Goal: Task Accomplishment & Management: Manage account settings

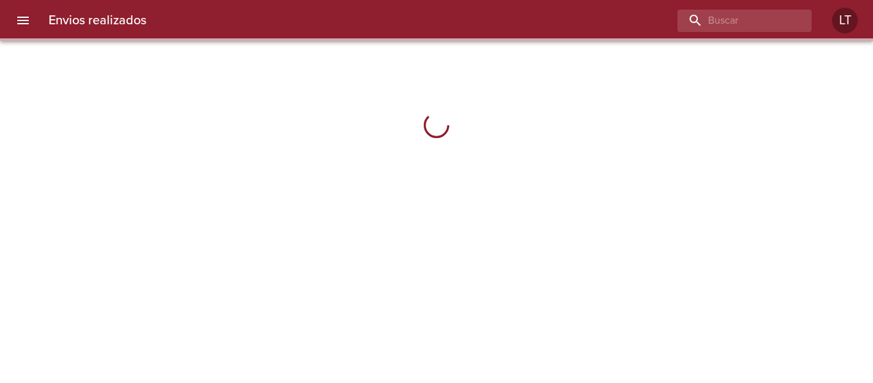
click at [29, 15] on icon "menu" at bounding box center [22, 20] width 15 height 15
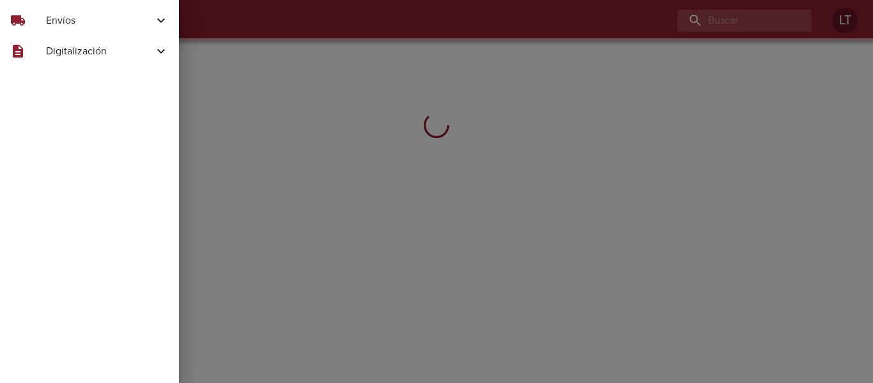
click at [61, 24] on span "Envíos" at bounding box center [99, 20] width 107 height 15
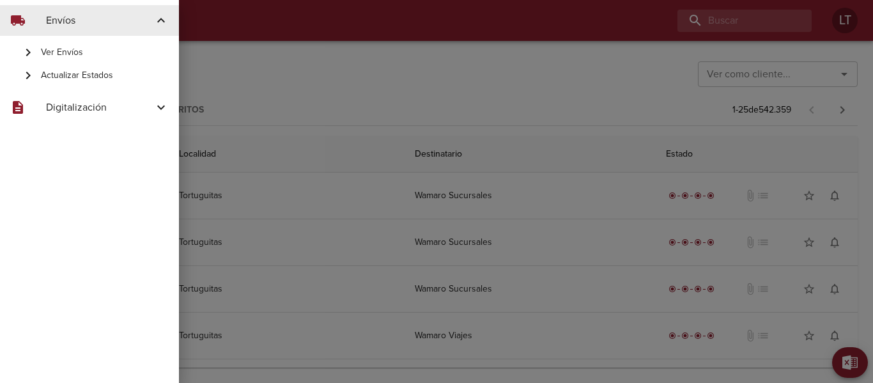
click at [89, 73] on span "Actualizar Estados" at bounding box center [105, 75] width 128 height 13
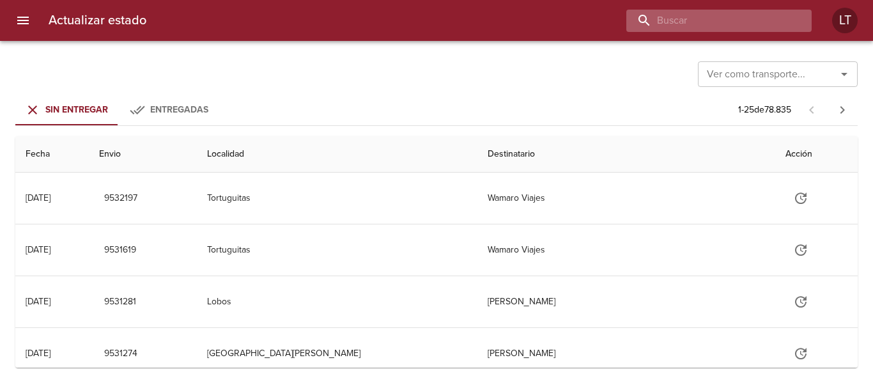
click at [770, 19] on input "buscar" at bounding box center [708, 21] width 164 height 22
type input "9516825"
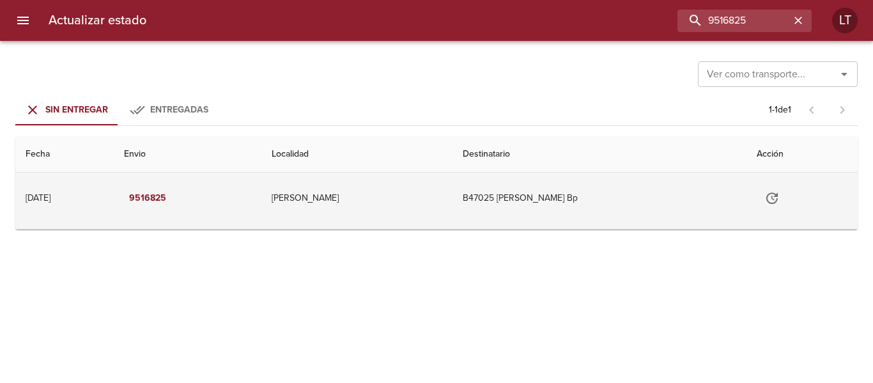
click at [779, 197] on button "Tabla de envíos del cliente" at bounding box center [771, 198] width 31 height 31
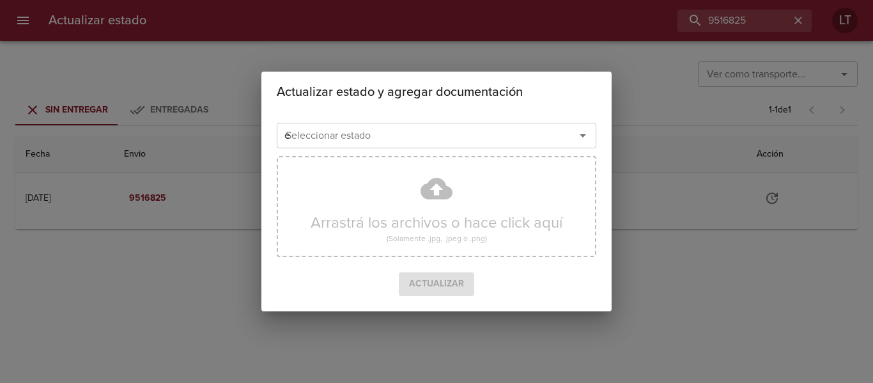
click at [403, 135] on input "e" at bounding box center [417, 135] width 274 height 18
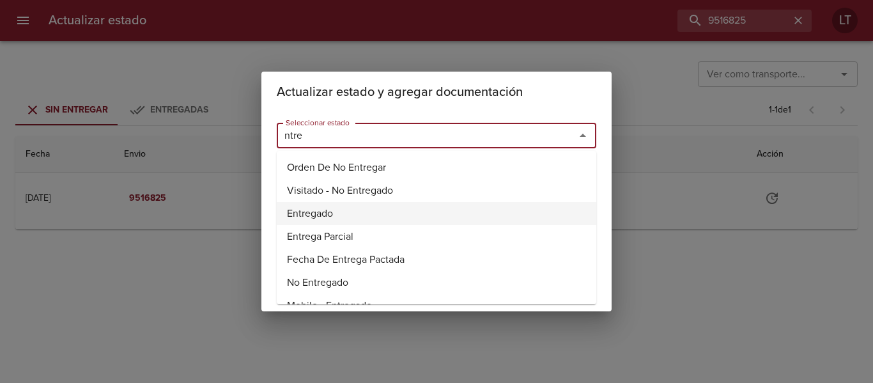
click at [325, 211] on li "Entregado" at bounding box center [436, 213] width 319 height 23
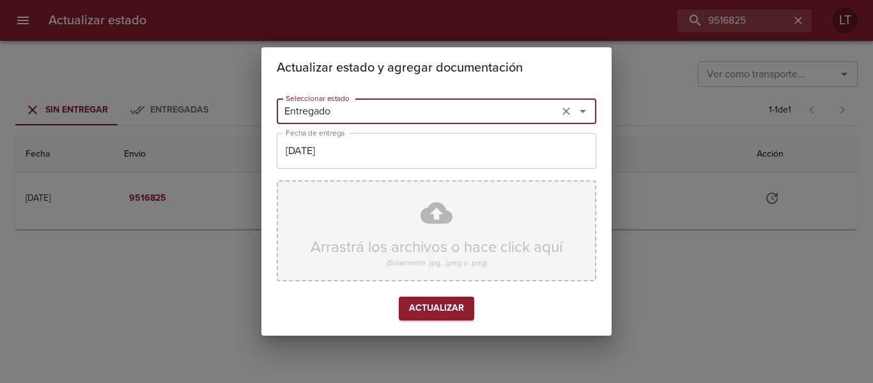
type input "Entregado"
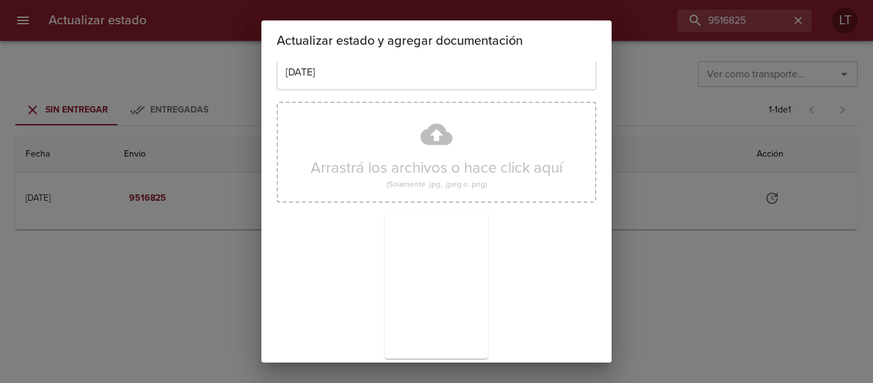
scroll to position [119, 0]
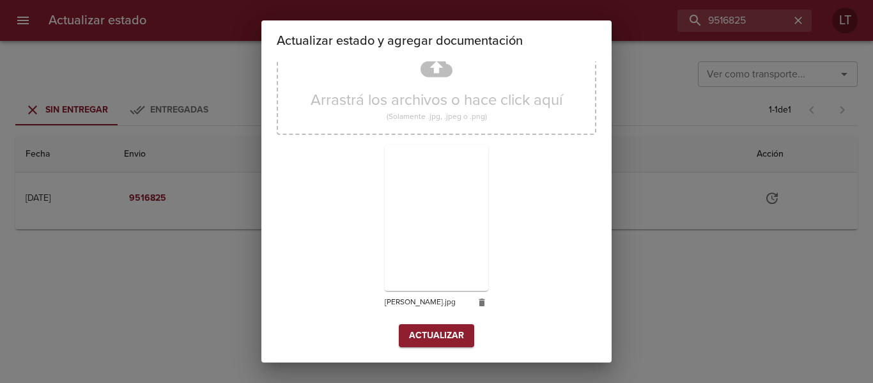
click at [448, 323] on div "Arrastrá los archivos o hace click aquí (Solamente .jpg, .jpeg o .png) vitali.j…" at bounding box center [436, 176] width 319 height 295
click at [445, 330] on span "Actualizar" at bounding box center [436, 336] width 55 height 16
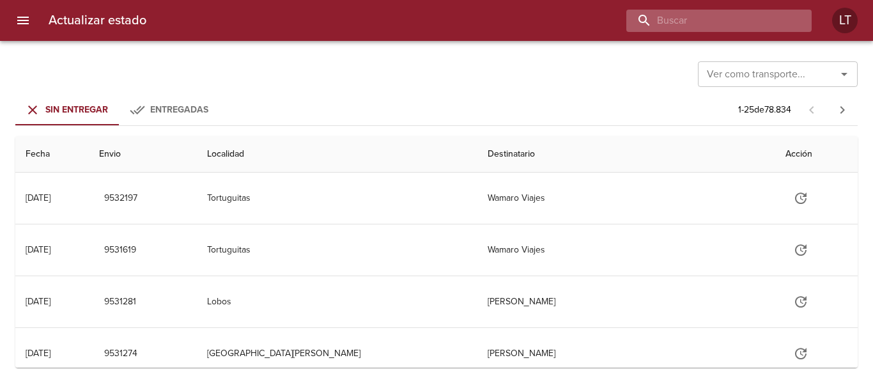
click at [788, 21] on input "buscar" at bounding box center [708, 21] width 164 height 22
type input "9482384"
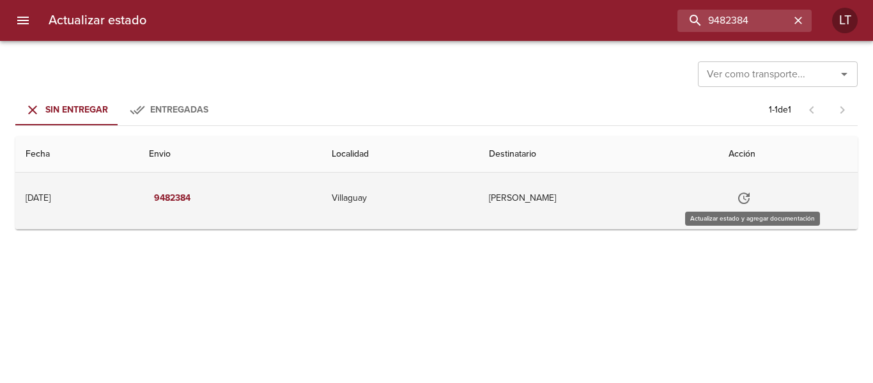
click at [751, 195] on icon "Tabla de envíos del cliente" at bounding box center [743, 197] width 15 height 15
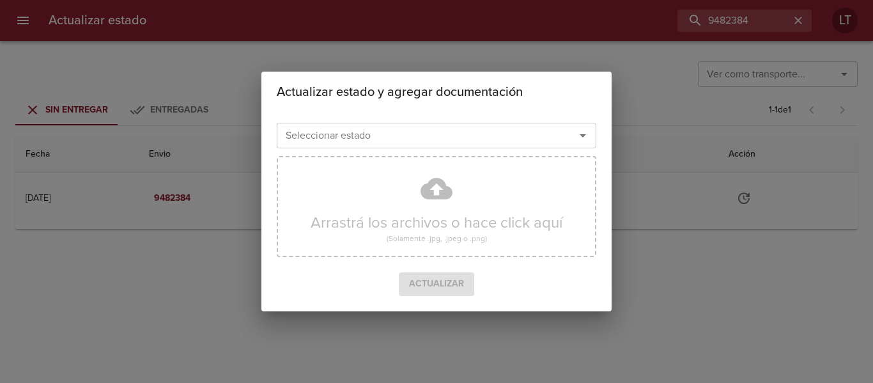
click at [473, 114] on div "Seleccionar estado Seleccionar estado Arrastrá los archivos o hace click aquí (…" at bounding box center [436, 211] width 350 height 199
click at [468, 137] on input "Seleccionar estado" at bounding box center [417, 135] width 274 height 18
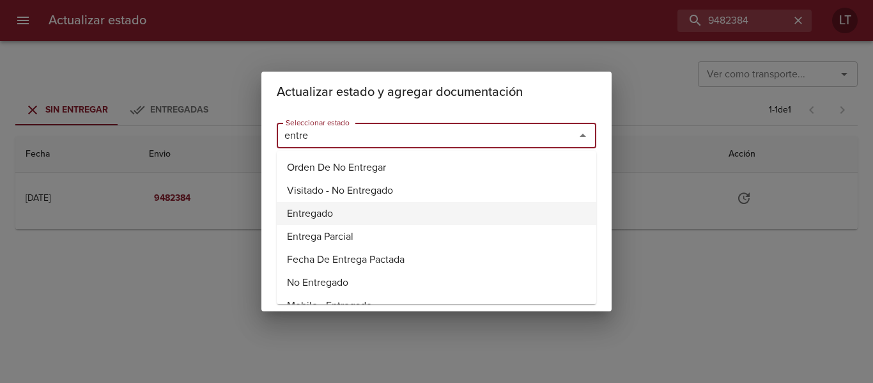
click at [313, 215] on li "Entregado" at bounding box center [436, 213] width 319 height 23
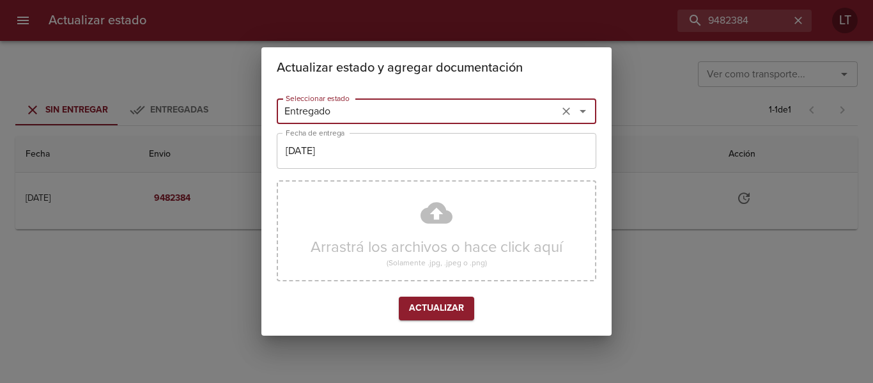
type input "Entregado"
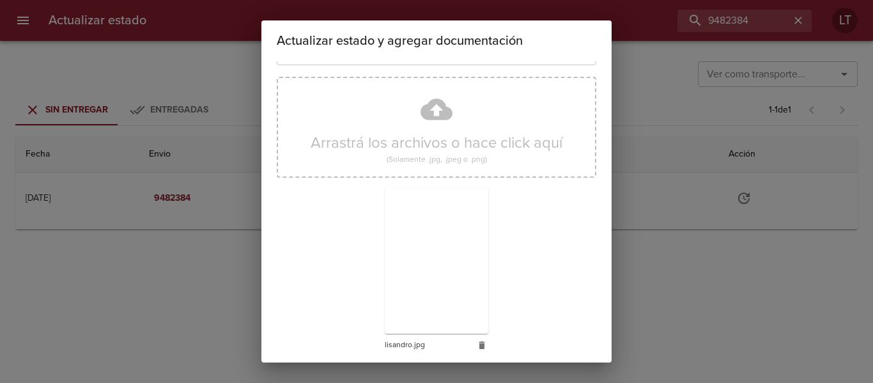
scroll to position [119, 0]
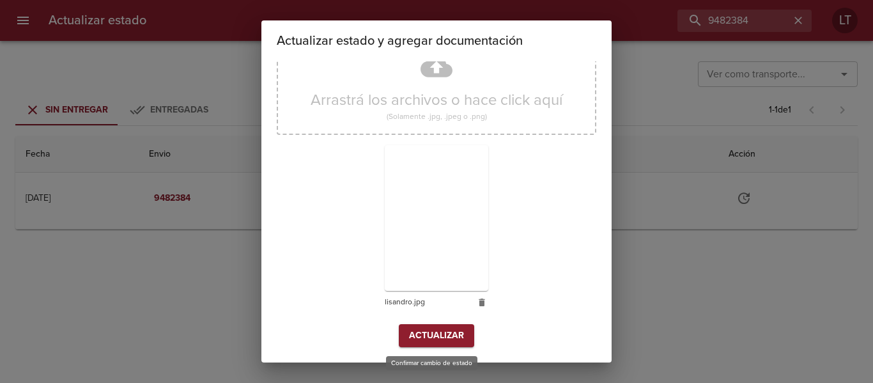
click at [449, 328] on span "Actualizar" at bounding box center [436, 336] width 55 height 16
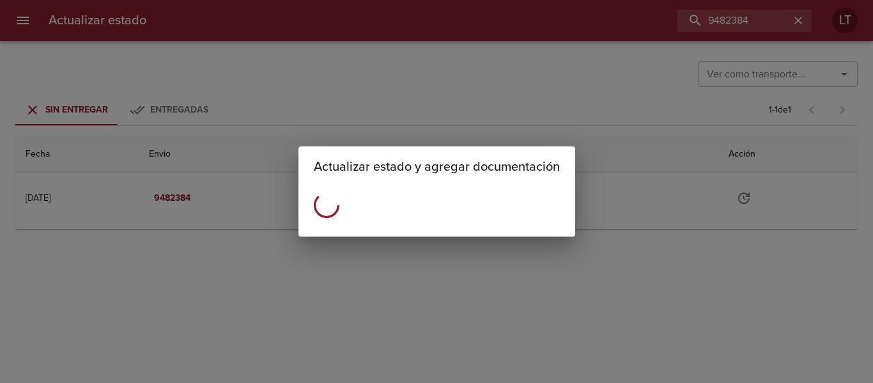
scroll to position [0, 0]
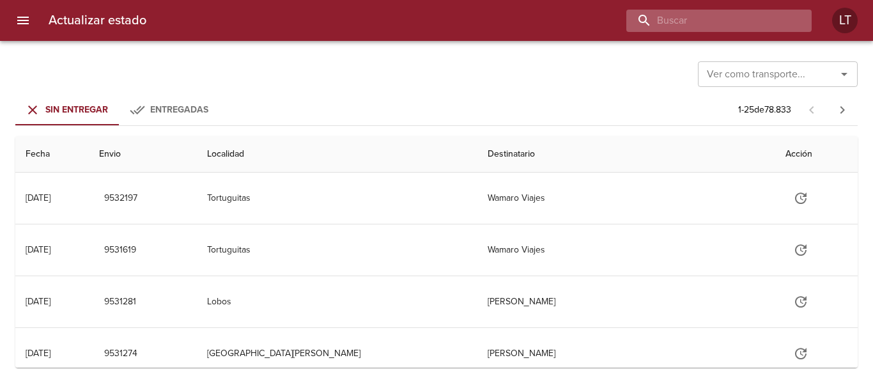
click at [744, 26] on input "buscar" at bounding box center [708, 21] width 164 height 22
type input "9435135"
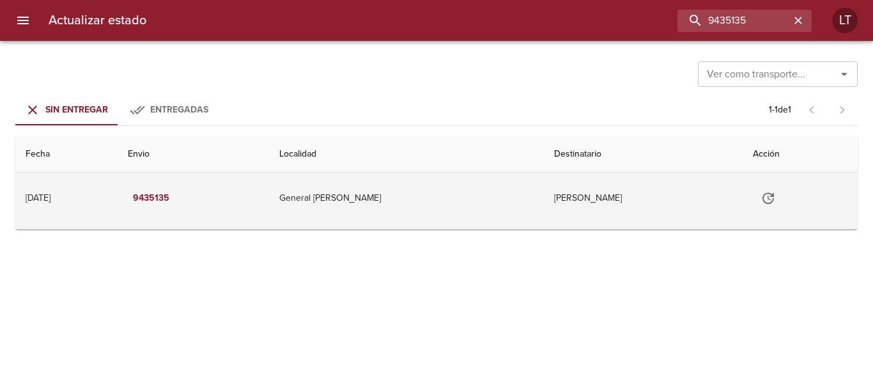
click at [760, 200] on icon "Tabla de envíos del cliente" at bounding box center [767, 197] width 15 height 15
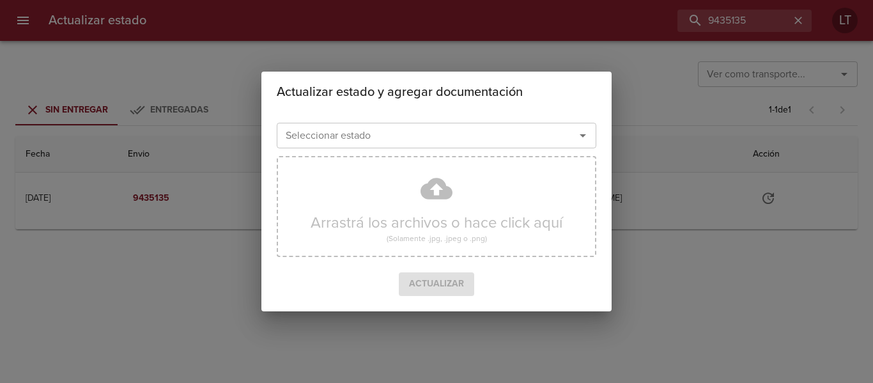
click at [470, 141] on input "Seleccionar estado" at bounding box center [417, 135] width 274 height 18
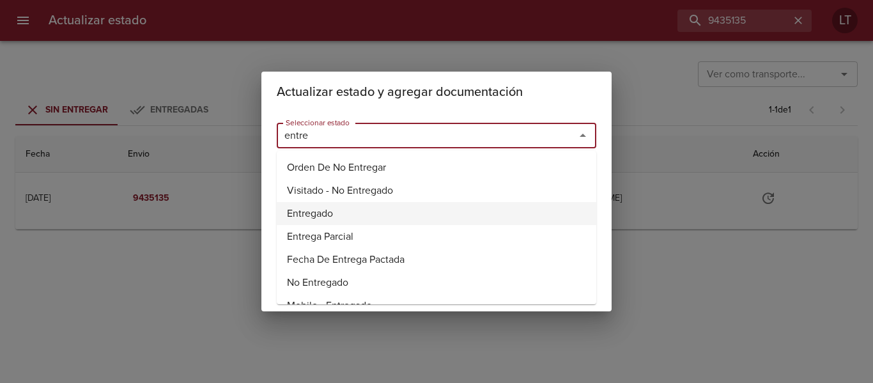
click at [326, 220] on li "Entregado" at bounding box center [436, 213] width 319 height 23
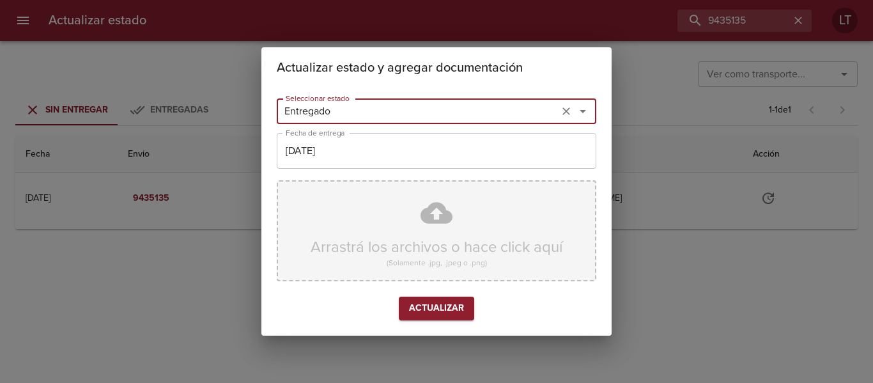
type input "Entregado"
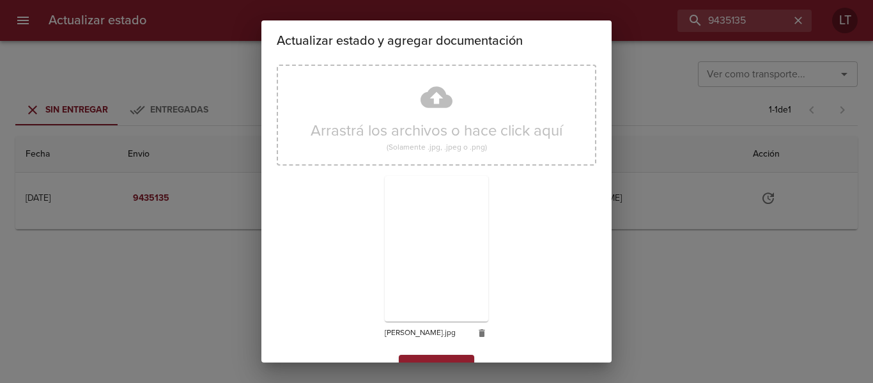
scroll to position [119, 0]
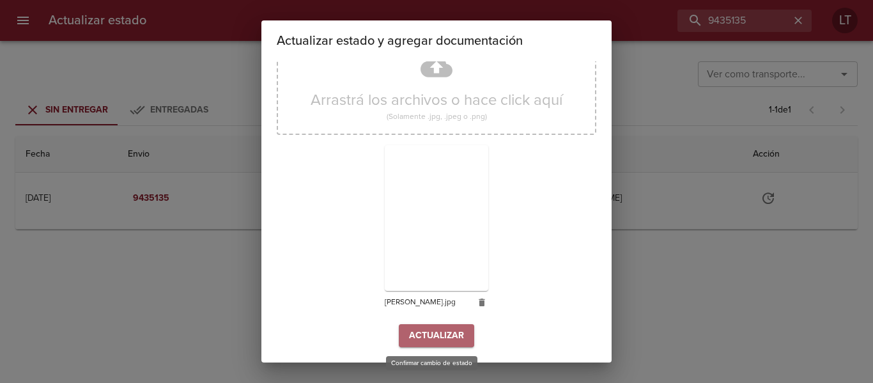
click at [457, 326] on button "Actualizar" at bounding box center [436, 336] width 75 height 24
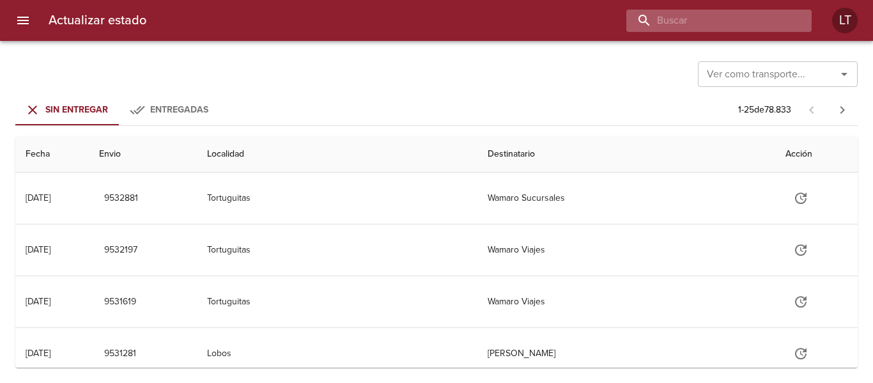
click at [751, 27] on input "buscar" at bounding box center [708, 21] width 164 height 22
type input "9489000"
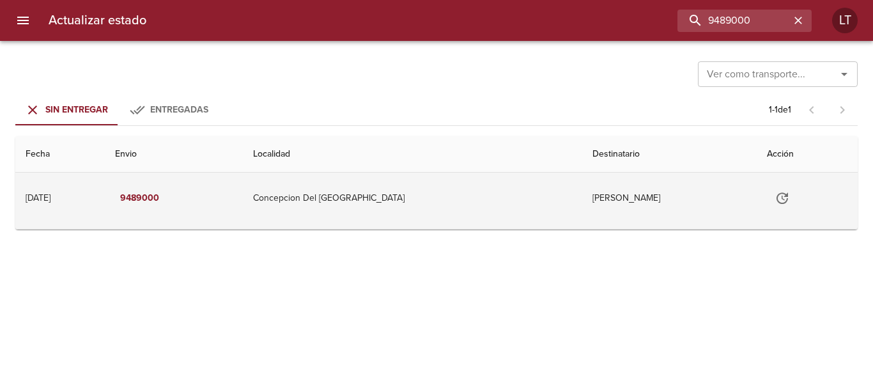
click at [786, 192] on icon "Tabla de envíos del cliente" at bounding box center [781, 197] width 15 height 15
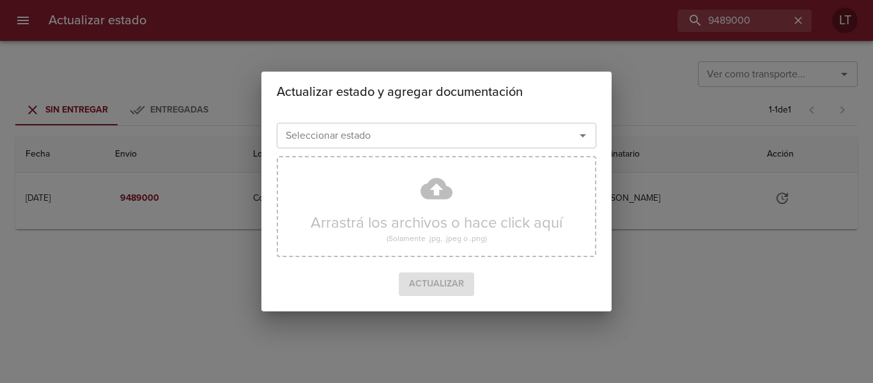
click at [496, 147] on div "Seleccionar estado" at bounding box center [436, 136] width 319 height 26
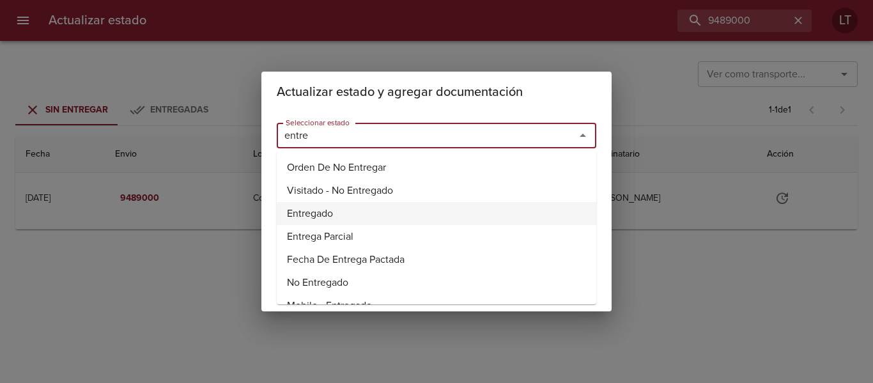
click at [332, 202] on li "Entregado" at bounding box center [436, 213] width 319 height 23
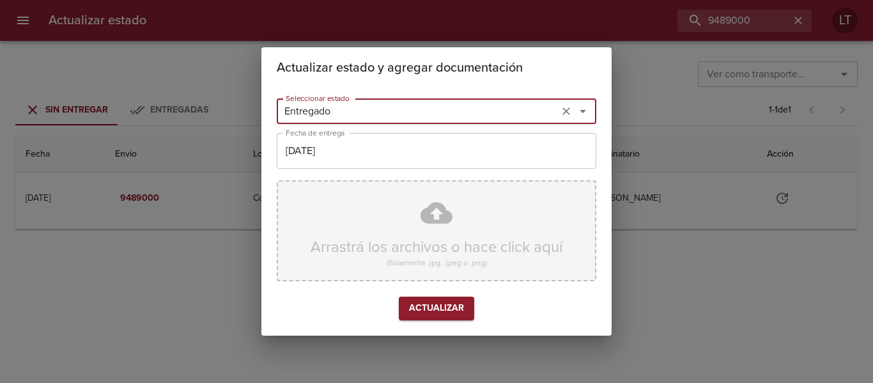
type input "Entregado"
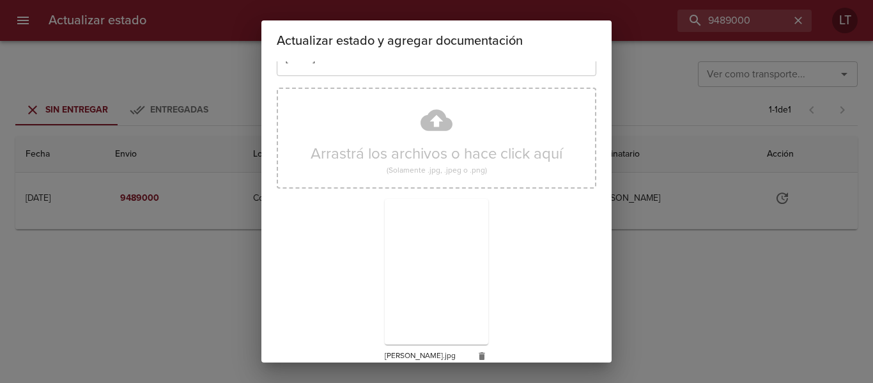
scroll to position [119, 0]
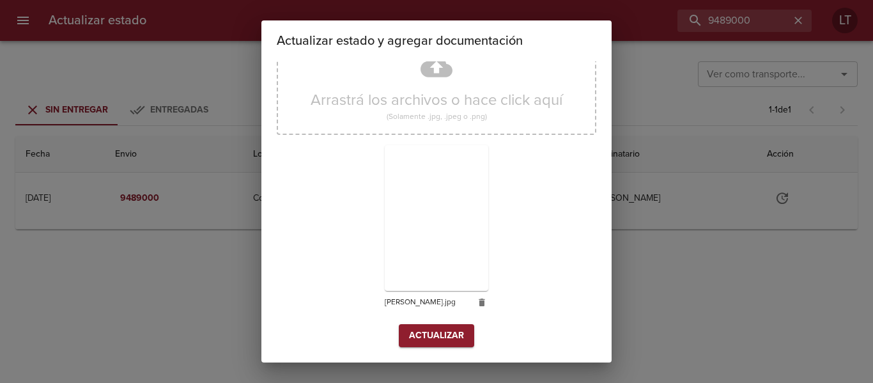
click at [446, 323] on div "Arrastrá los archivos o hace click aquí (Solamente .jpg, .jpeg o .png) franco.j…" at bounding box center [436, 176] width 319 height 295
click at [447, 330] on span "Actualizar" at bounding box center [436, 336] width 55 height 16
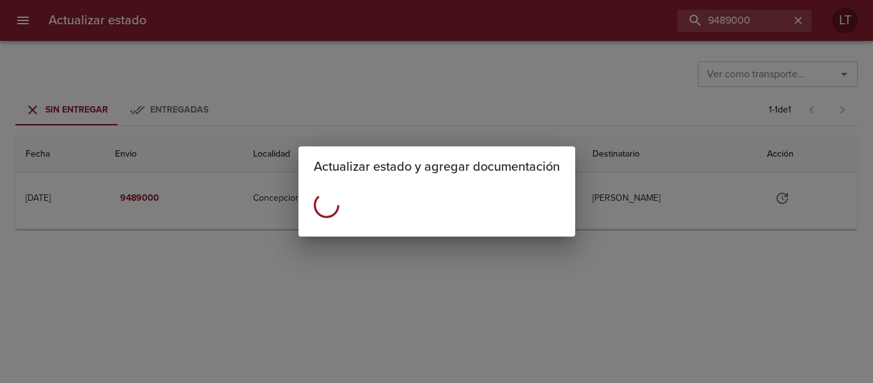
scroll to position [0, 0]
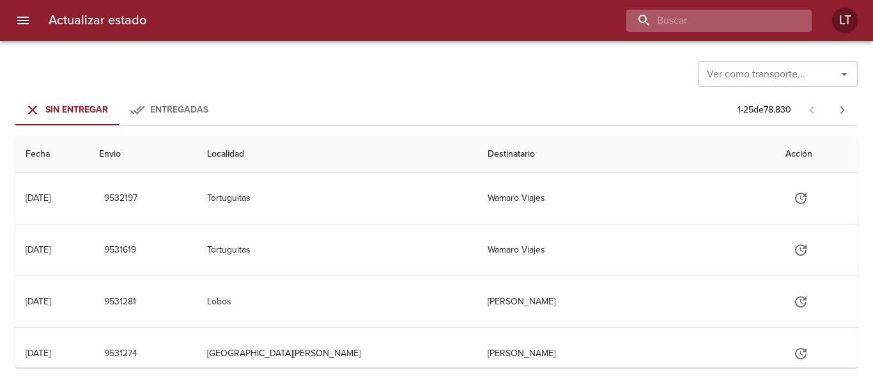
click at [753, 23] on input "buscar" at bounding box center [708, 21] width 164 height 22
type input "9503860"
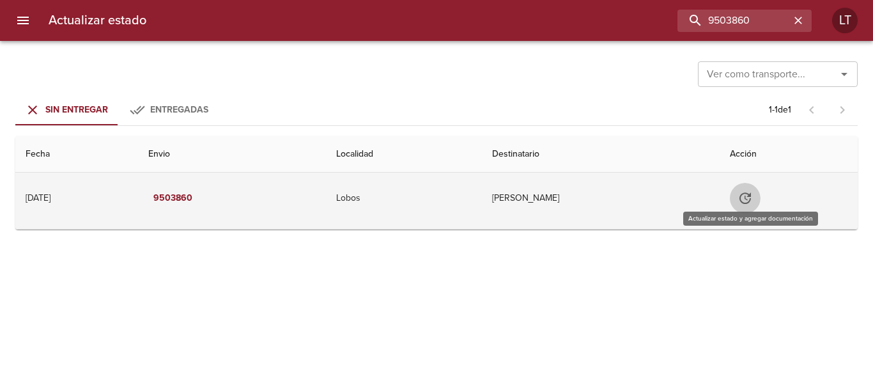
click at [753, 187] on button "Tabla de envíos del cliente" at bounding box center [745, 198] width 31 height 31
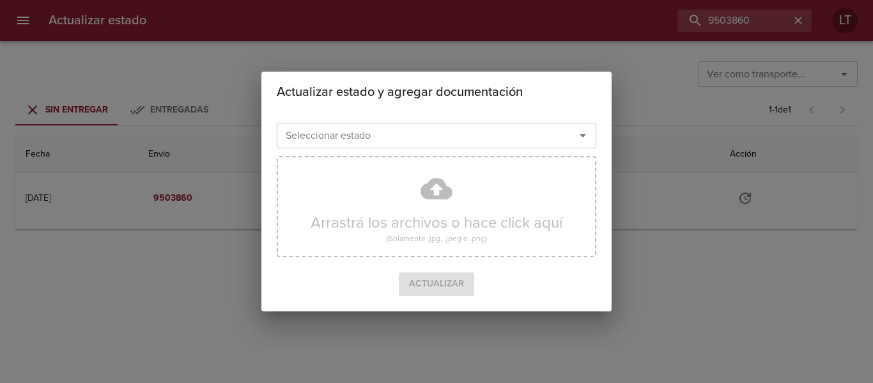
click at [473, 145] on div "Seleccionar estado" at bounding box center [436, 136] width 319 height 26
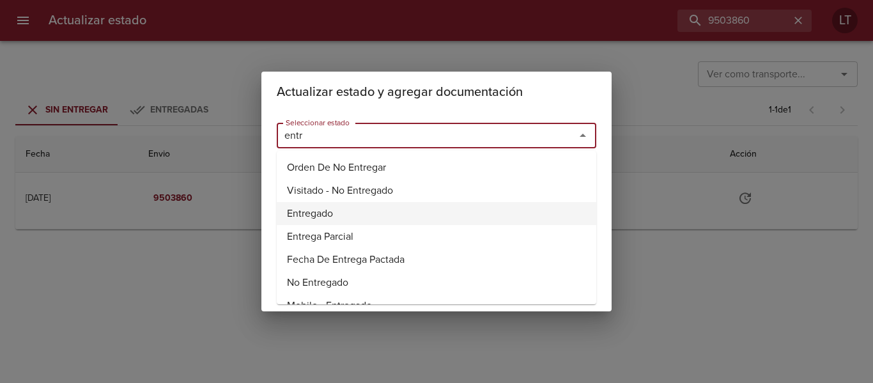
click at [323, 210] on li "Entregado" at bounding box center [436, 213] width 319 height 23
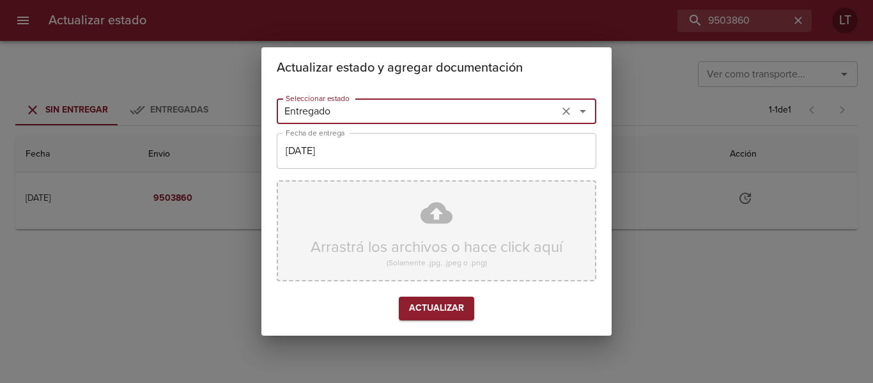
type input "Entregado"
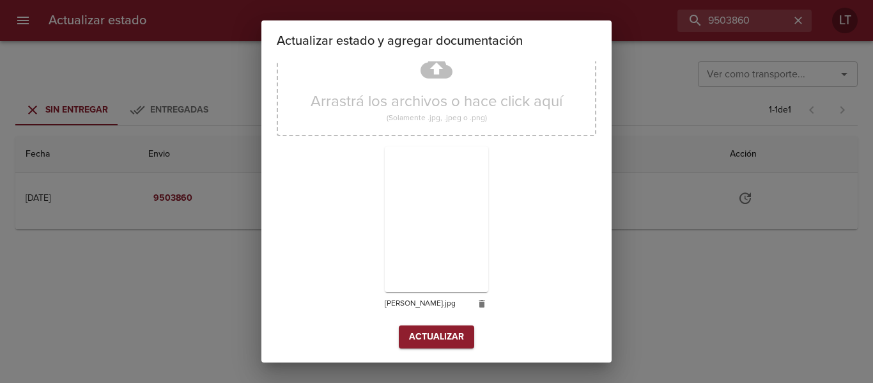
scroll to position [119, 0]
click at [423, 330] on span "Actualizar" at bounding box center [436, 336] width 55 height 16
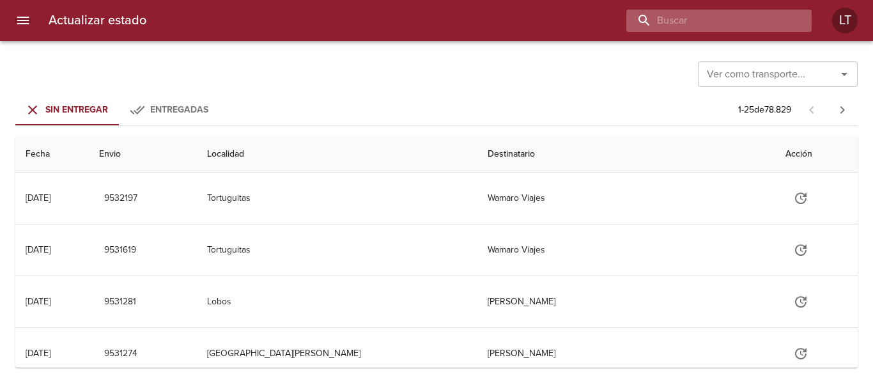
click at [733, 10] on input "buscar" at bounding box center [708, 21] width 164 height 22
type input "9516760"
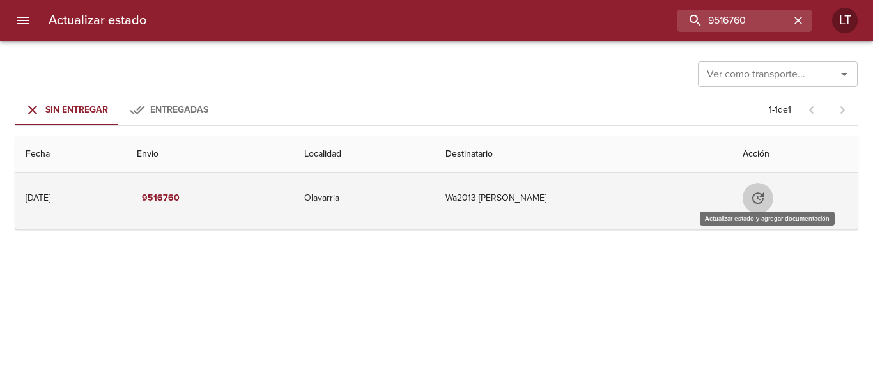
click at [760, 196] on icon "Tabla de envíos del cliente" at bounding box center [757, 197] width 15 height 15
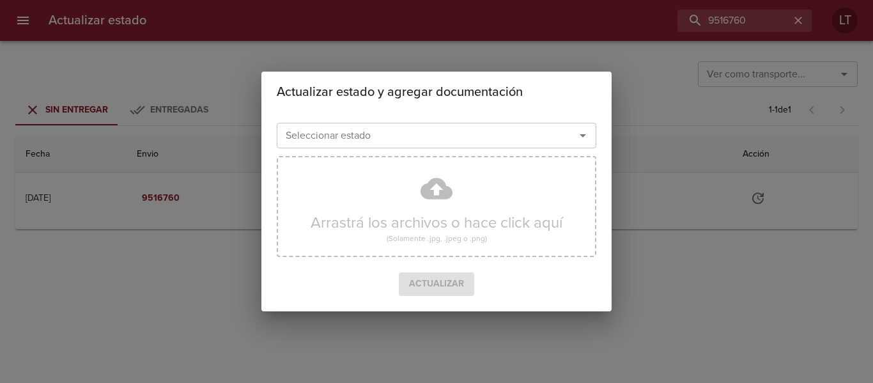
click at [410, 145] on div "Seleccionar estado" at bounding box center [436, 136] width 319 height 26
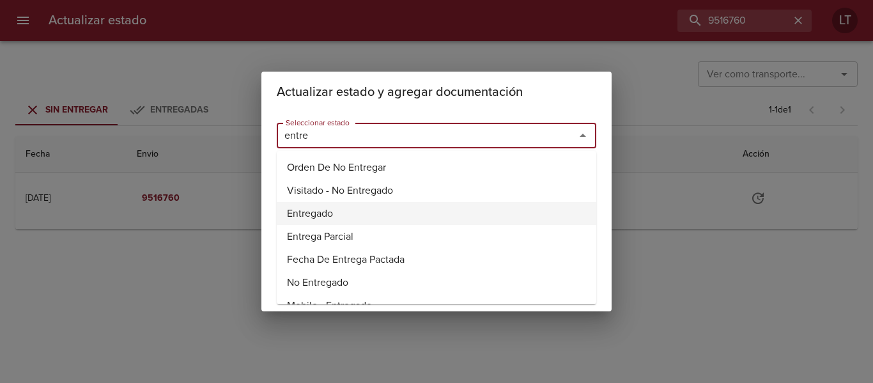
click at [326, 215] on li "Entregado" at bounding box center [436, 213] width 319 height 23
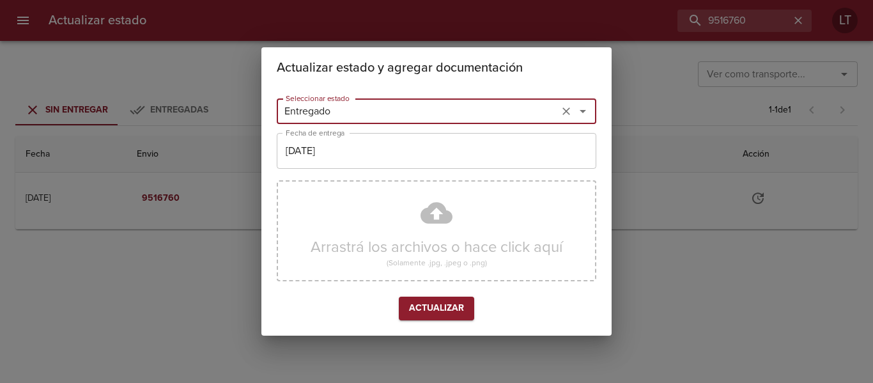
type input "Entregado"
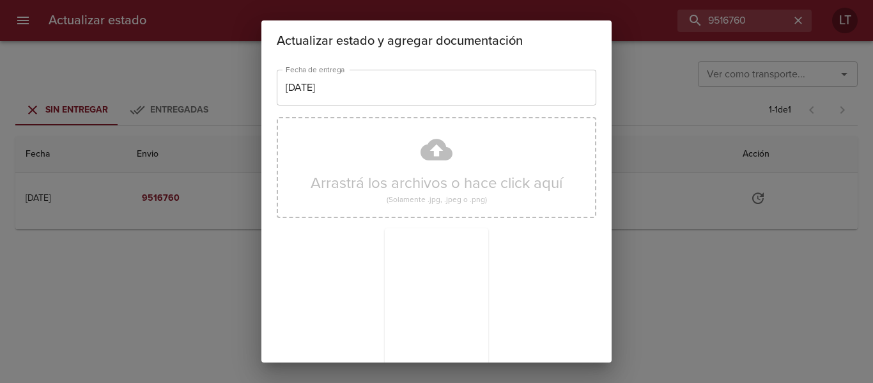
scroll to position [119, 0]
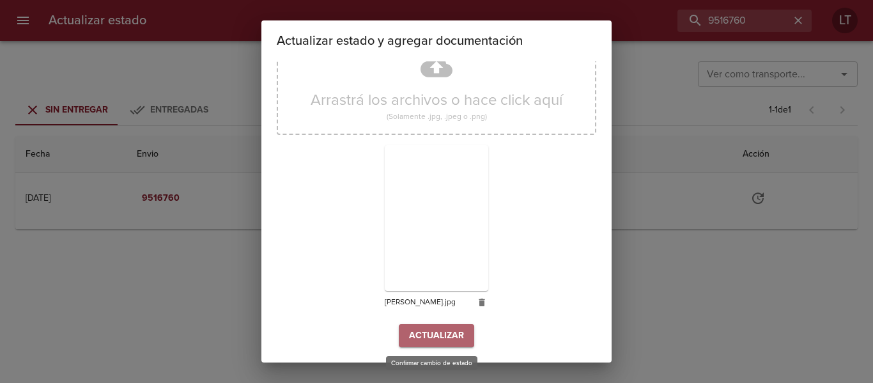
click at [429, 330] on span "Actualizar" at bounding box center [436, 336] width 55 height 16
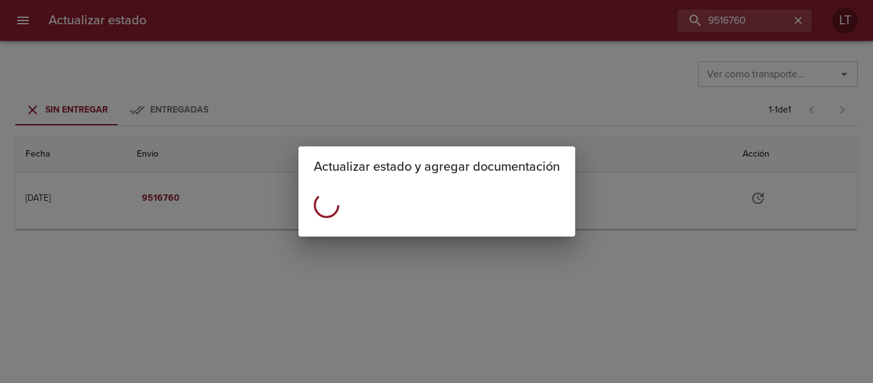
scroll to position [0, 0]
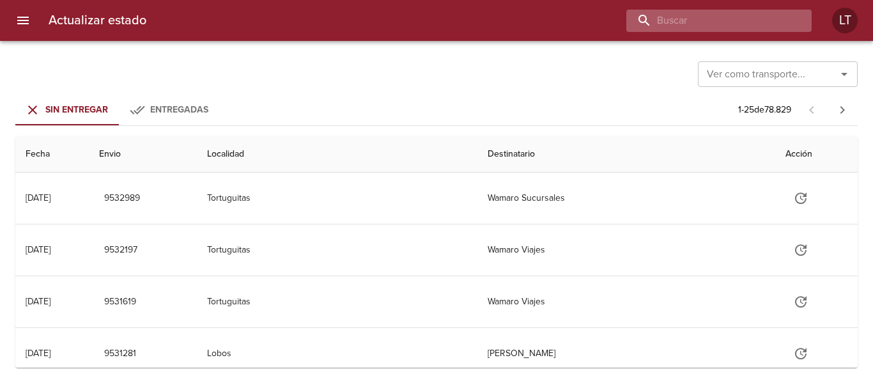
click at [753, 27] on input "buscar" at bounding box center [708, 21] width 164 height 22
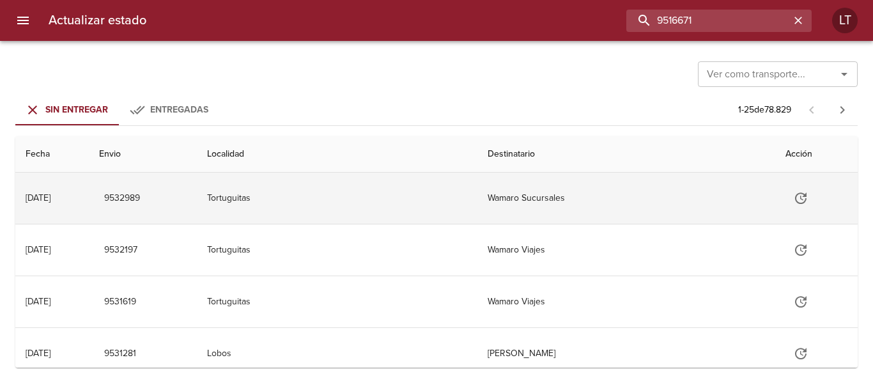
type input "9516671"
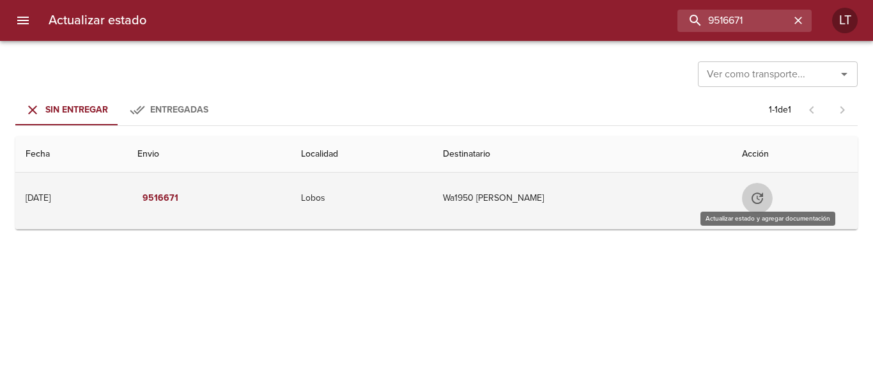
click at [763, 203] on icon "Tabla de envíos del cliente" at bounding box center [756, 197] width 11 height 11
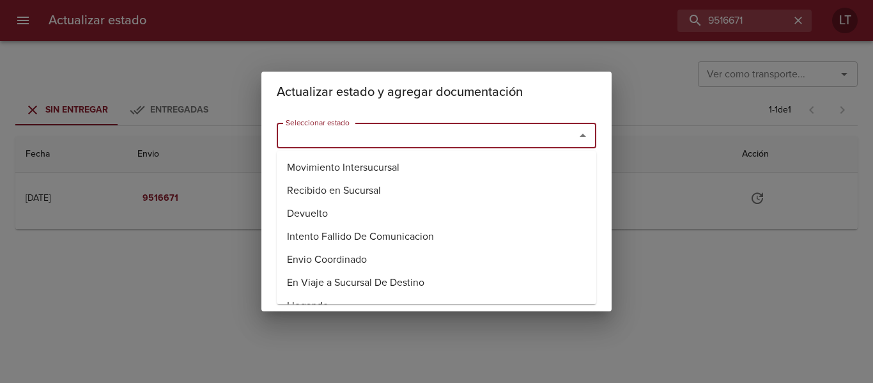
click at [430, 139] on input "Seleccionar estado" at bounding box center [417, 135] width 274 height 18
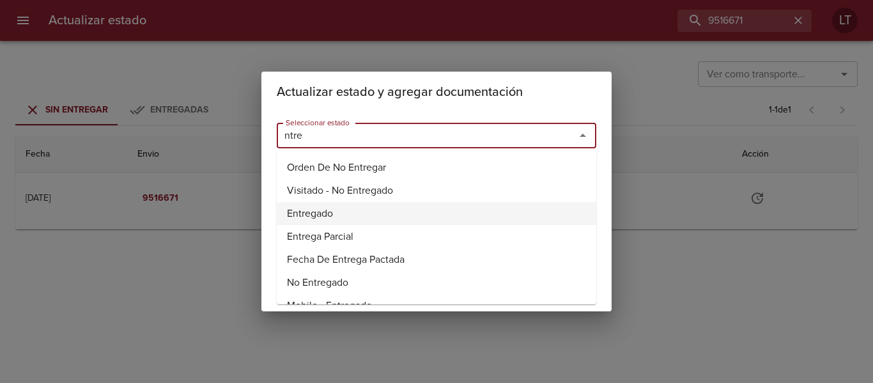
click at [323, 204] on li "Entregado" at bounding box center [436, 213] width 319 height 23
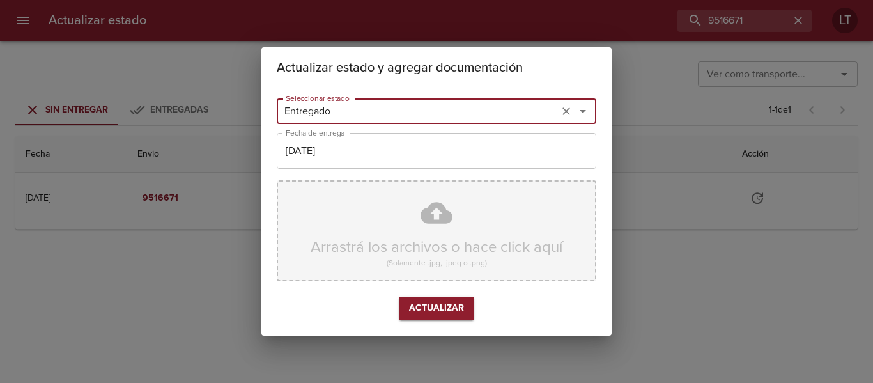
type input "Entregado"
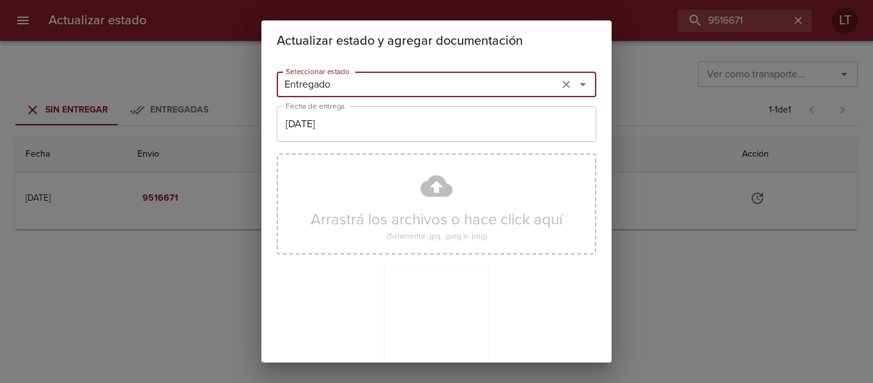
scroll to position [119, 0]
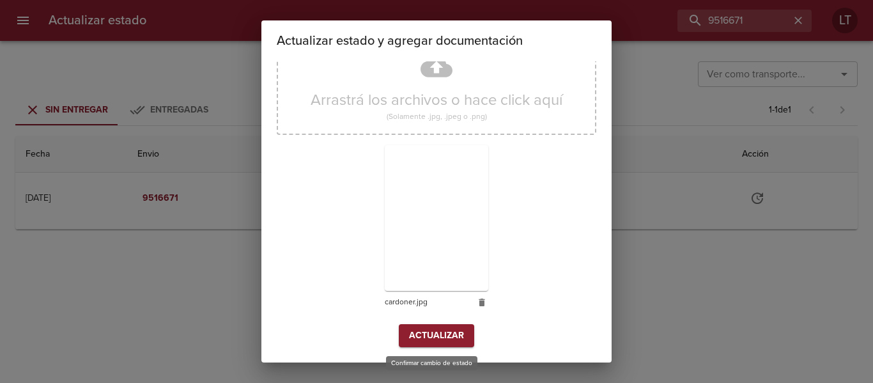
click at [429, 334] on span "Actualizar" at bounding box center [436, 336] width 55 height 16
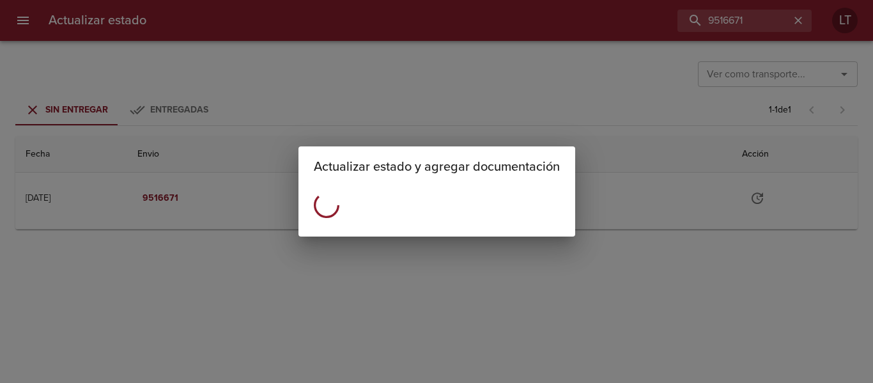
scroll to position [0, 0]
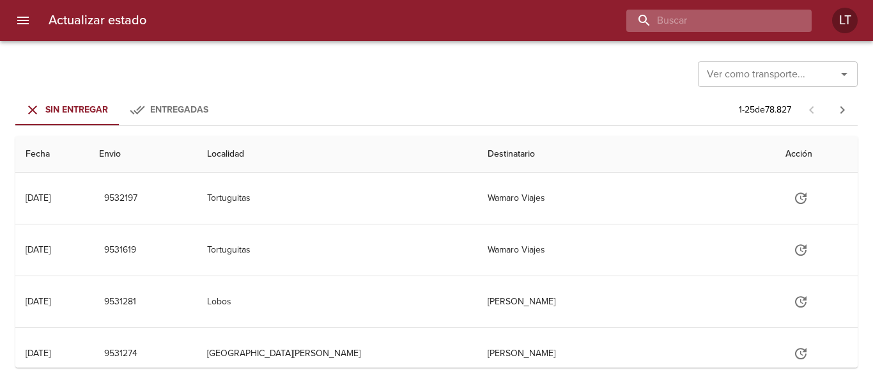
click at [742, 21] on input "buscar" at bounding box center [708, 21] width 164 height 22
type input "9500322"
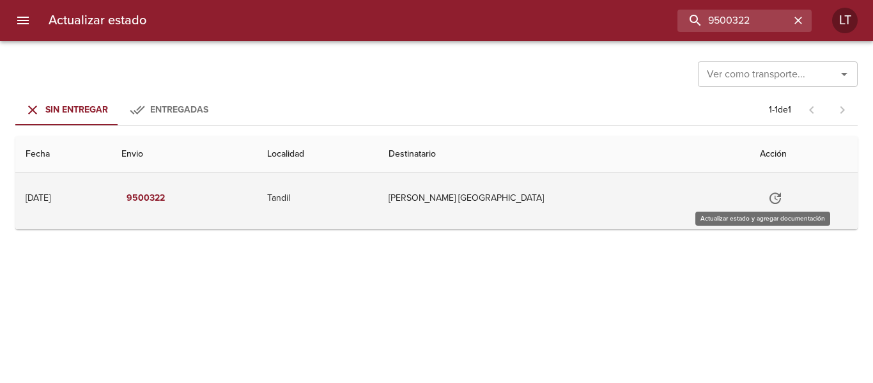
click at [776, 192] on span "Tabla de envíos del cliente" at bounding box center [775, 197] width 31 height 11
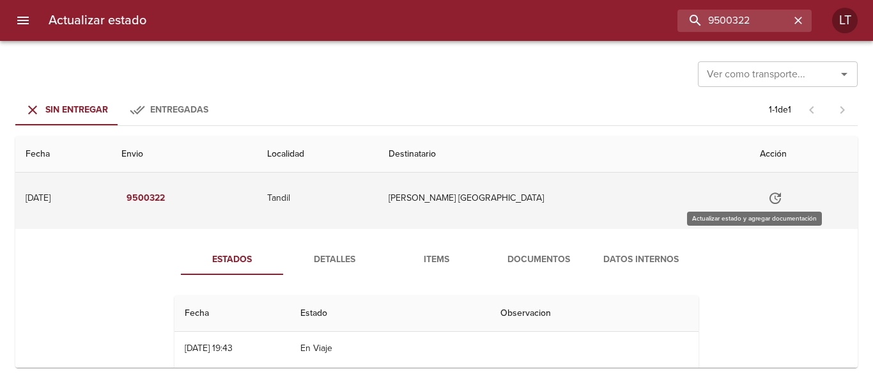
click at [767, 194] on icon "Tabla de envíos del cliente" at bounding box center [774, 197] width 15 height 15
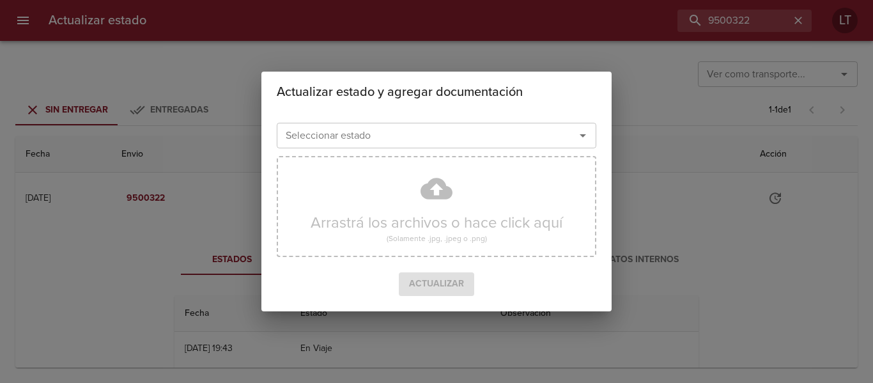
click at [452, 124] on div "Seleccionar estado" at bounding box center [436, 136] width 319 height 26
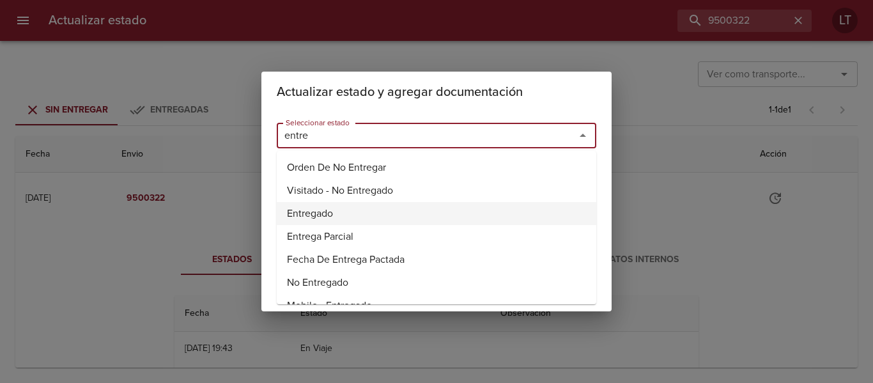
click at [318, 211] on li "Entregado" at bounding box center [436, 213] width 319 height 23
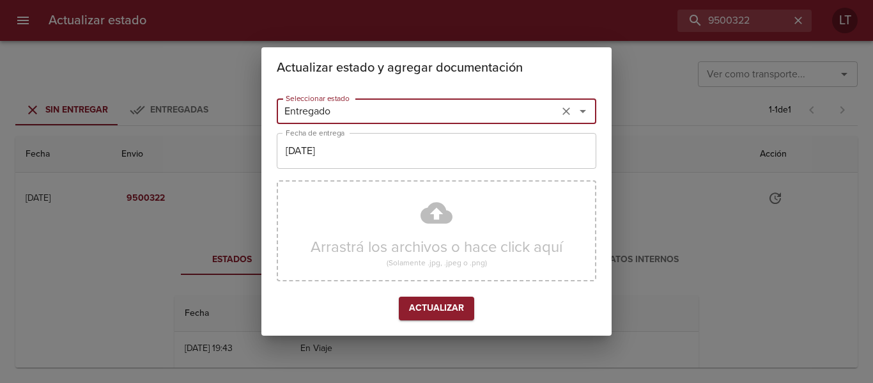
type input "Entregado"
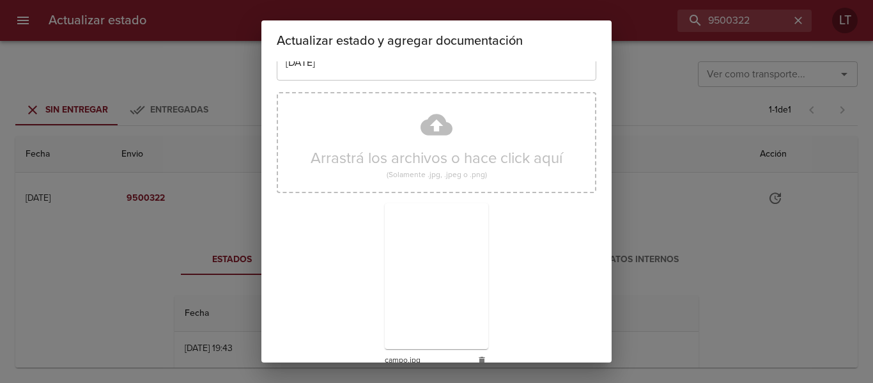
scroll to position [119, 0]
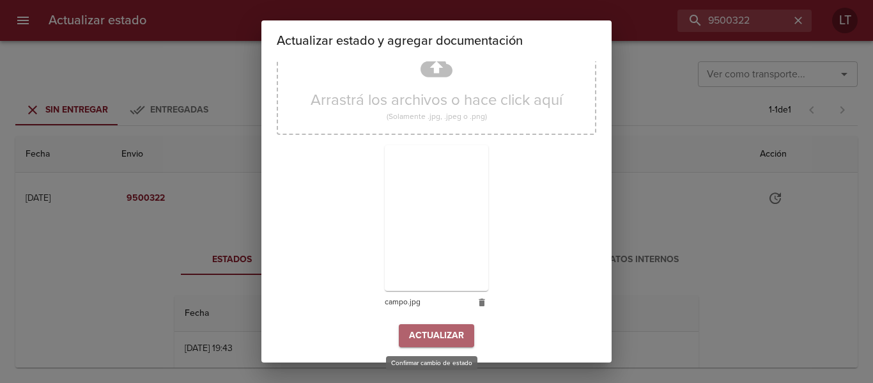
click at [447, 331] on span "Actualizar" at bounding box center [436, 336] width 55 height 16
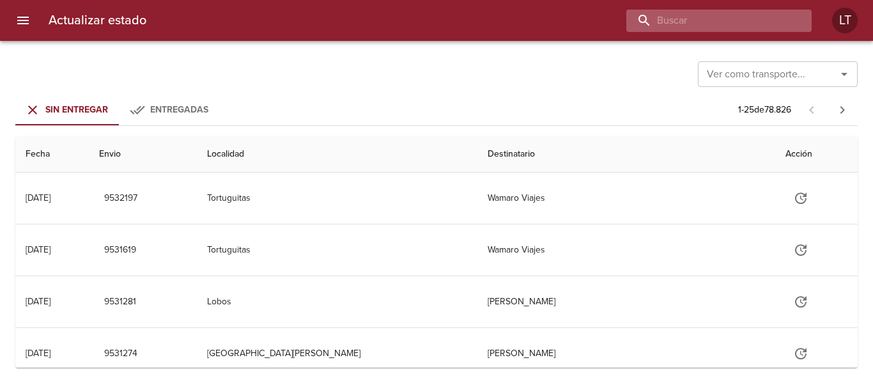
click at [730, 13] on input "buscar" at bounding box center [708, 21] width 164 height 22
type input "9510277"
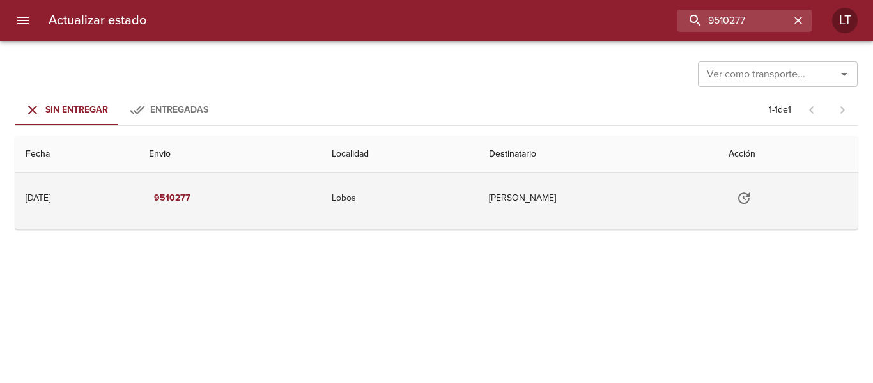
click at [751, 197] on icon "Tabla de envíos del cliente" at bounding box center [743, 197] width 15 height 15
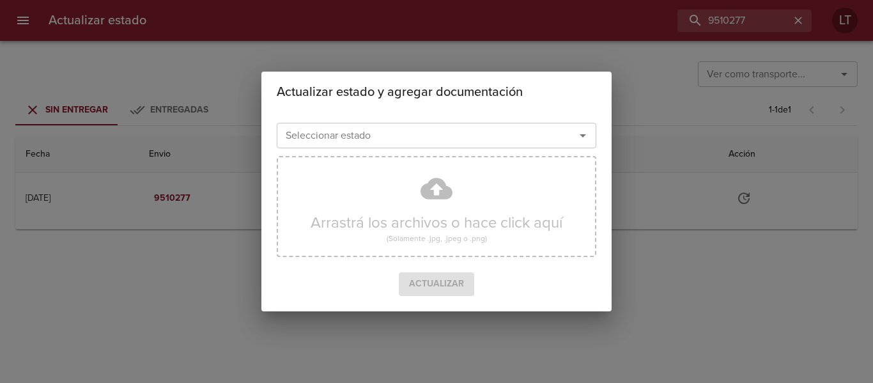
click at [503, 114] on div "Seleccionar estado Seleccionar estado Arrastrá los archivos o hace click aquí (…" at bounding box center [436, 211] width 350 height 199
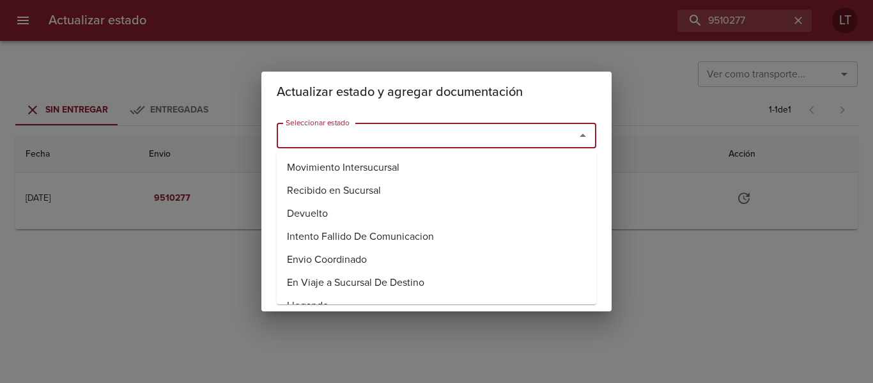
click at [445, 144] on input "Seleccionar estado" at bounding box center [417, 135] width 274 height 18
click at [324, 214] on li "Entregado" at bounding box center [436, 213] width 319 height 23
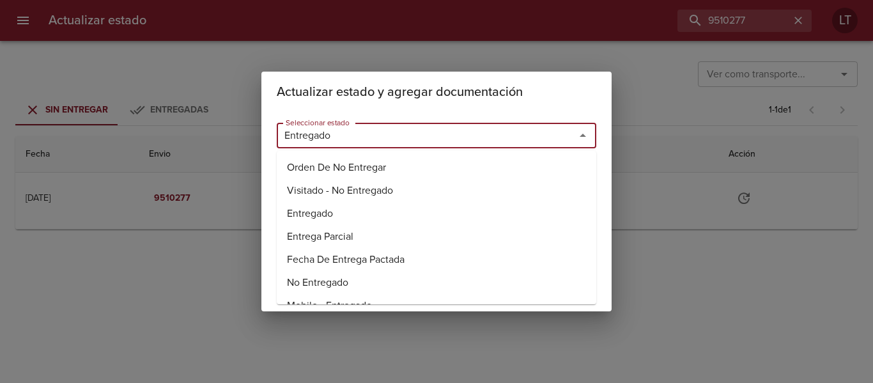
type input "Entregado"
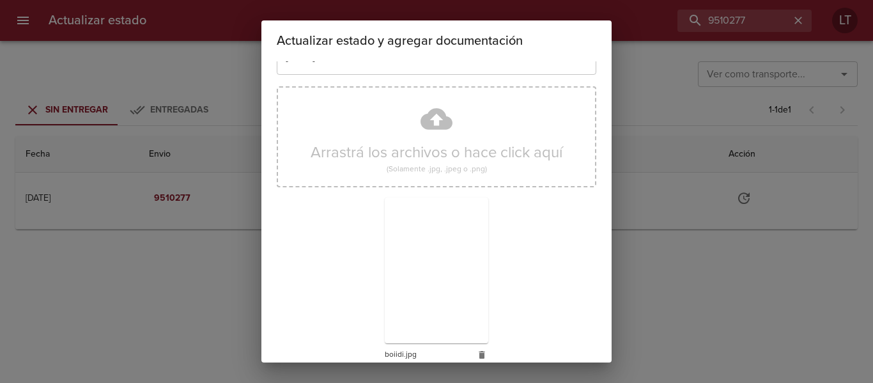
scroll to position [119, 0]
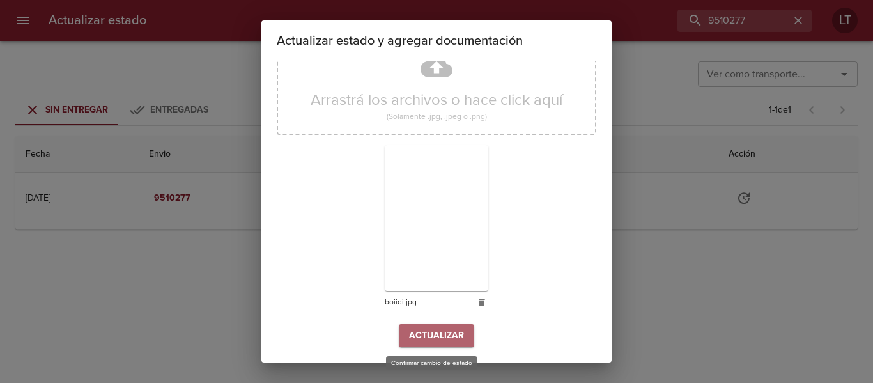
click at [454, 344] on button "Actualizar" at bounding box center [436, 336] width 75 height 24
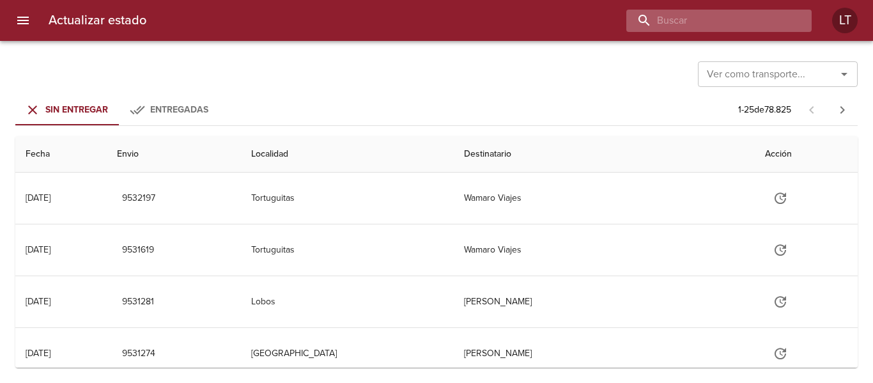
click at [725, 19] on input "buscar" at bounding box center [708, 21] width 164 height 22
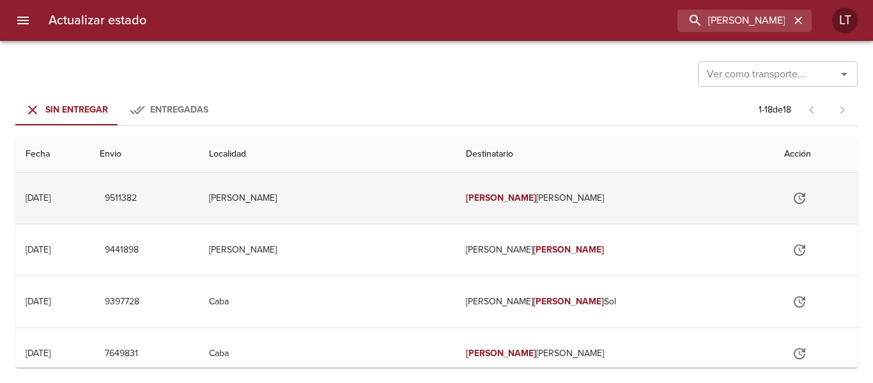
click at [625, 187] on td "[PERSON_NAME]" at bounding box center [614, 197] width 319 height 51
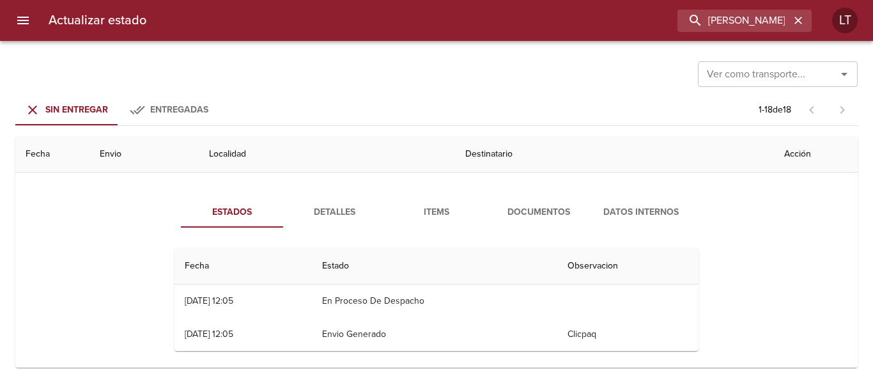
scroll to position [64, 0]
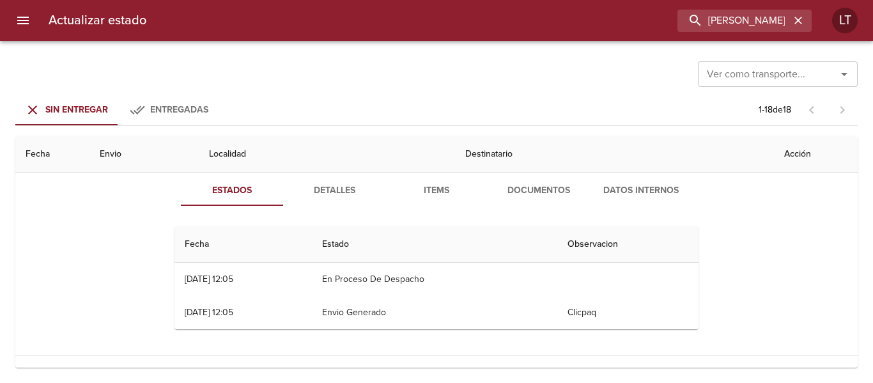
click at [570, 190] on span "Documentos" at bounding box center [538, 191] width 87 height 16
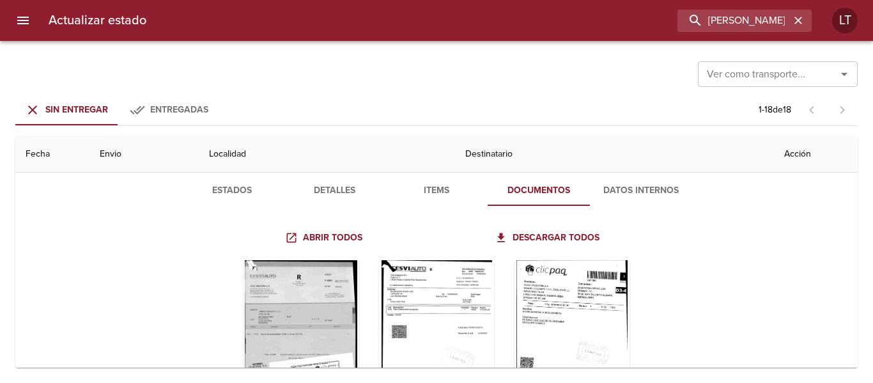
scroll to position [128, 0]
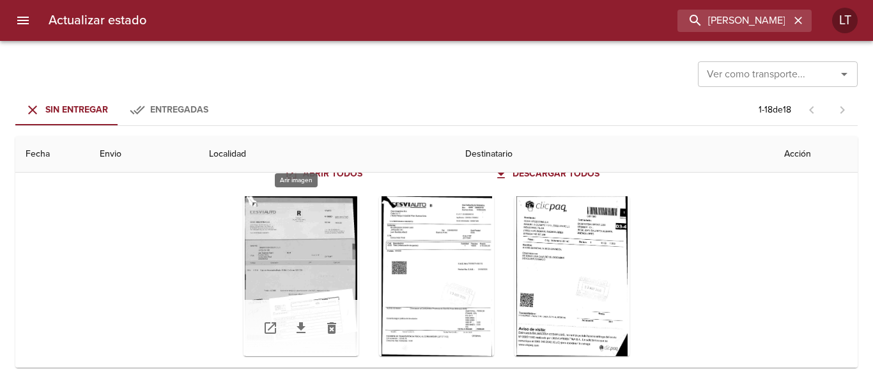
click at [286, 254] on div "Tabla de envíos del cliente" at bounding box center [300, 276] width 115 height 160
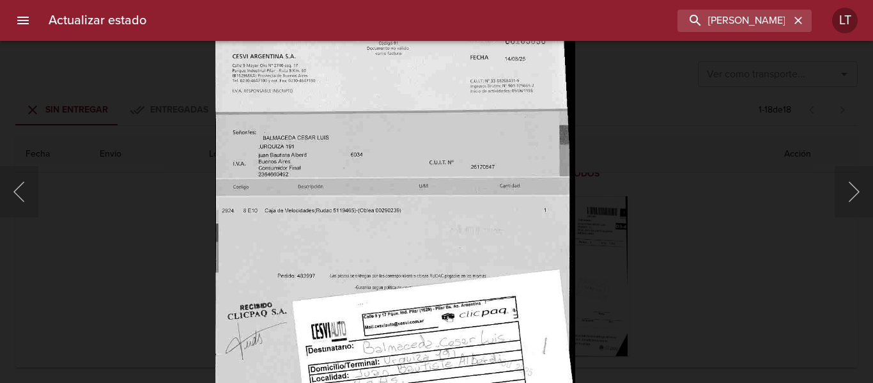
click at [494, 220] on img "Lightbox" at bounding box center [395, 229] width 360 height 512
click at [487, 126] on img "Lightbox" at bounding box center [395, 229] width 360 height 512
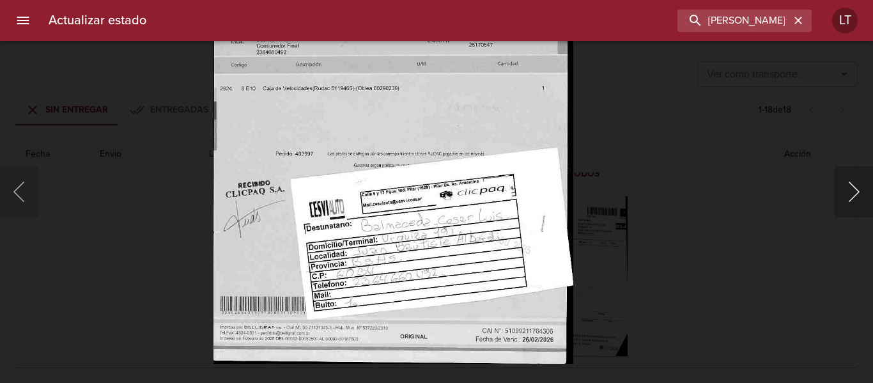
click at [855, 194] on button "Siguiente" at bounding box center [853, 191] width 38 height 51
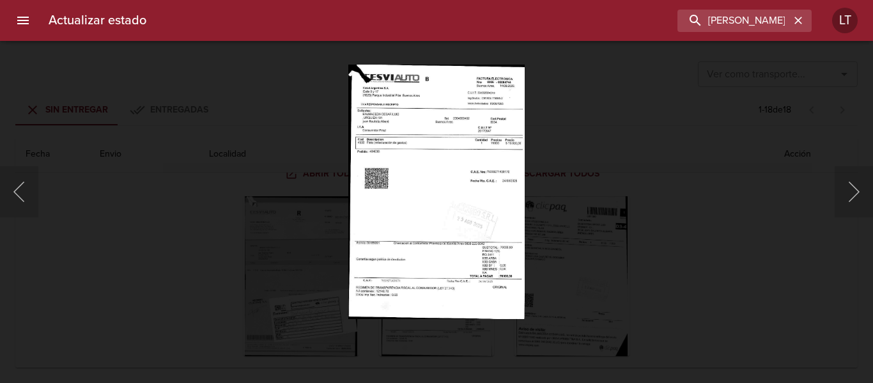
click at [455, 174] on img "Lightbox" at bounding box center [436, 191] width 176 height 255
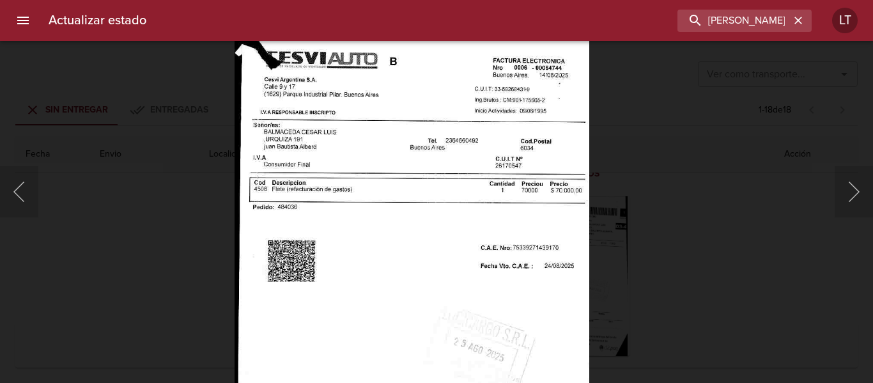
click at [471, 146] on img "Lightbox" at bounding box center [411, 287] width 355 height 512
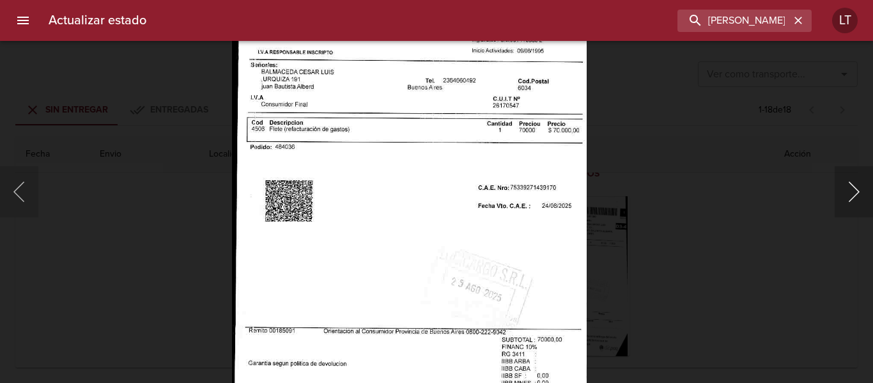
click at [841, 200] on button "Siguiente" at bounding box center [853, 191] width 38 height 51
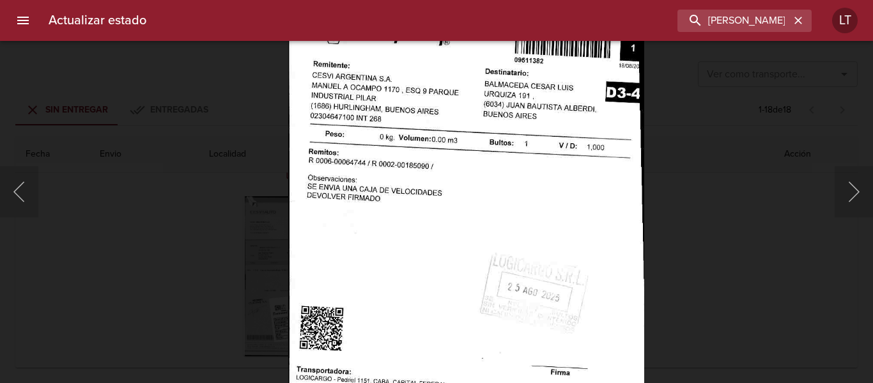
click at [473, 254] on img "Lightbox" at bounding box center [466, 252] width 356 height 512
click at [488, 178] on img "Lightbox" at bounding box center [466, 252] width 356 height 512
click at [769, 233] on div "Lightbox" at bounding box center [436, 191] width 873 height 383
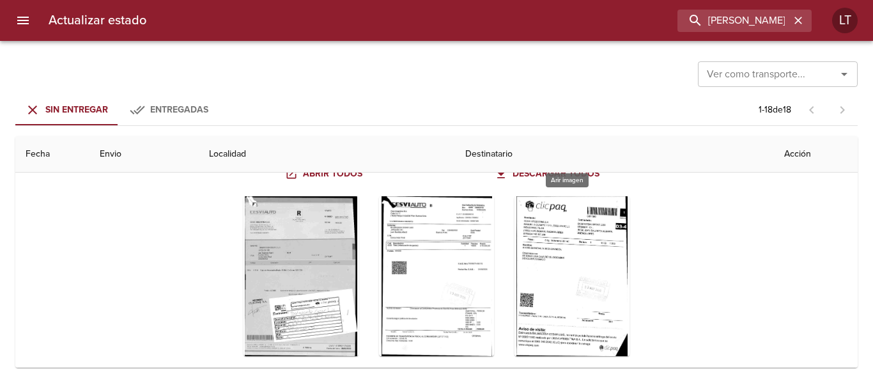
scroll to position [0, 0]
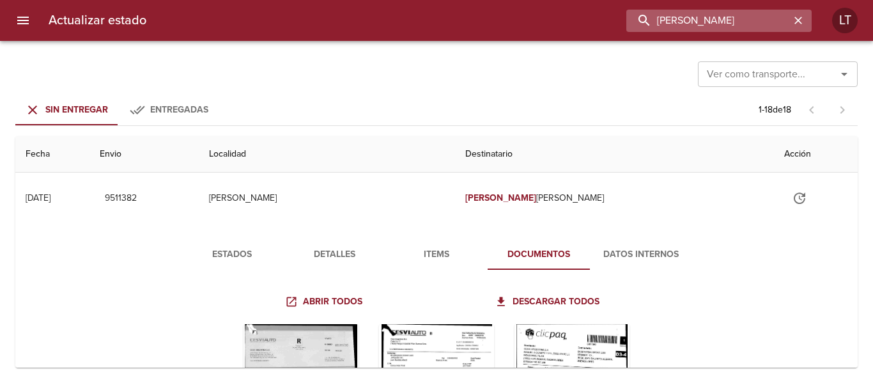
click at [756, 21] on input "balmaceda" at bounding box center [708, 21] width 164 height 22
click at [756, 21] on input "9511382" at bounding box center [708, 21] width 164 height 22
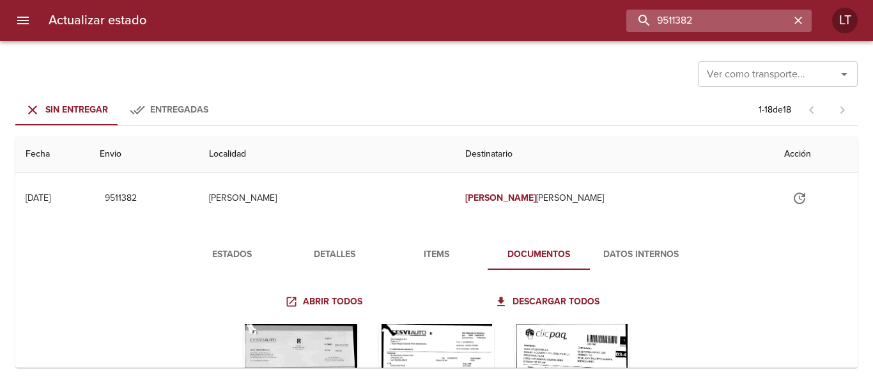
click at [705, 22] on input "9511382" at bounding box center [708, 21] width 164 height 22
type input "gazzaniga enzo"
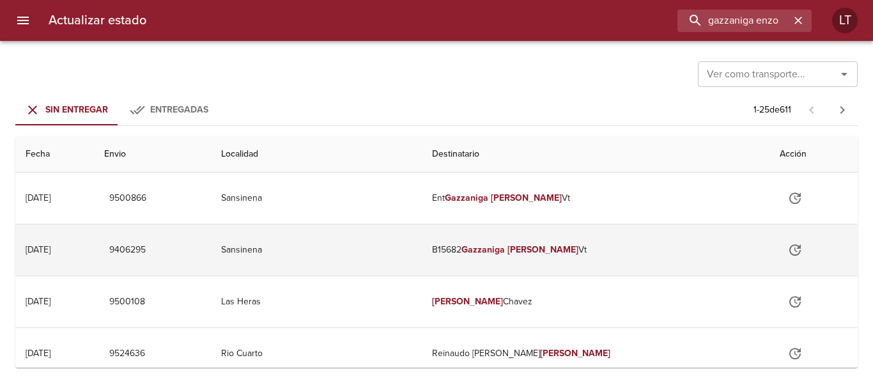
click at [650, 247] on td "B15682 Gazzaniga Enzo Vt" at bounding box center [596, 249] width 348 height 51
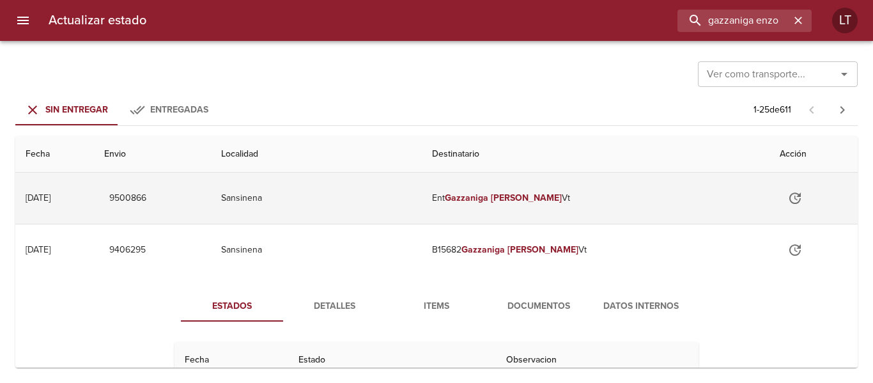
click at [400, 204] on td "Sansinena" at bounding box center [316, 197] width 211 height 51
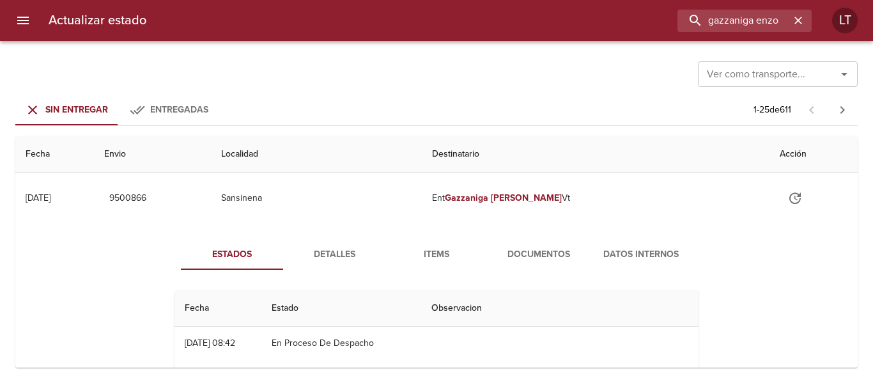
click at [550, 259] on span "Documentos" at bounding box center [538, 255] width 87 height 16
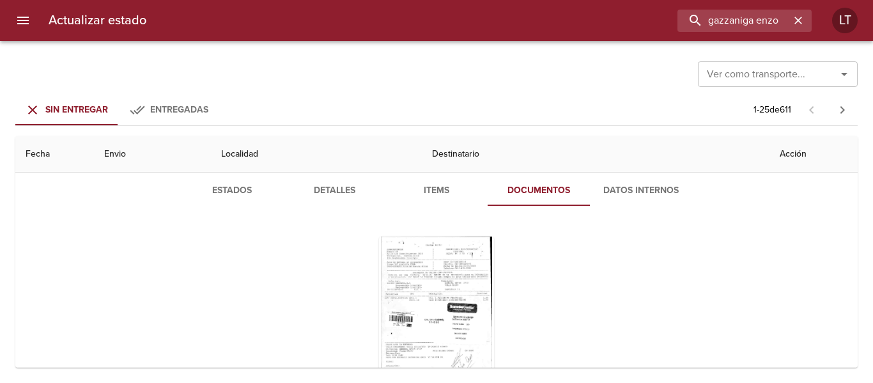
scroll to position [128, 0]
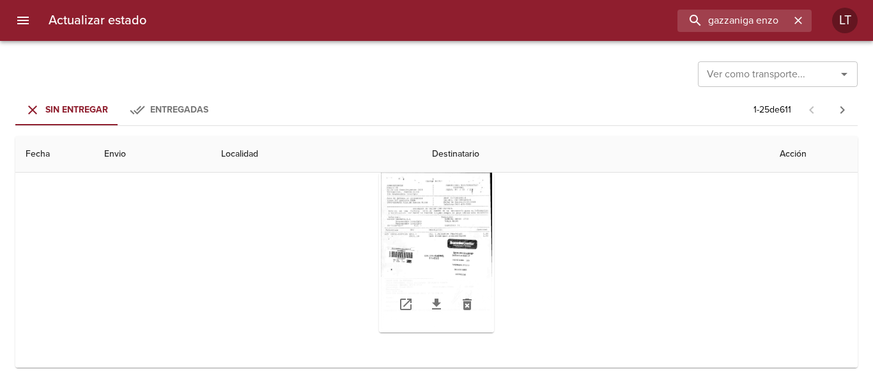
click at [461, 249] on div "Tabla de envíos del cliente" at bounding box center [436, 252] width 115 height 160
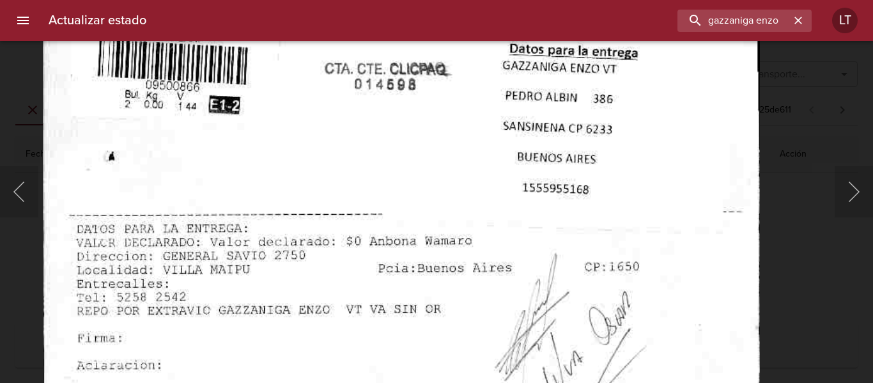
click at [427, 255] on img "Lightbox" at bounding box center [401, 48] width 717 height 1029
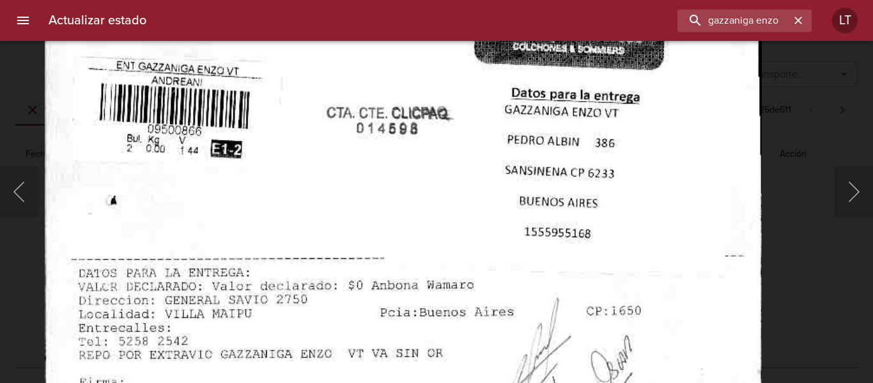
click at [438, 255] on img "Lightbox" at bounding box center [403, 92] width 717 height 1029
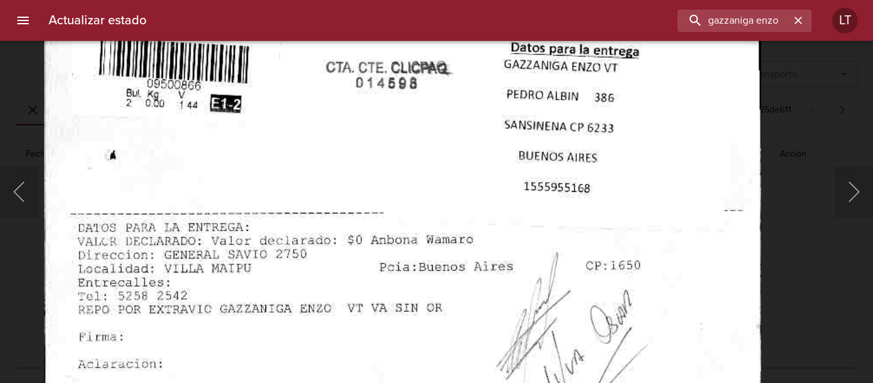
click at [446, 263] on img "Lightbox" at bounding box center [402, 46] width 717 height 1029
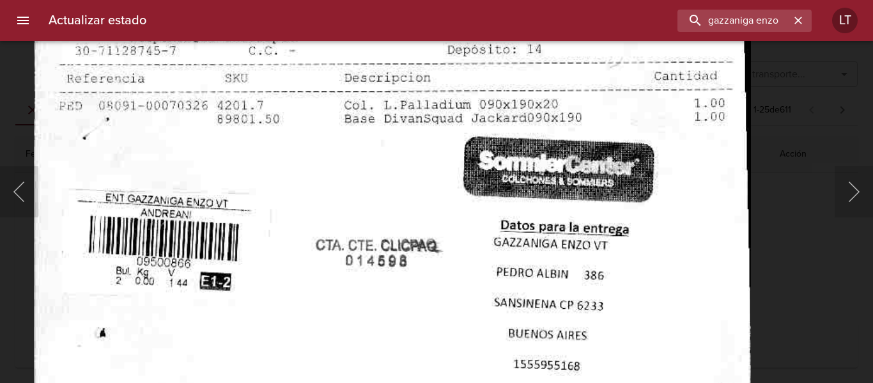
click at [444, 287] on img "Lightbox" at bounding box center [392, 224] width 717 height 1029
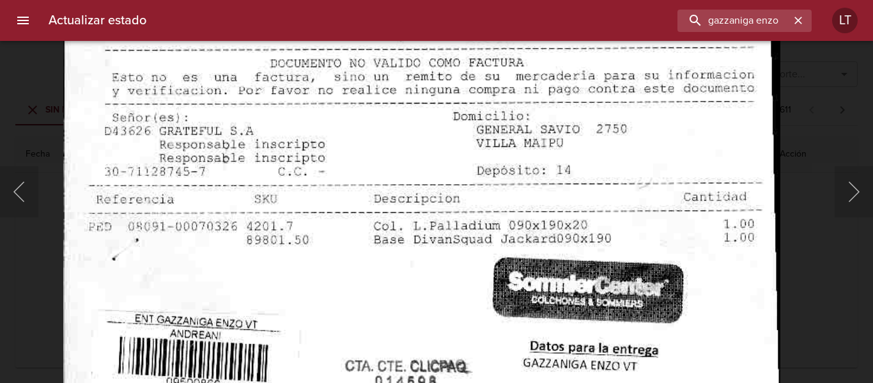
click at [414, 259] on img "Lightbox" at bounding box center [421, 345] width 717 height 1029
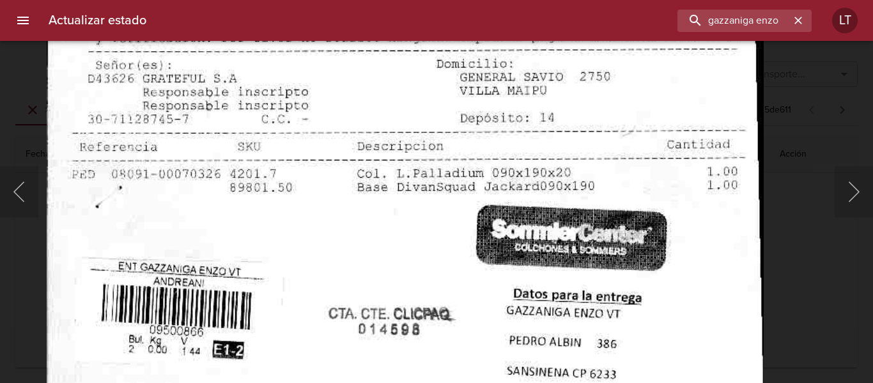
click at [409, 92] on img "Lightbox" at bounding box center [405, 292] width 717 height 1029
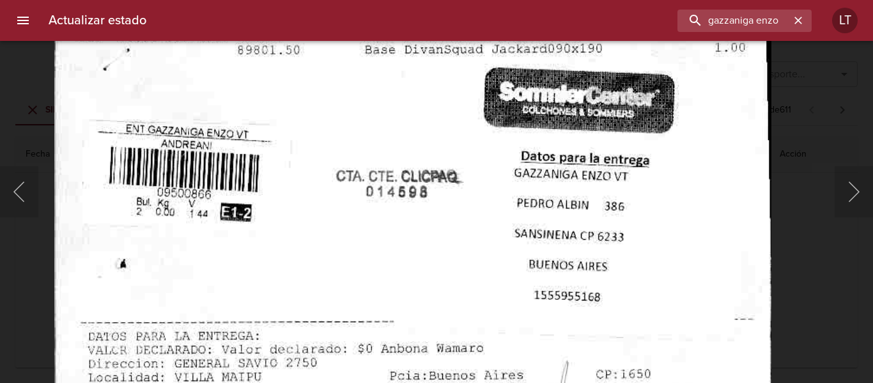
click at [411, 93] on img "Lightbox" at bounding box center [412, 155] width 717 height 1029
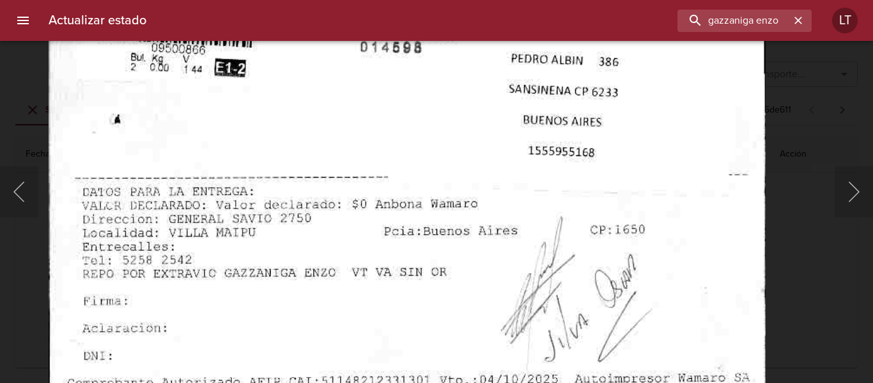
click at [399, 268] on img "Lightbox" at bounding box center [407, 11] width 717 height 1029
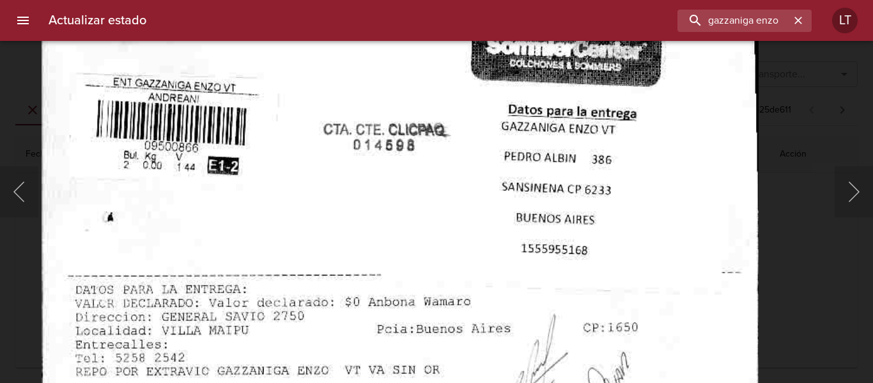
click at [803, 333] on div "Lightbox" at bounding box center [436, 191] width 873 height 383
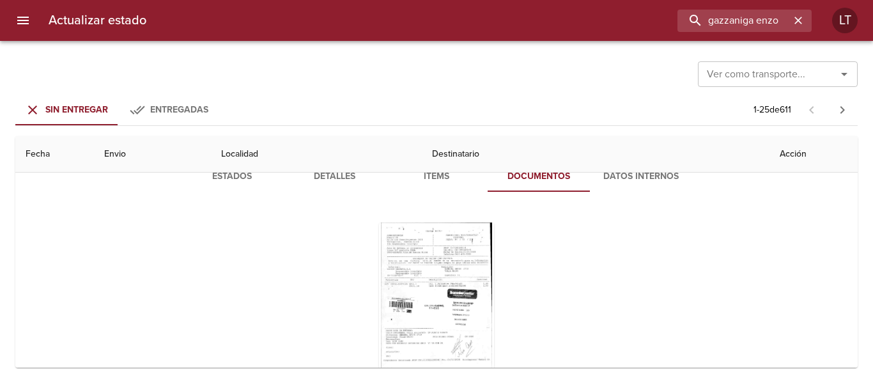
scroll to position [0, 0]
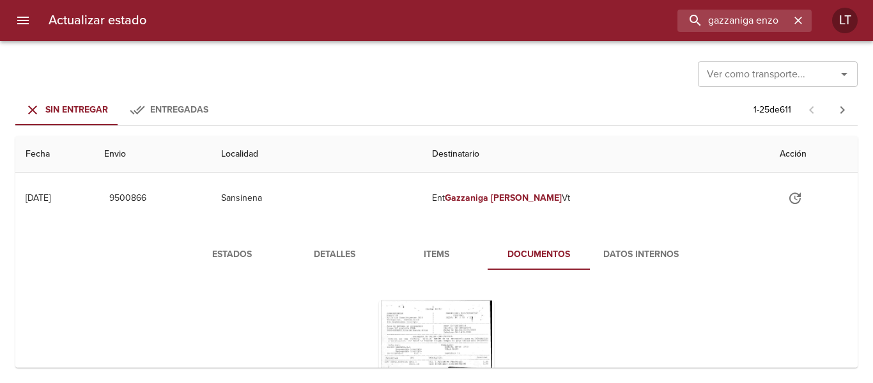
click at [325, 251] on span "Detalles" at bounding box center [334, 255] width 87 height 16
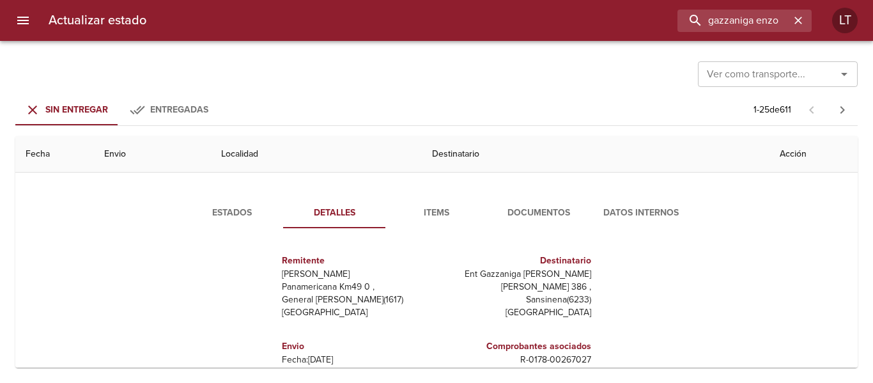
scroll to position [64, 0]
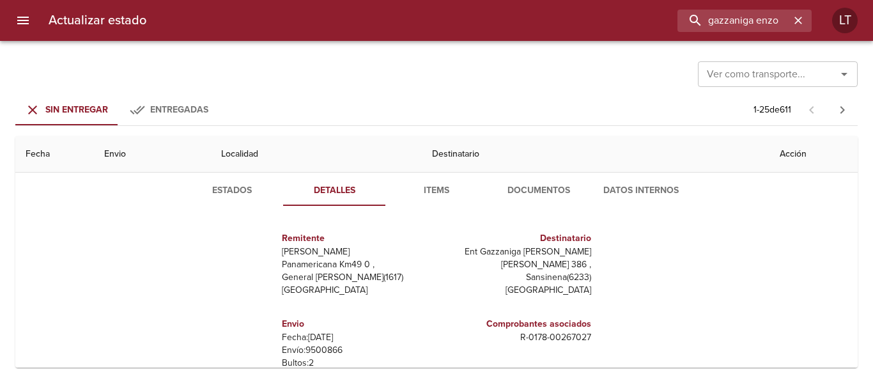
click at [532, 193] on span "Documentos" at bounding box center [538, 191] width 87 height 16
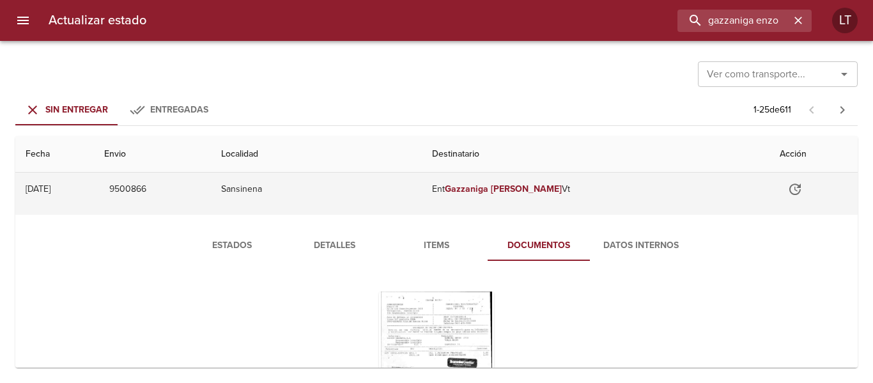
scroll to position [0, 0]
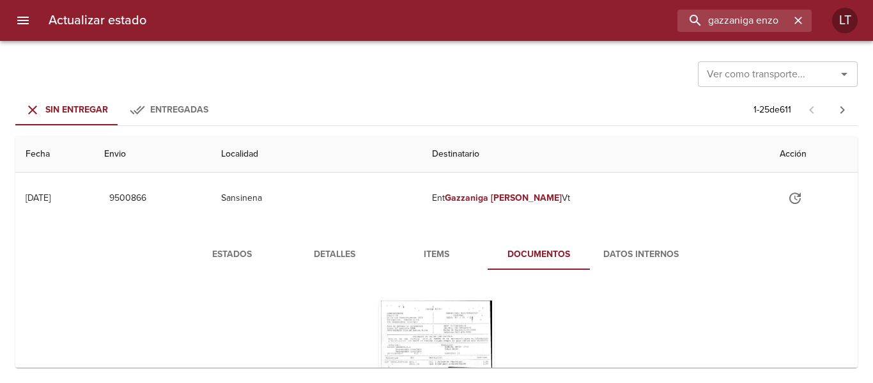
drag, startPoint x: 326, startPoint y: 261, endPoint x: 266, endPoint y: 271, distance: 60.9
click at [325, 261] on span "Detalles" at bounding box center [334, 255] width 87 height 16
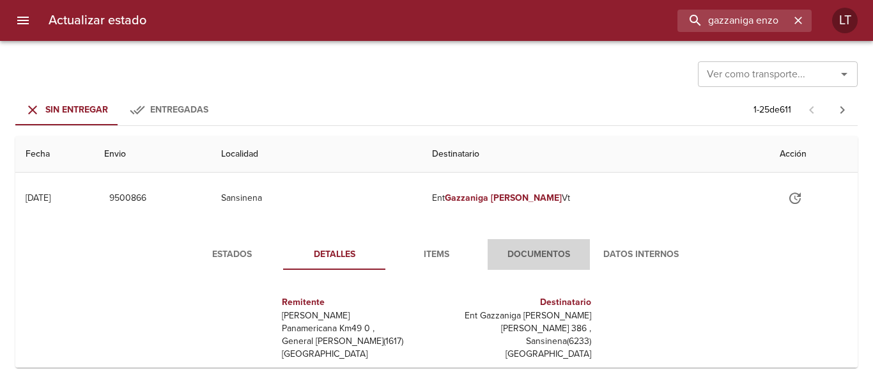
click at [556, 244] on button "Documentos" at bounding box center [538, 254] width 102 height 31
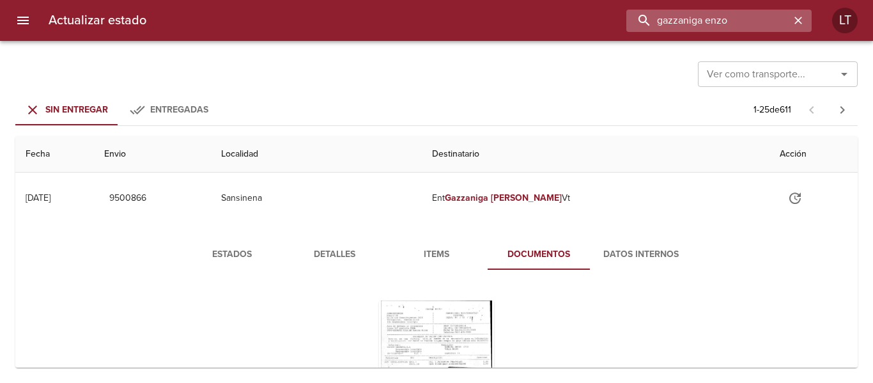
click at [725, 13] on input "gazzaniga enzo" at bounding box center [708, 21] width 164 height 22
paste input "9526278"
type input "9526278"
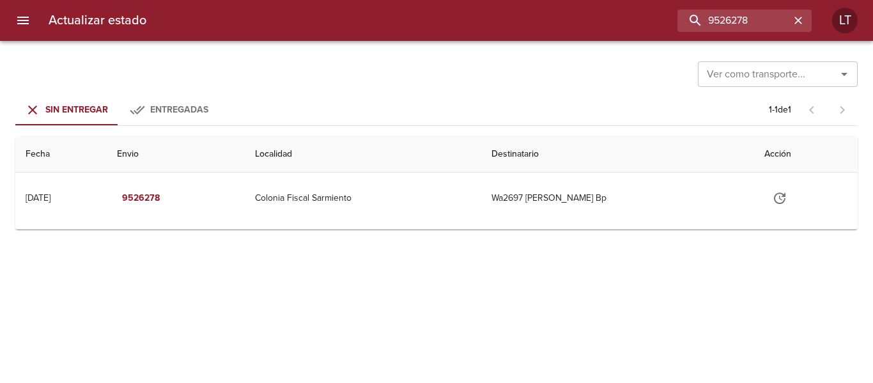
click at [21, 15] on icon "menu" at bounding box center [22, 20] width 15 height 15
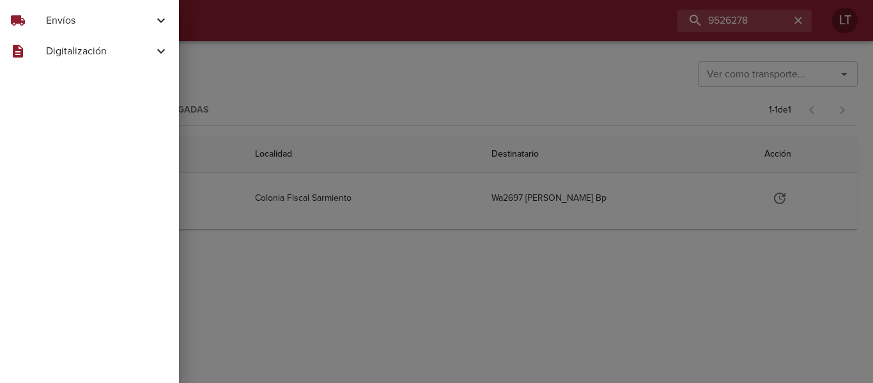
click at [53, 22] on span "Envíos" at bounding box center [99, 20] width 107 height 15
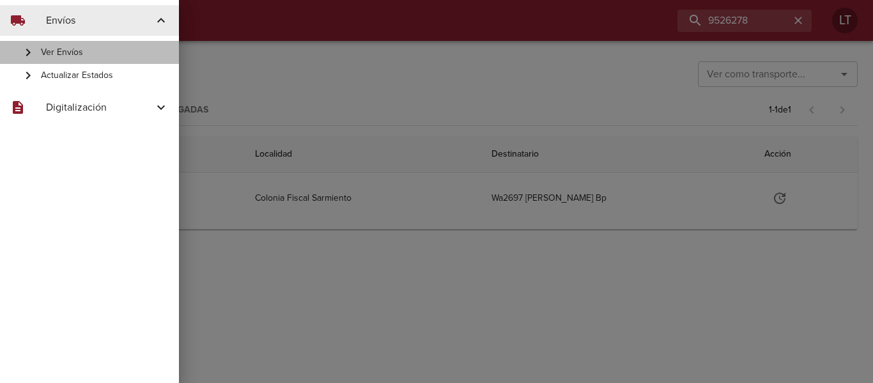
click at [66, 50] on span "Ver Envíos" at bounding box center [105, 52] width 128 height 13
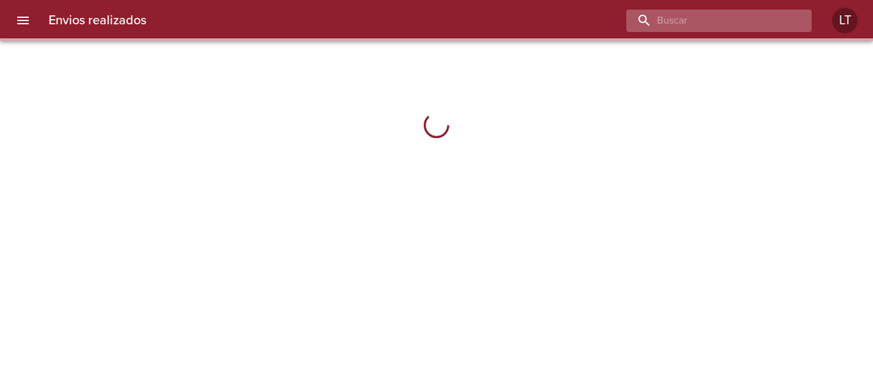
click at [730, 17] on input "buscar" at bounding box center [708, 21] width 164 height 22
paste input "9526278"
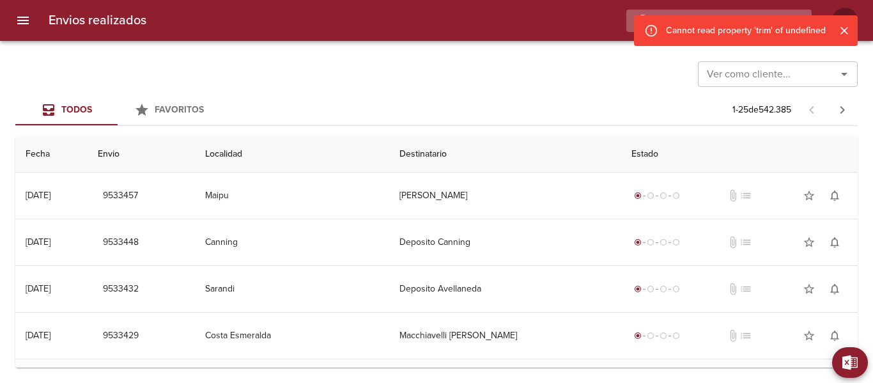
type input "9526278"
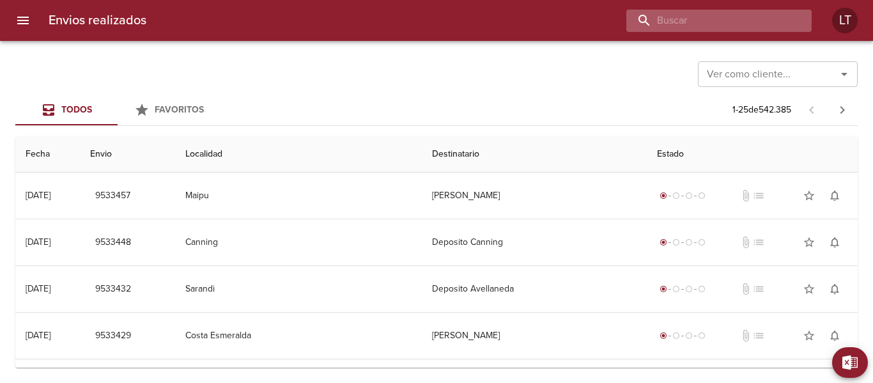
click at [767, 24] on input "buscar" at bounding box center [708, 21] width 164 height 22
paste input "9526278"
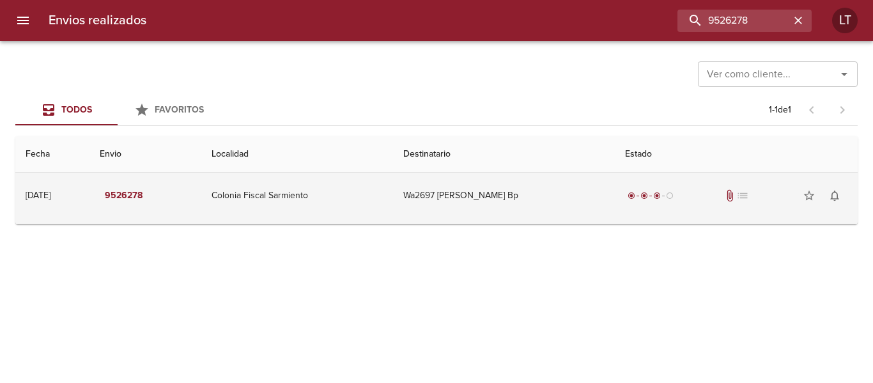
click at [509, 199] on td "Wa2697 [PERSON_NAME] Bp" at bounding box center [504, 195] width 222 height 46
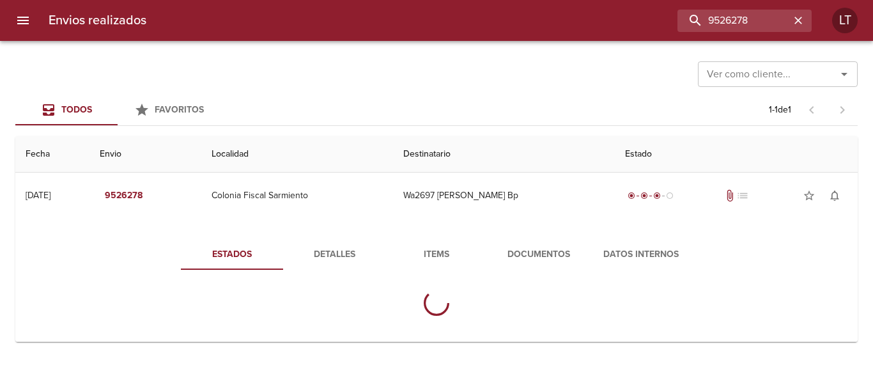
click at [528, 255] on span "Documentos" at bounding box center [538, 255] width 87 height 16
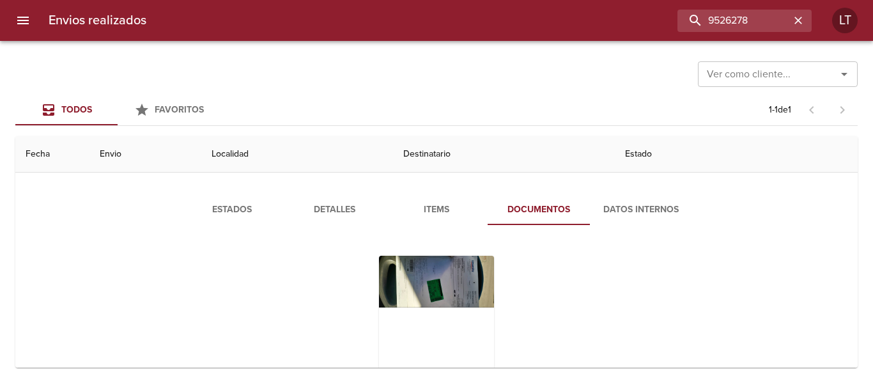
scroll to position [128, 0]
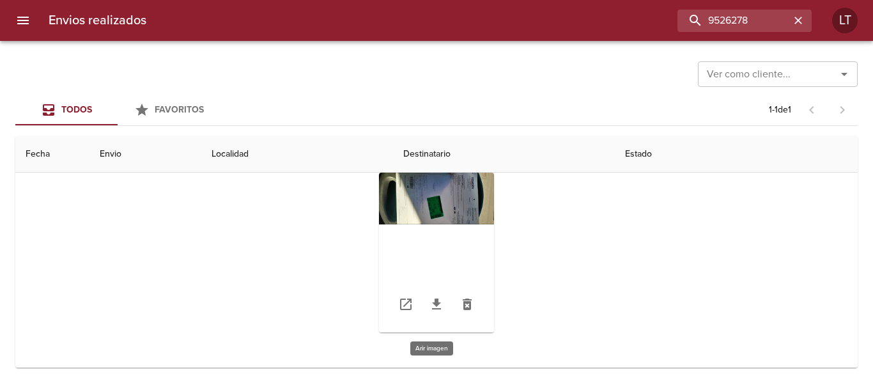
click at [434, 200] on div "Tabla de envíos del cliente" at bounding box center [436, 252] width 115 height 160
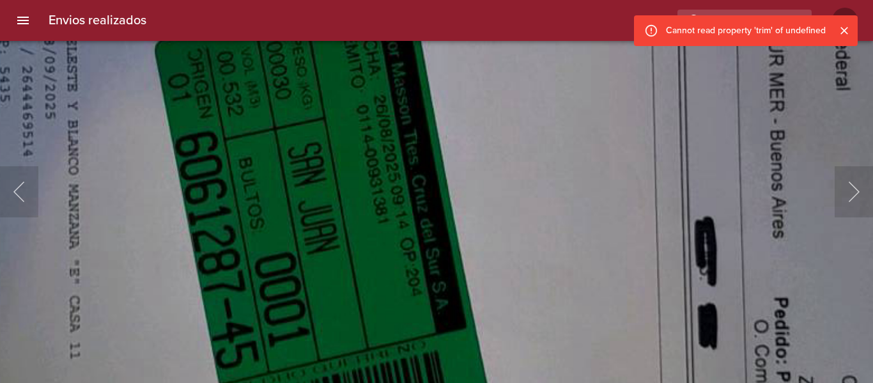
click at [371, 249] on img "Lightbox" at bounding box center [344, 49] width 2283 height 1029
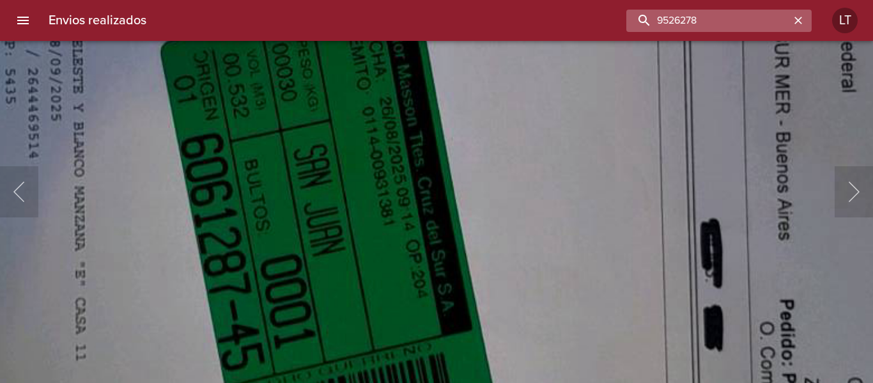
click at [751, 19] on input "9526278" at bounding box center [708, 21] width 164 height 22
paste input "122"
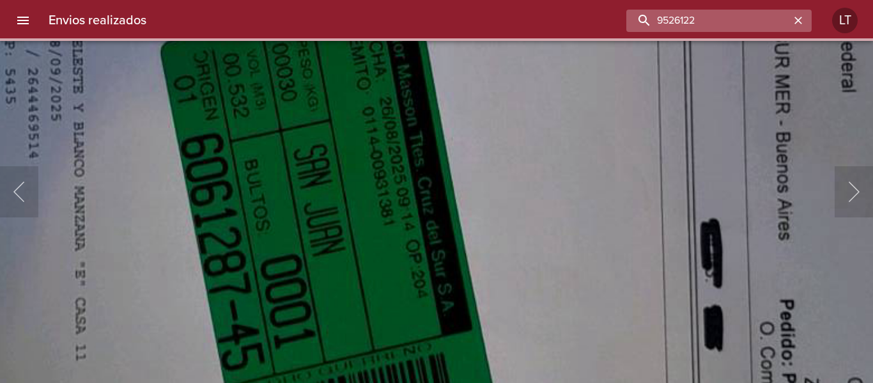
scroll to position [0, 0]
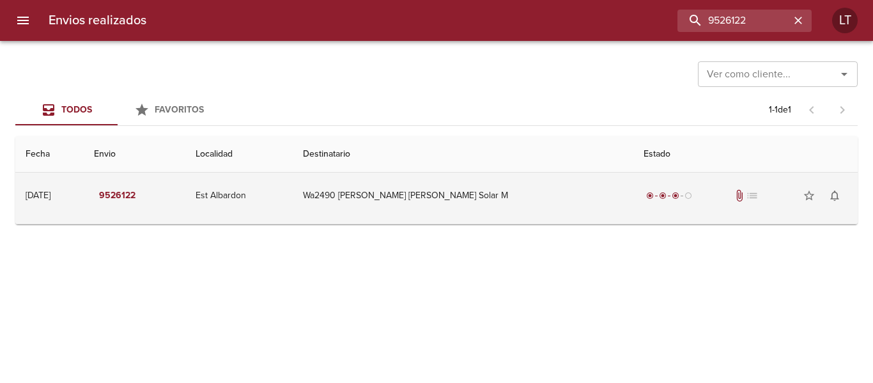
click at [510, 190] on td "Wa2490 Yolanda Raquel Solar M" at bounding box center [463, 195] width 341 height 46
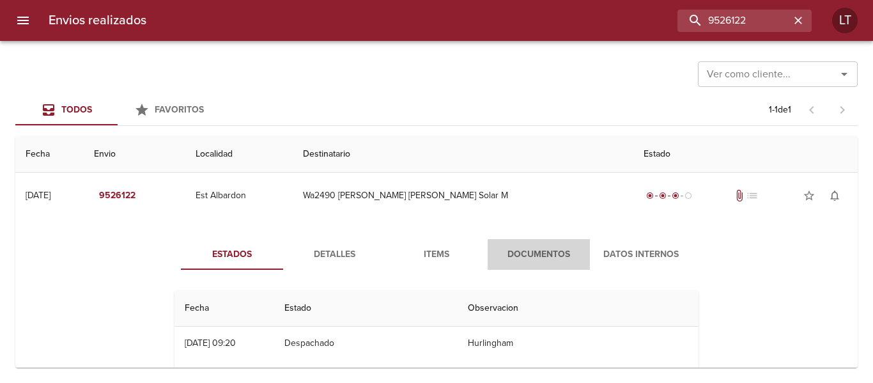
click at [511, 252] on span "Documentos" at bounding box center [538, 255] width 87 height 16
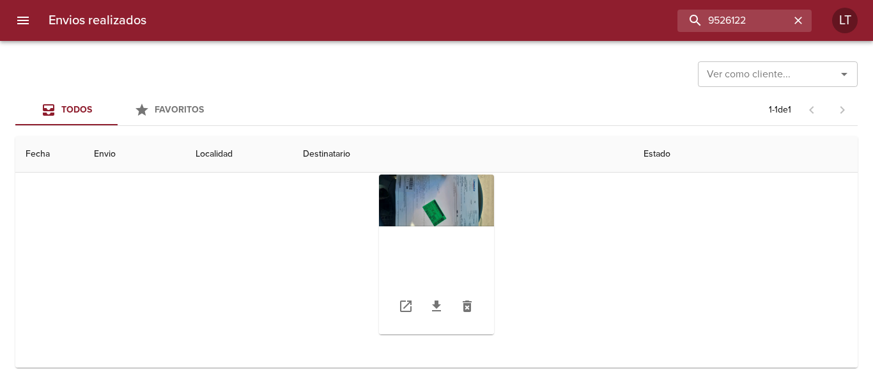
scroll to position [129, 0]
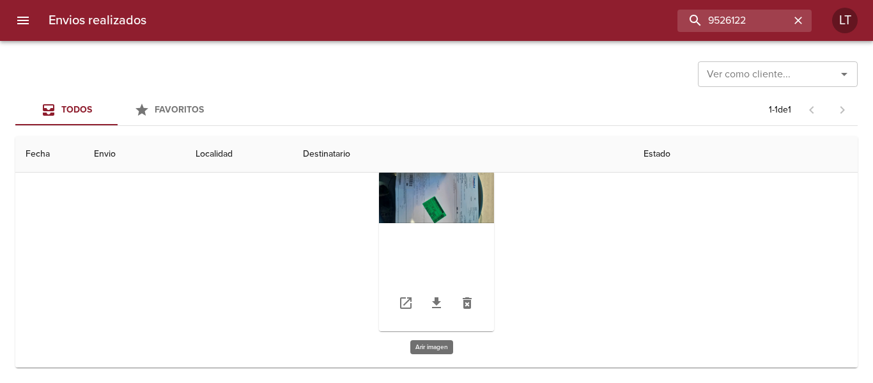
click at [434, 195] on div "Tabla de envíos del cliente" at bounding box center [436, 251] width 115 height 160
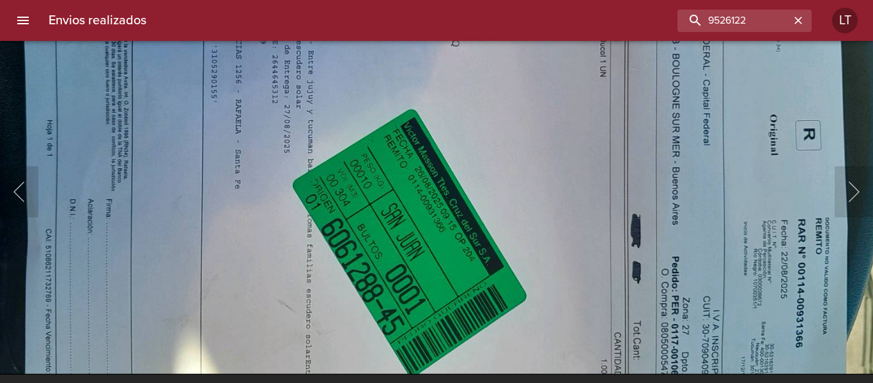
click at [461, 204] on img "Lightbox" at bounding box center [431, 118] width 1137 height 512
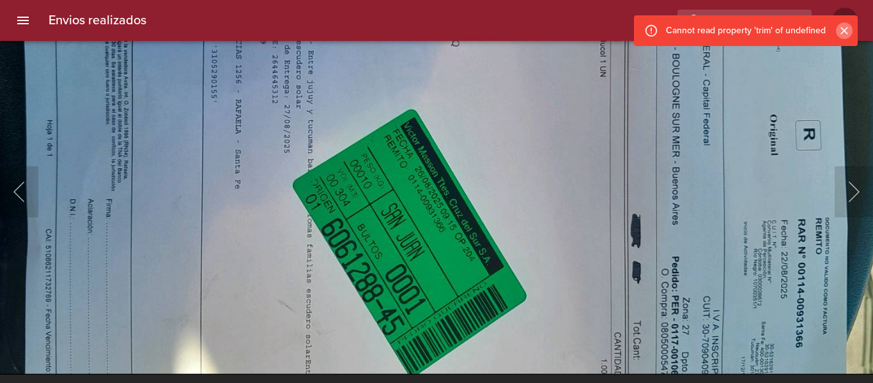
click at [844, 31] on icon "Cerrar" at bounding box center [844, 31] width 8 height 8
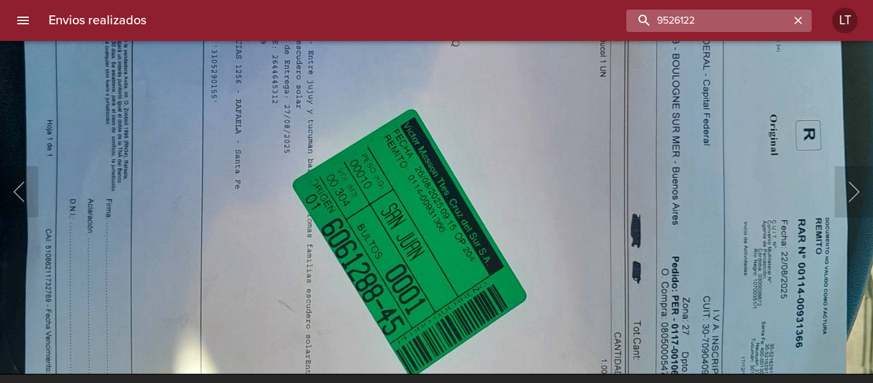
click at [737, 21] on input "9526122" at bounding box center [708, 21] width 164 height 22
paste input "405849"
type input "9405849"
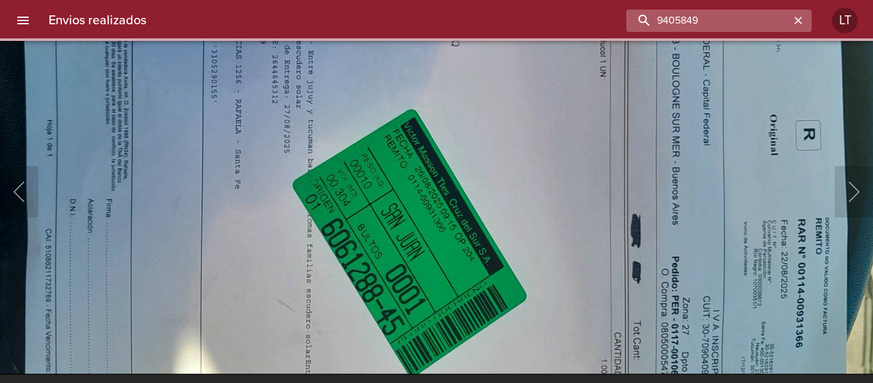
scroll to position [0, 0]
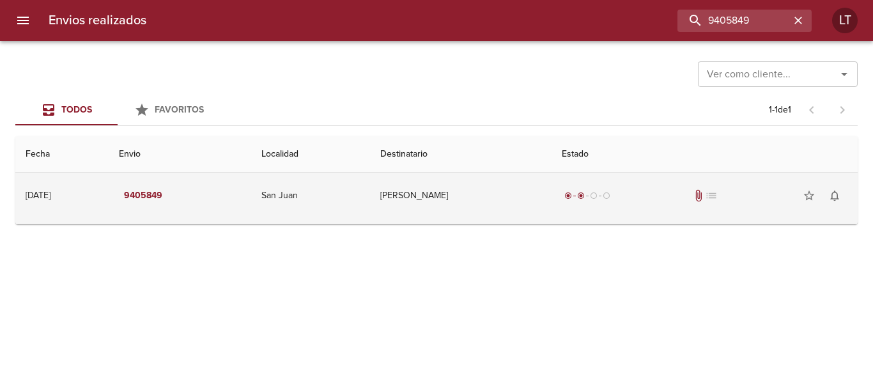
click at [544, 188] on td "Minera Andina Del Sol Srl" at bounding box center [460, 195] width 181 height 46
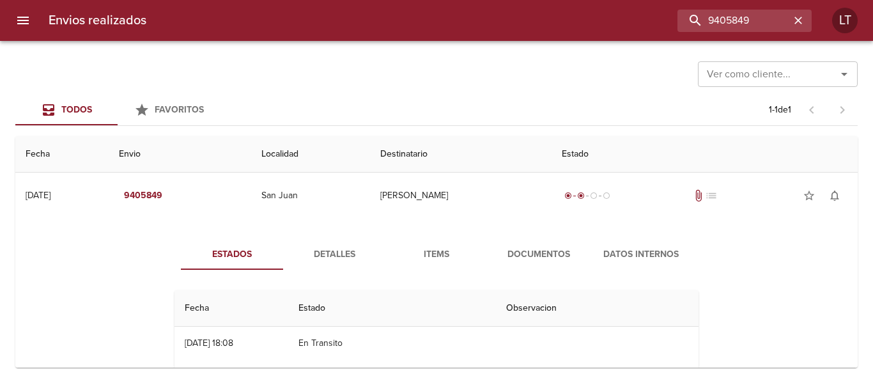
click at [557, 242] on button "Documentos" at bounding box center [538, 254] width 102 height 31
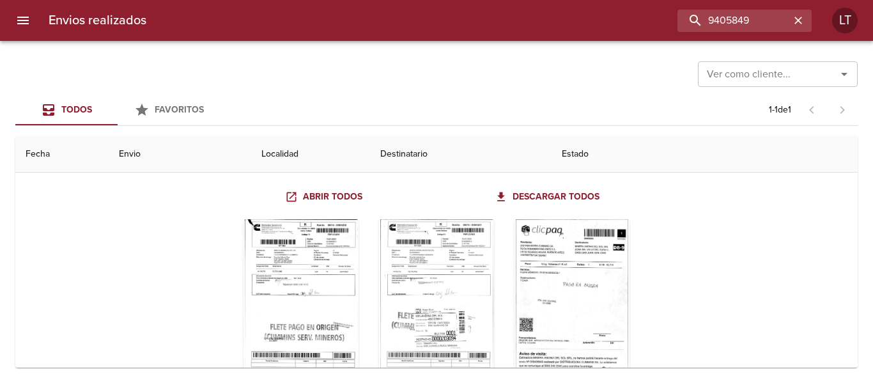
scroll to position [128, 0]
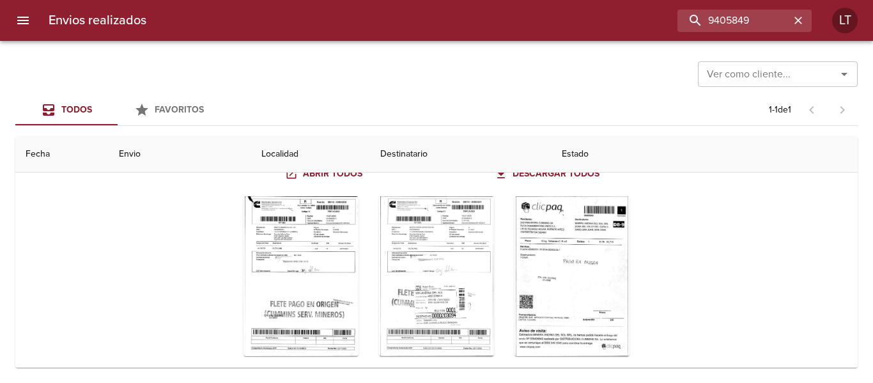
click at [731, 36] on div "Envios realizados 9405849 LT" at bounding box center [436, 20] width 873 height 41
click at [731, 11] on input "9405849" at bounding box center [708, 21] width 164 height 22
paste input "327055"
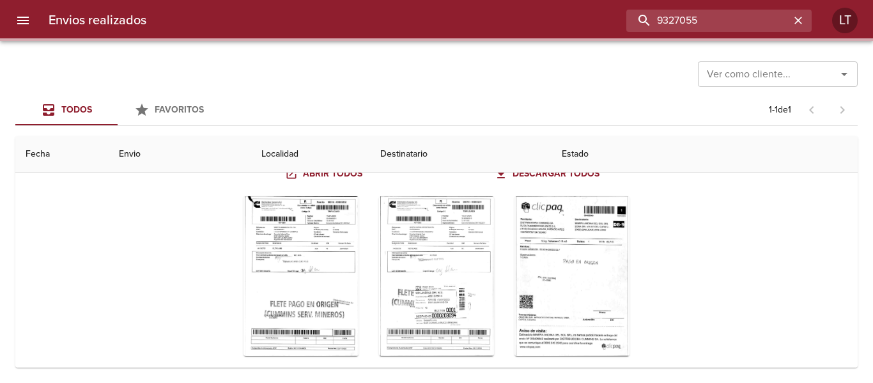
scroll to position [0, 0]
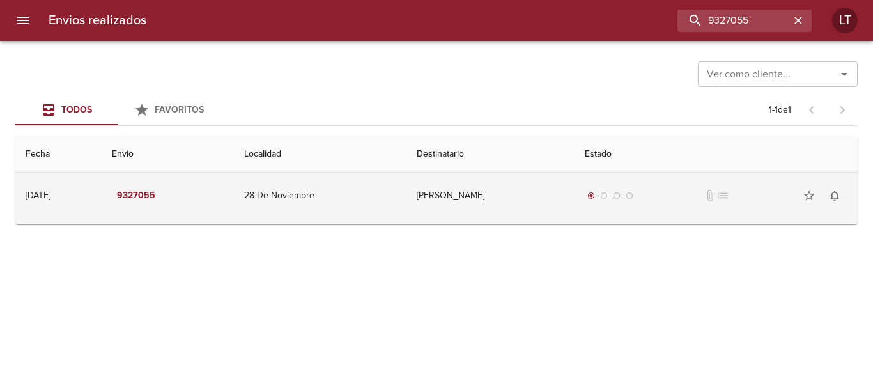
click at [480, 191] on td "Luis Vicente Tactaca" at bounding box center [490, 195] width 168 height 46
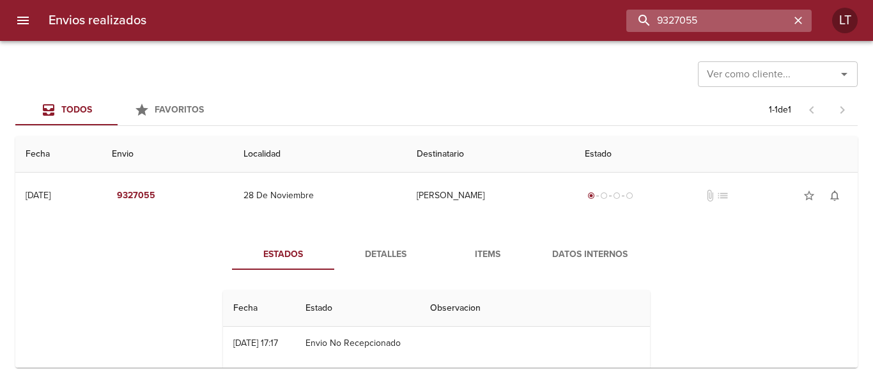
click at [723, 21] on input "9327055" at bounding box center [708, 21] width 164 height 22
paste input "474113"
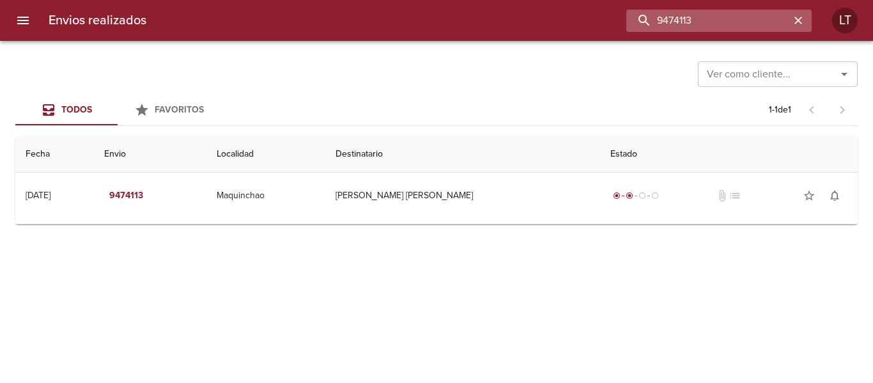
click at [701, 20] on input "9474113" at bounding box center [708, 21] width 164 height 22
paste input "517831"
click at [675, 27] on input "9517831" at bounding box center [708, 21] width 164 height 22
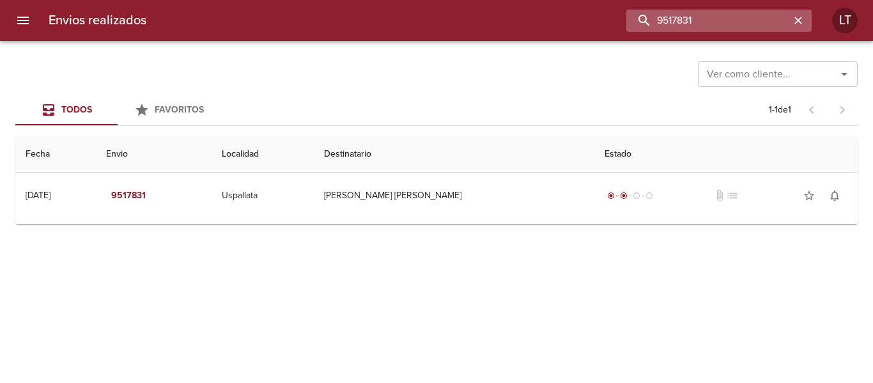
paste input "391098"
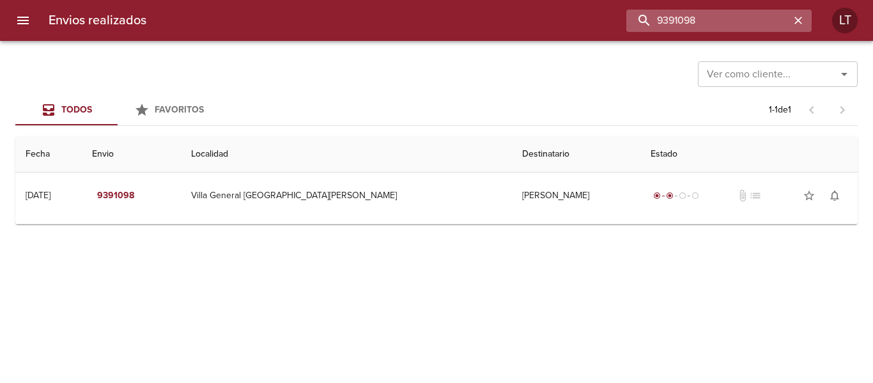
click at [727, 14] on input "9391098" at bounding box center [708, 21] width 164 height 22
paste input "5304"
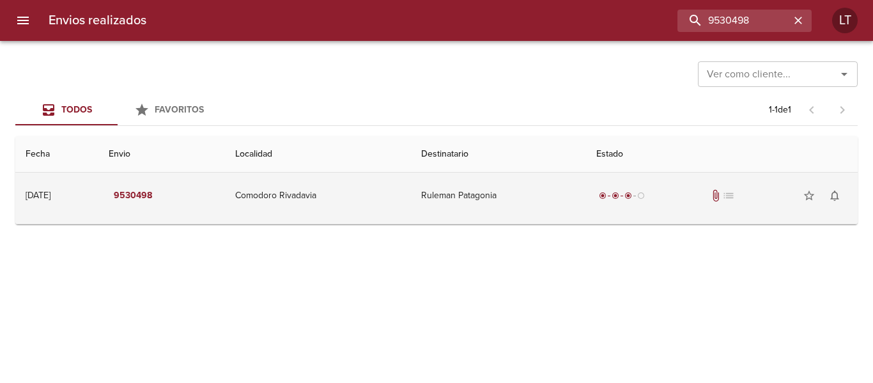
click at [559, 191] on td "Ruleman Patagonia" at bounding box center [499, 195] width 176 height 46
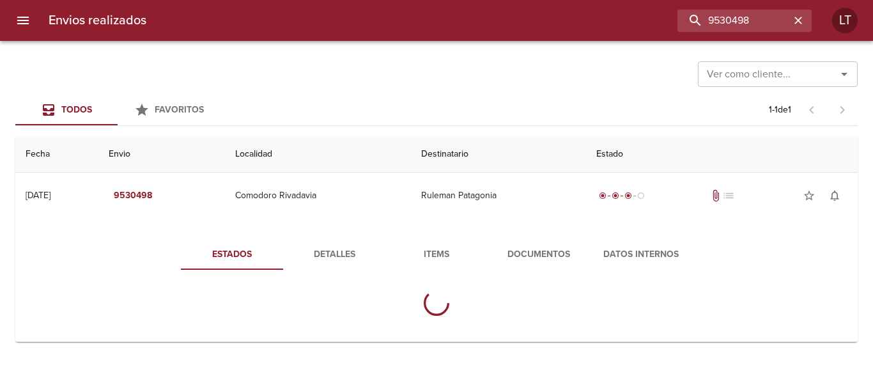
click at [539, 239] on button "Documentos" at bounding box center [538, 254] width 102 height 31
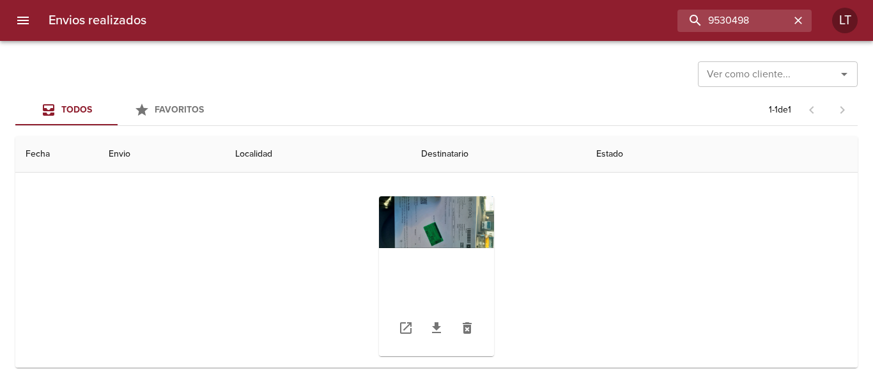
scroll to position [128, 0]
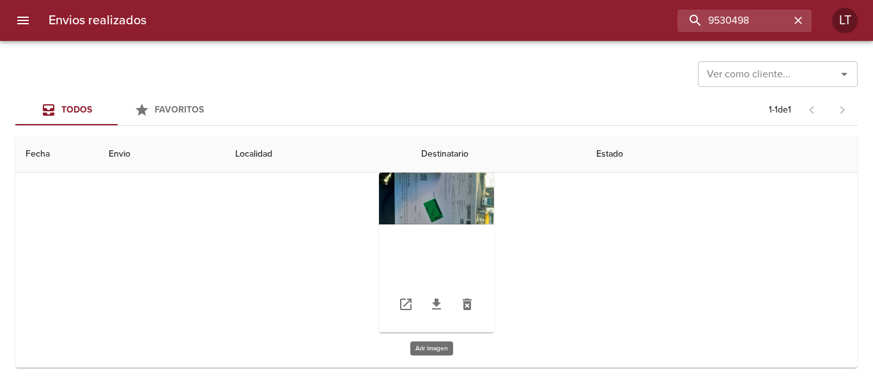
click at [411, 201] on div "Tabla de envíos del cliente" at bounding box center [436, 252] width 115 height 160
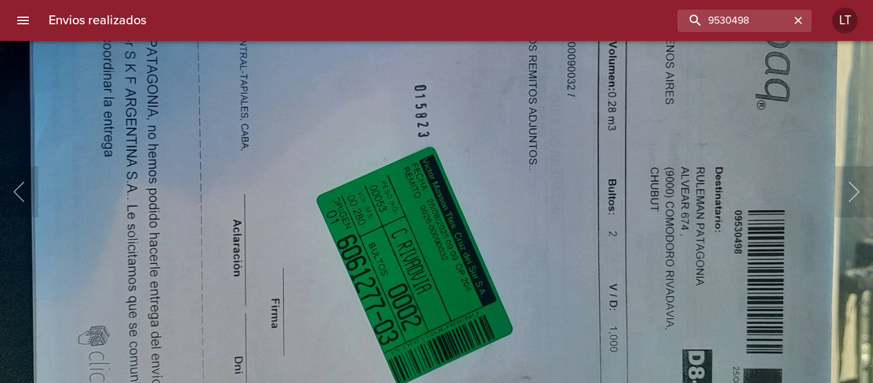
click at [504, 260] on img "Lightbox" at bounding box center [445, 148] width 1137 height 512
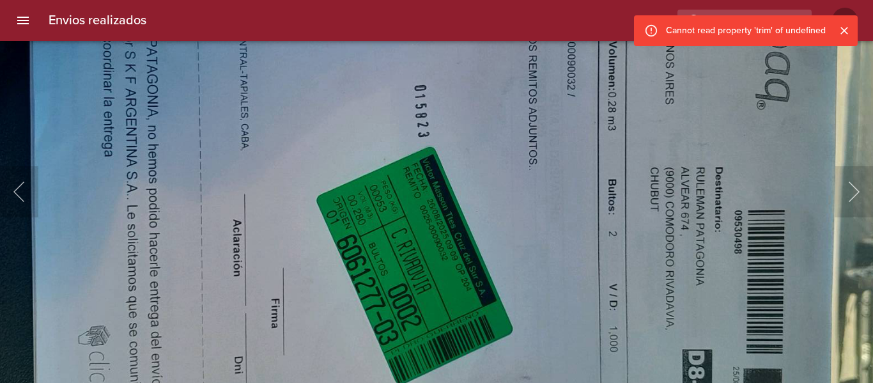
click at [839, 34] on icon "Cerrar" at bounding box center [844, 30] width 13 height 13
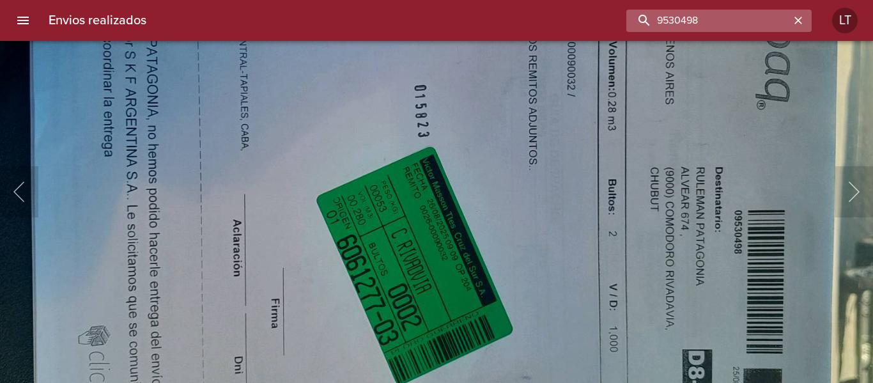
click at [774, 17] on input "9530498" at bounding box center [708, 21] width 164 height 22
paste input "417202"
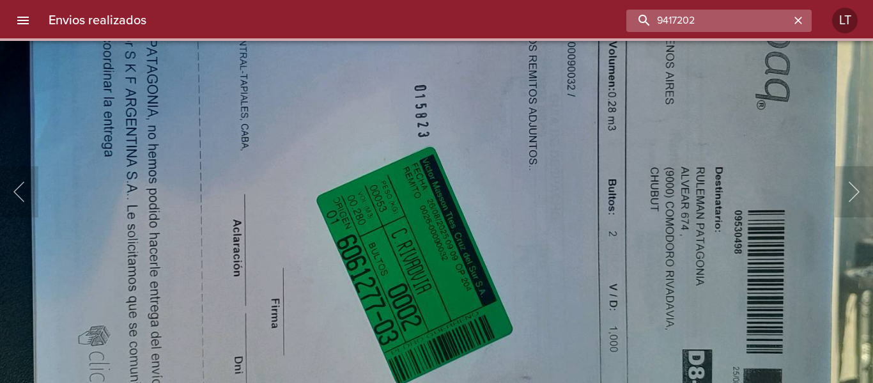
scroll to position [0, 0]
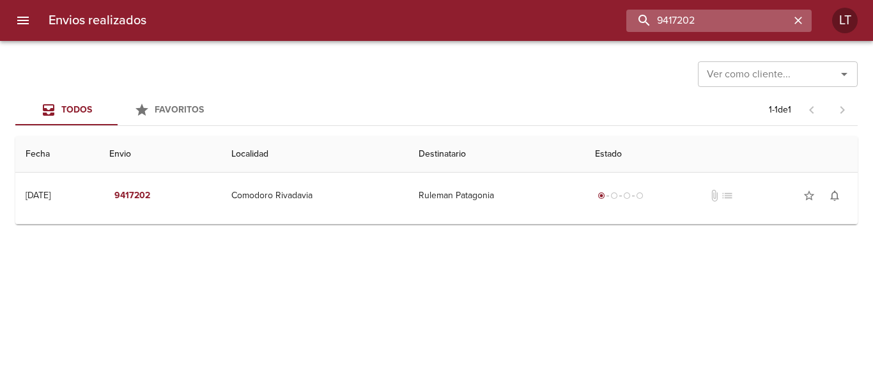
click at [747, 16] on input "9417202" at bounding box center [708, 21] width 164 height 22
paste input "530505"
type input "9530505"
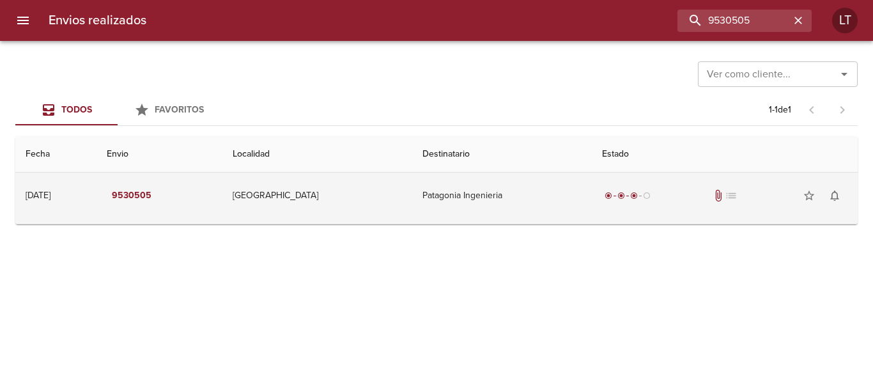
click at [539, 181] on td "Patagonia Ingenieria" at bounding box center [502, 195] width 180 height 46
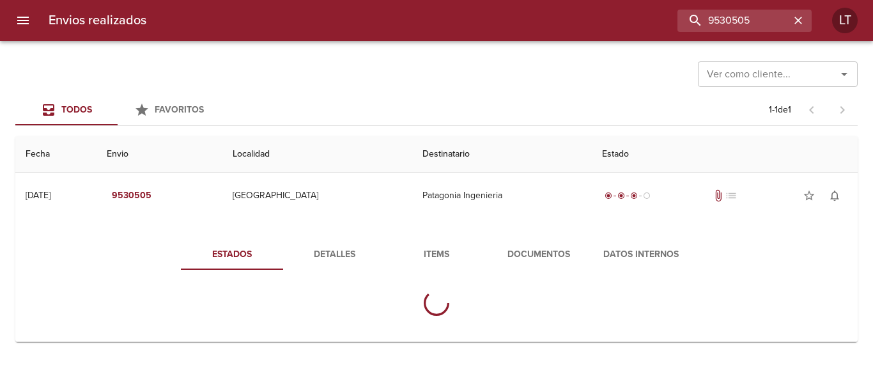
click at [510, 249] on span "Documentos" at bounding box center [538, 255] width 87 height 16
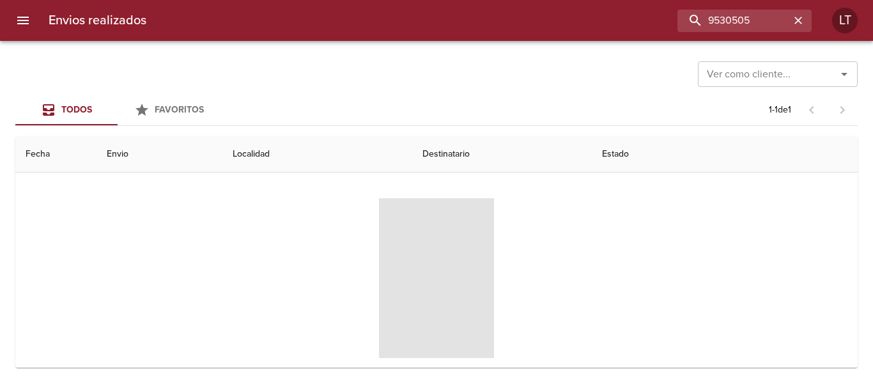
scroll to position [128, 0]
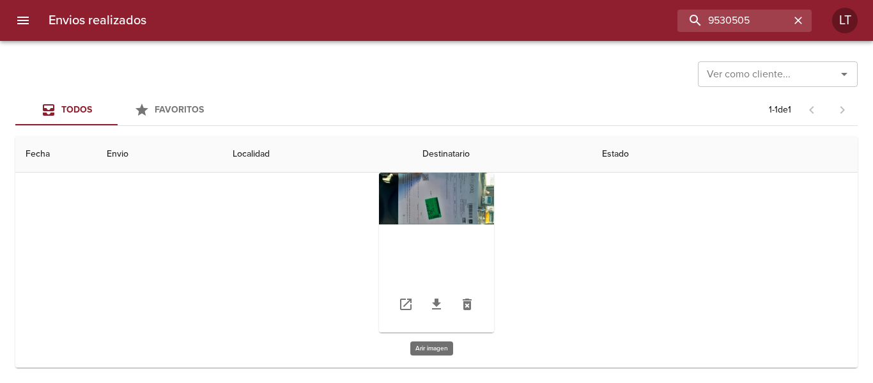
click at [450, 227] on div "Tabla de envíos del cliente" at bounding box center [436, 252] width 115 height 160
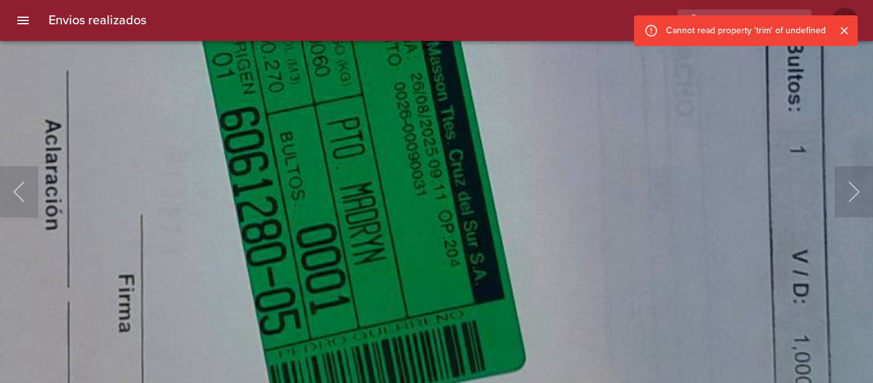
click at [445, 197] on img "Lightbox" at bounding box center [428, 1] width 2283 height 1029
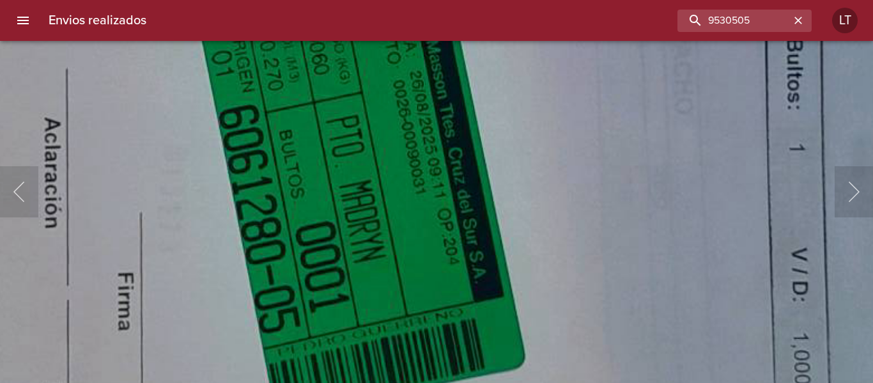
scroll to position [128, 0]
click at [730, 23] on input "9530505" at bounding box center [708, 21] width 164 height 22
paste input "417213"
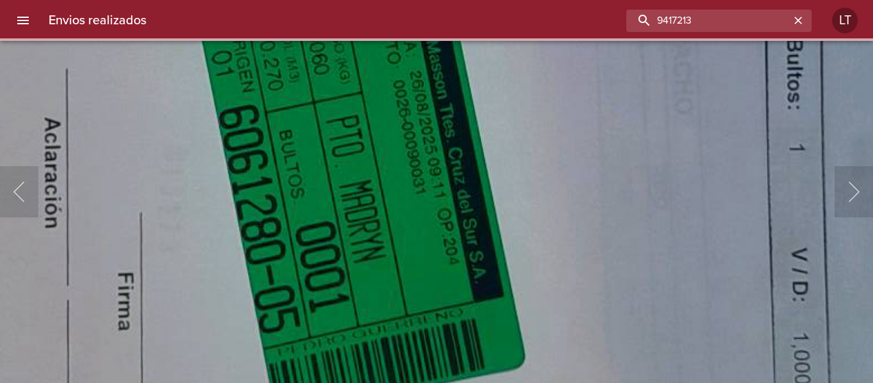
scroll to position [0, 0]
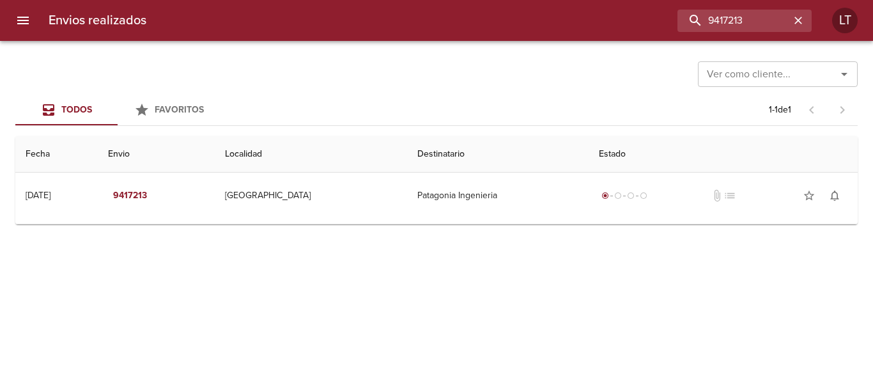
click at [706, 8] on div "Envios realizados 9417213 LT" at bounding box center [436, 20] width 873 height 41
click at [741, 19] on input "9417213" at bounding box center [708, 21] width 164 height 22
paste input "98631"
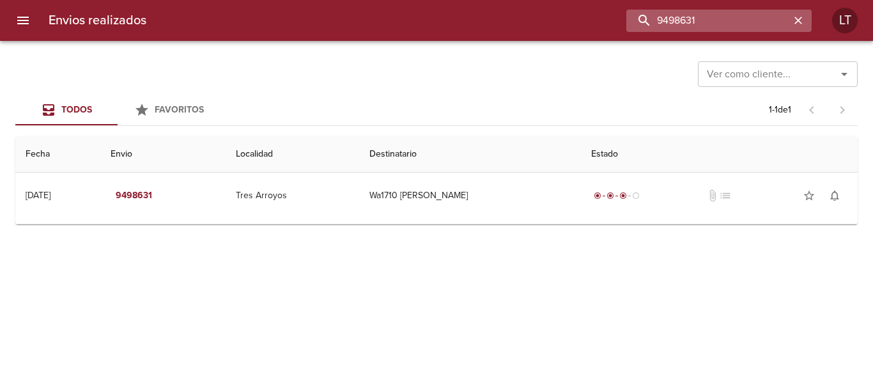
click at [729, 23] on input "9498631" at bounding box center [708, 21] width 164 height 22
paste input "513204"
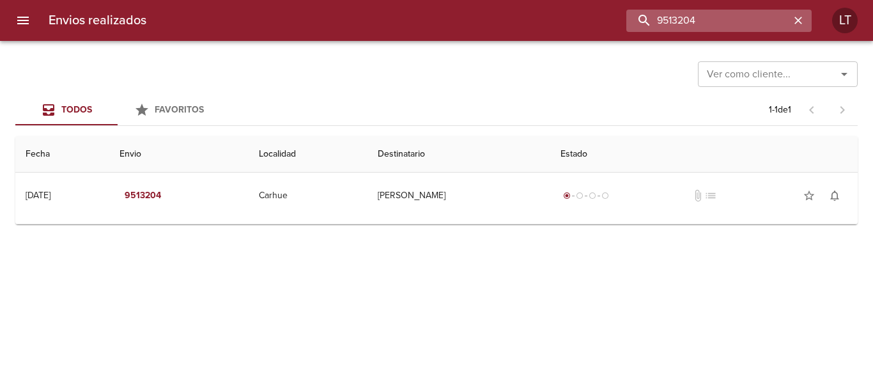
click at [675, 14] on input "9513204" at bounding box center [708, 21] width 164 height 22
paste input "30456"
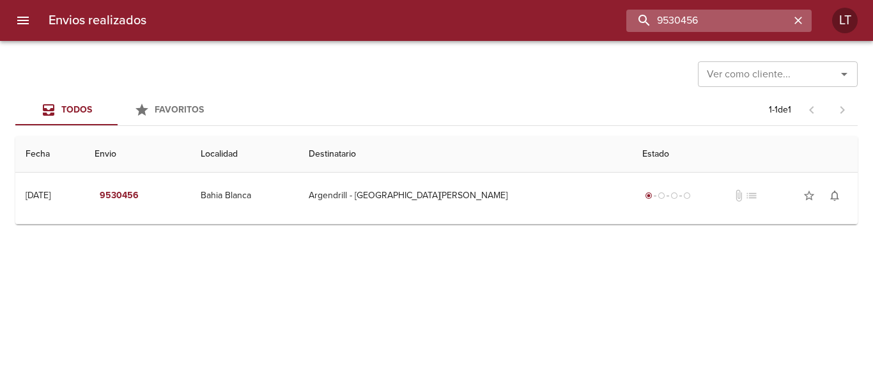
click at [747, 17] on input "9530456" at bounding box center [708, 21] width 164 height 22
paste input "455091"
type input "9455091"
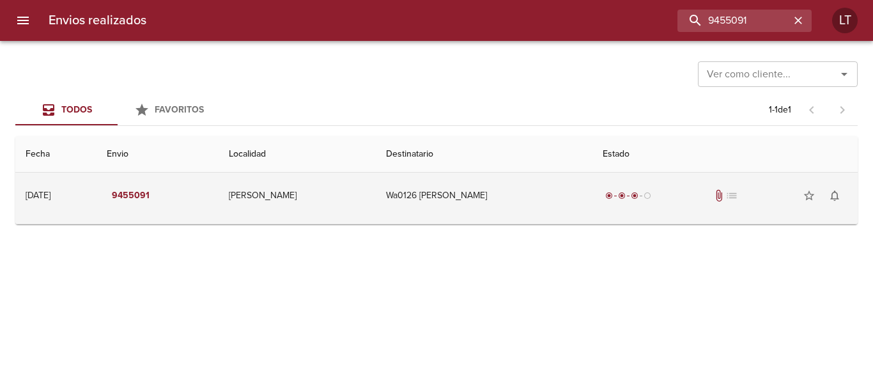
click at [501, 200] on td "Wa0126 Ariela Racca" at bounding box center [484, 195] width 217 height 46
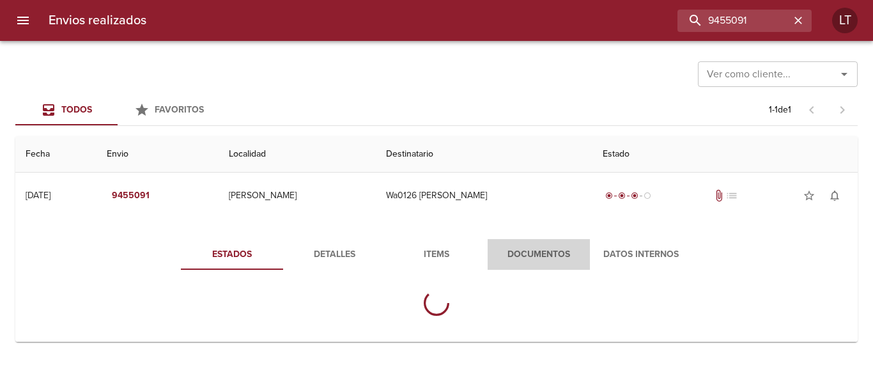
click at [530, 262] on span "Documentos" at bounding box center [538, 255] width 87 height 16
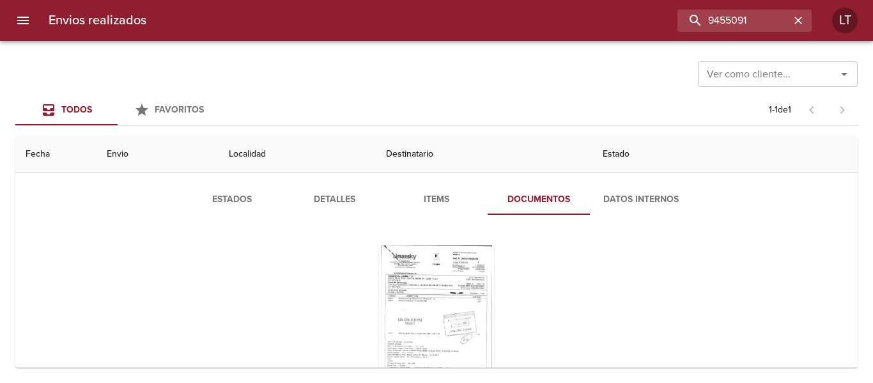
scroll to position [128, 0]
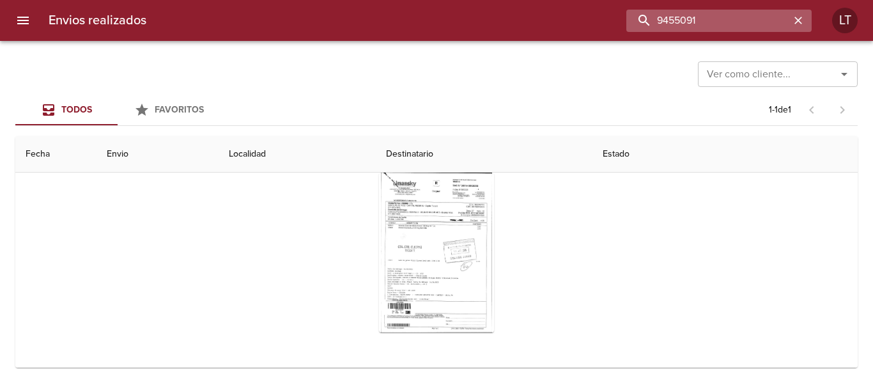
click at [739, 22] on input "9455091" at bounding box center [708, 21] width 164 height 22
paste input "526165"
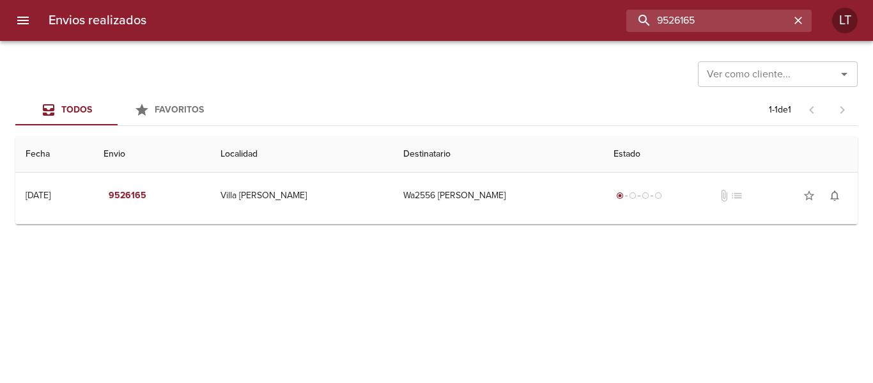
scroll to position [0, 0]
click at [741, 37] on div "Envios realizados 9526165 LT" at bounding box center [436, 20] width 873 height 41
click at [739, 24] on input "9526165" at bounding box center [708, 21] width 164 height 22
paste input "12606"
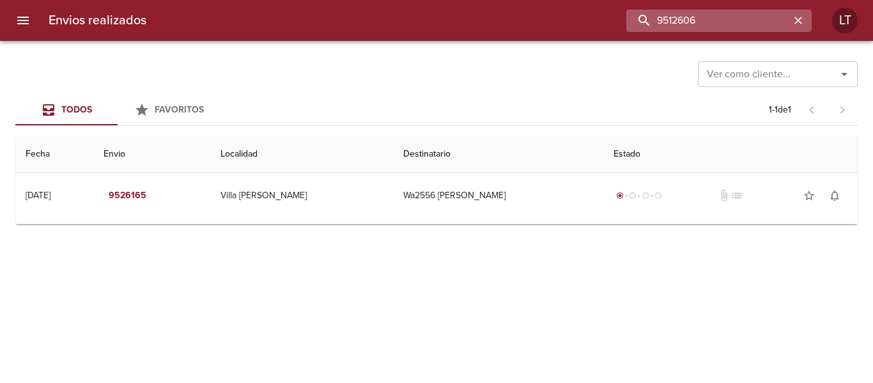
type input "9512606"
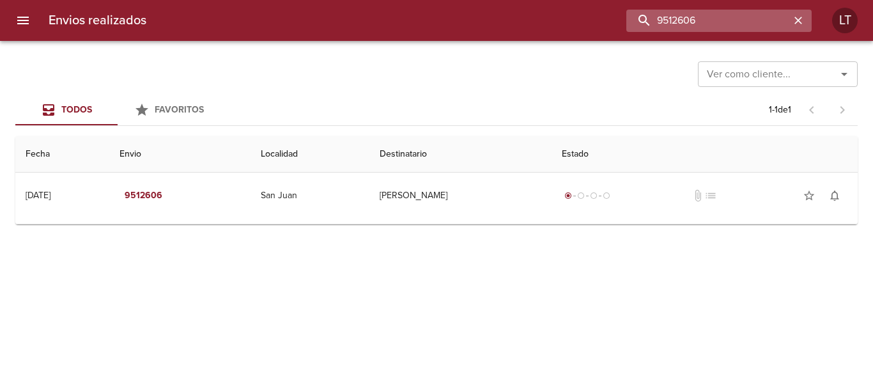
click at [744, 25] on input "9512606" at bounding box center [708, 21] width 164 height 22
paste input "6952"
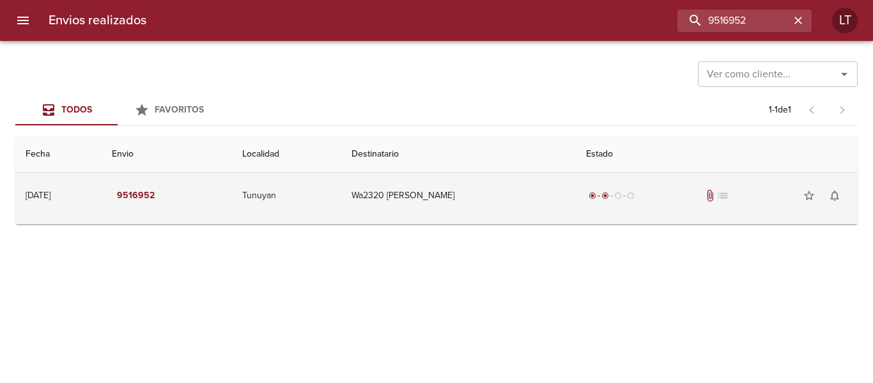
click at [467, 198] on td "Wa2320 [PERSON_NAME]" at bounding box center [458, 195] width 234 height 46
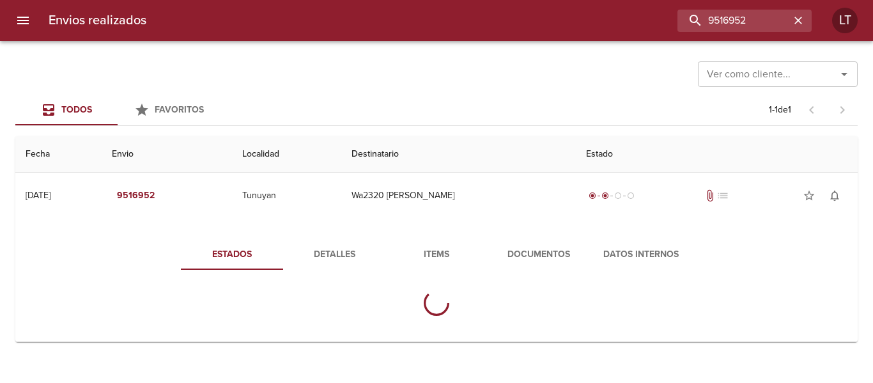
click at [514, 262] on span "Documentos" at bounding box center [538, 255] width 87 height 16
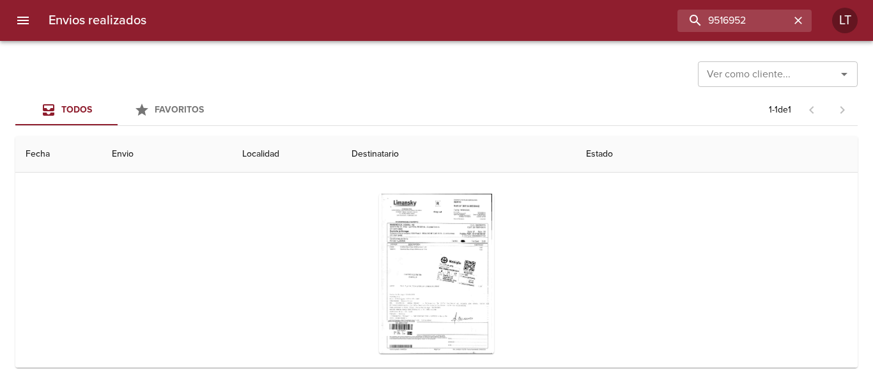
scroll to position [128, 0]
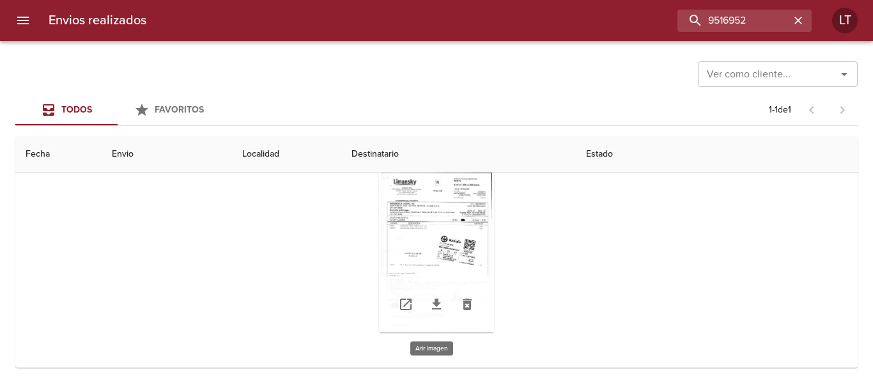
click at [457, 226] on div "Tabla de envíos del cliente" at bounding box center [436, 252] width 115 height 160
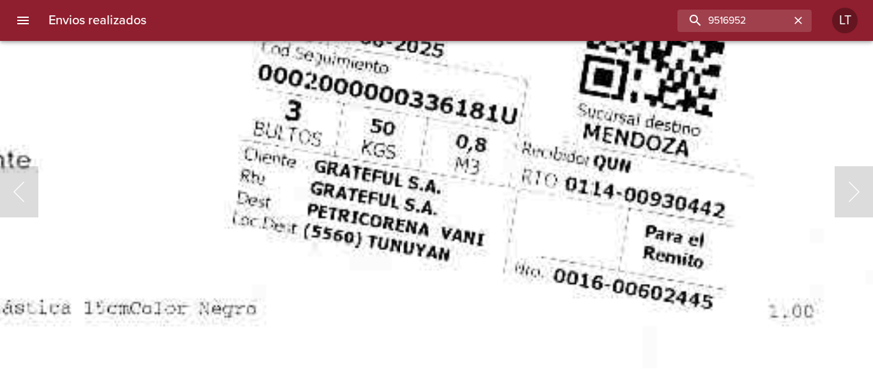
click at [518, 249] on img "Lightbox" at bounding box center [230, 146] width 1434 height 2067
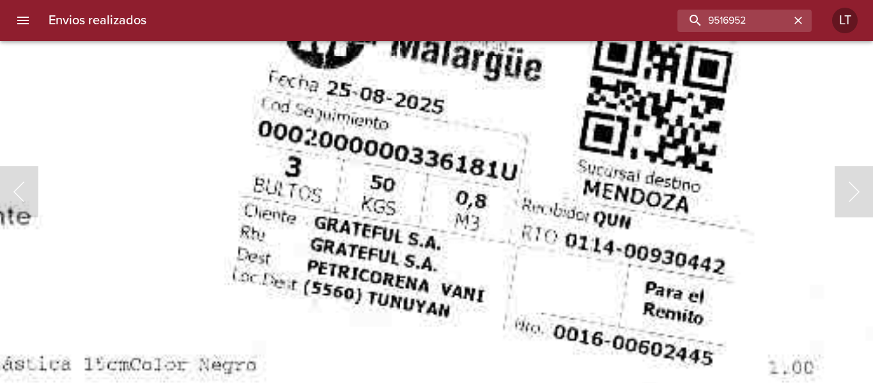
click at [512, 213] on img "Lightbox" at bounding box center [230, 203] width 1434 height 2067
click at [586, 327] on img "Lightbox" at bounding box center [230, 203] width 1434 height 2067
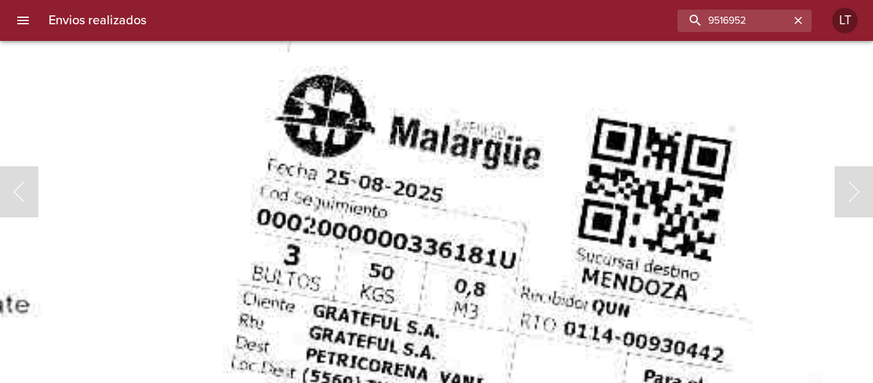
click at [452, 187] on img "Lightbox" at bounding box center [229, 291] width 1434 height 2067
click at [453, 186] on img "Lightbox" at bounding box center [229, 290] width 1434 height 2067
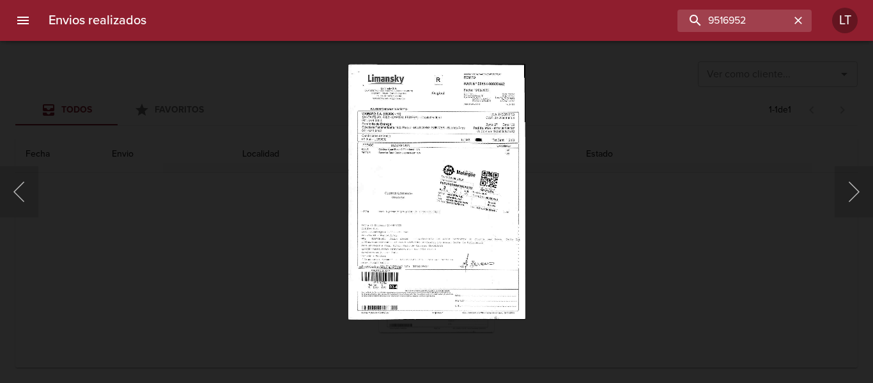
click at [453, 186] on img "Lightbox" at bounding box center [436, 191] width 177 height 255
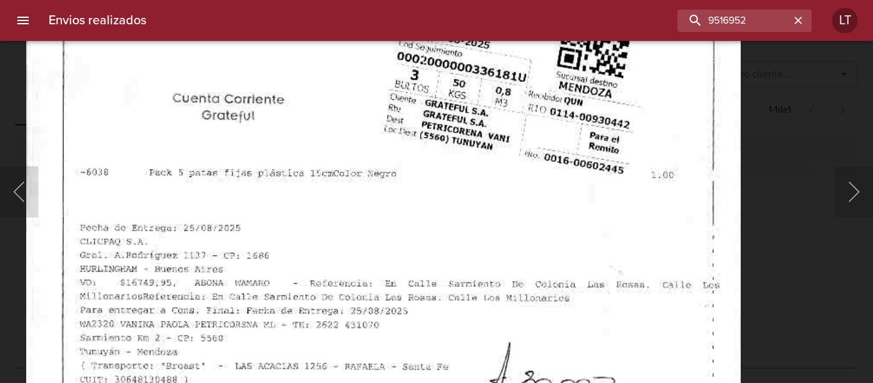
click at [384, 333] on img "Lightbox" at bounding box center [383, 92] width 714 height 1029
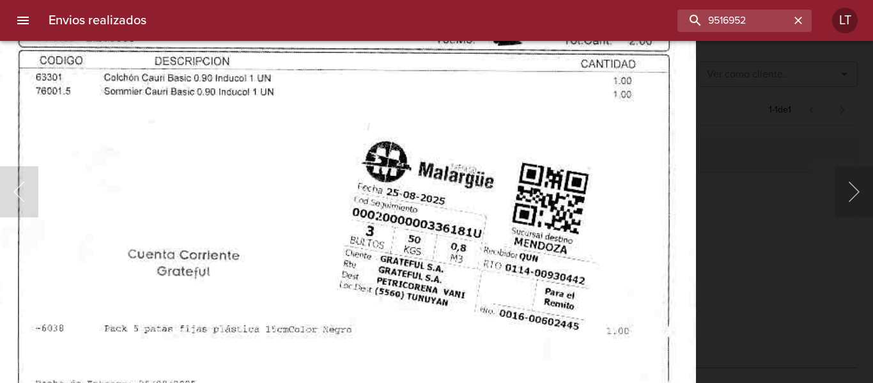
click at [475, 257] on img "Lightbox" at bounding box center [338, 248] width 714 height 1029
click at [712, 27] on input "9516952" at bounding box center [708, 21] width 164 height 22
paste input "2606"
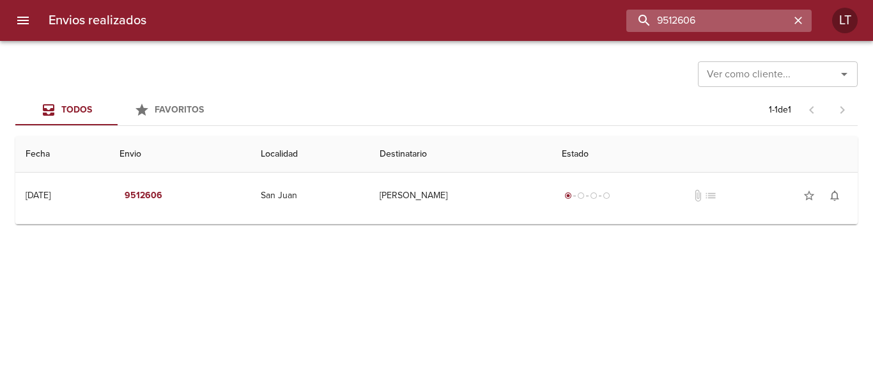
scroll to position [0, 0]
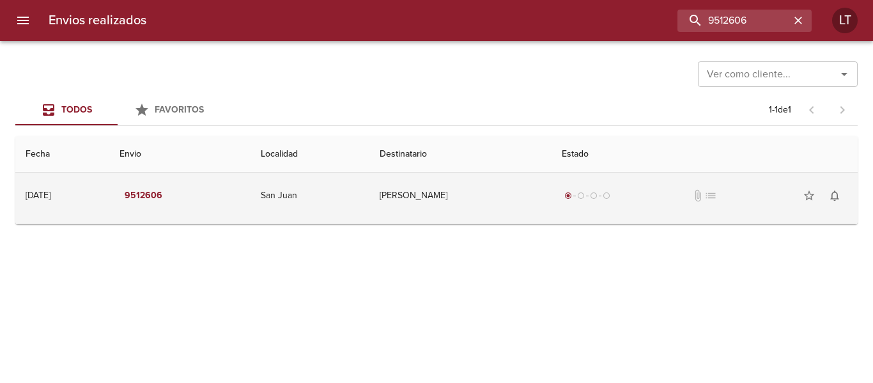
click at [453, 209] on td "[PERSON_NAME]" at bounding box center [460, 195] width 182 height 46
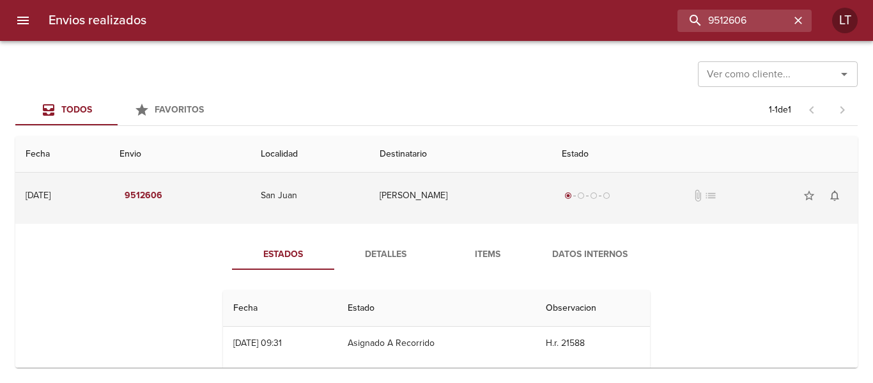
click at [344, 195] on td "San Juan" at bounding box center [309, 195] width 119 height 46
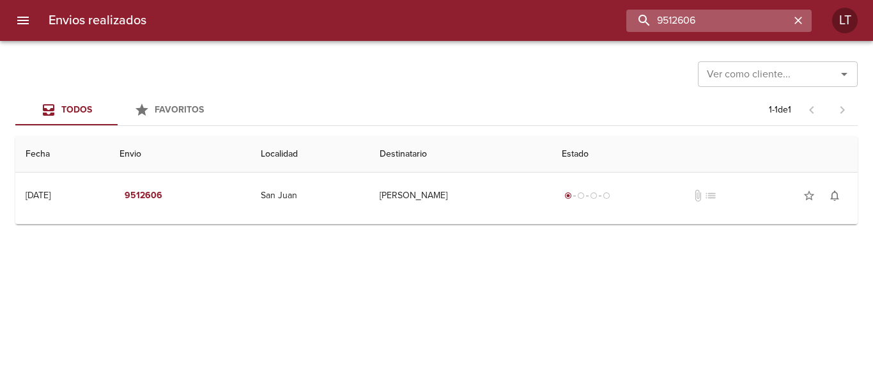
click at [711, 21] on input "9512606" at bounding box center [708, 21] width 164 height 22
paste input "6952"
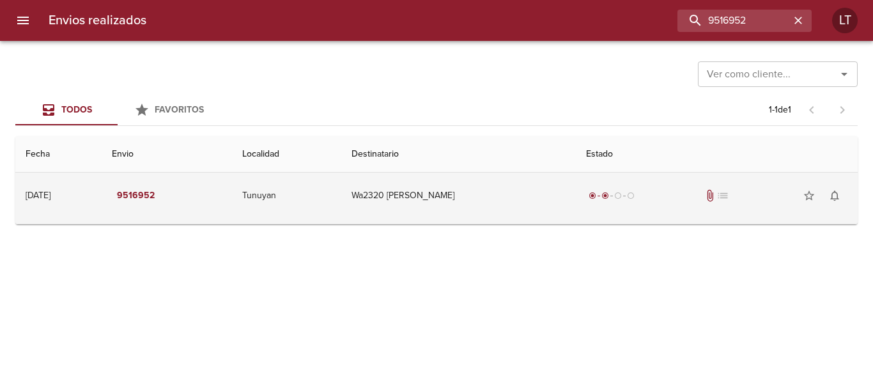
click at [519, 207] on td "Wa2320 [PERSON_NAME]" at bounding box center [458, 195] width 234 height 46
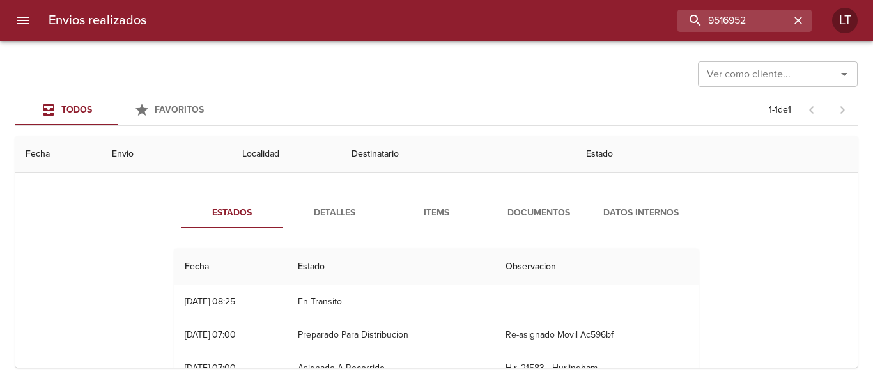
scroll to position [64, 0]
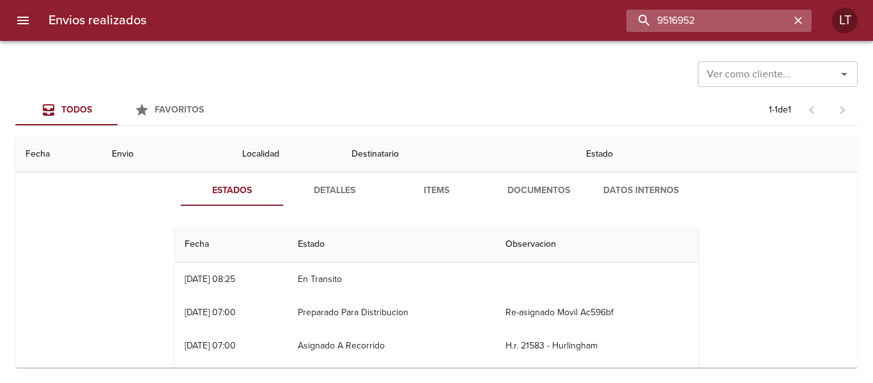
click at [734, 11] on input "9516952" at bounding box center [708, 21] width 164 height 22
paste input "2606"
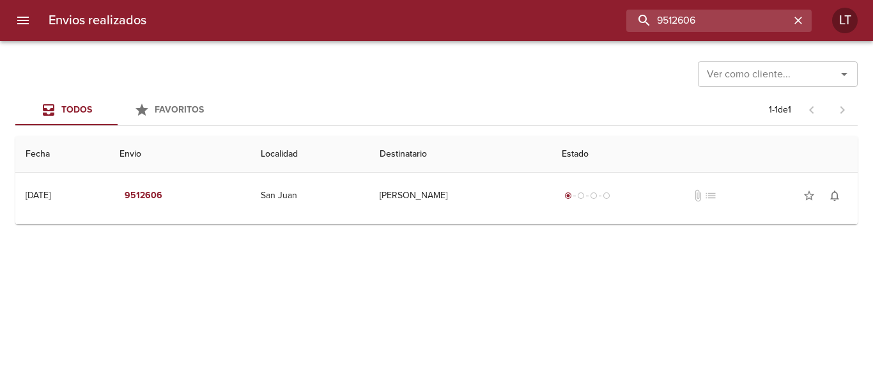
scroll to position [0, 0]
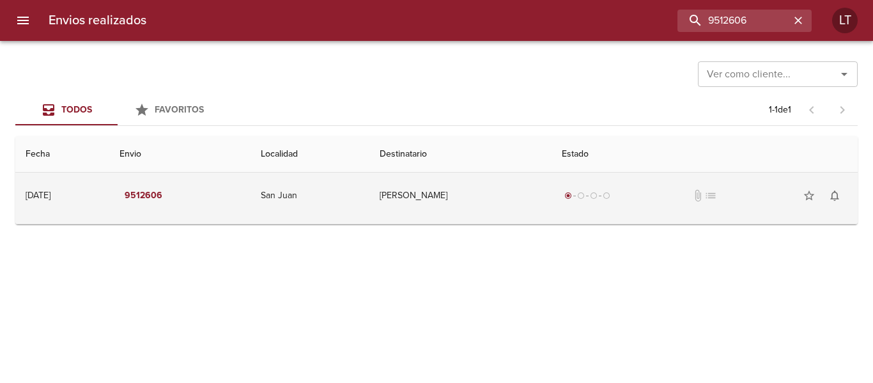
click at [401, 198] on td "[PERSON_NAME]" at bounding box center [460, 195] width 182 height 46
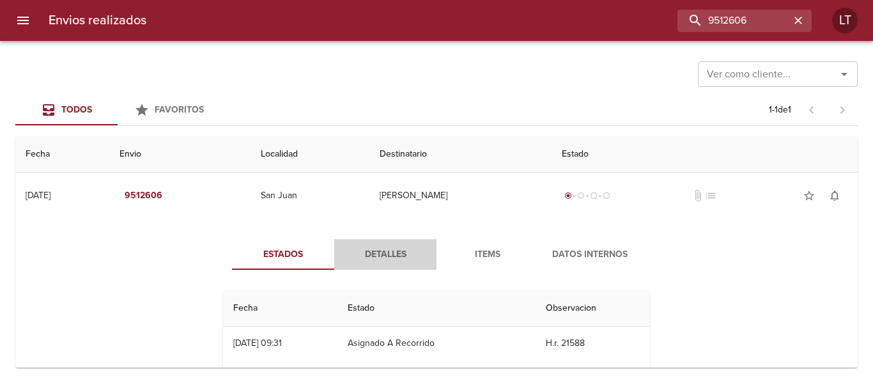
click at [353, 253] on span "Detalles" at bounding box center [385, 255] width 87 height 16
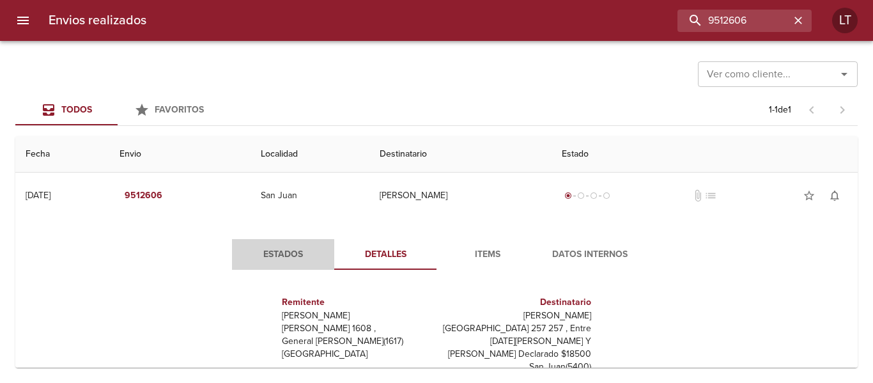
click at [290, 249] on span "Estados" at bounding box center [283, 255] width 87 height 16
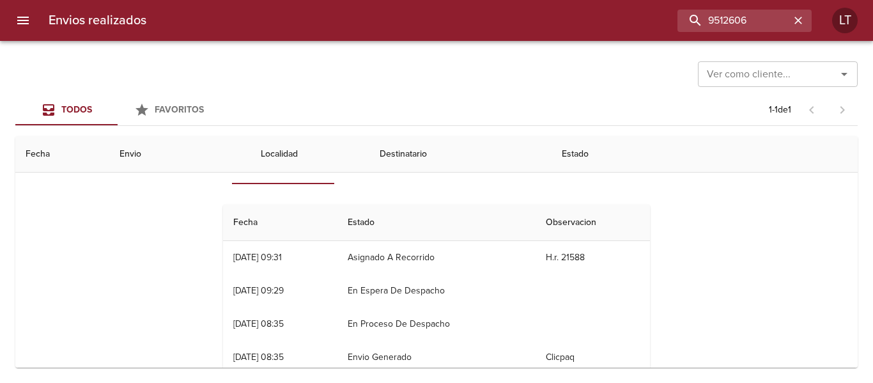
scroll to position [54, 0]
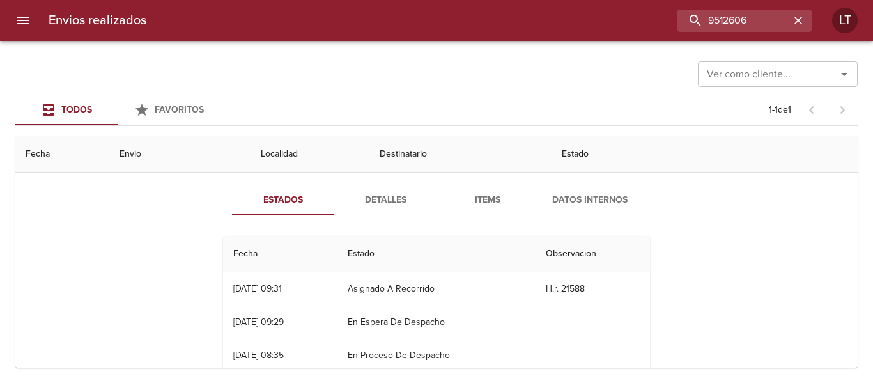
drag, startPoint x: 565, startPoint y: 288, endPoint x: 582, endPoint y: 291, distance: 17.4
click at [581, 290] on td "H.r. 21588" at bounding box center [592, 288] width 114 height 33
click at [739, 27] on input "9512606" at bounding box center [708, 21] width 164 height 22
paste input "3204"
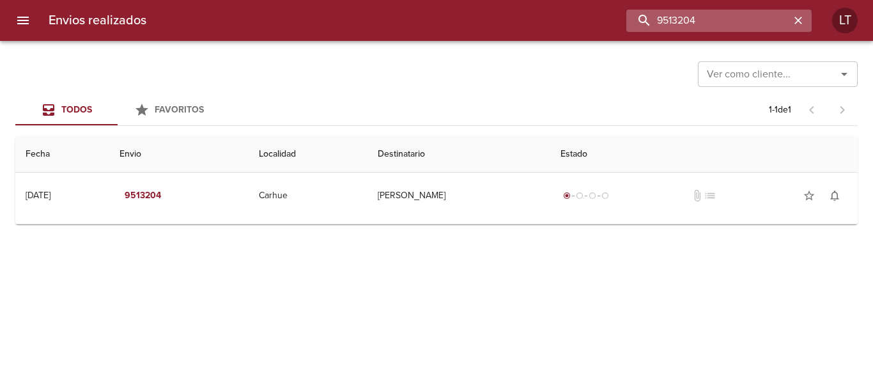
scroll to position [0, 0]
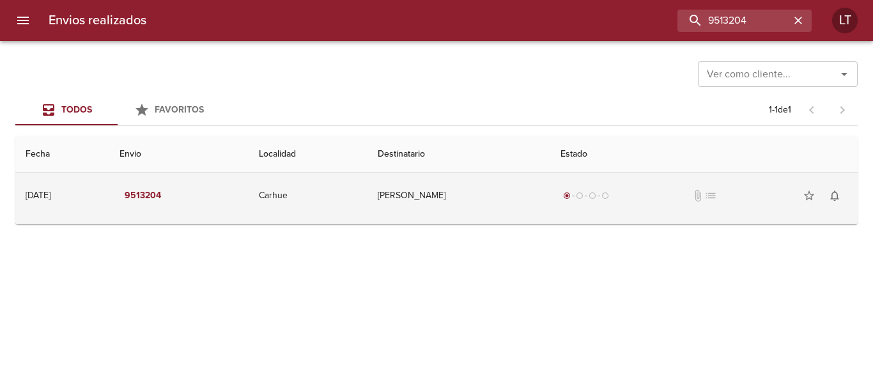
click at [489, 193] on td "Cintia Baungartner" at bounding box center [458, 195] width 183 height 46
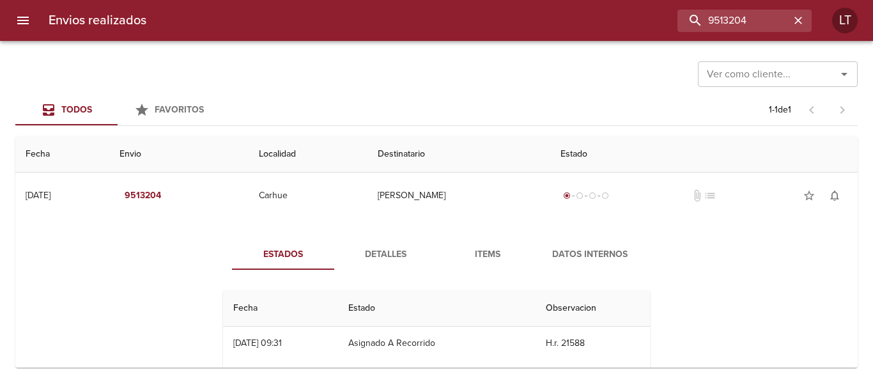
click at [718, 33] on div "Envios realizados 9513204 LT" at bounding box center [436, 20] width 873 height 41
click at [718, 22] on input "9513204" at bounding box center [708, 21] width 164 height 22
paste input "602"
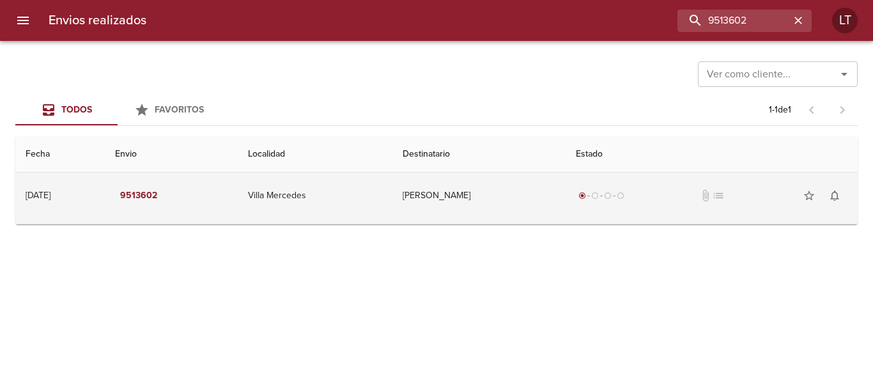
click at [492, 214] on td "Jimena Manzano" at bounding box center [478, 195] width 173 height 46
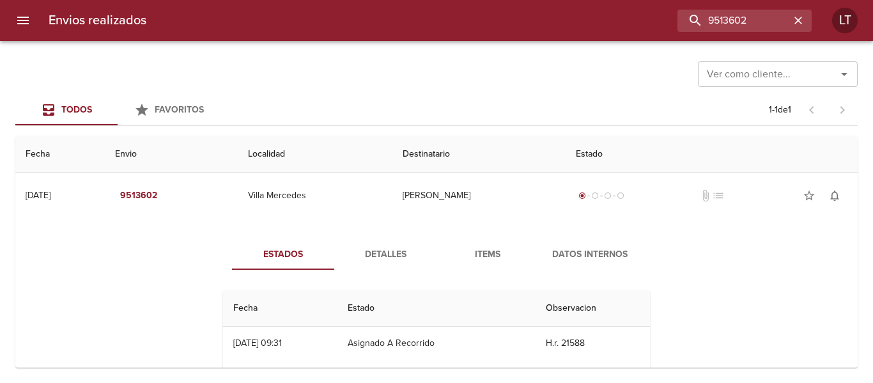
scroll to position [64, 0]
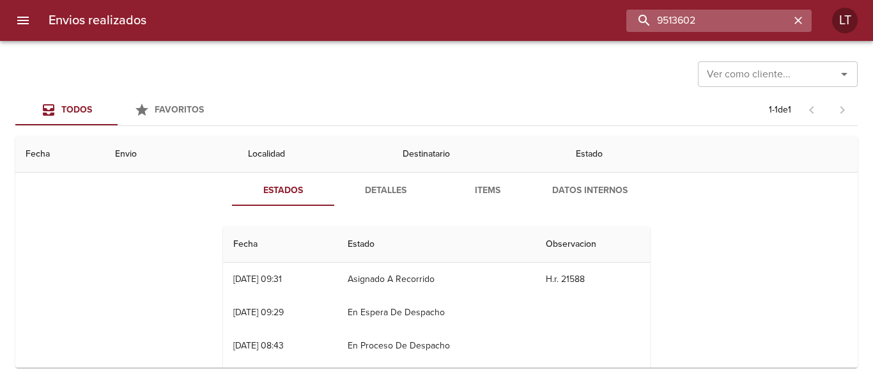
click at [717, 22] on input "9513602" at bounding box center [708, 21] width 164 height 22
paste input "7188"
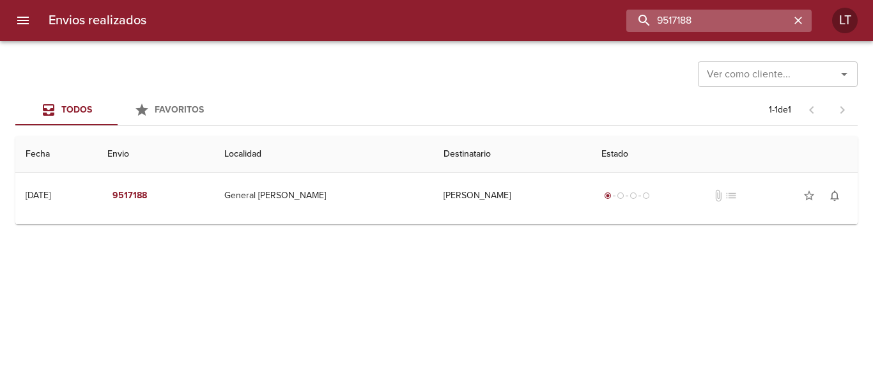
scroll to position [0, 0]
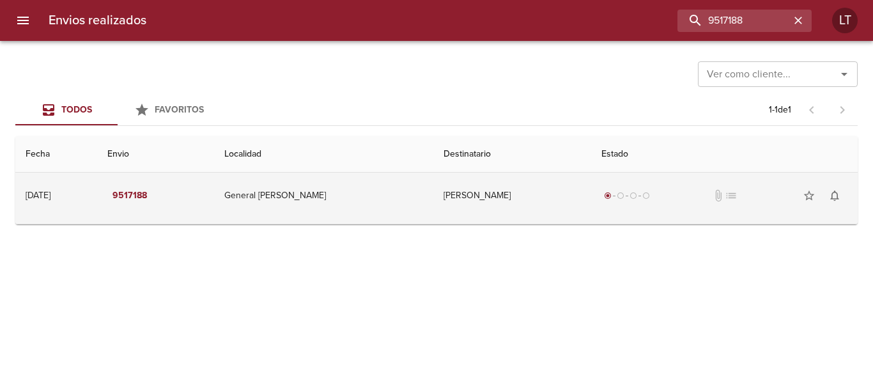
click at [487, 180] on td "Matias Menazzi" at bounding box center [512, 195] width 158 height 46
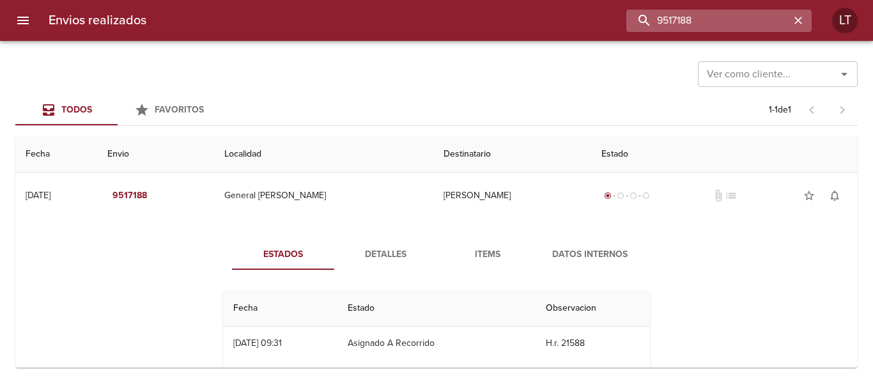
click at [782, 29] on input "9517188" at bounding box center [708, 21] width 164 height 22
click at [763, 8] on div "Envios realizados 9517188 LT" at bounding box center [436, 20] width 873 height 41
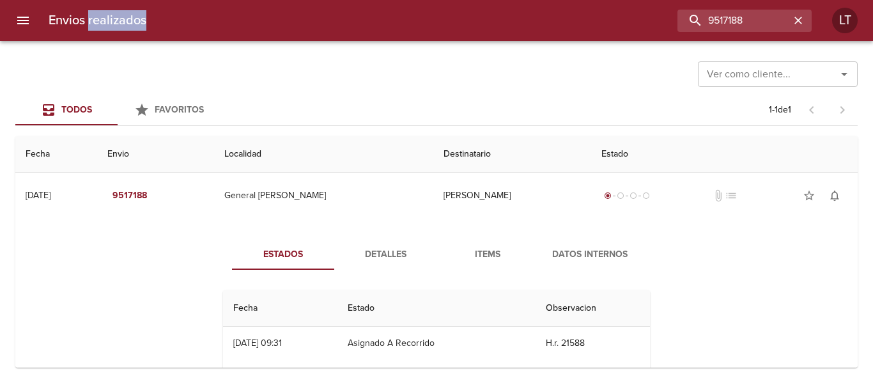
click at [763, 8] on div "Envios realizados 9517188 LT" at bounding box center [436, 20] width 873 height 41
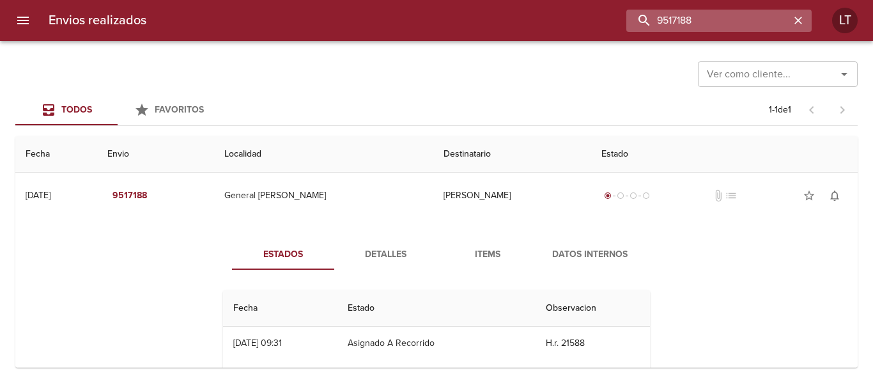
click at [764, 24] on input "9517188" at bounding box center [708, 21] width 164 height 22
paste input "3204"
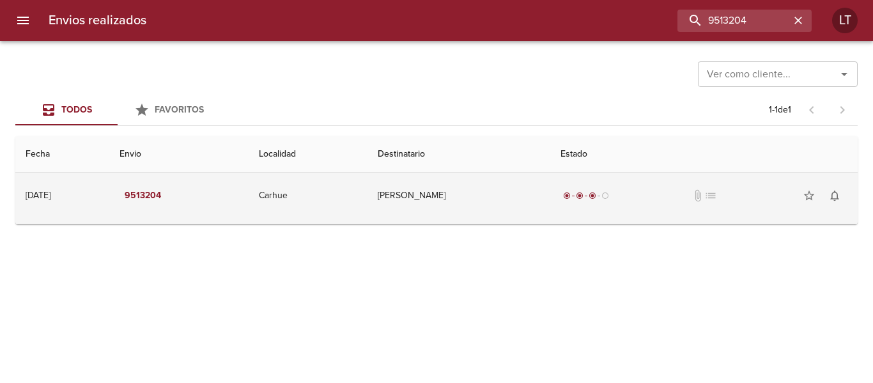
click at [483, 188] on td "Cintia Baungartner" at bounding box center [458, 195] width 183 height 46
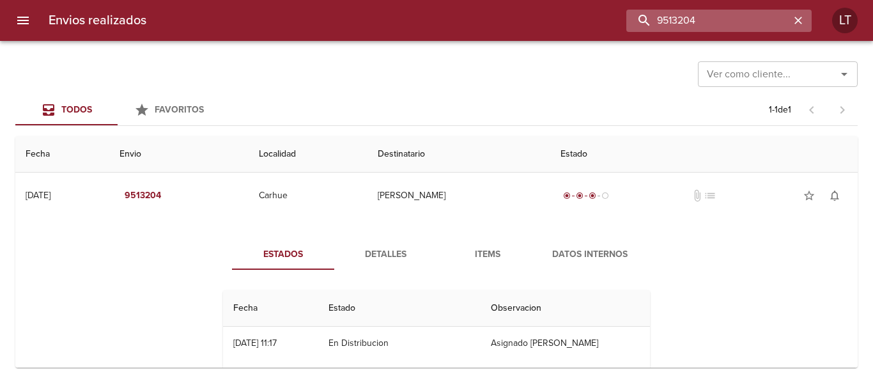
click at [751, 21] on input "9513204" at bounding box center [708, 21] width 164 height 22
click at [692, 15] on input "9513204" at bounding box center [708, 21] width 164 height 22
paste input "26165"
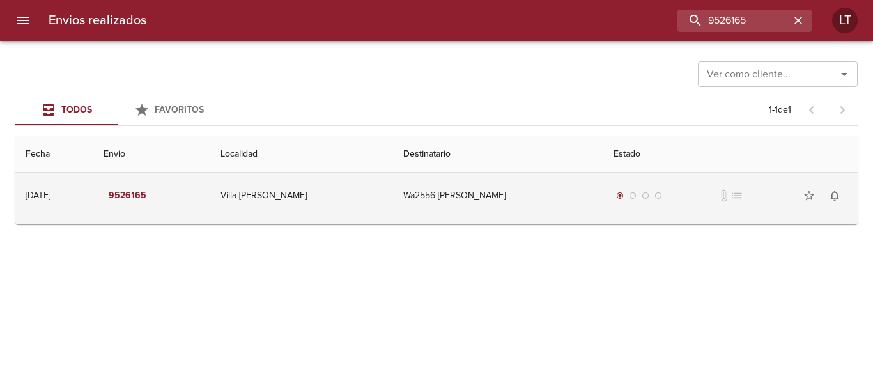
click at [523, 212] on td "Wa2556 Elizabeth Lidia Perez" at bounding box center [498, 195] width 210 height 46
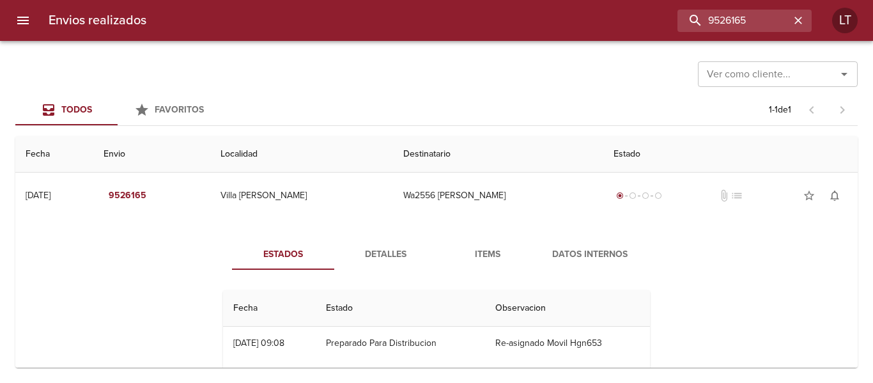
scroll to position [64, 0]
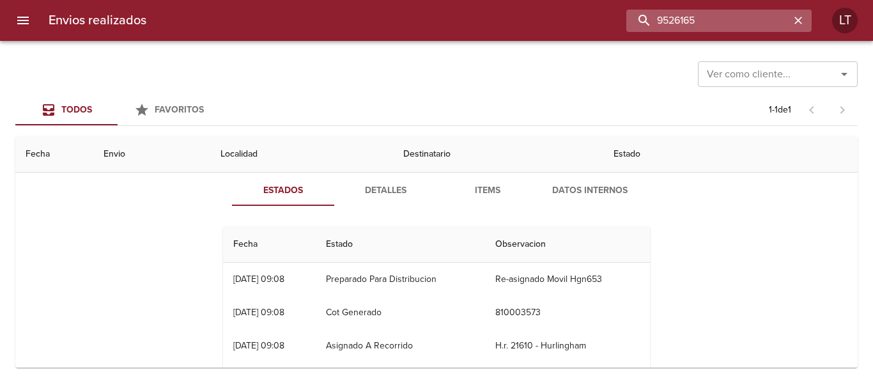
click at [716, 13] on input "9526165" at bounding box center [708, 21] width 164 height 22
click at [680, 13] on input "9526165" at bounding box center [708, 21] width 164 height 22
paste input "30366"
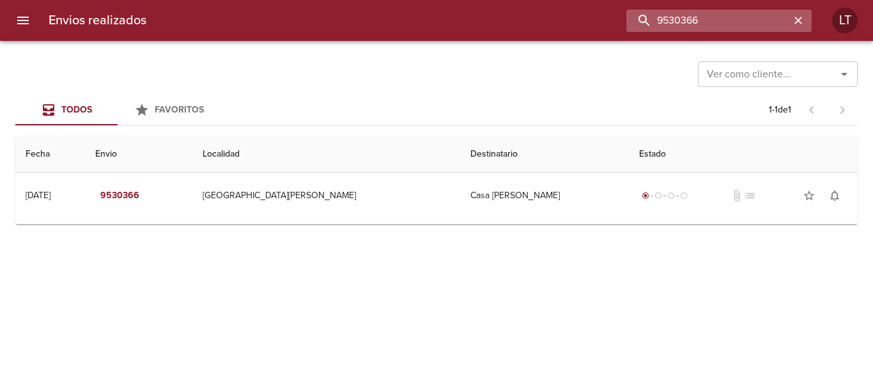
scroll to position [0, 0]
click at [701, 22] on input "9530366" at bounding box center [708, 21] width 164 height 22
paste input "438522"
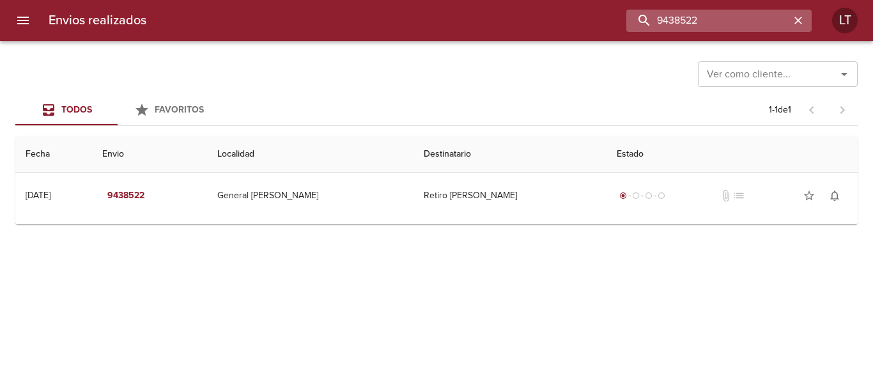
click at [720, 17] on input "9438522" at bounding box center [708, 21] width 164 height 22
paste input "517188"
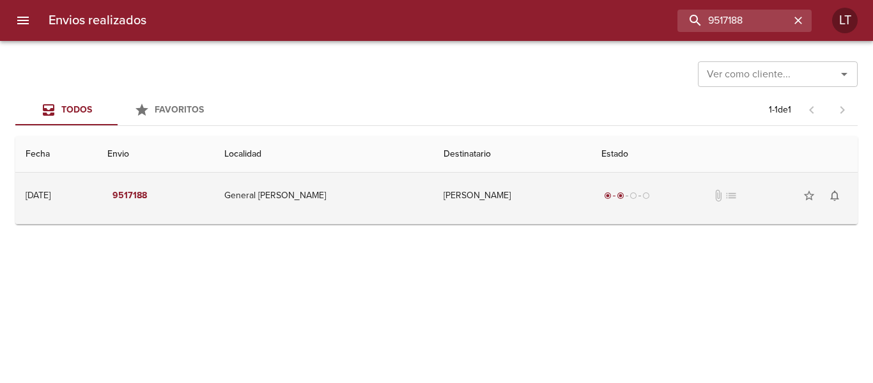
click at [508, 204] on td "Matias Menazzi" at bounding box center [512, 195] width 158 height 46
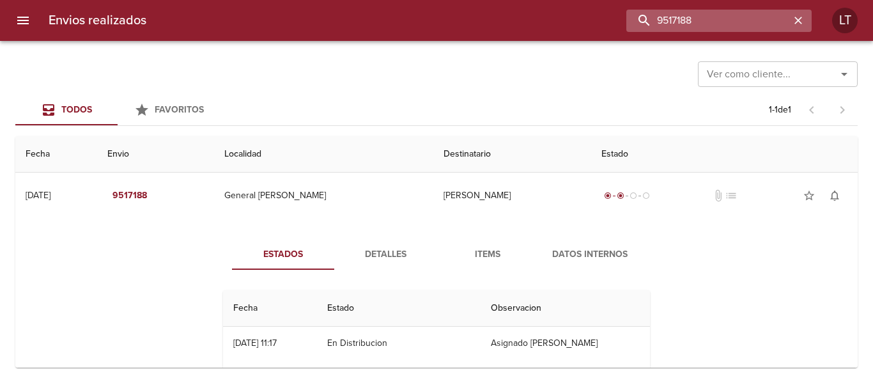
click at [717, 17] on input "9517188" at bounding box center [708, 21] width 164 height 22
paste input "2606"
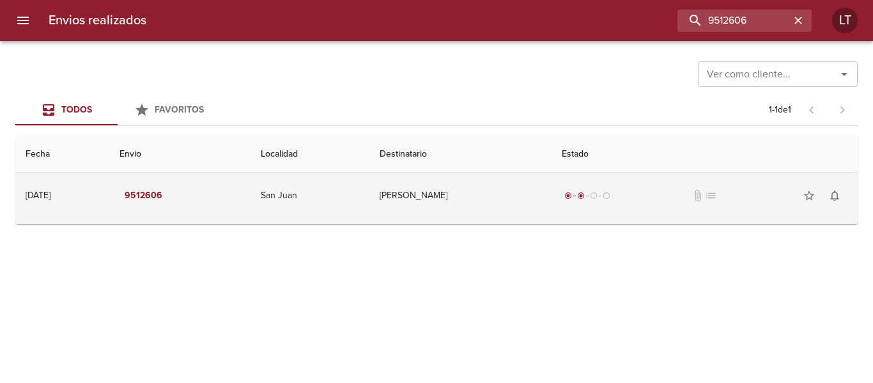
click at [461, 194] on td "Maria Victoria Adaro Munoz" at bounding box center [460, 195] width 182 height 46
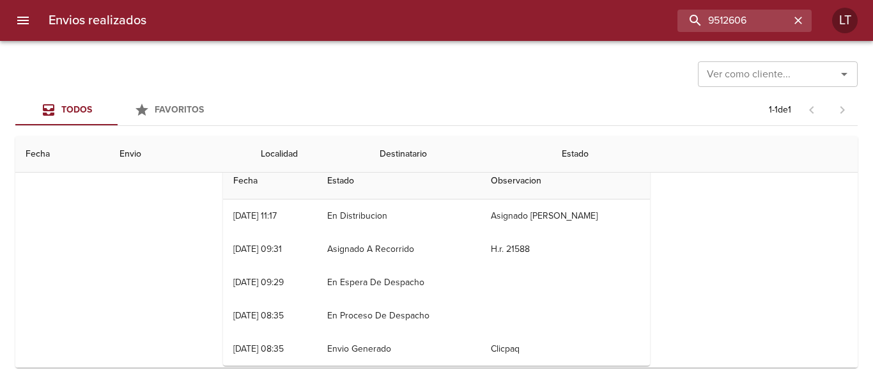
scroll to position [128, 0]
click at [737, 29] on input "9512606" at bounding box center [708, 21] width 164 height 22
paste input "7875"
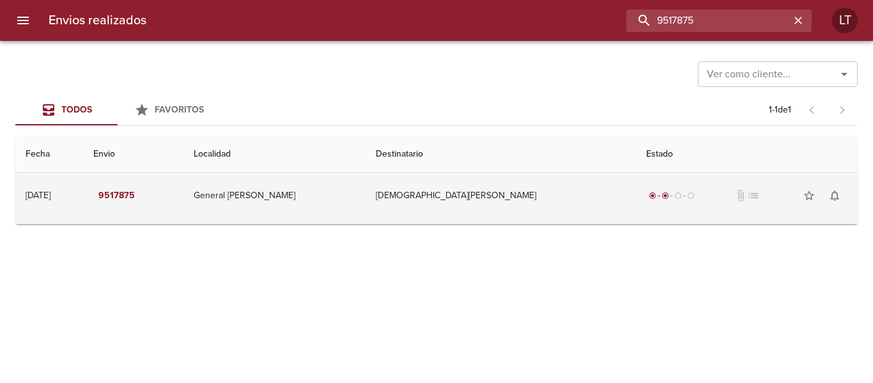
scroll to position [0, 0]
click at [496, 188] on td "Evangelina Patterer" at bounding box center [501, 195] width 270 height 46
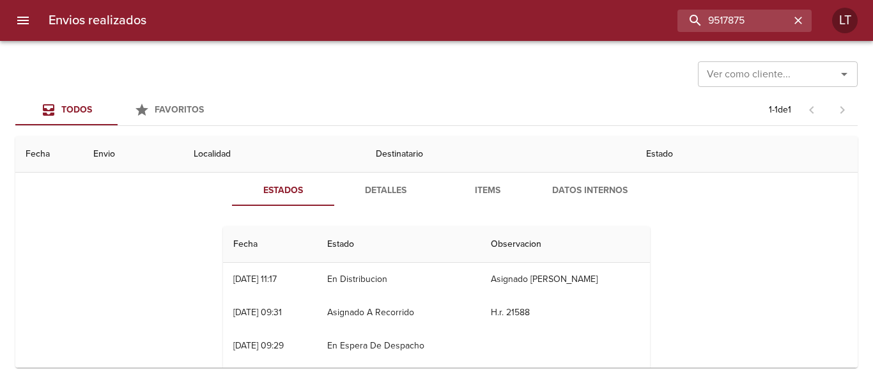
scroll to position [128, 0]
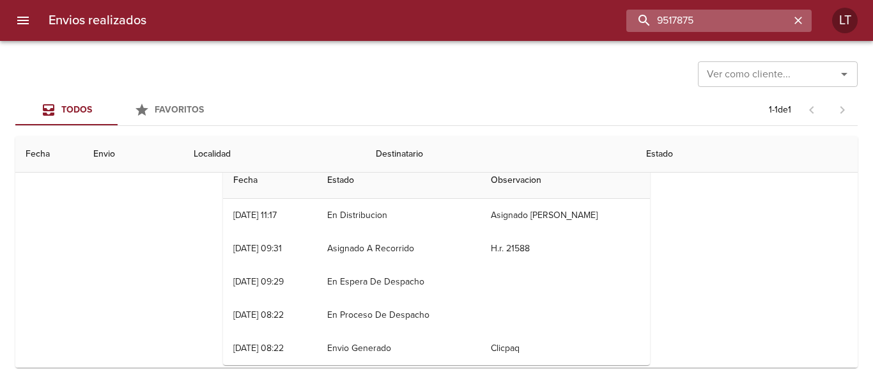
click at [769, 10] on input "9517875" at bounding box center [708, 21] width 164 height 22
paste input "48583"
type input "9485835"
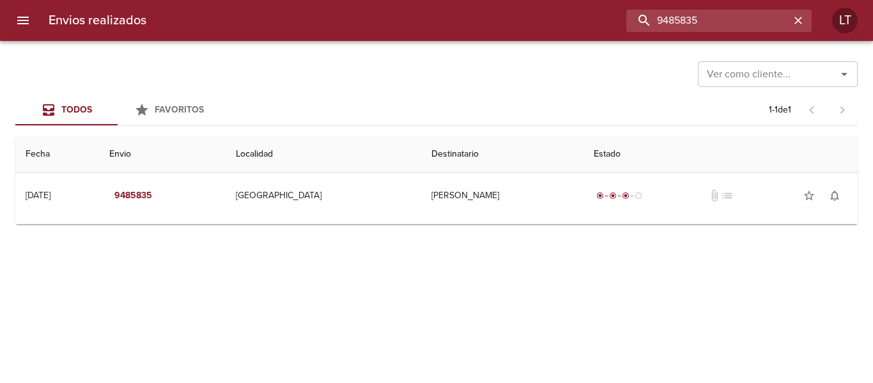
scroll to position [0, 0]
click at [22, 10] on button "menu" at bounding box center [23, 20] width 31 height 31
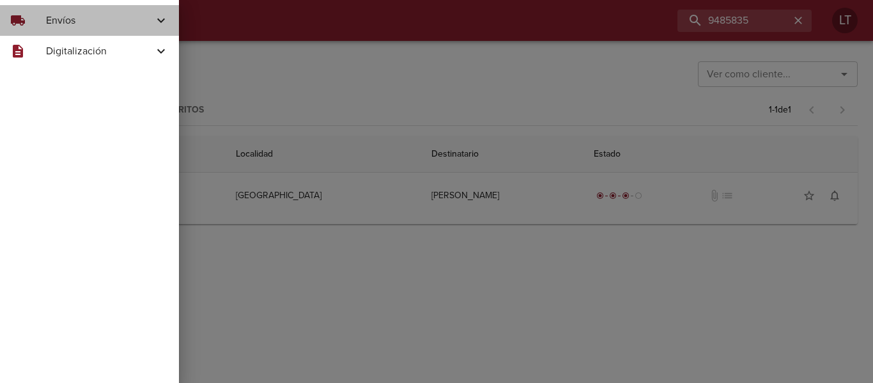
click at [36, 16] on div "local_shipping" at bounding box center [28, 20] width 36 height 15
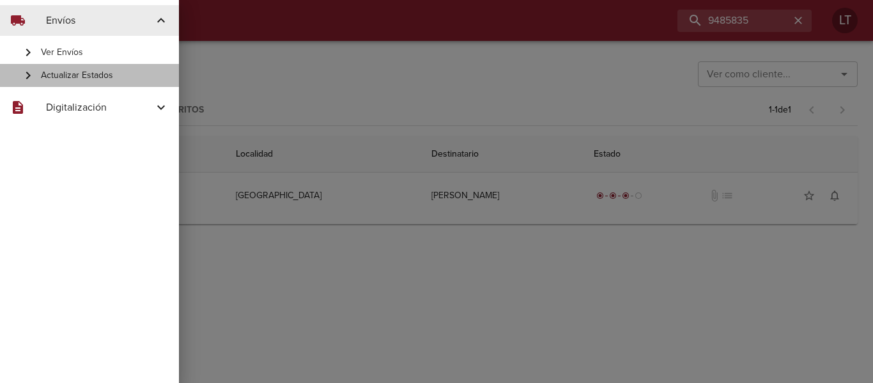
click at [80, 77] on span "Actualizar Estados" at bounding box center [105, 75] width 128 height 13
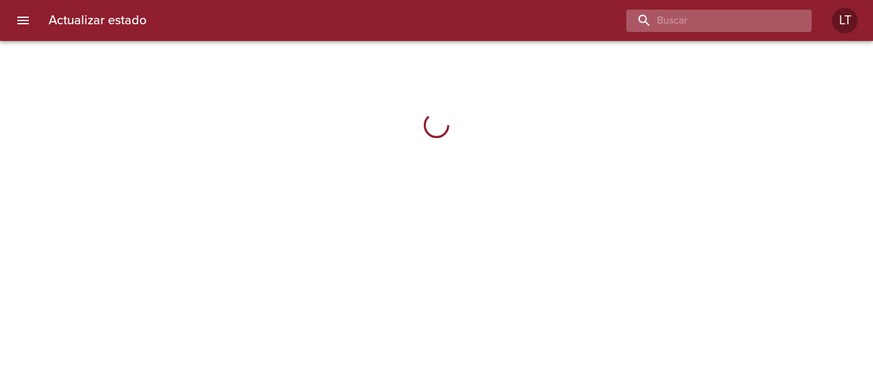
click at [730, 24] on input "buscar" at bounding box center [708, 21] width 164 height 22
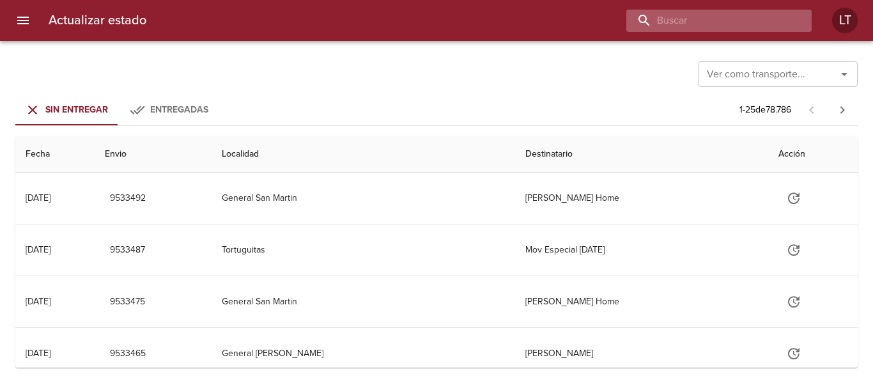
paste input "9485835"
type input "9485835"
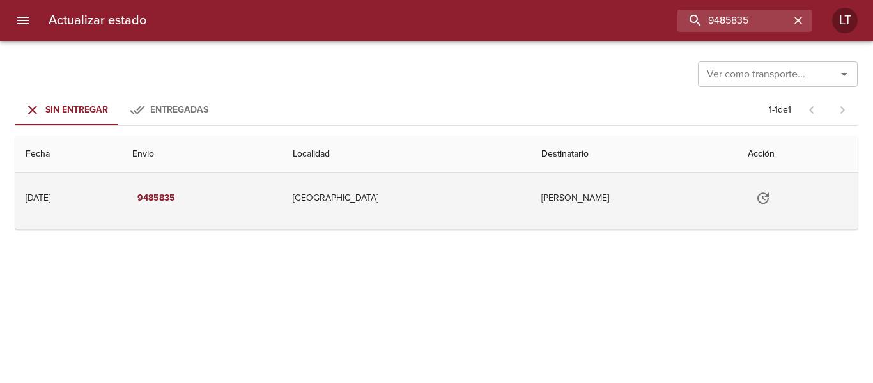
click at [762, 197] on icon "Tabla de envíos del cliente" at bounding box center [762, 197] width 15 height 15
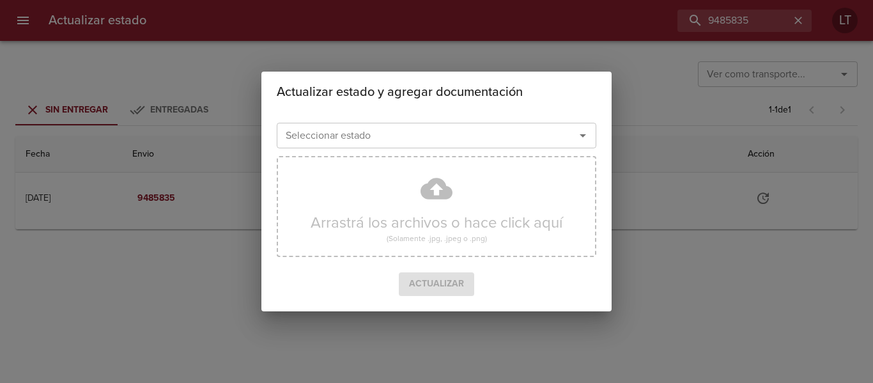
drag, startPoint x: 448, startPoint y: 116, endPoint x: 456, endPoint y: 137, distance: 22.7
click at [452, 121] on div "Seleccionar estado Seleccionar estado Arrastrá los archivos o hace click aquí (…" at bounding box center [436, 211] width 350 height 199
click at [456, 137] on input "Seleccionar estado" at bounding box center [417, 135] width 274 height 18
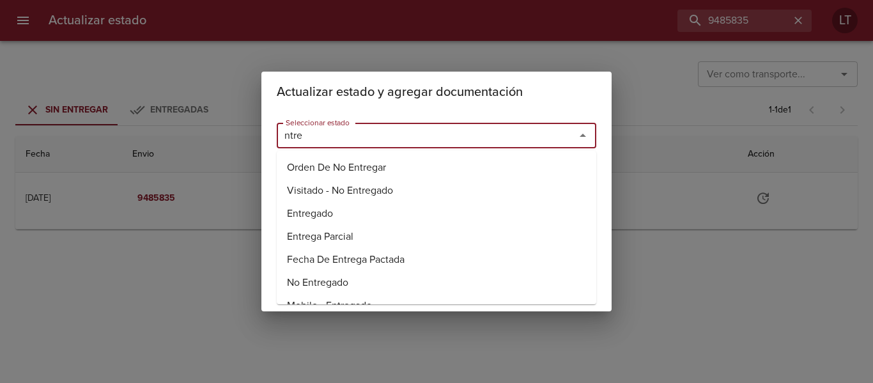
click at [313, 214] on li "Entregado" at bounding box center [436, 213] width 319 height 23
type input "Entregado"
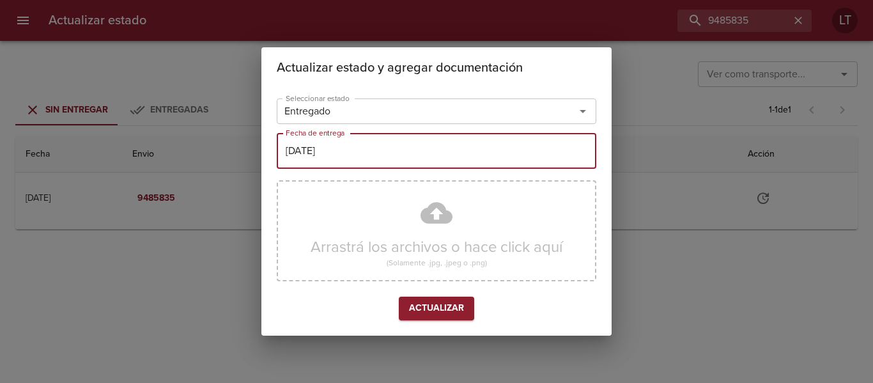
click at [333, 157] on input "[DATE]" at bounding box center [436, 151] width 319 height 36
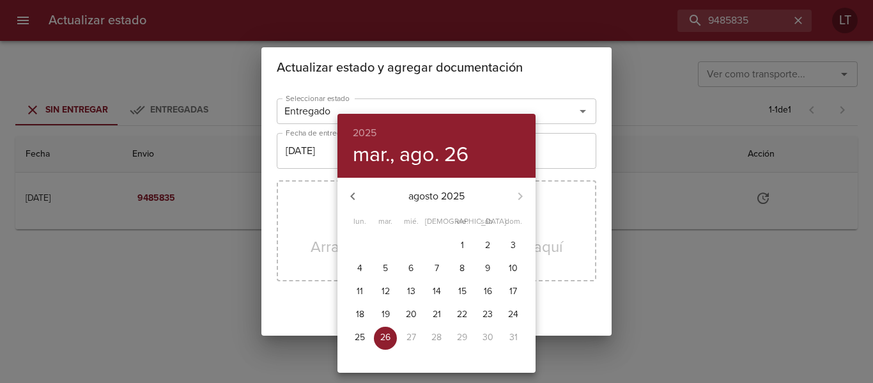
click at [360, 335] on p "25" at bounding box center [360, 337] width 10 height 13
type input "25/08/2025"
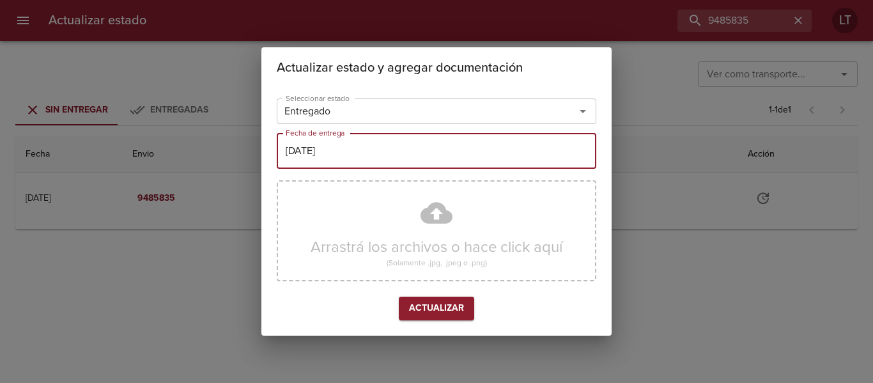
click at [424, 222] on div "Arrastrá los archivos o hace click aquí (Solamente .jpg, .jpeg o .png)" at bounding box center [436, 230] width 319 height 101
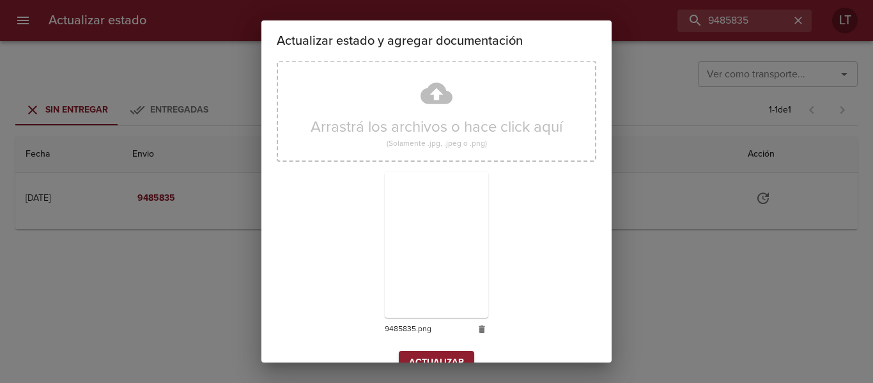
scroll to position [119, 0]
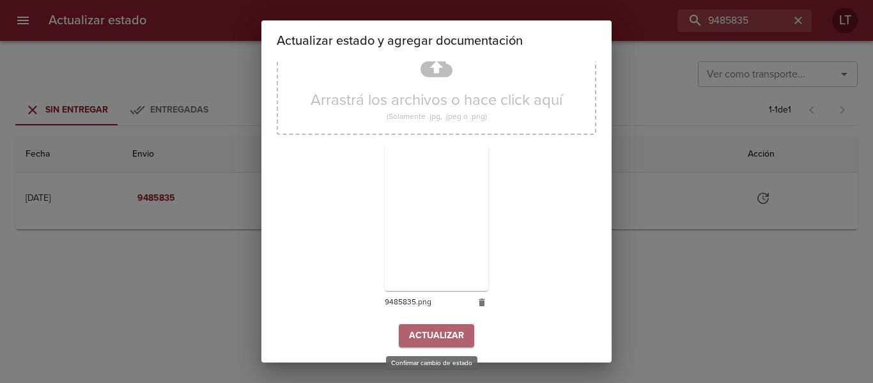
click at [449, 346] on button "Actualizar" at bounding box center [436, 336] width 75 height 24
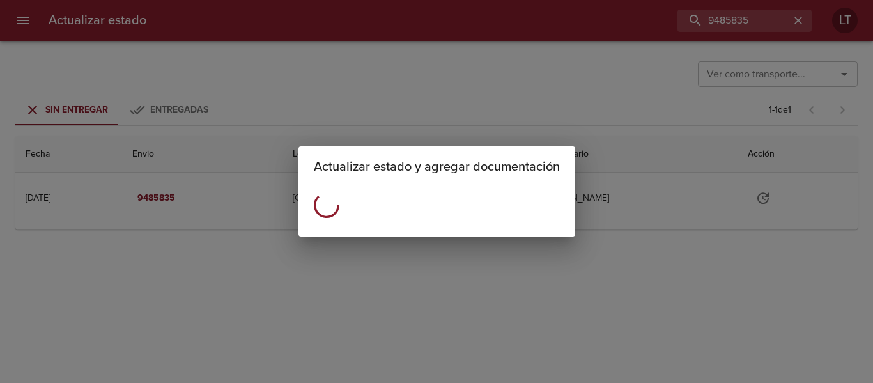
scroll to position [0, 0]
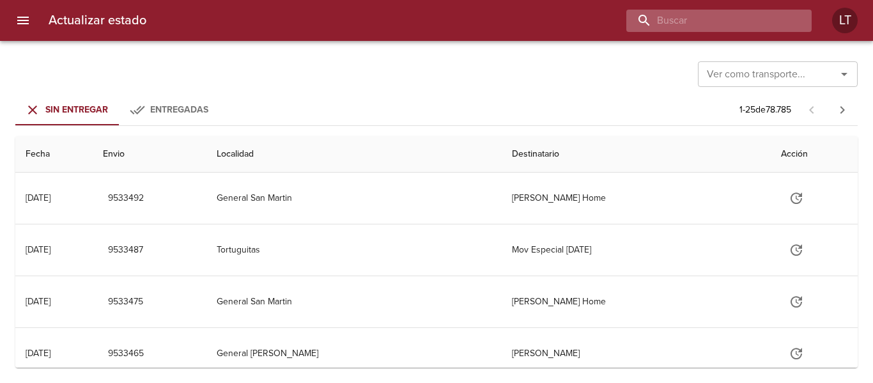
click at [742, 29] on input "buscar" at bounding box center [708, 21] width 164 height 22
paste input "9498357"
type input "9498357"
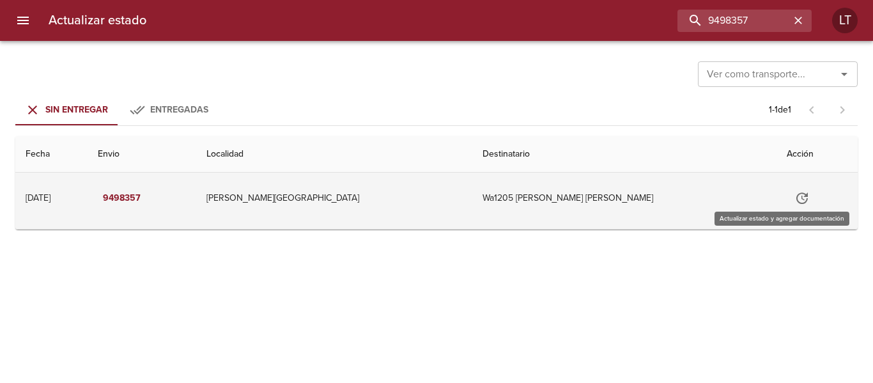
click at [796, 197] on icon "Tabla de envíos del cliente" at bounding box center [801, 197] width 11 height 11
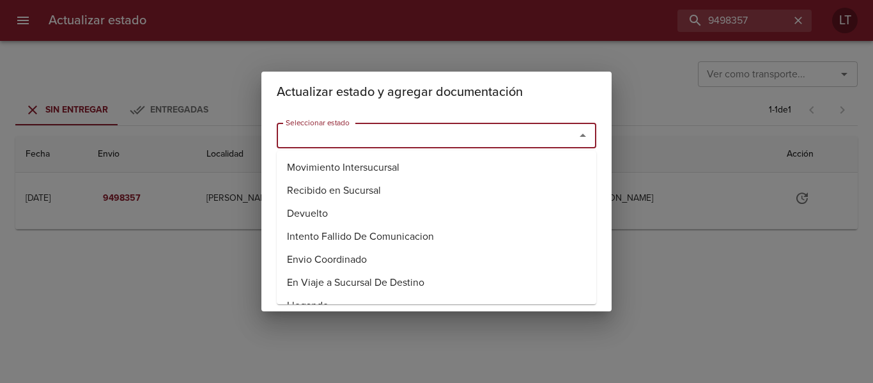
click at [466, 135] on input "Seleccionar estado" at bounding box center [417, 135] width 274 height 18
drag, startPoint x: 341, startPoint y: 208, endPoint x: 343, endPoint y: 199, distance: 9.9
click at [340, 204] on li "Entregado" at bounding box center [436, 213] width 319 height 23
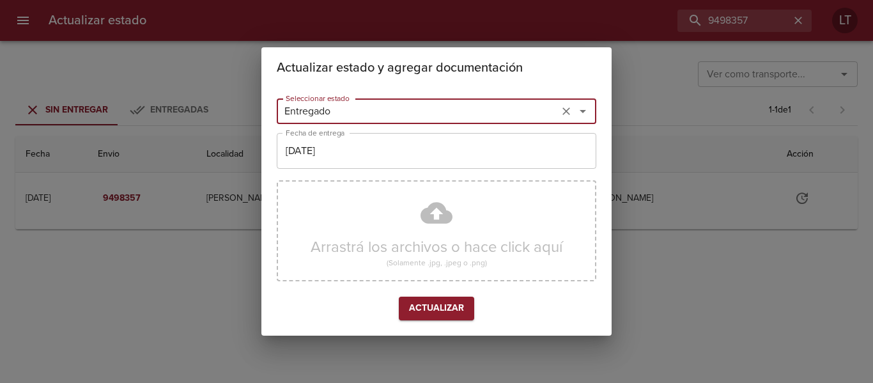
type input "Entregado"
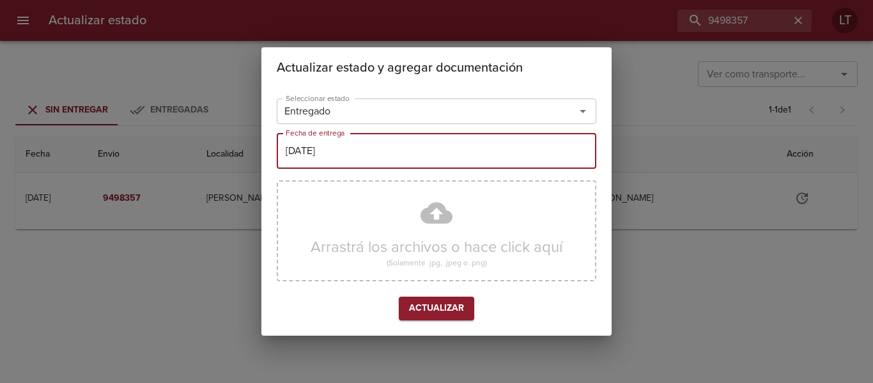
click at [351, 152] on input "[DATE]" at bounding box center [436, 151] width 319 height 36
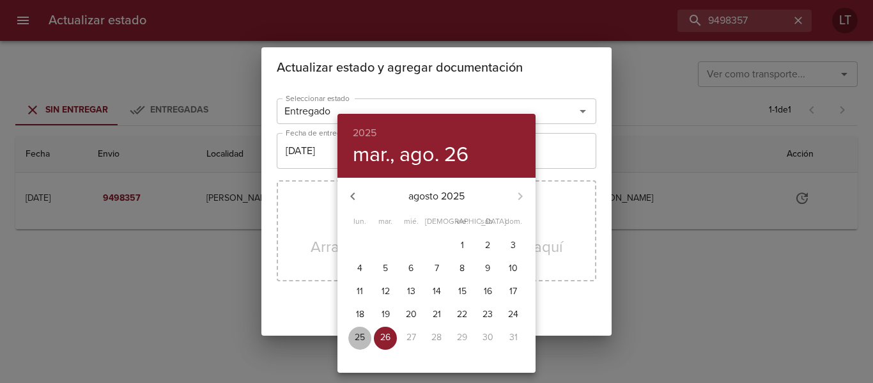
click at [361, 330] on button "25" at bounding box center [359, 337] width 23 height 23
type input "25/08/2025"
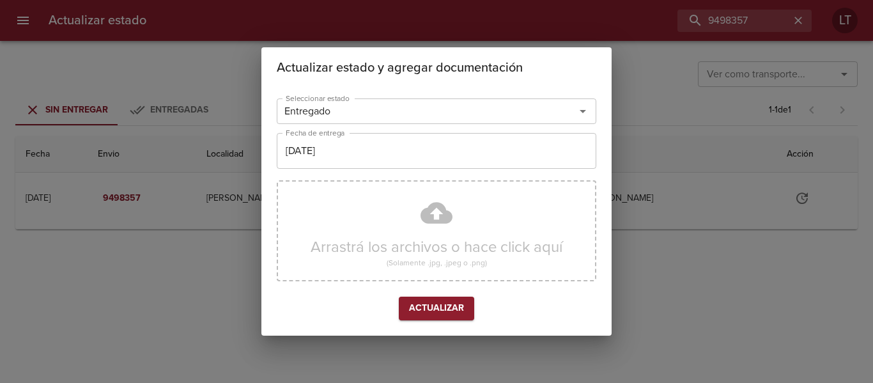
click at [427, 213] on div "Arrastrá los archivos o hace click aquí (Solamente .jpg, .jpeg o .png)" at bounding box center [436, 230] width 319 height 101
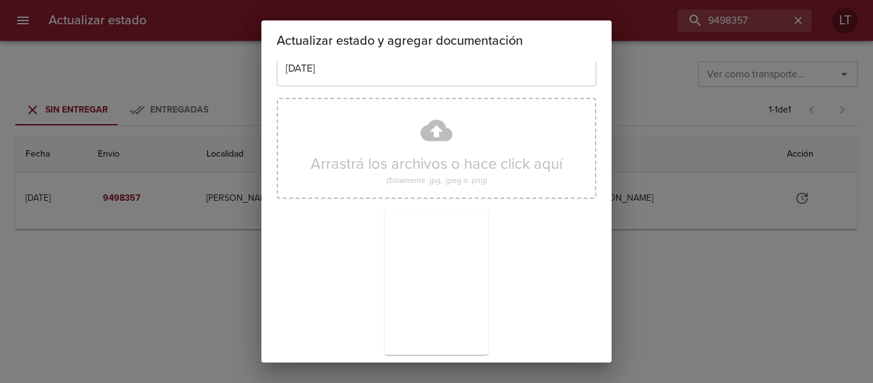
scroll to position [119, 0]
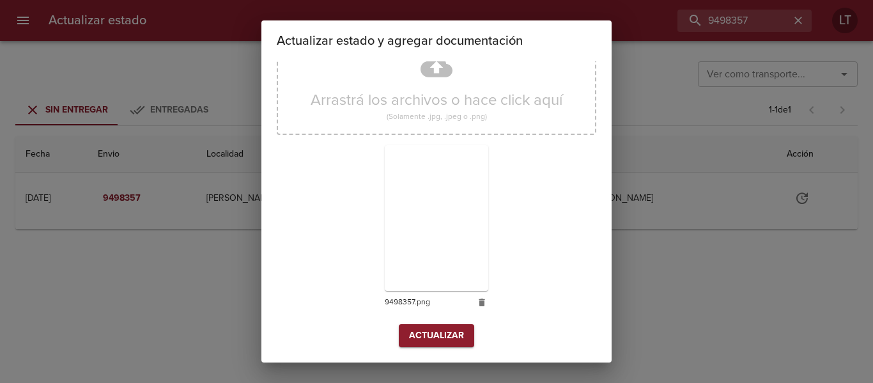
click at [429, 329] on span "Actualizar" at bounding box center [436, 336] width 55 height 16
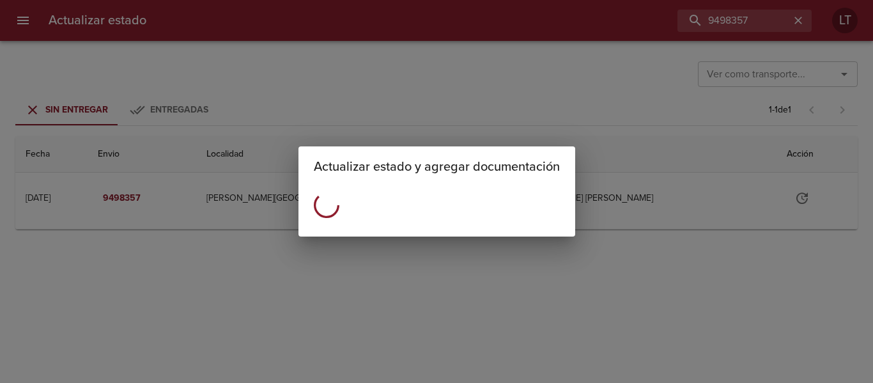
scroll to position [0, 0]
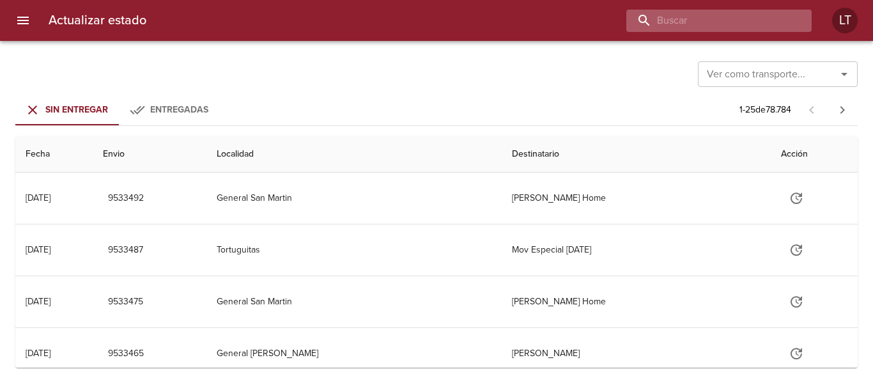
click at [727, 11] on input "buscar" at bounding box center [708, 21] width 164 height 22
paste input "9522286"
type input "9522286"
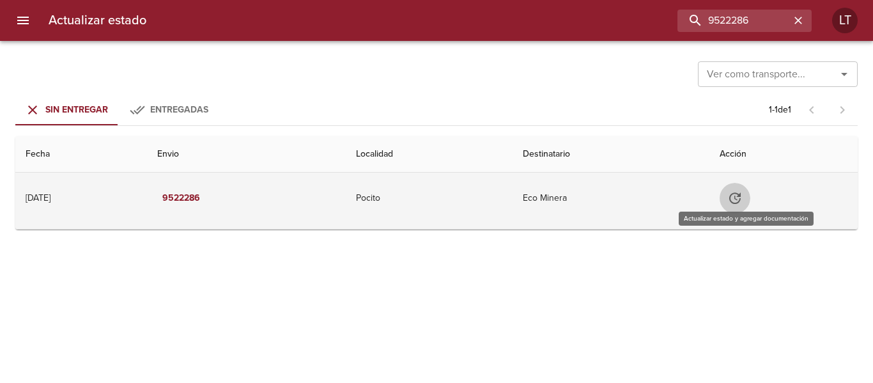
click at [741, 194] on icon "Tabla de envíos del cliente" at bounding box center [734, 197] width 15 height 15
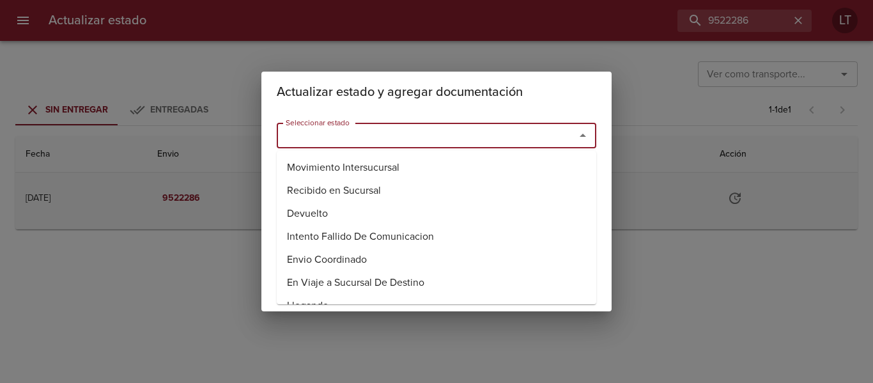
click at [438, 132] on input "Seleccionar estado" at bounding box center [417, 135] width 274 height 18
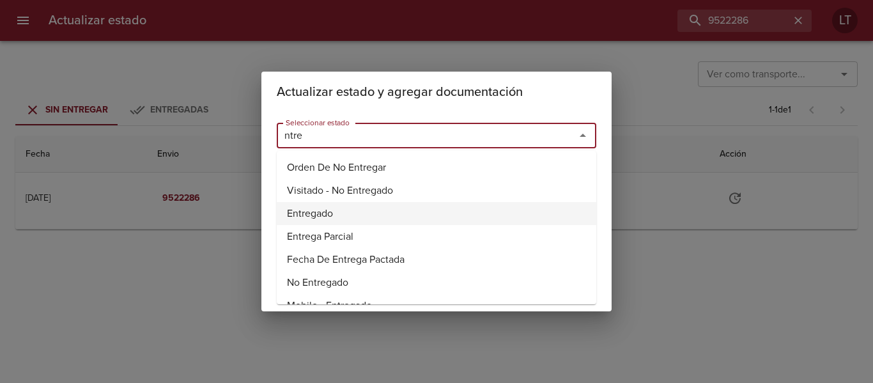
click at [311, 218] on li "Entregado" at bounding box center [436, 213] width 319 height 23
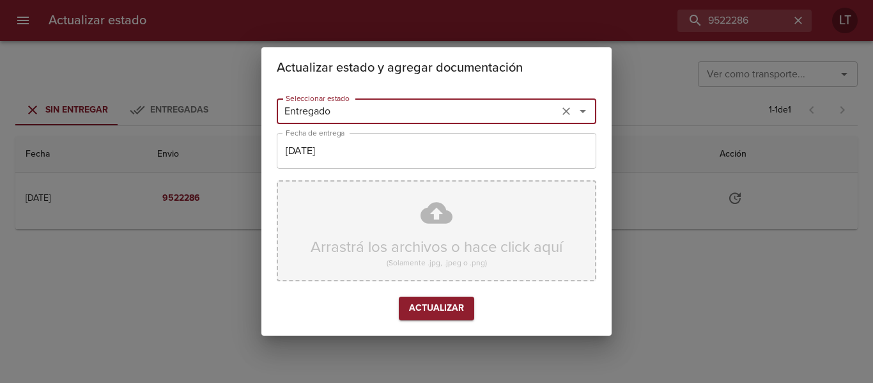
type input "Entregado"
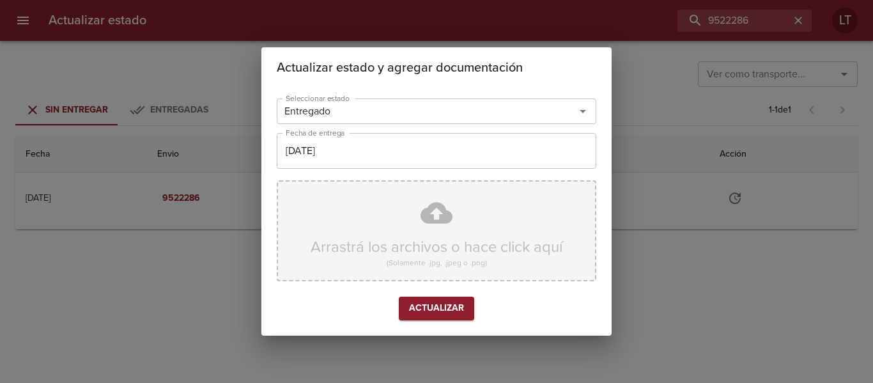
click at [415, 233] on div "Arrastrá los archivos o hace click aquí (Solamente .jpg, .jpeg o .png)" at bounding box center [436, 230] width 319 height 101
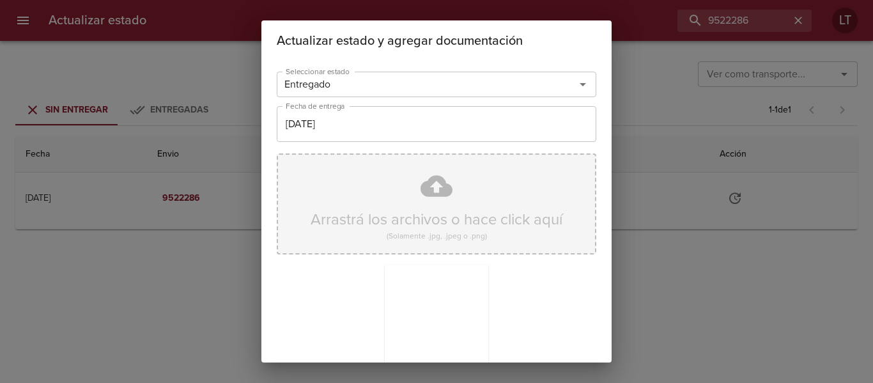
scroll to position [119, 0]
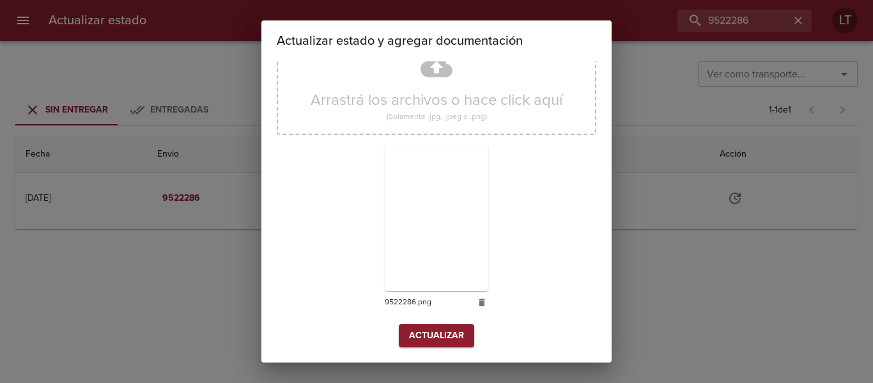
click at [441, 330] on span "Actualizar" at bounding box center [436, 336] width 55 height 16
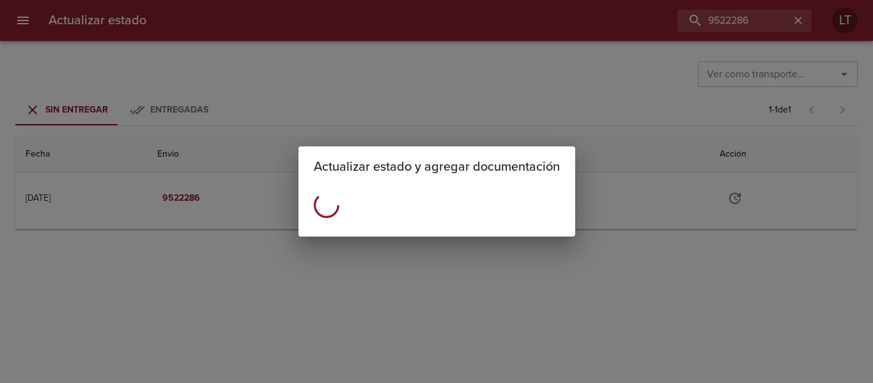
scroll to position [0, 0]
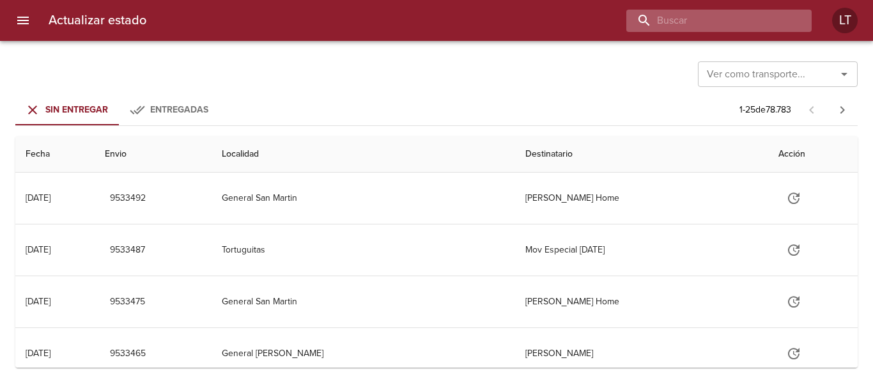
click at [724, 22] on input "buscar" at bounding box center [708, 21] width 164 height 22
paste input "9506630"
type input "9506630"
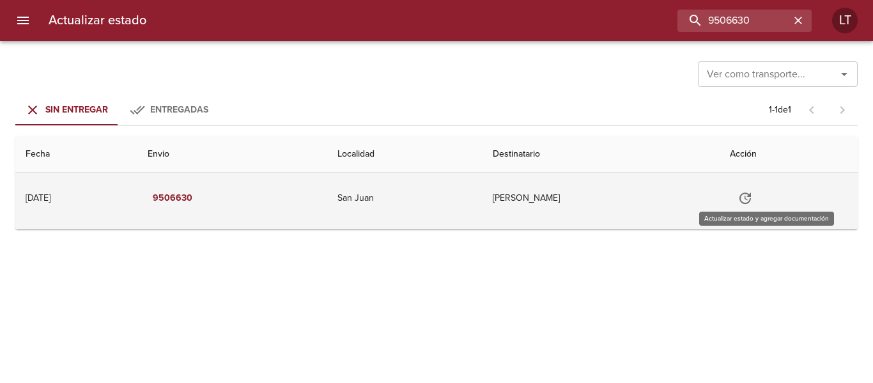
click at [751, 195] on icon "Tabla de envíos del cliente" at bounding box center [744, 197] width 11 height 11
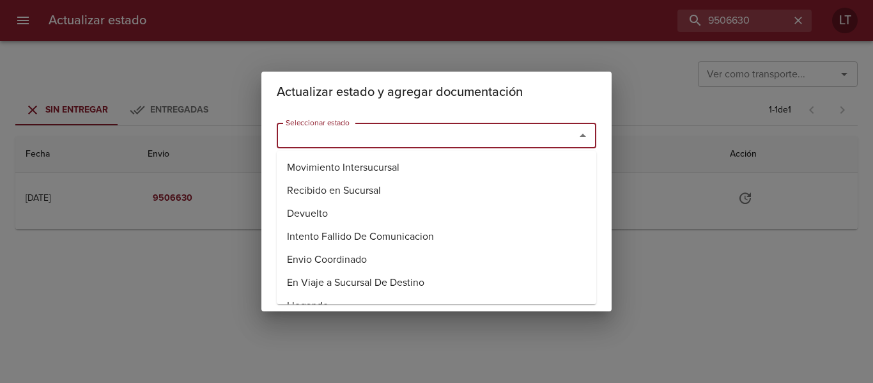
click at [453, 129] on input "Seleccionar estado" at bounding box center [417, 135] width 274 height 18
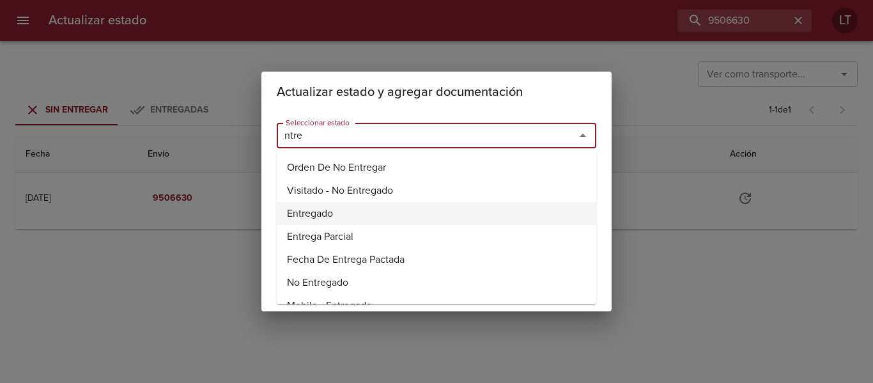
click at [328, 210] on li "Entregado" at bounding box center [436, 213] width 319 height 23
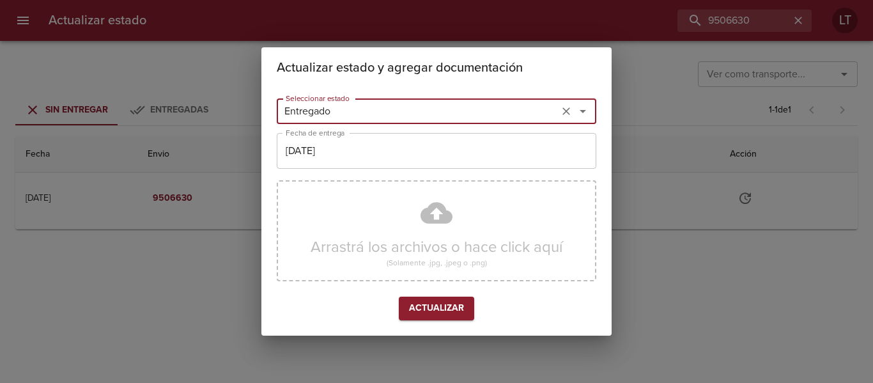
type input "Entregado"
click at [347, 154] on input "[DATE]" at bounding box center [436, 151] width 319 height 36
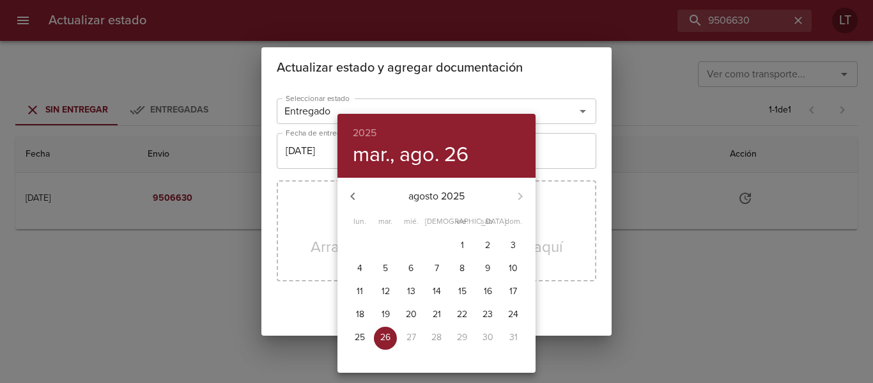
click at [358, 332] on p "25" at bounding box center [360, 337] width 10 height 13
type input "[DATE]"
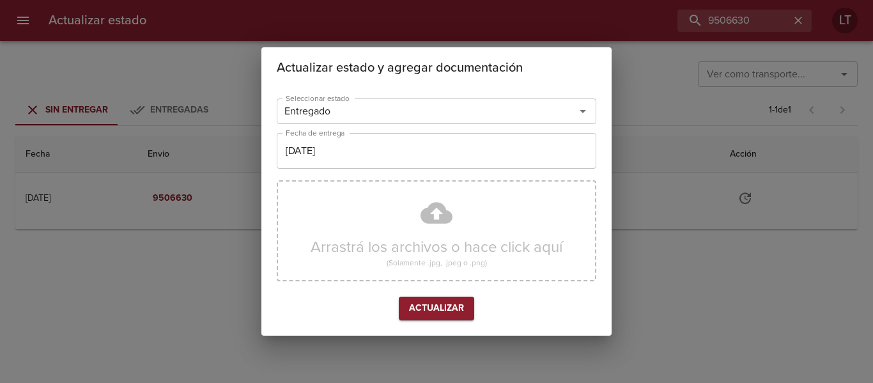
click at [404, 220] on div "Arrastrá los archivos o hace click aquí (Solamente .jpg, .jpeg o .png)" at bounding box center [436, 230] width 319 height 101
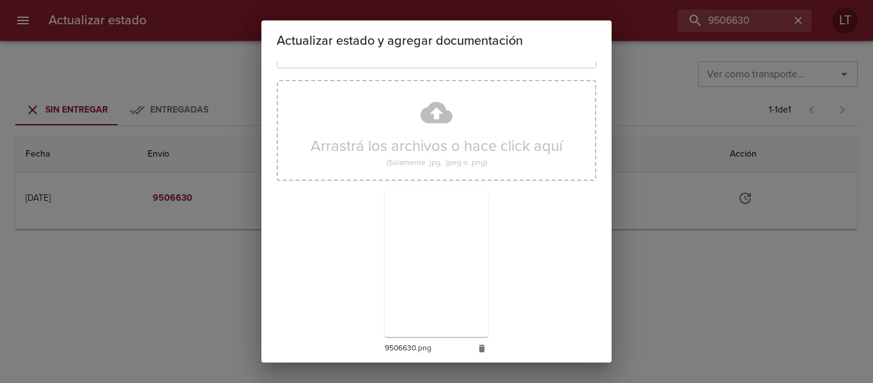
scroll to position [119, 0]
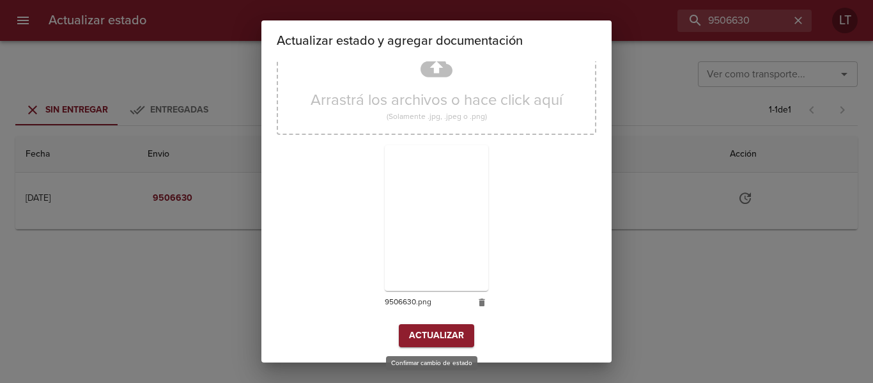
click at [413, 340] on span "Actualizar" at bounding box center [436, 336] width 55 height 16
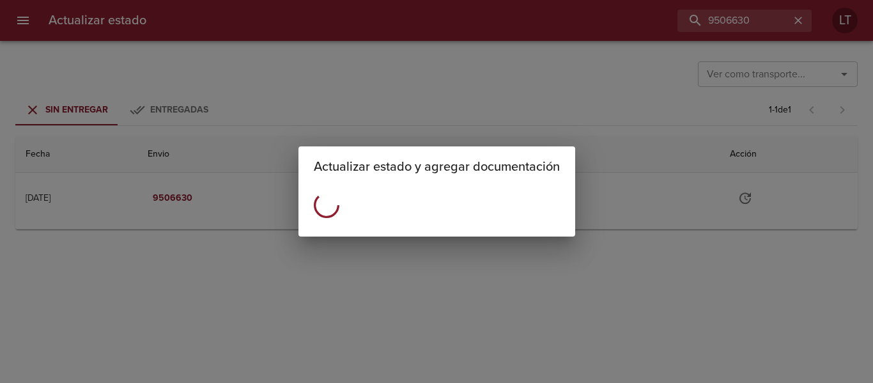
scroll to position [0, 0]
click at [682, 67] on div "Actualizar estado y agregar documentación" at bounding box center [436, 191] width 873 height 383
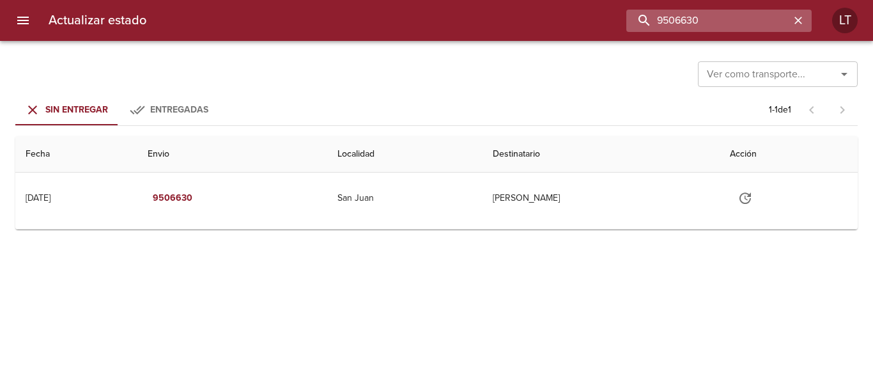
click at [728, 20] on input "9506630" at bounding box center [708, 21] width 164 height 22
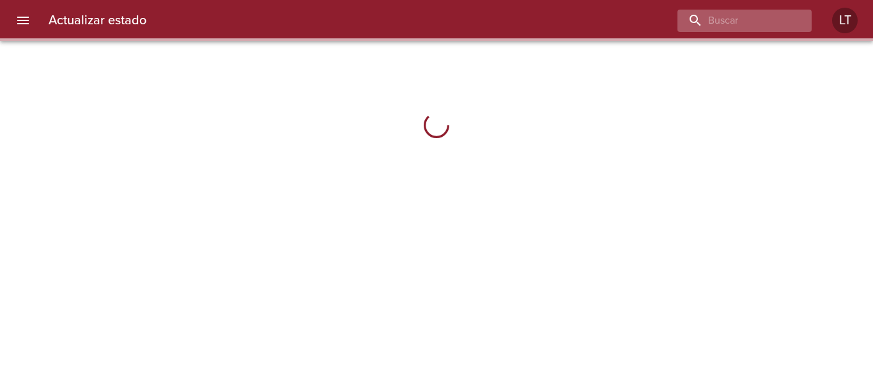
click at [696, 26] on input "buscar" at bounding box center [733, 21] width 112 height 22
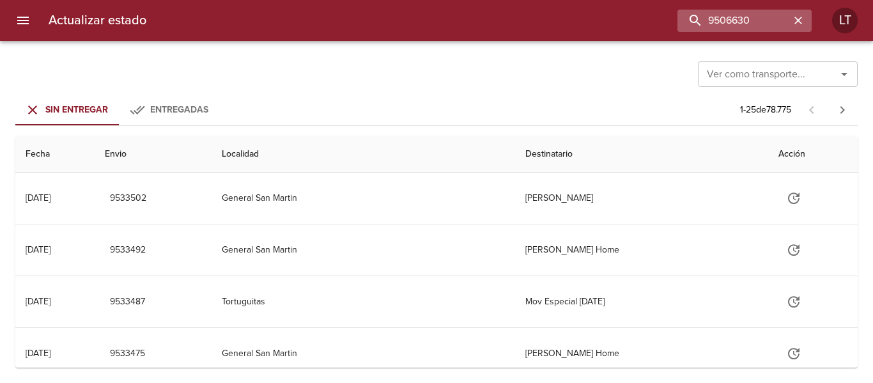
type input "9506630"
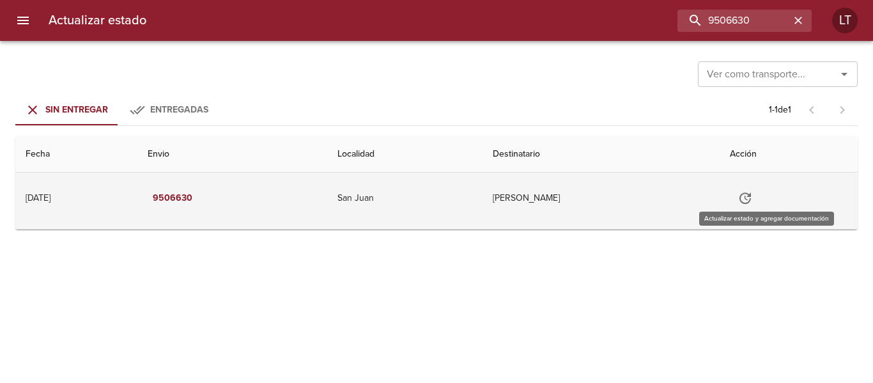
click at [753, 199] on icon "Tabla de envíos del cliente" at bounding box center [744, 197] width 15 height 15
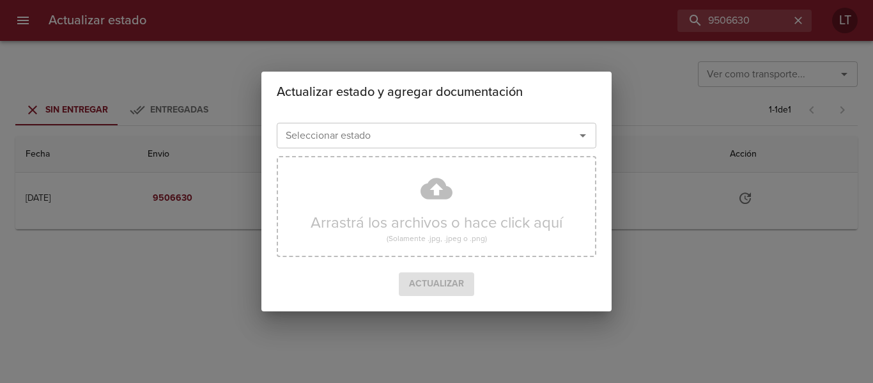
click at [510, 134] on input "Seleccionar estado" at bounding box center [417, 135] width 274 height 18
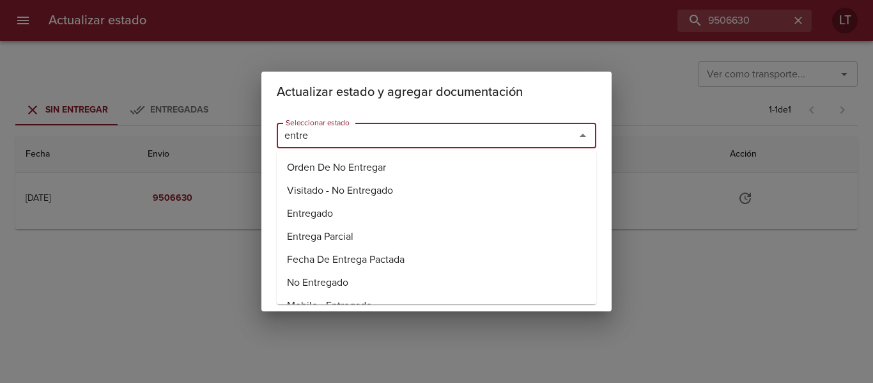
click at [328, 210] on li "Entregado" at bounding box center [436, 213] width 319 height 23
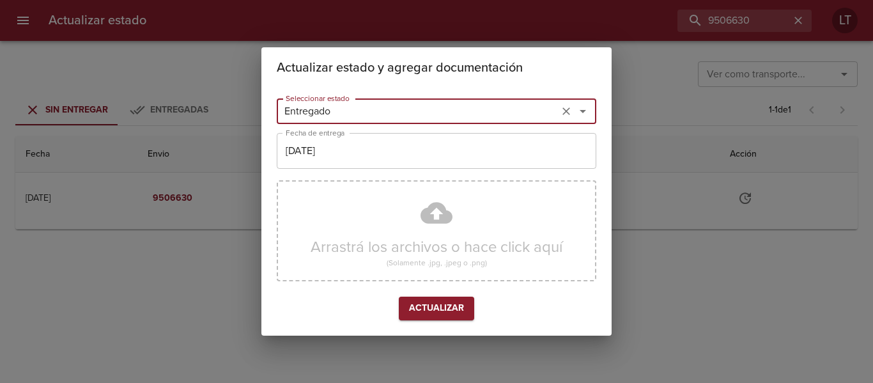
type input "Entregado"
click at [335, 167] on input "[DATE]" at bounding box center [436, 151] width 319 height 36
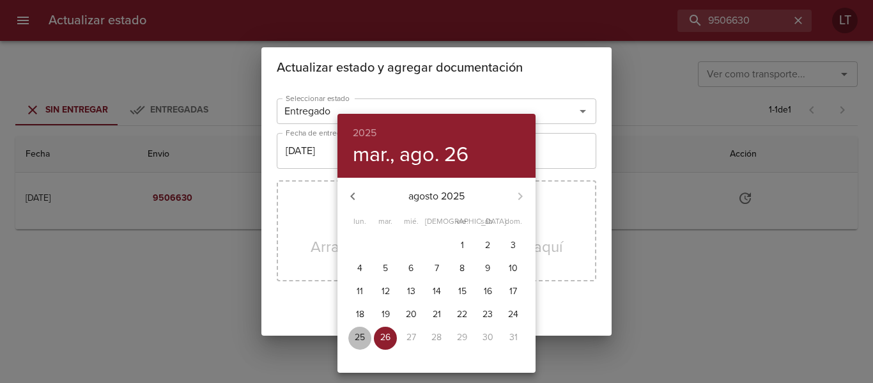
click at [362, 335] on p "25" at bounding box center [360, 337] width 10 height 13
type input "[DATE]"
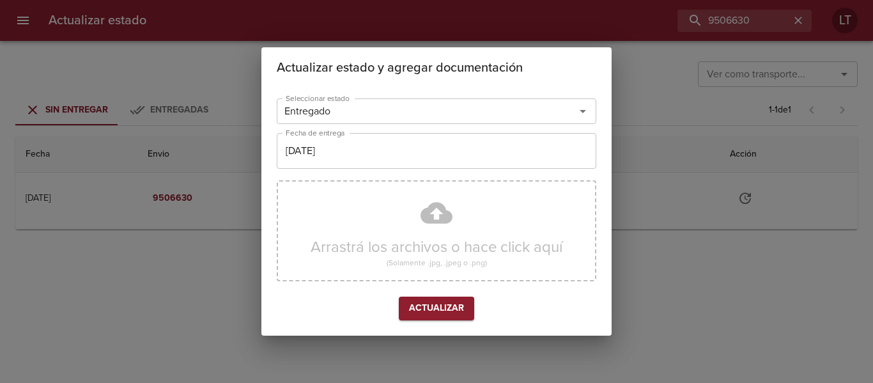
click at [427, 214] on div "Arrastrá los archivos o hace click aquí (Solamente .jpg, .jpeg o .png)" at bounding box center [436, 230] width 319 height 101
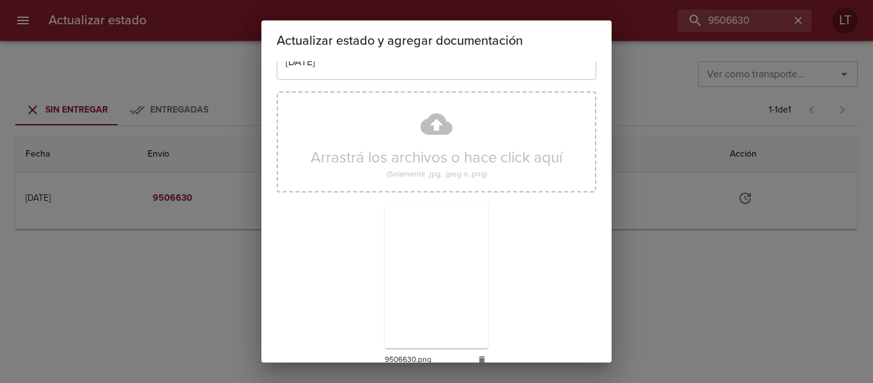
scroll to position [119, 0]
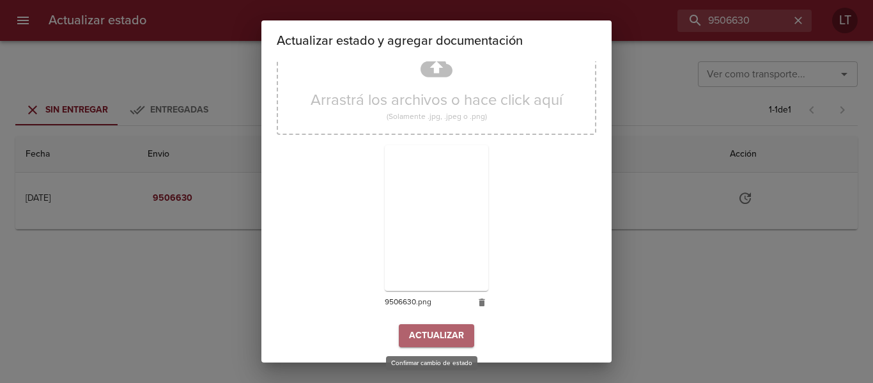
click at [432, 337] on span "Actualizar" at bounding box center [436, 336] width 55 height 16
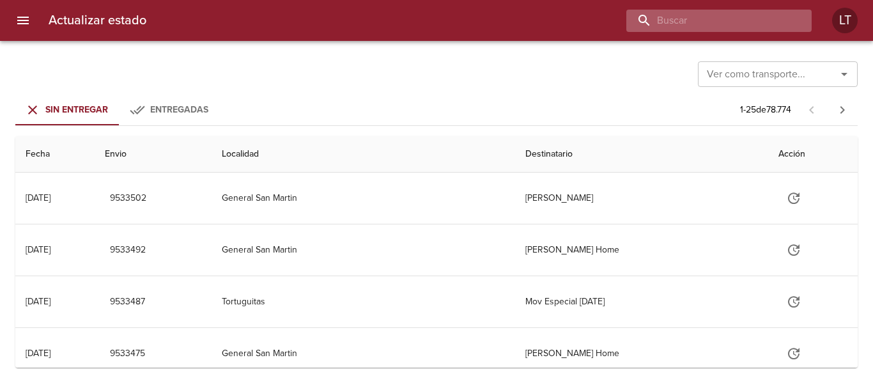
click at [760, 24] on input "buscar" at bounding box center [708, 21] width 164 height 22
paste input "9517010"
type input "9517010"
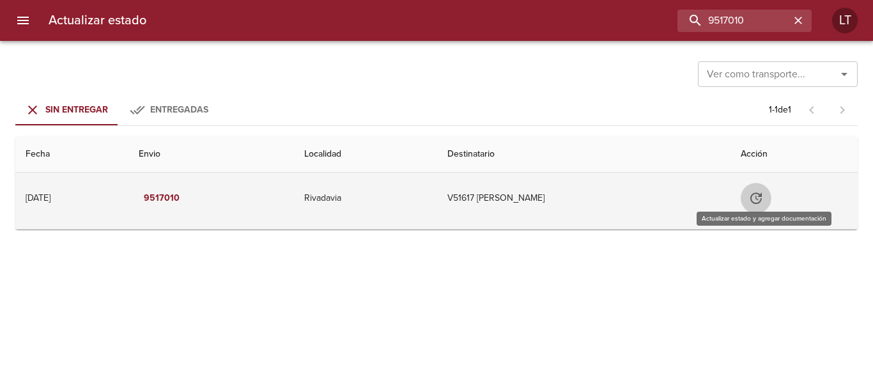
click at [762, 202] on icon "Tabla de envíos del cliente" at bounding box center [755, 197] width 15 height 15
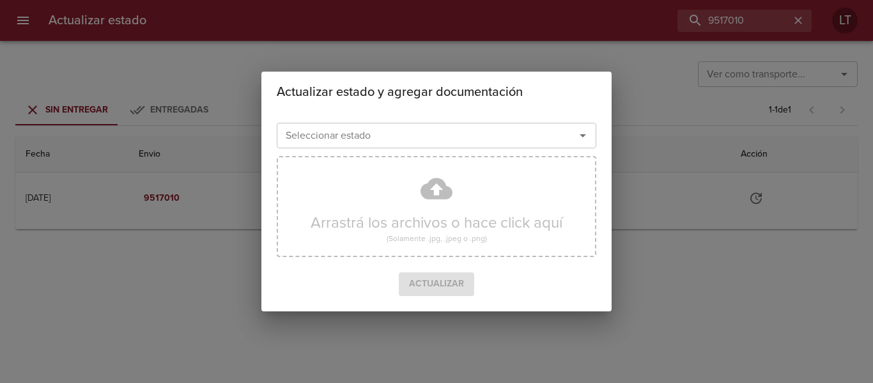
drag, startPoint x: 436, startPoint y: 115, endPoint x: 435, endPoint y: 127, distance: 12.2
click at [435, 118] on div "Seleccionar estado Seleccionar estado Arrastrá los archivos o hace click aquí (…" at bounding box center [436, 211] width 350 height 199
click at [435, 127] on input "Seleccionar estado" at bounding box center [417, 135] width 274 height 18
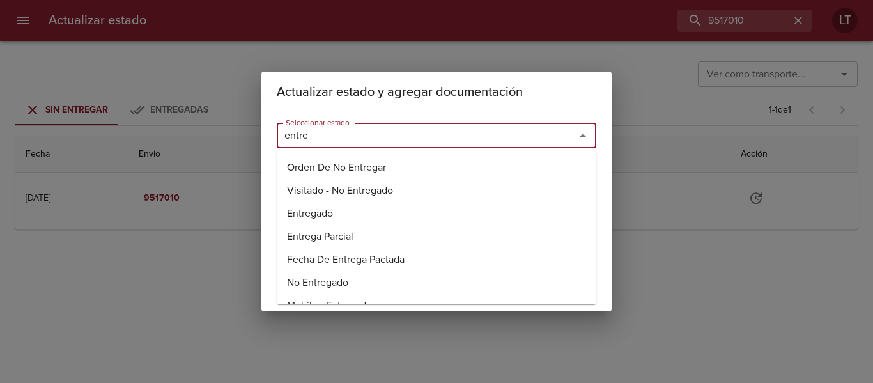
click at [340, 218] on li "Entregado" at bounding box center [436, 213] width 319 height 23
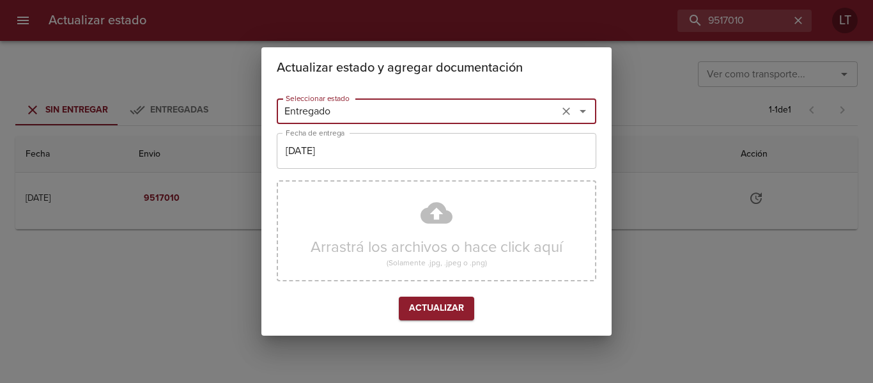
type input "Entregado"
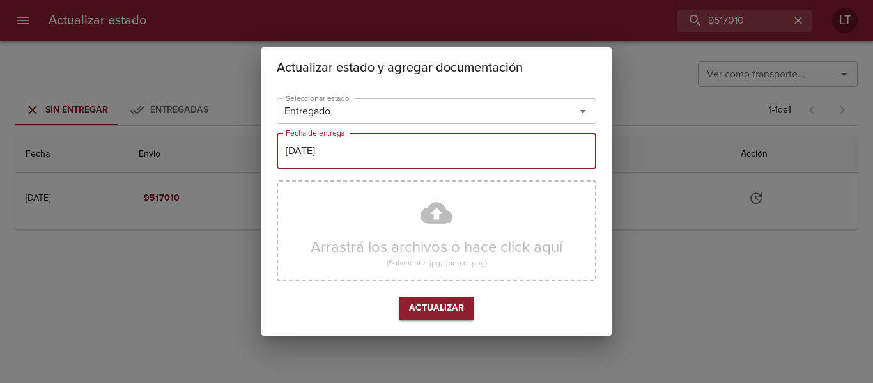
click at [395, 150] on input "[DATE]" at bounding box center [436, 151] width 319 height 36
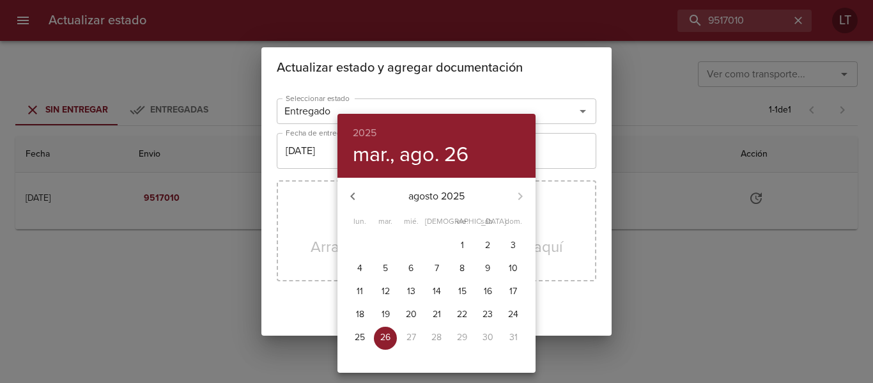
click at [364, 333] on p "25" at bounding box center [360, 337] width 10 height 13
type input "25/08/2025"
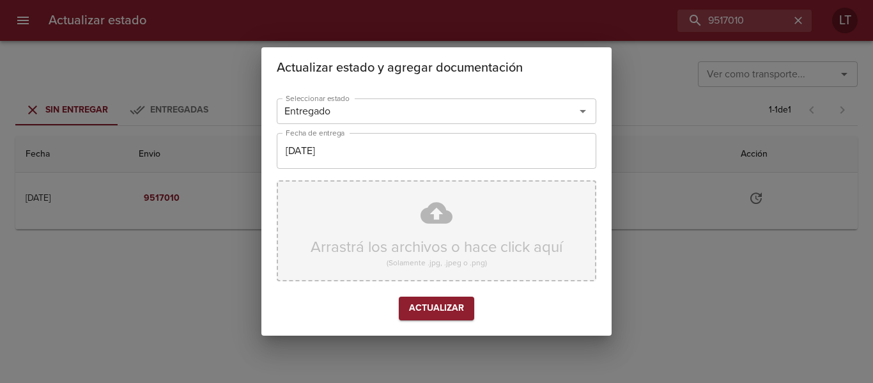
click at [445, 206] on div "Arrastrá los archivos o hace click aquí (Solamente .jpg, .jpeg o .png)" at bounding box center [436, 230] width 319 height 101
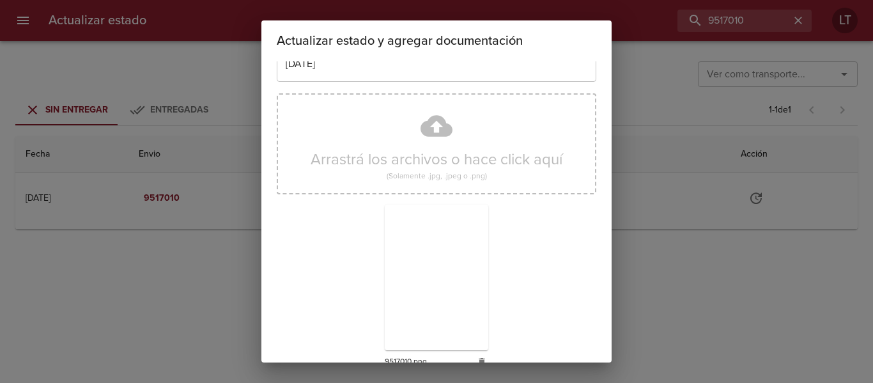
scroll to position [119, 0]
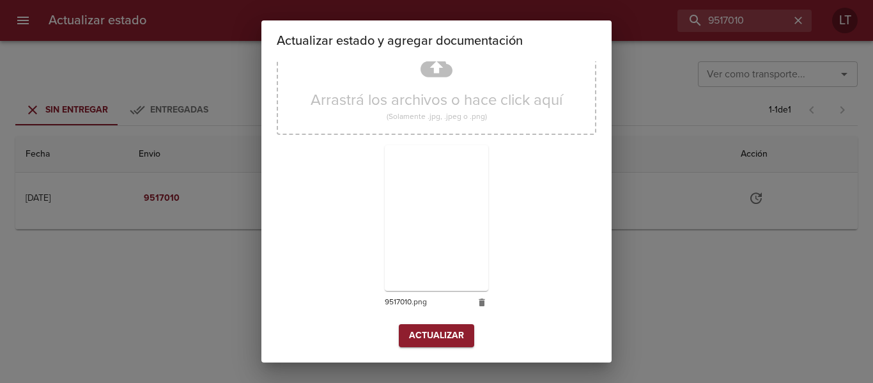
click at [444, 331] on span "Actualizar" at bounding box center [436, 336] width 55 height 16
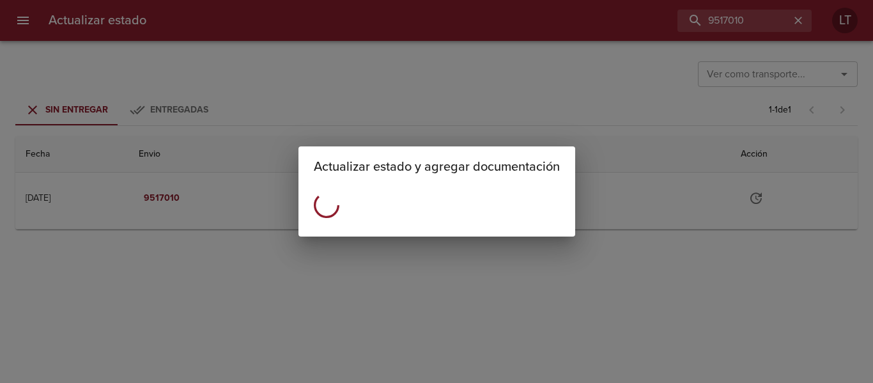
scroll to position [0, 0]
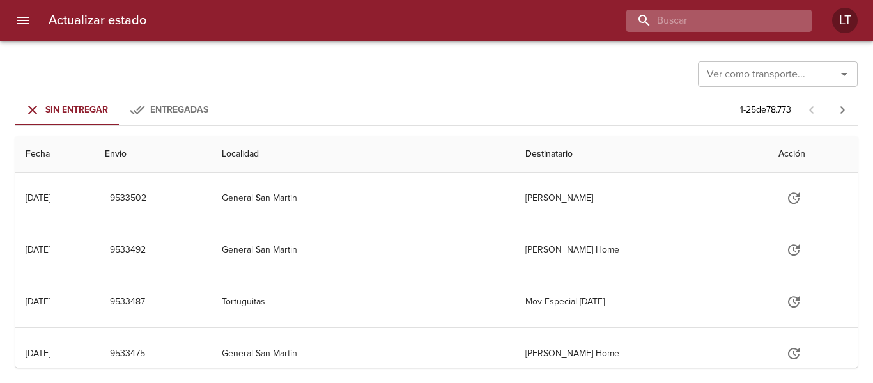
click at [736, 15] on input "buscar" at bounding box center [708, 21] width 164 height 22
paste input "9492663"
type input "9492663"
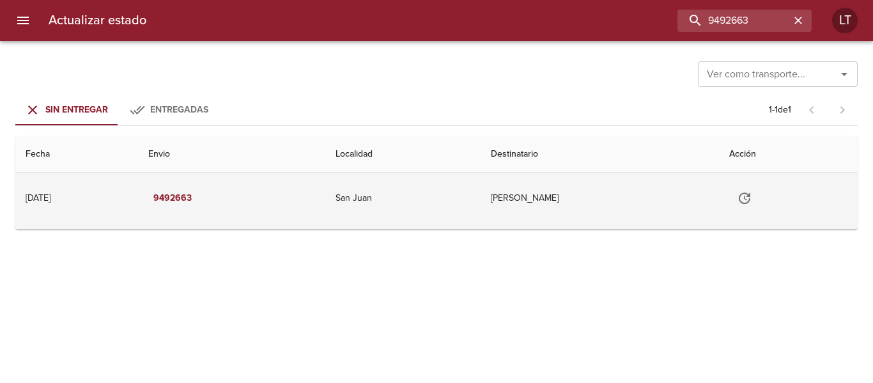
click at [752, 197] on icon "Tabla de envíos del cliente" at bounding box center [744, 197] width 15 height 15
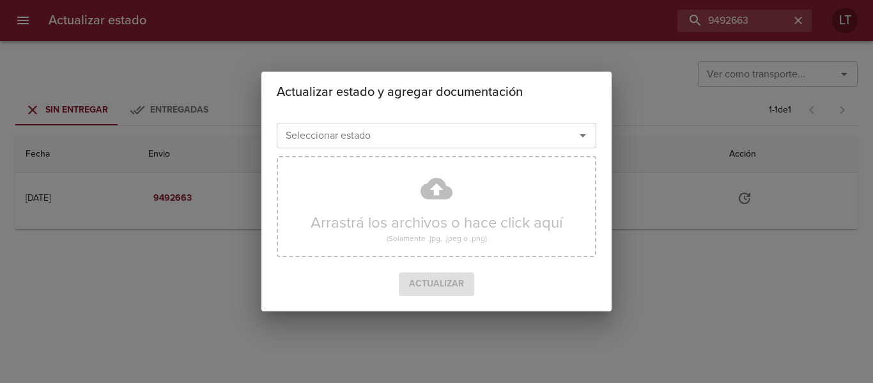
click at [452, 141] on input "Seleccionar estado" at bounding box center [417, 135] width 274 height 18
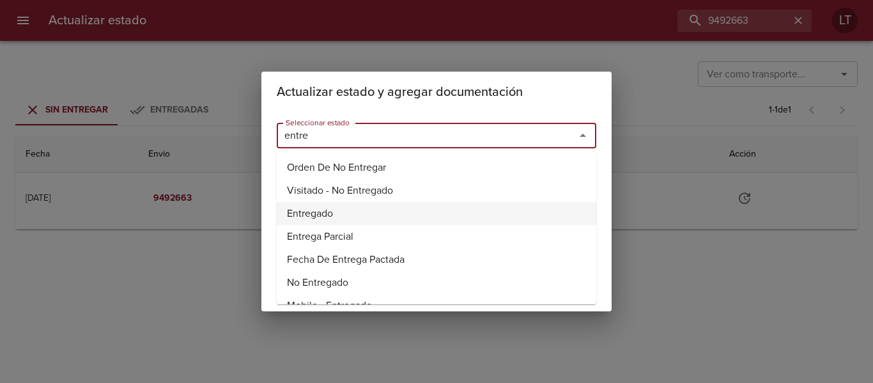
click at [334, 210] on li "Entregado" at bounding box center [436, 213] width 319 height 23
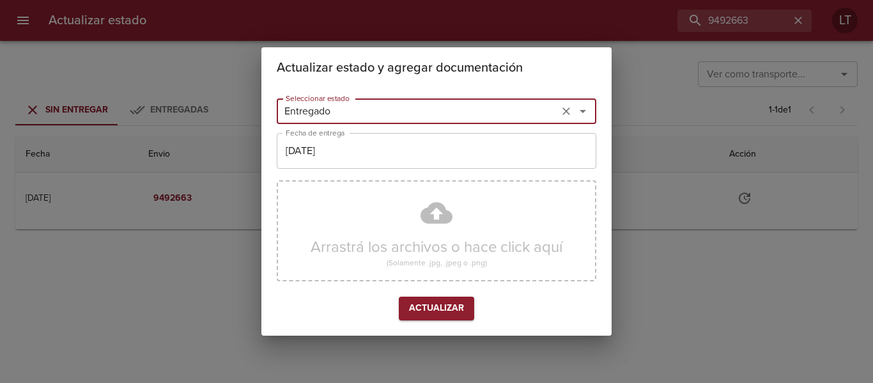
type input "Entregado"
click at [339, 153] on input "[DATE]" at bounding box center [436, 151] width 319 height 36
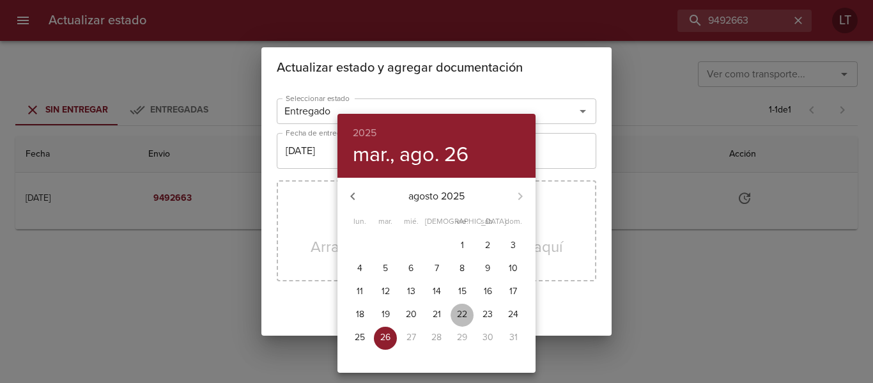
click at [458, 312] on p "22" at bounding box center [462, 314] width 10 height 13
type input "[DATE]"
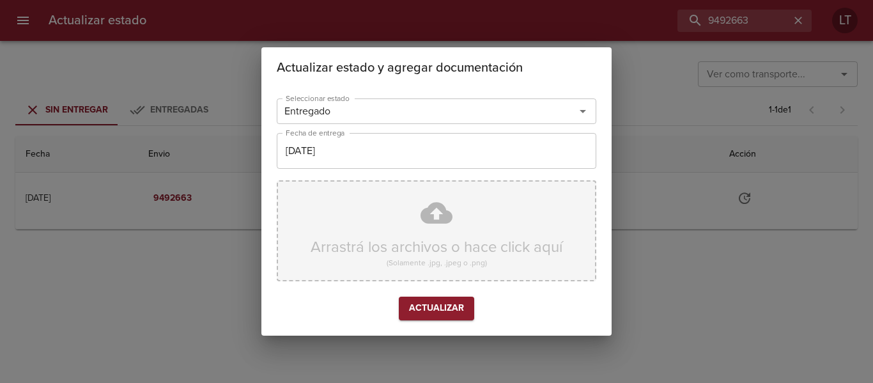
click at [430, 221] on div "Arrastrá los archivos o hace click aquí (Solamente .jpg, .jpeg o .png)" at bounding box center [436, 230] width 319 height 101
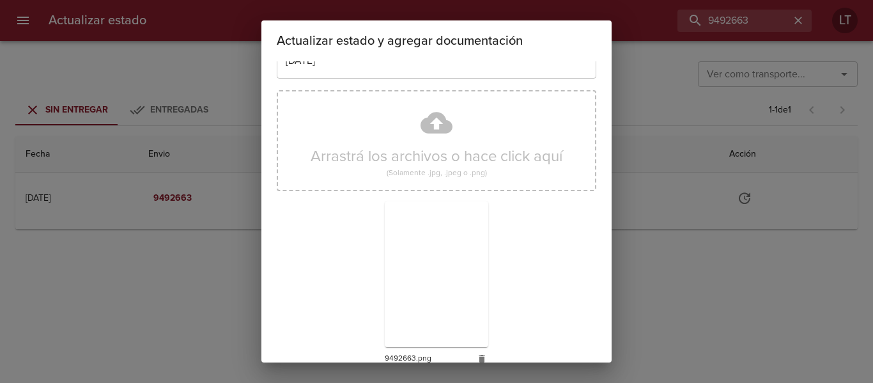
scroll to position [119, 0]
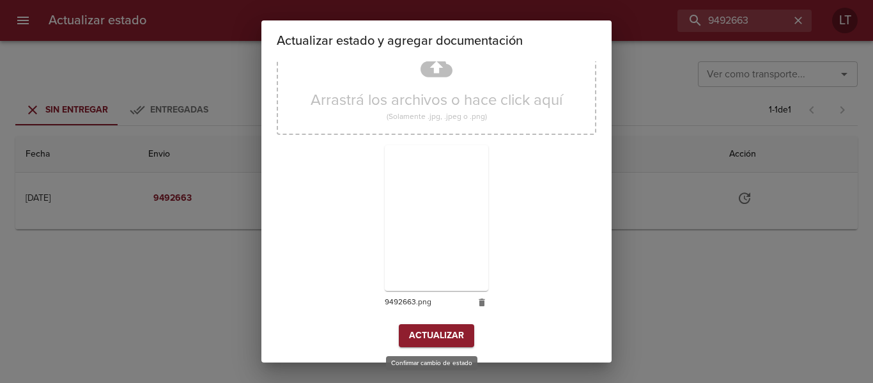
click at [441, 339] on span "Actualizar" at bounding box center [436, 336] width 55 height 16
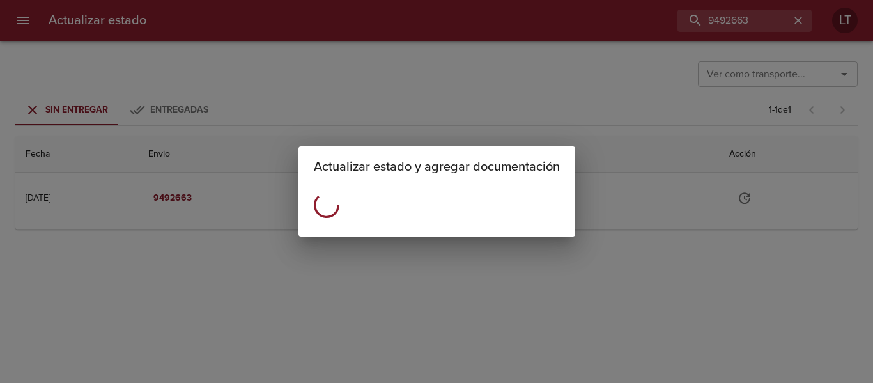
scroll to position [0, 0]
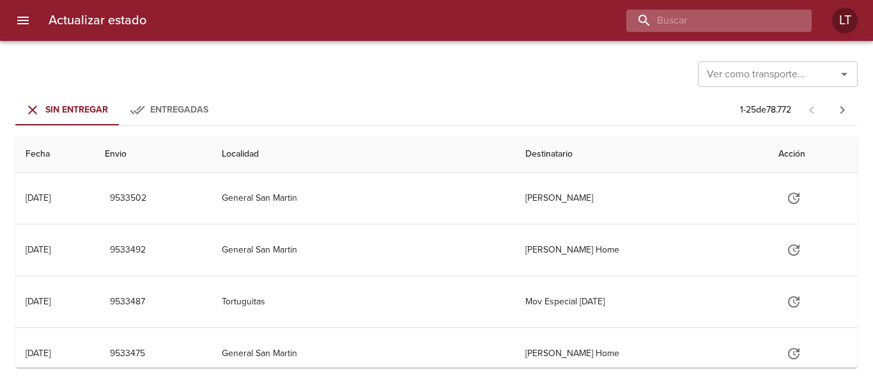
click at [747, 13] on input "buscar" at bounding box center [708, 21] width 164 height 22
paste input "9490077"
type input "9490077"
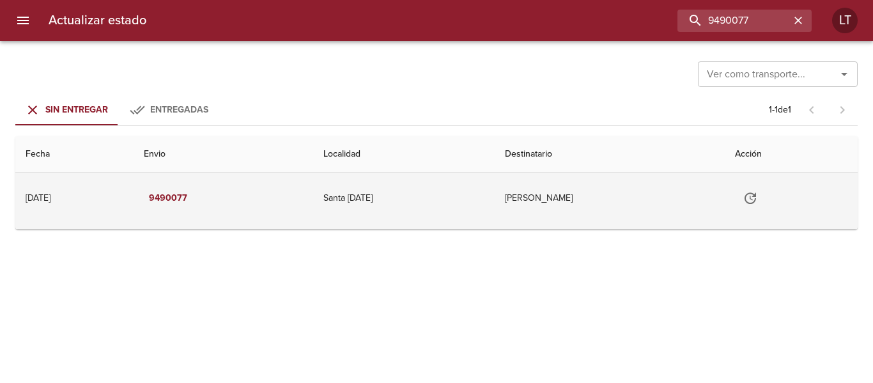
click at [758, 192] on icon "Tabla de envíos del cliente" at bounding box center [749, 197] width 15 height 15
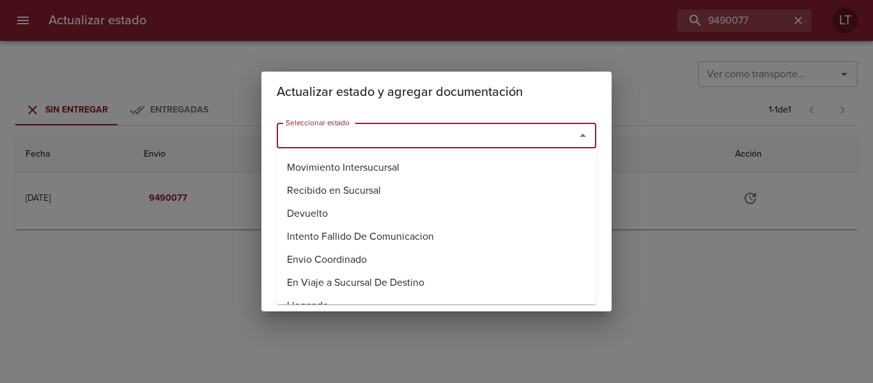
click at [404, 136] on input "Seleccionar estado" at bounding box center [417, 135] width 274 height 18
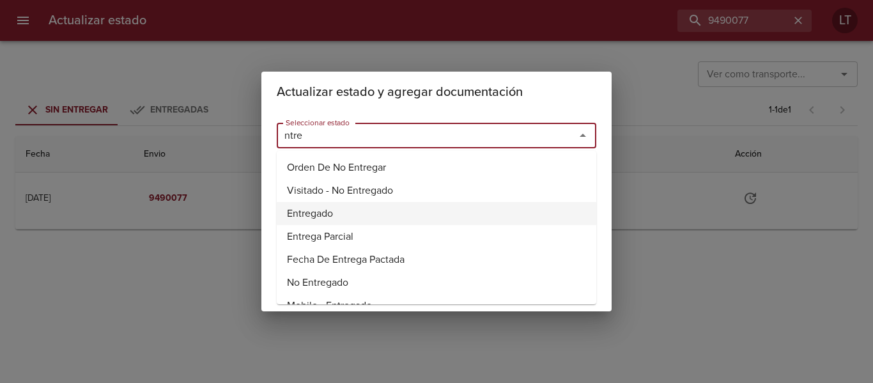
click at [316, 204] on li "Entregado" at bounding box center [436, 213] width 319 height 23
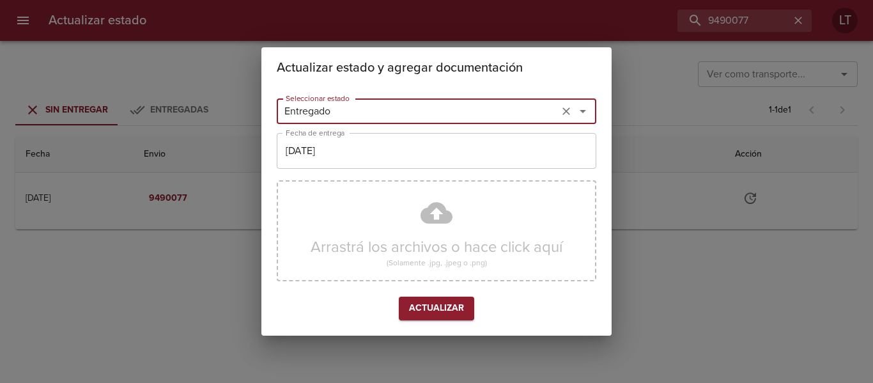
type input "Entregado"
click at [330, 152] on input "[DATE]" at bounding box center [436, 151] width 319 height 36
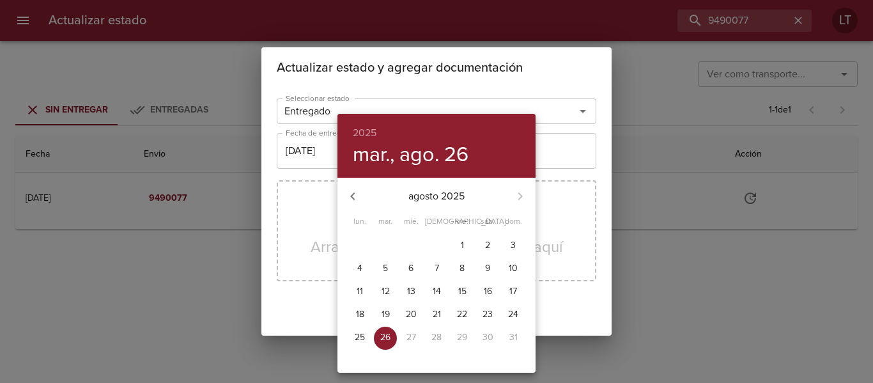
click at [454, 312] on span "22" at bounding box center [461, 314] width 23 height 13
type input "22/08/2025"
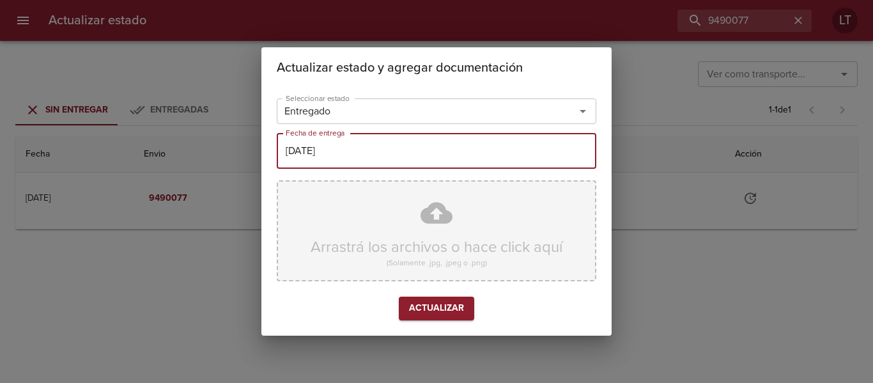
click at [441, 218] on div "Arrastrá los archivos o hace click aquí (Solamente .jpg, .jpeg o .png)" at bounding box center [436, 230] width 319 height 101
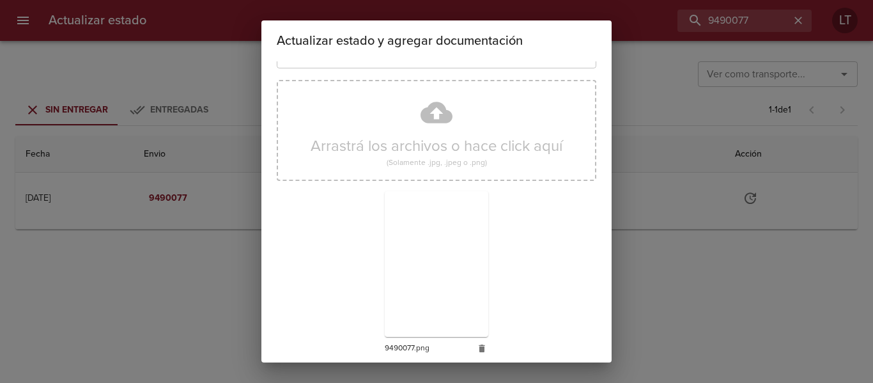
scroll to position [119, 0]
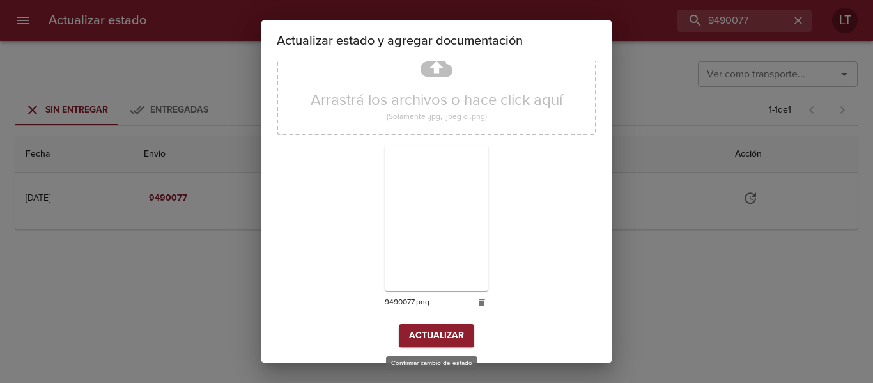
click at [431, 330] on span "Actualizar" at bounding box center [436, 336] width 55 height 16
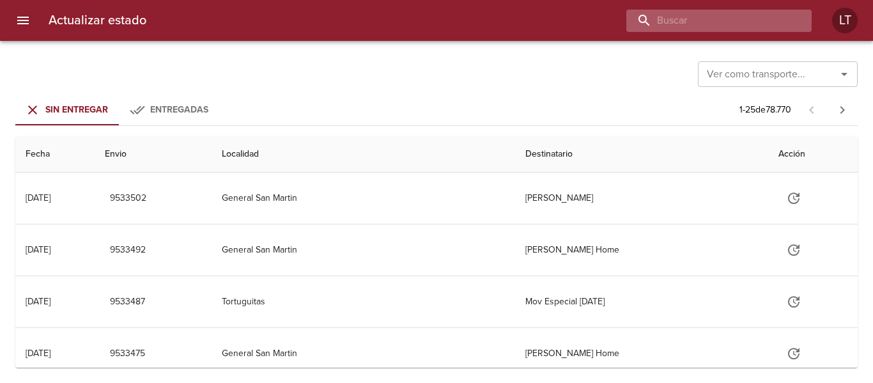
click at [762, 26] on input "buscar" at bounding box center [708, 21] width 164 height 22
paste input "9491392"
type input "9491392"
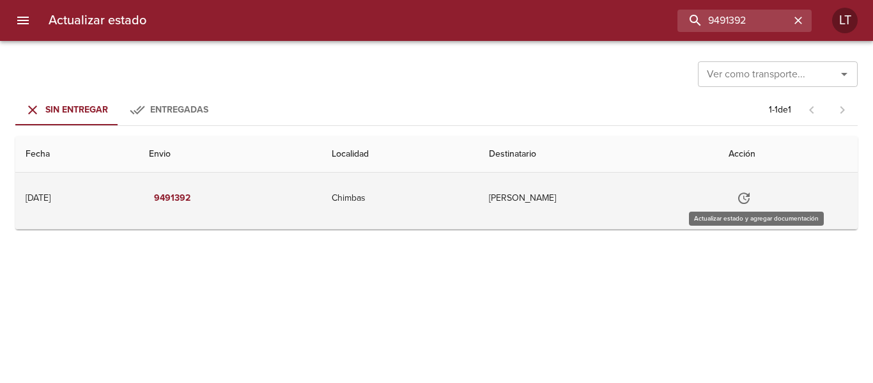
click at [749, 196] on icon "Tabla de envíos del cliente" at bounding box center [743, 197] width 11 height 11
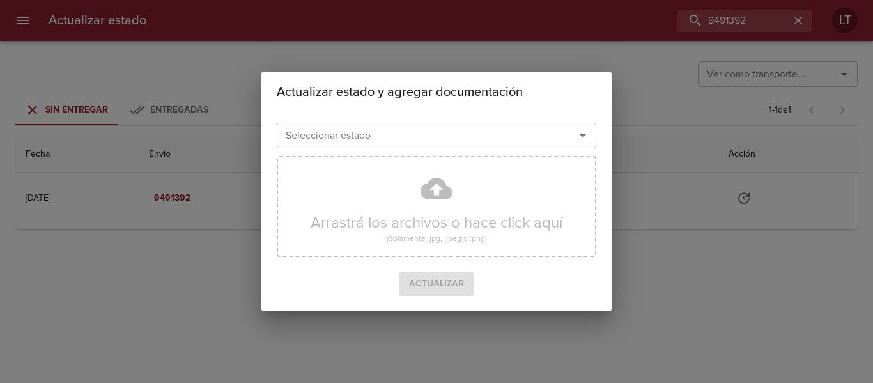
click at [509, 145] on div "Seleccionar estado" at bounding box center [436, 136] width 319 height 26
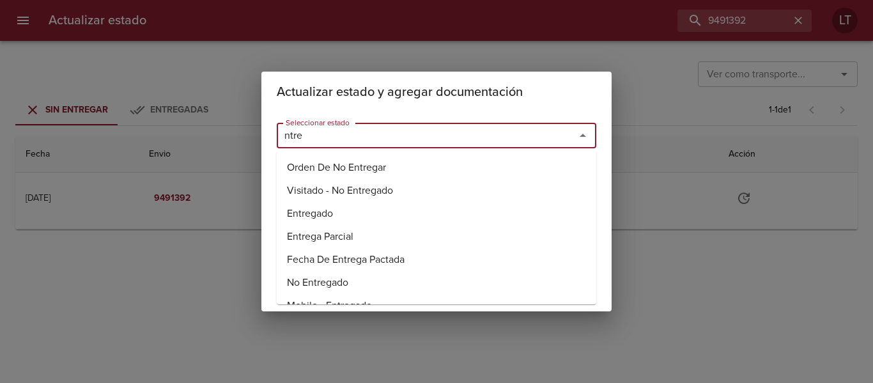
click at [333, 206] on li "Entregado" at bounding box center [436, 213] width 319 height 23
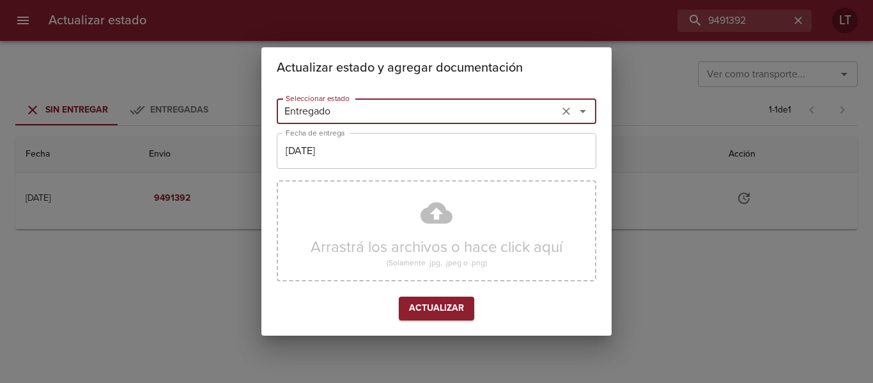
type input "Entregado"
click at [344, 157] on input "[DATE]" at bounding box center [436, 151] width 319 height 36
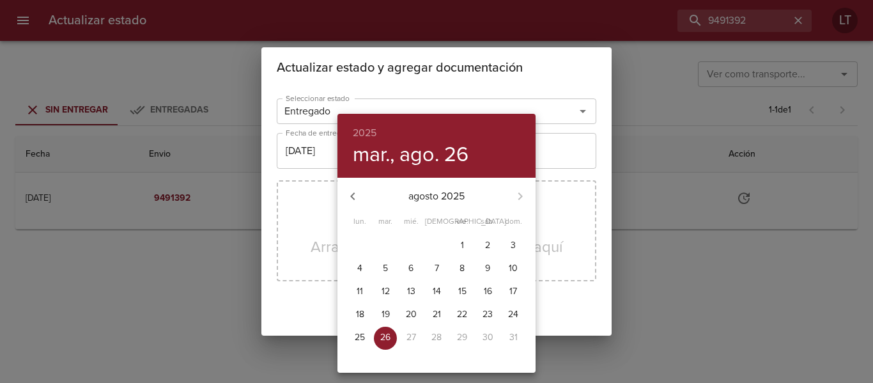
click at [459, 310] on p "22" at bounding box center [462, 314] width 10 height 13
type input "22/08/2025"
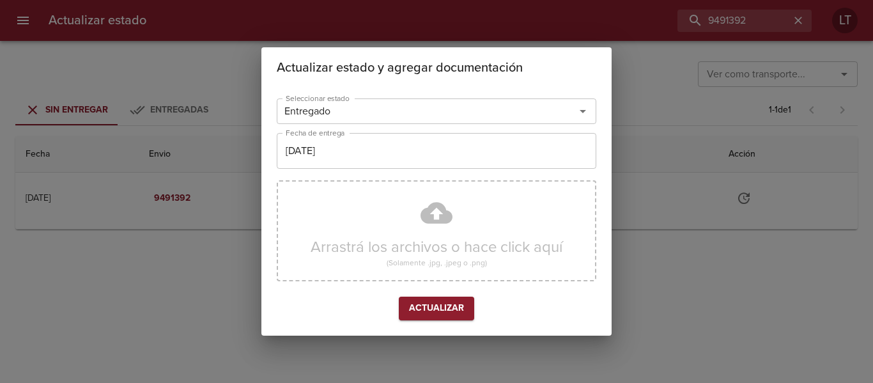
click at [448, 213] on div "Arrastrá los archivos o hace click aquí (Solamente .jpg, .jpeg o .png)" at bounding box center [436, 230] width 319 height 101
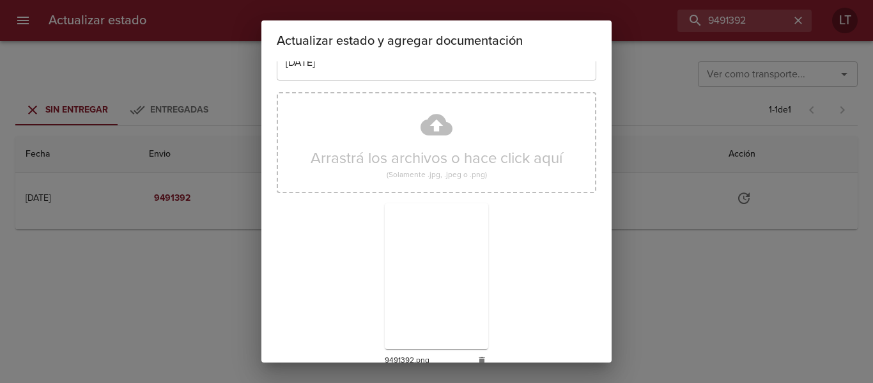
scroll to position [119, 0]
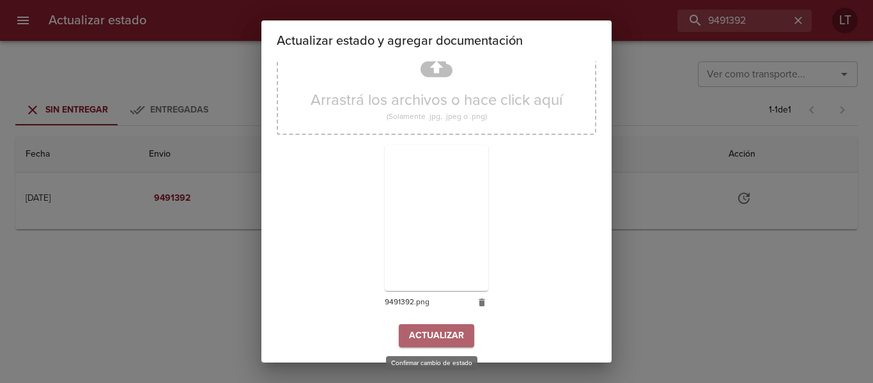
click at [418, 337] on span "Actualizar" at bounding box center [436, 336] width 55 height 16
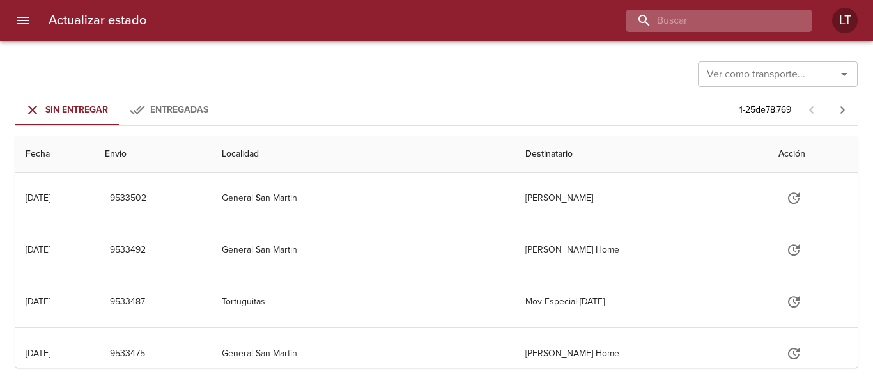
click at [732, 17] on input "buscar" at bounding box center [708, 21] width 164 height 22
paste input "9482529"
type input "9482529"
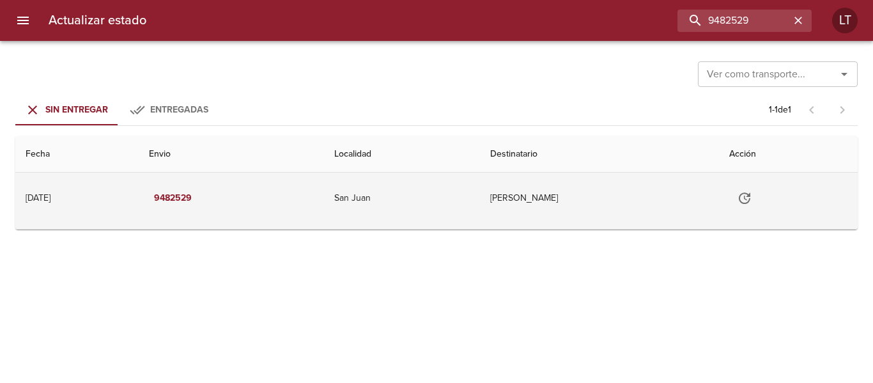
click at [752, 195] on icon "Tabla de envíos del cliente" at bounding box center [744, 197] width 15 height 15
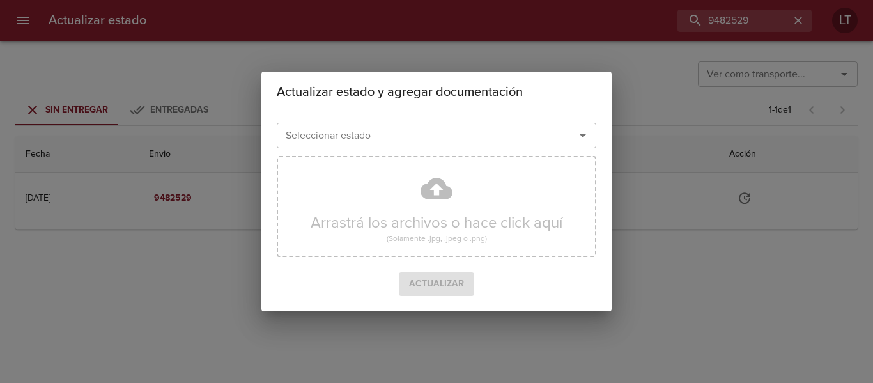
click at [453, 141] on input "Seleccionar estado" at bounding box center [417, 135] width 274 height 18
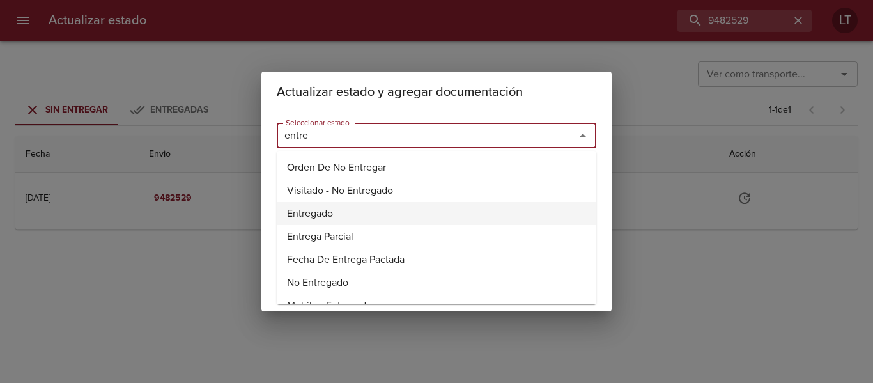
click at [319, 208] on li "Entregado" at bounding box center [436, 213] width 319 height 23
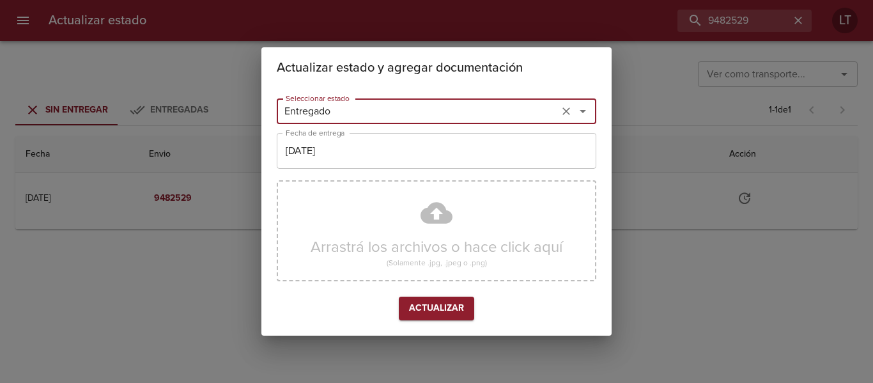
type input "Entregado"
click at [417, 146] on input "[DATE]" at bounding box center [436, 151] width 319 height 36
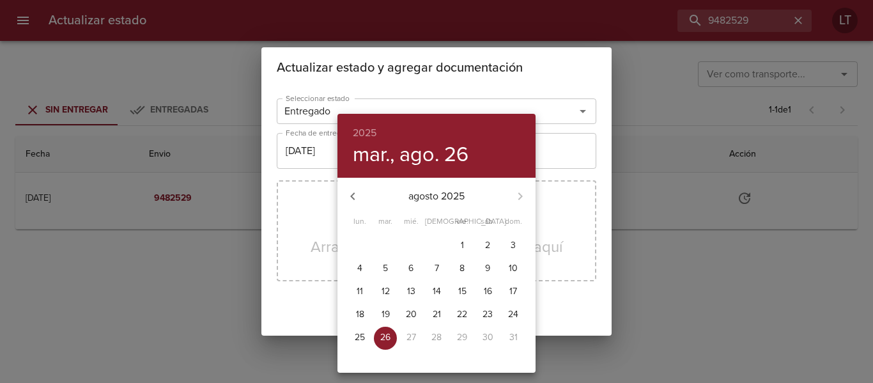
click at [415, 310] on p "20" at bounding box center [411, 314] width 11 height 13
type input "[DATE]"
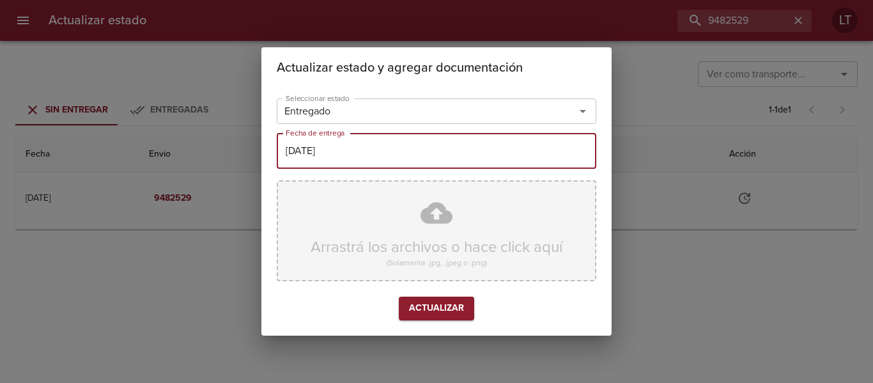
click at [434, 218] on div "Arrastrá los archivos o hace click aquí (Solamente .jpg, .jpeg o .png)" at bounding box center [436, 230] width 319 height 101
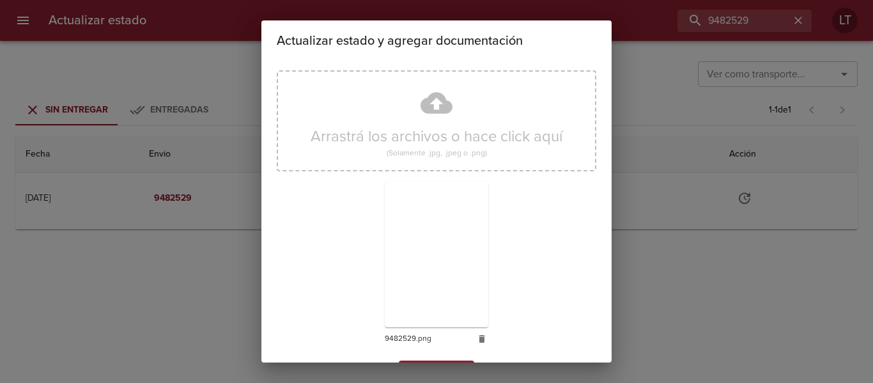
scroll to position [119, 0]
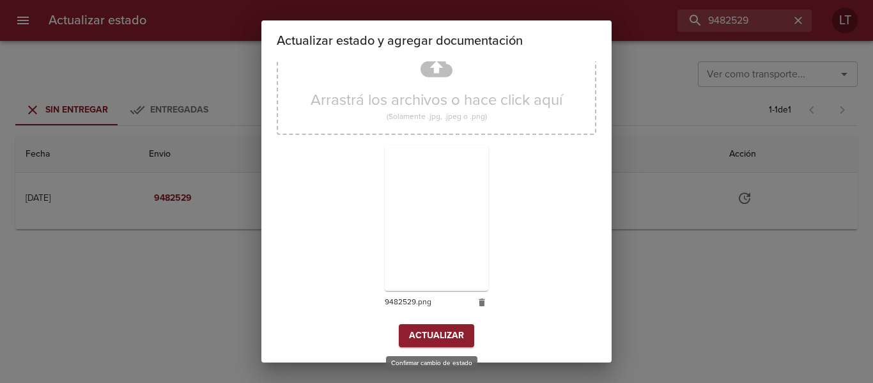
click at [443, 348] on div "Seleccionar estado Entregado Seleccionar estado Fecha de entrega 20/08/2025 Fec…" at bounding box center [436, 152] width 319 height 410
click at [441, 341] on span "Actualizar" at bounding box center [436, 336] width 55 height 16
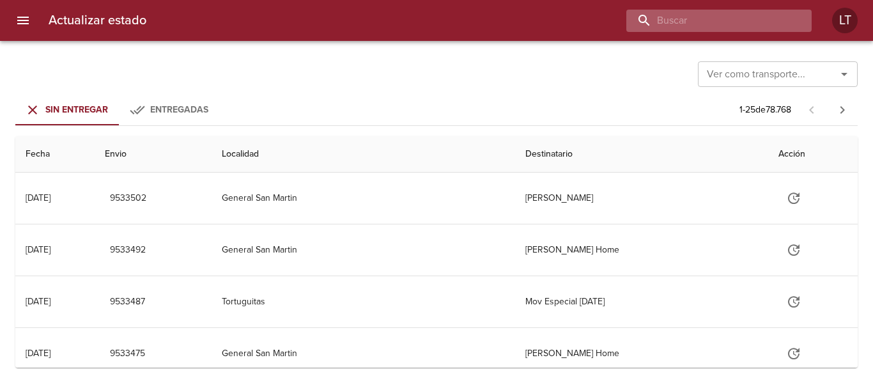
click at [737, 22] on input "buscar" at bounding box center [708, 21] width 164 height 22
paste input "9506291"
type input "9506291"
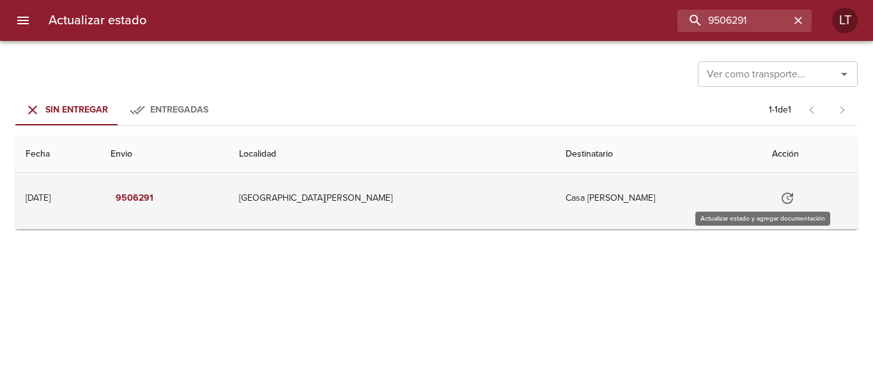
click at [772, 189] on button "Tabla de envíos del cliente" at bounding box center [787, 198] width 31 height 31
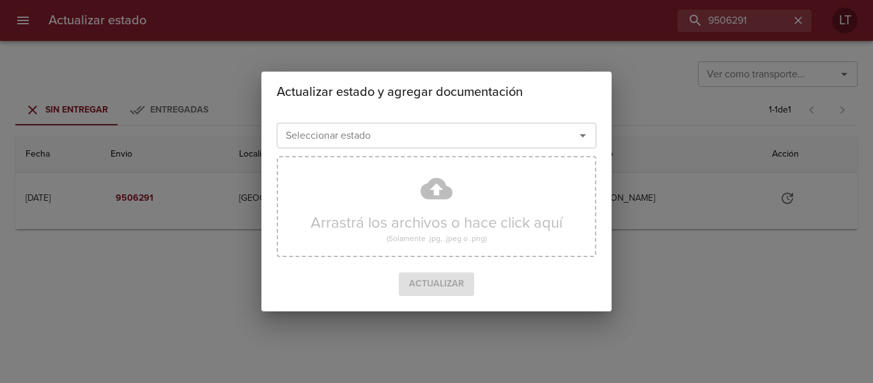
click at [511, 135] on input "Seleccionar estado" at bounding box center [417, 135] width 274 height 18
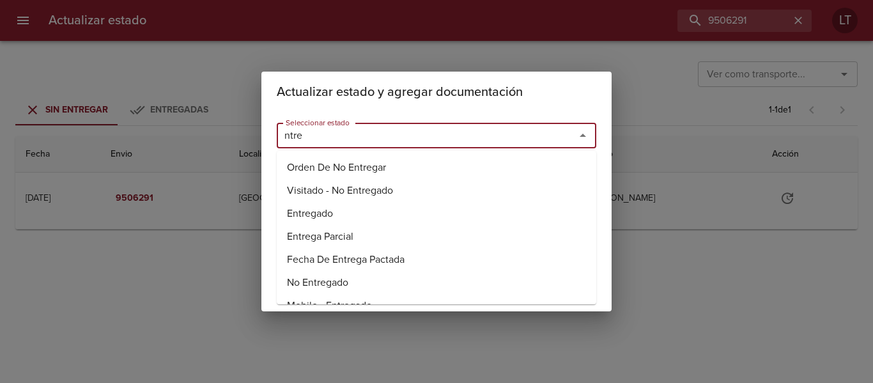
click at [304, 206] on li "Entregado" at bounding box center [436, 213] width 319 height 23
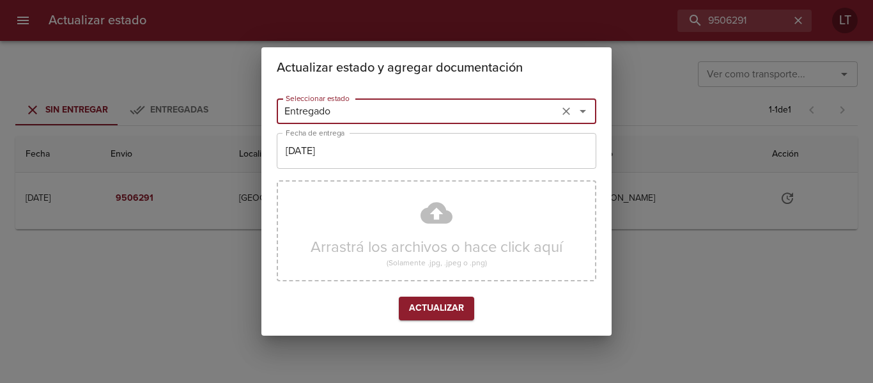
type input "Entregado"
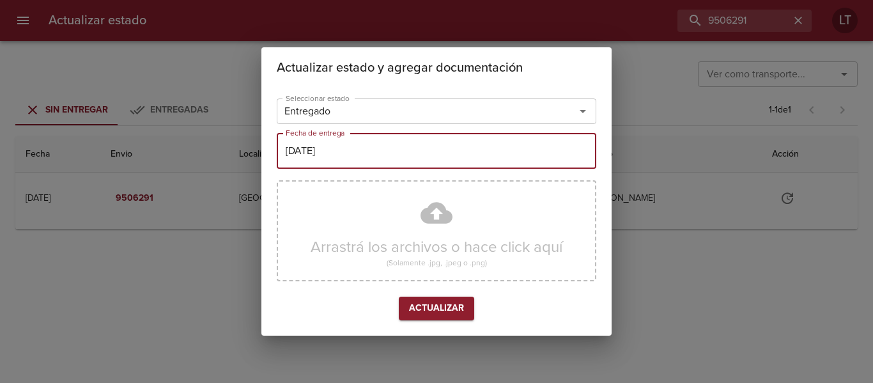
click at [326, 158] on input "[DATE]" at bounding box center [436, 151] width 319 height 36
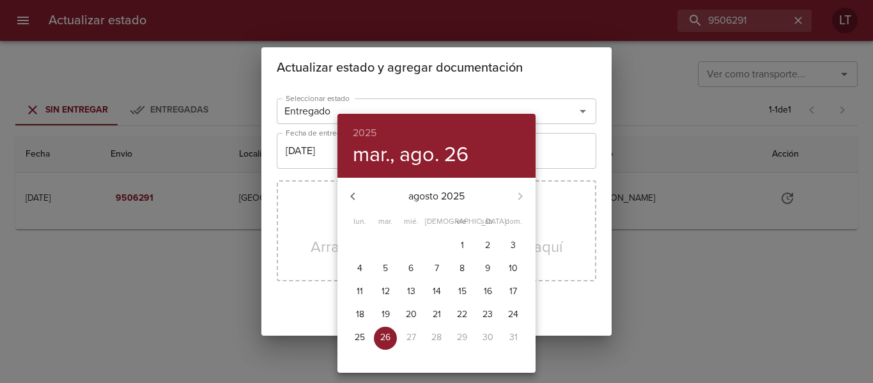
click at [440, 307] on button "21" at bounding box center [436, 314] width 23 height 23
type input "21/08/2025"
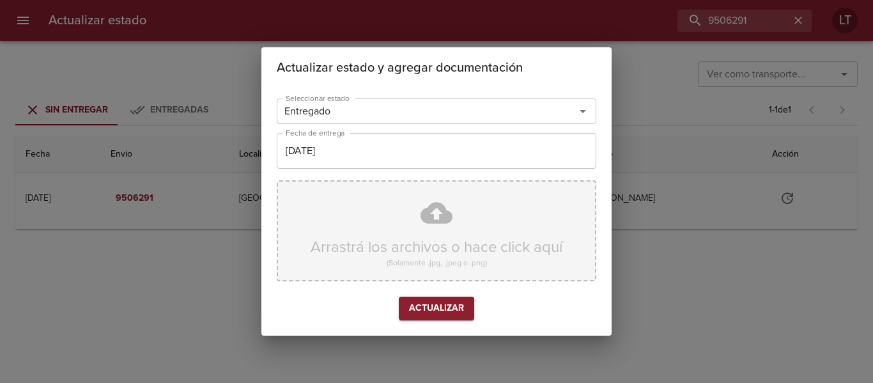
click at [424, 206] on div "Arrastrá los archivos o hace click aquí (Solamente .jpg, .jpeg o .png)" at bounding box center [436, 230] width 319 height 101
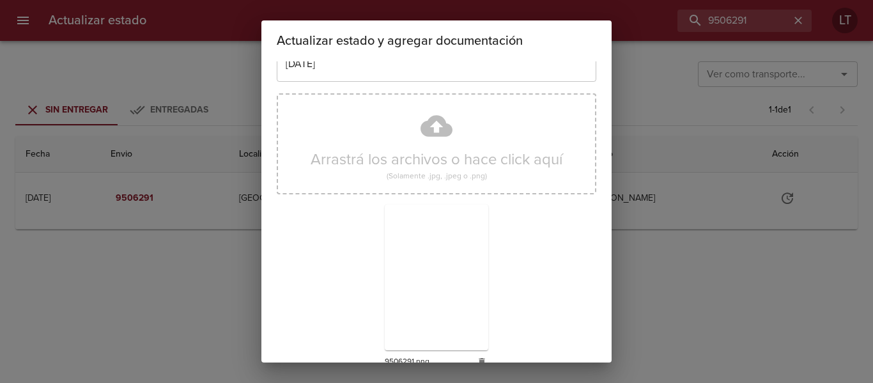
scroll to position [119, 0]
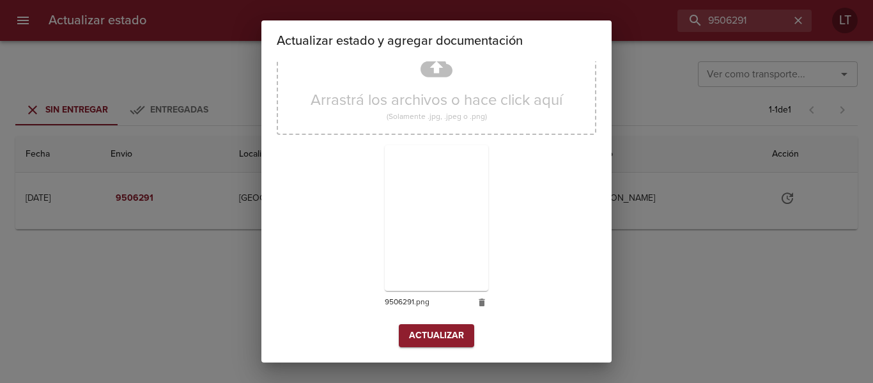
drag, startPoint x: 418, startPoint y: 319, endPoint x: 422, endPoint y: 328, distance: 9.4
click at [420, 323] on div "Arrastrá los archivos o hace click aquí (Solamente .jpg, .jpeg o .png) 9506291.…" at bounding box center [436, 176] width 319 height 295
click at [424, 329] on span "Actualizar" at bounding box center [436, 336] width 55 height 16
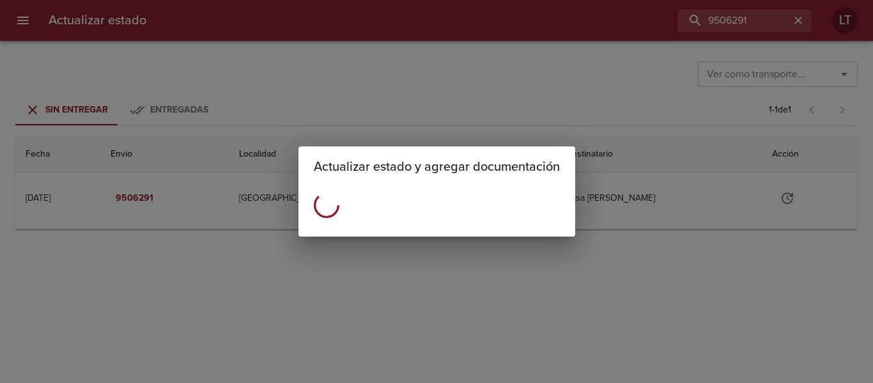
scroll to position [0, 0]
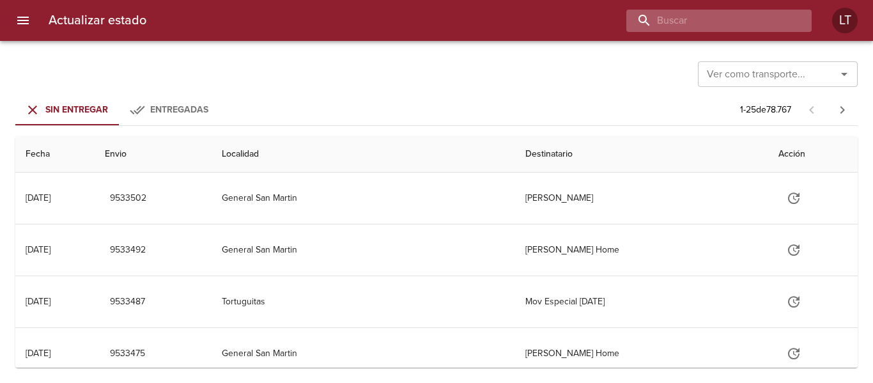
click at [729, 11] on input "buscar" at bounding box center [708, 21] width 164 height 22
paste input "9511917"
type input "9511917"
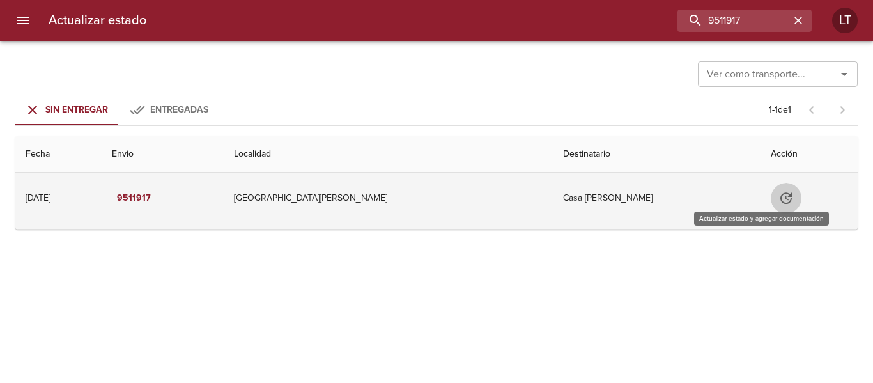
click at [770, 194] on button "Tabla de envíos del cliente" at bounding box center [785, 198] width 31 height 31
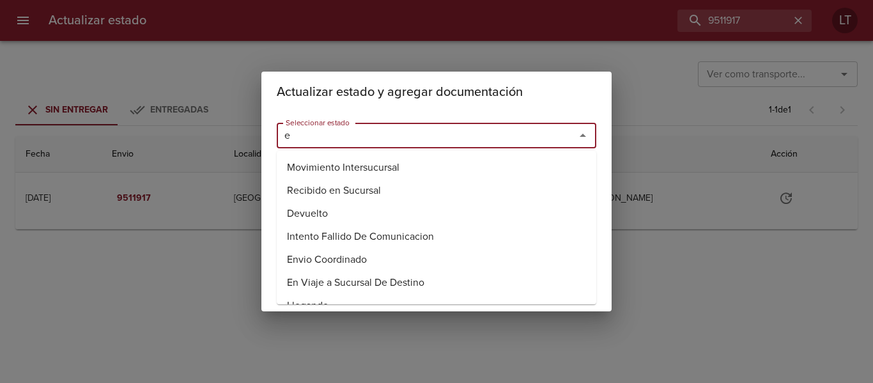
click at [501, 137] on input "e" at bounding box center [417, 135] width 274 height 18
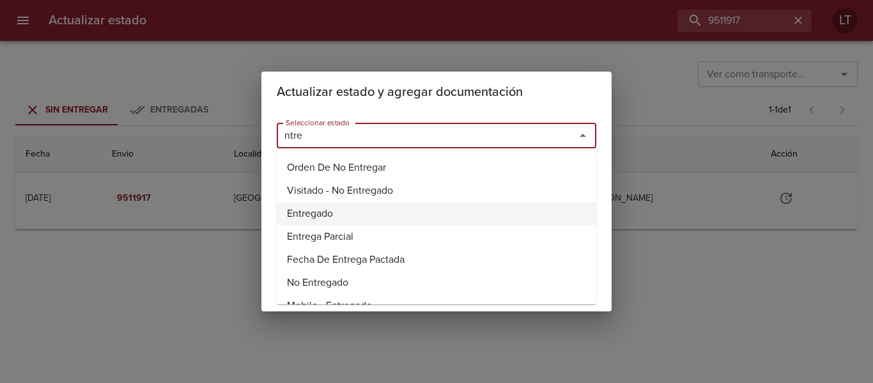
click at [335, 209] on li "Entregado" at bounding box center [436, 213] width 319 height 23
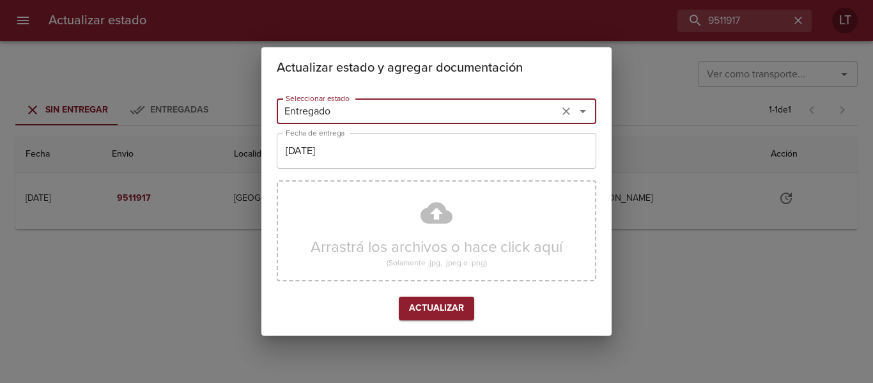
type input "Entregado"
click at [351, 167] on input "[DATE]" at bounding box center [436, 151] width 319 height 36
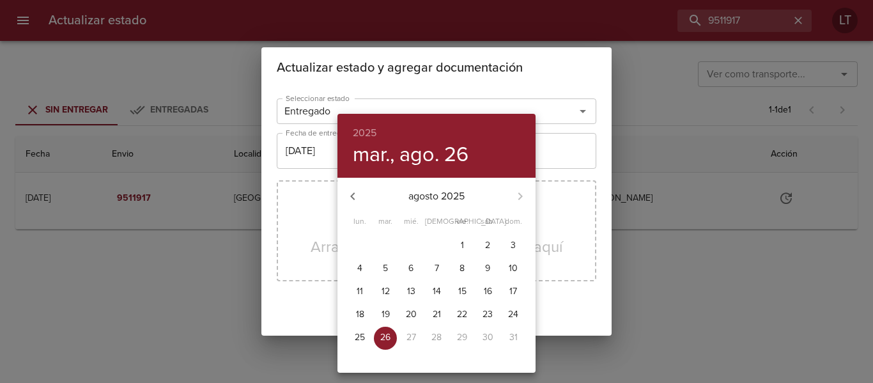
click at [434, 316] on p "21" at bounding box center [436, 314] width 8 height 13
type input "21/08/2025"
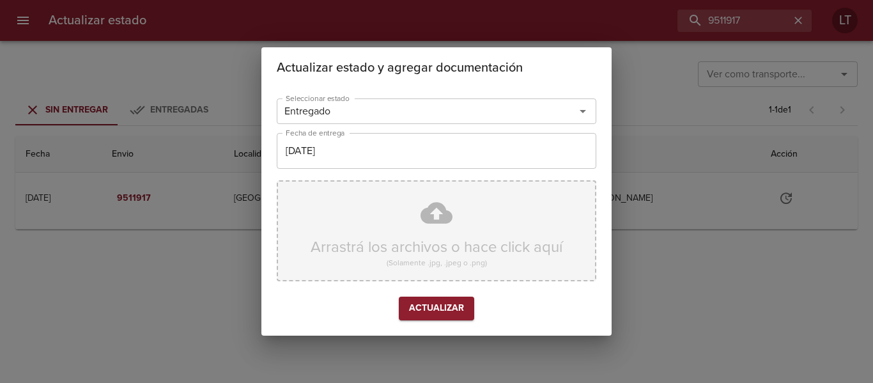
click at [438, 224] on div "Arrastrá los archivos o hace click aquí (Solamente .jpg, .jpeg o .png)" at bounding box center [436, 230] width 319 height 101
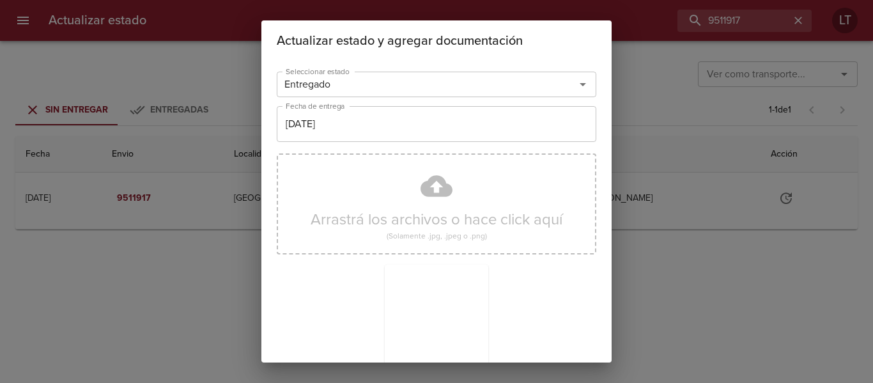
scroll to position [119, 0]
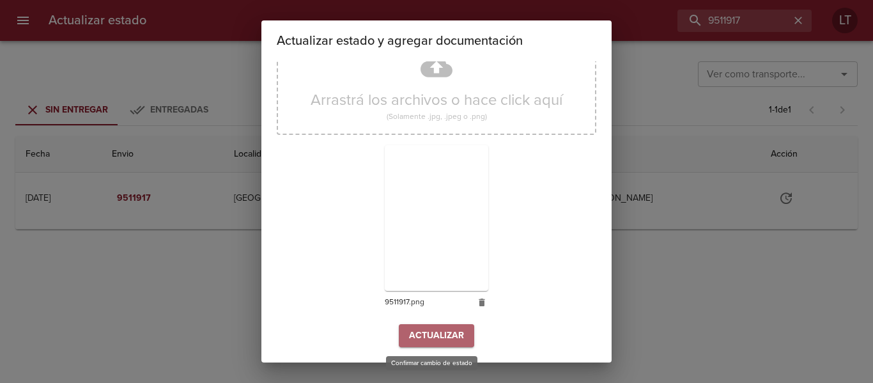
click at [452, 337] on span "Actualizar" at bounding box center [436, 336] width 55 height 16
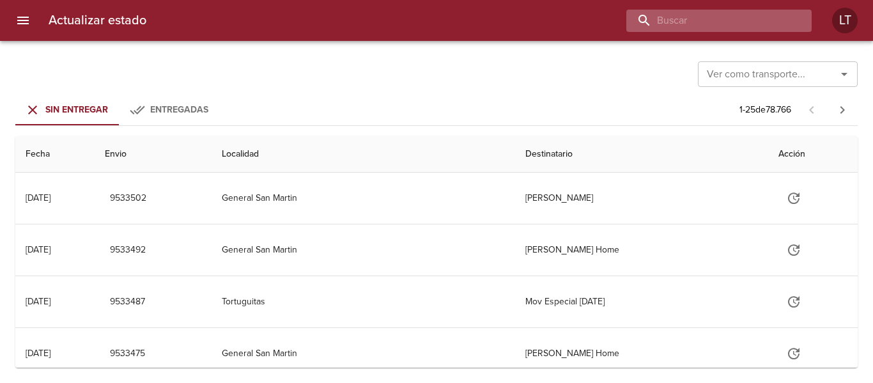
click at [752, 17] on input "buscar" at bounding box center [708, 21] width 164 height 22
paste input "9485387"
type input "9485387"
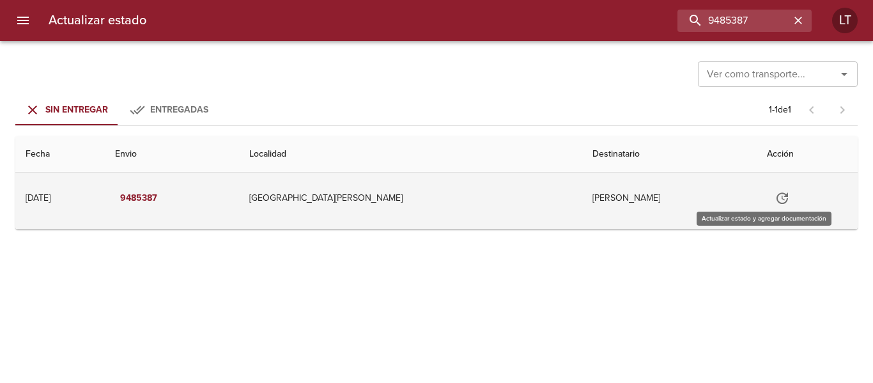
click at [774, 197] on icon "Tabla de envíos del cliente" at bounding box center [781, 197] width 15 height 15
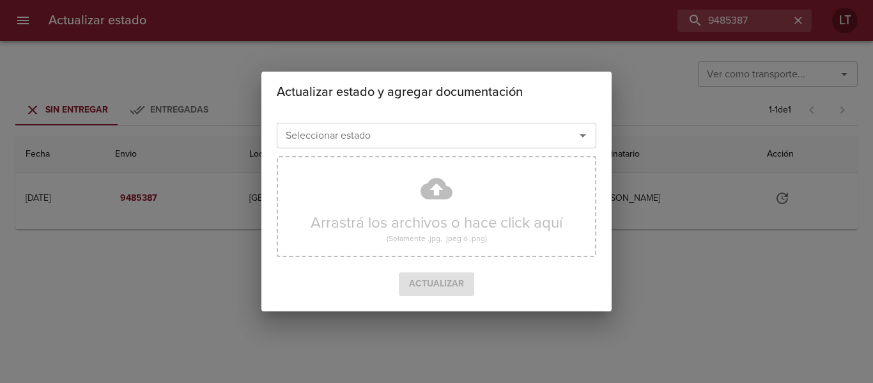
click at [494, 141] on input "Seleccionar estado" at bounding box center [417, 135] width 274 height 18
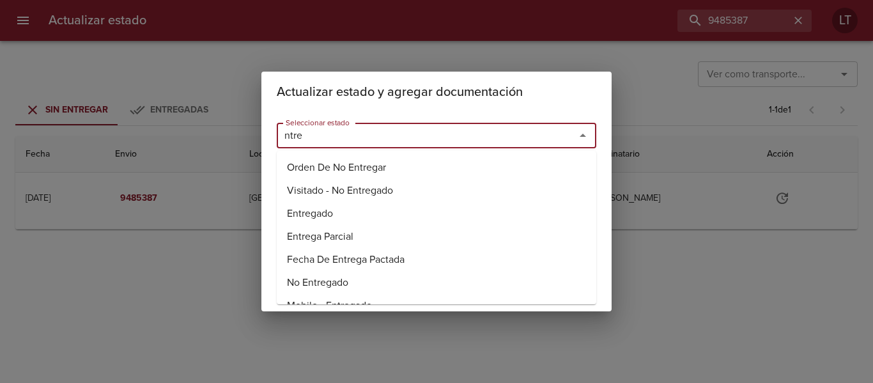
click at [358, 215] on li "Entregado" at bounding box center [436, 213] width 319 height 23
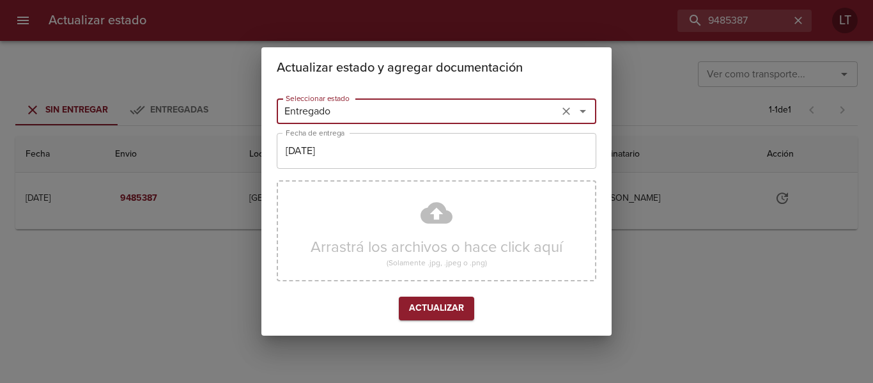
type input "Entregado"
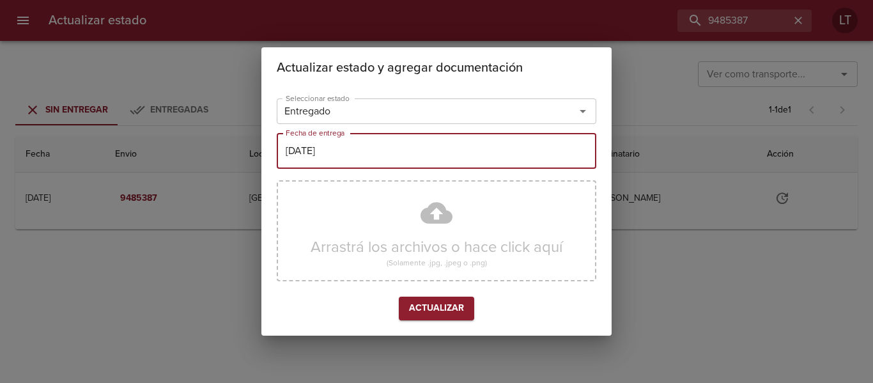
click at [370, 139] on input "[DATE]" at bounding box center [436, 151] width 319 height 36
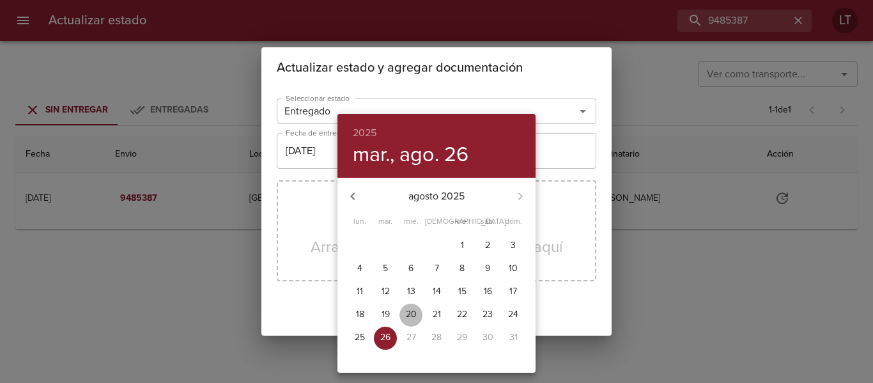
click at [409, 310] on p "20" at bounding box center [411, 314] width 11 height 13
type input "20/08/2025"
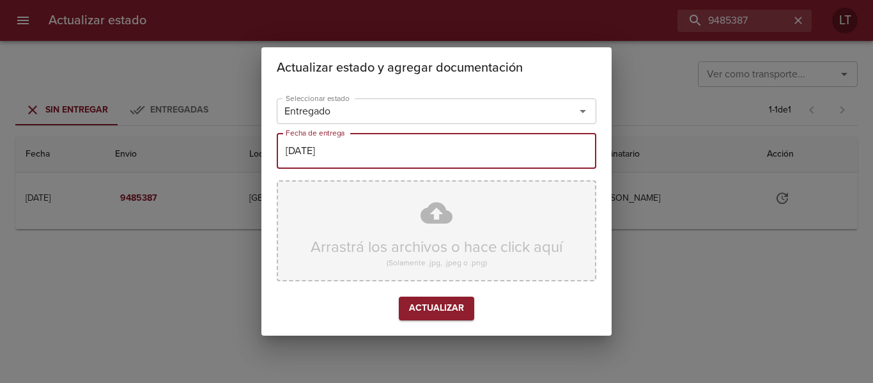
click at [443, 236] on div "Arrastrá los archivos o hace click aquí (Solamente .jpg, .jpeg o .png)" at bounding box center [436, 230] width 319 height 101
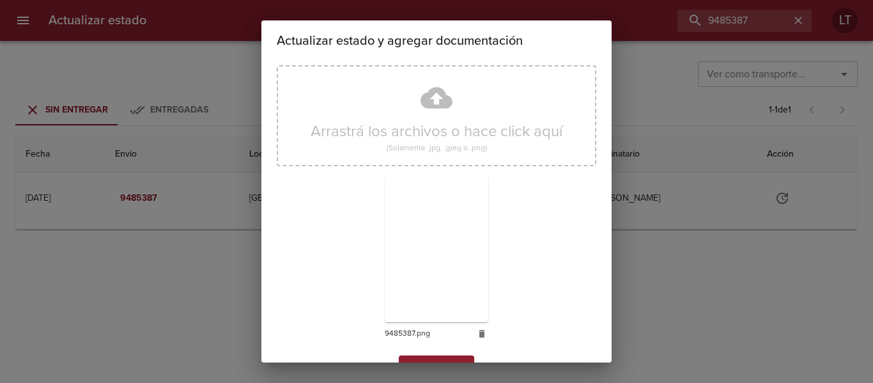
scroll to position [119, 0]
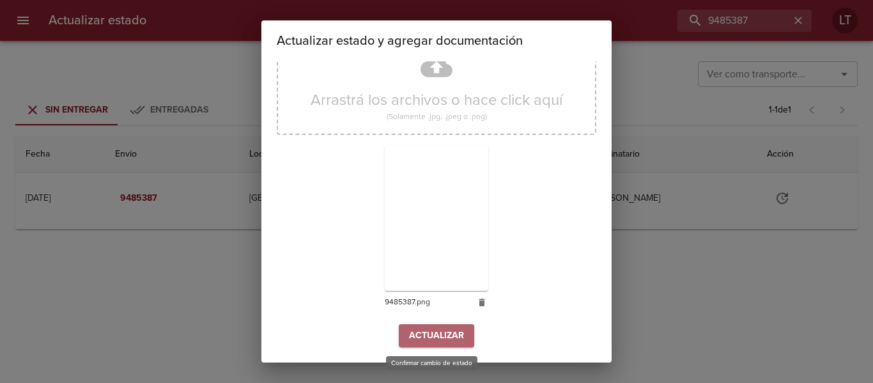
click at [422, 339] on span "Actualizar" at bounding box center [436, 336] width 55 height 16
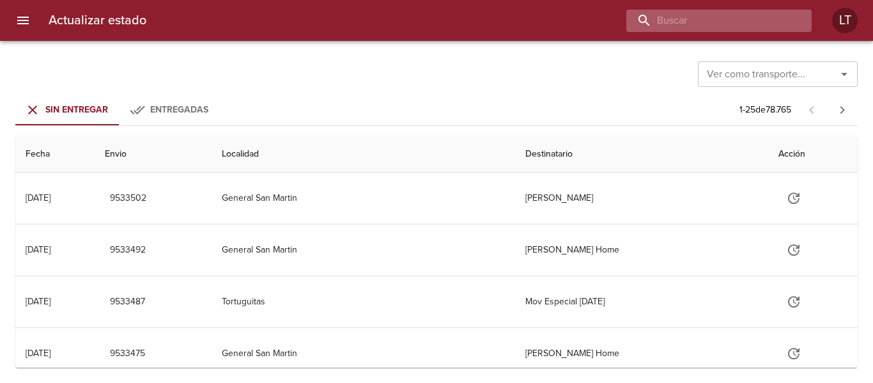
click at [753, 27] on input "buscar" at bounding box center [708, 21] width 164 height 22
paste input "9496000"
type input "9496000"
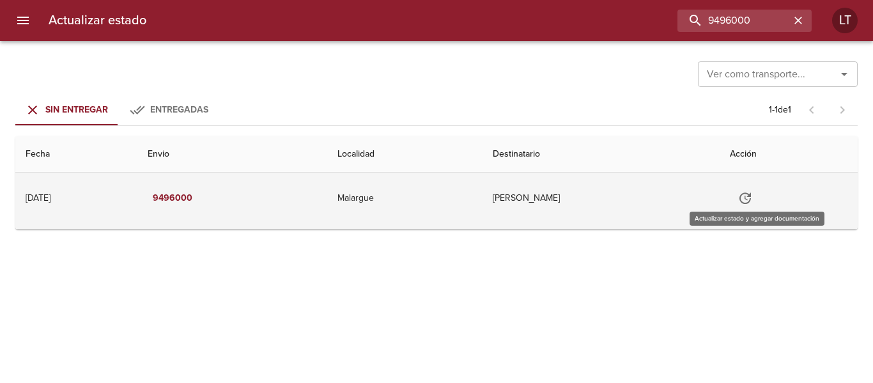
click at [760, 197] on button "Tabla de envíos del cliente" at bounding box center [745, 198] width 31 height 31
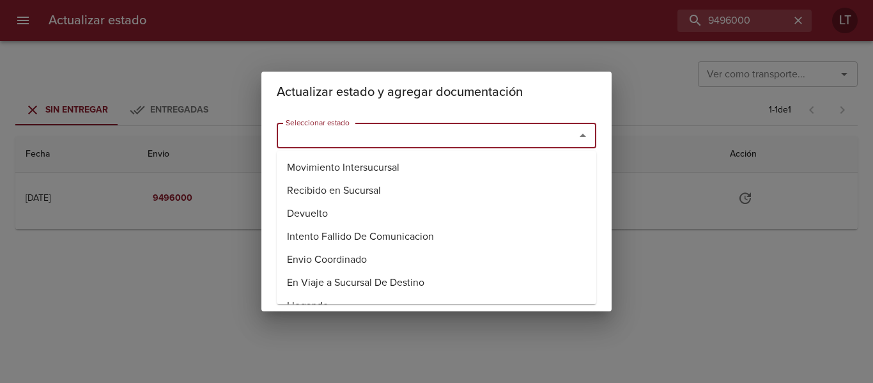
click at [494, 126] on input "Seleccionar estado" at bounding box center [417, 135] width 274 height 18
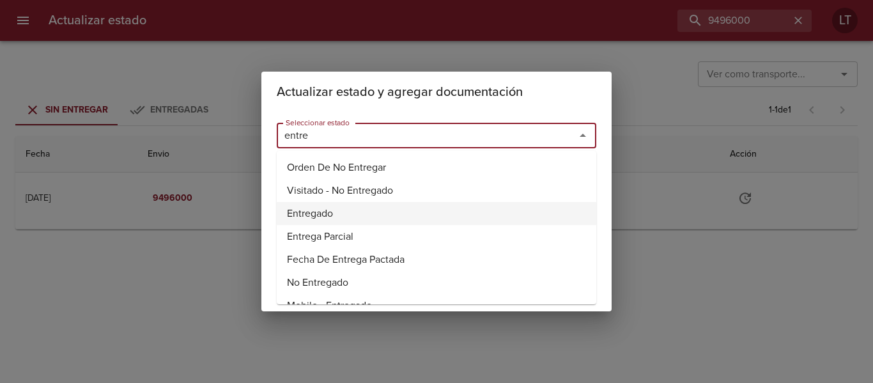
click at [317, 208] on li "Entregado" at bounding box center [436, 213] width 319 height 23
type input "Entregado"
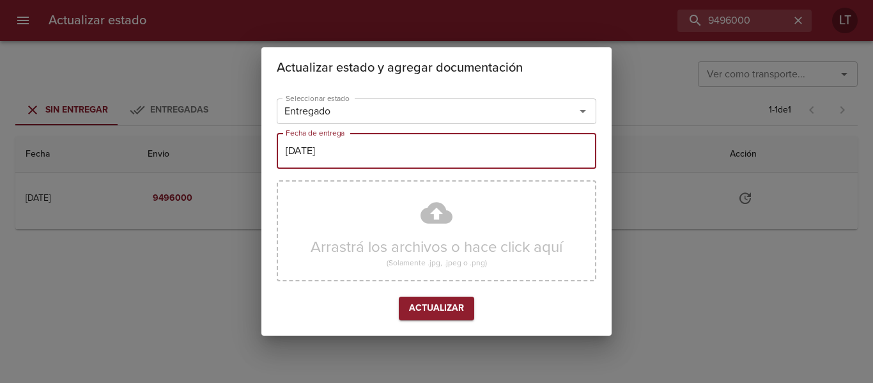
click at [326, 165] on input "[DATE]" at bounding box center [436, 151] width 319 height 36
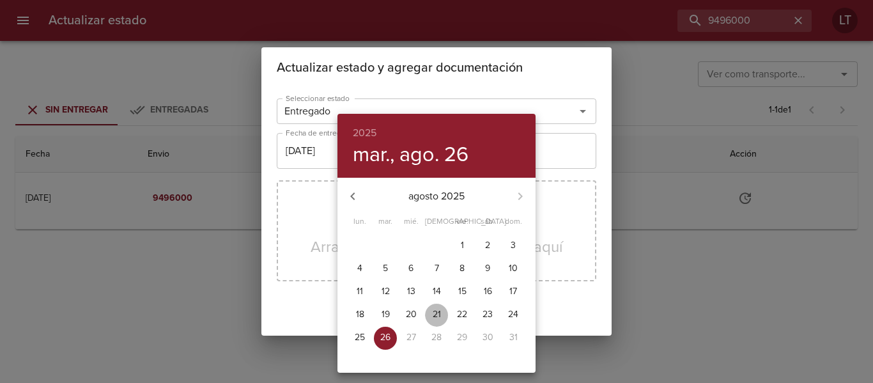
click at [440, 312] on p "21" at bounding box center [436, 314] width 8 height 13
type input "21/08/2025"
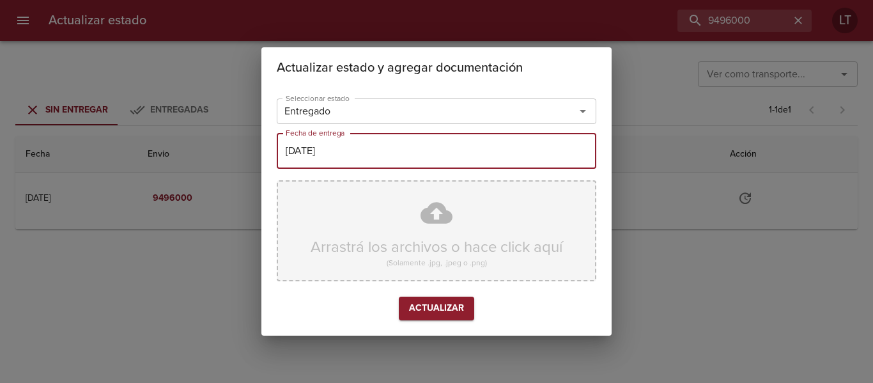
click at [425, 214] on div "Arrastrá los archivos o hace click aquí (Solamente .jpg, .jpeg o .png)" at bounding box center [436, 230] width 319 height 101
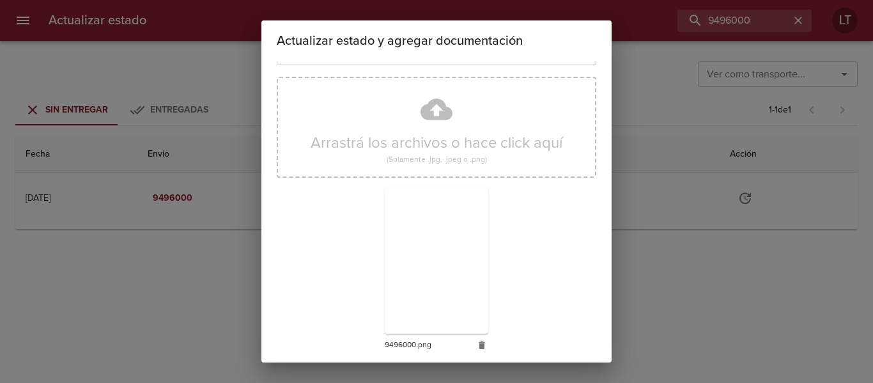
scroll to position [119, 0]
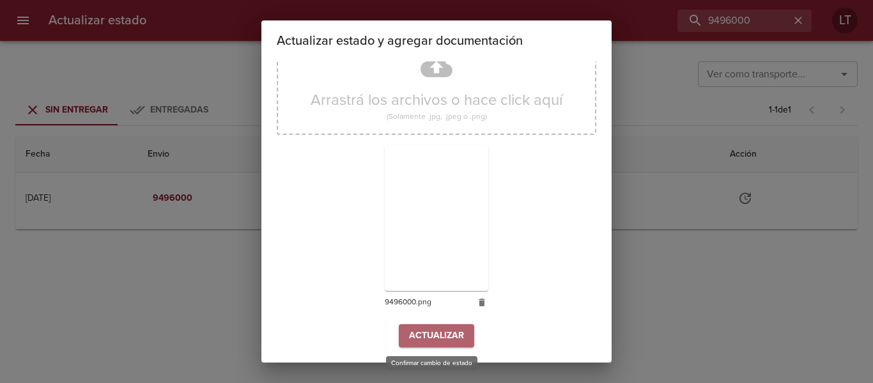
click at [446, 344] on button "Actualizar" at bounding box center [436, 336] width 75 height 24
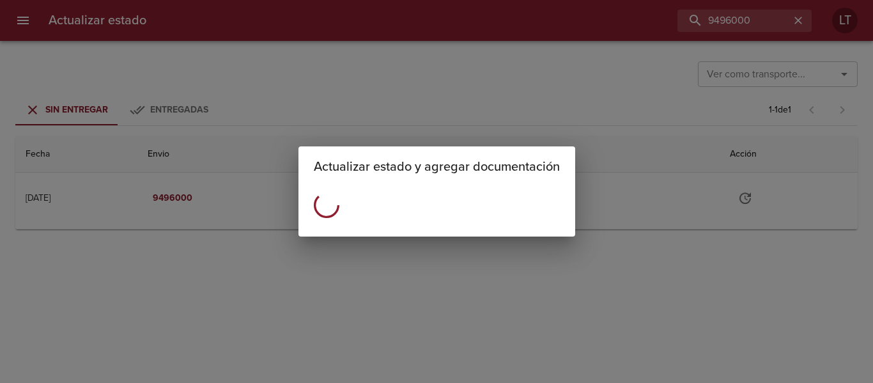
scroll to position [0, 0]
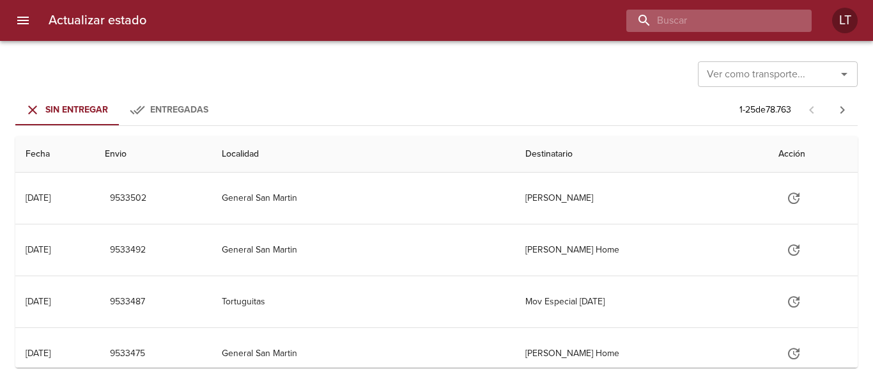
click at [760, 19] on input "buscar" at bounding box center [708, 21] width 164 height 22
paste input "9514809"
type input "9514809"
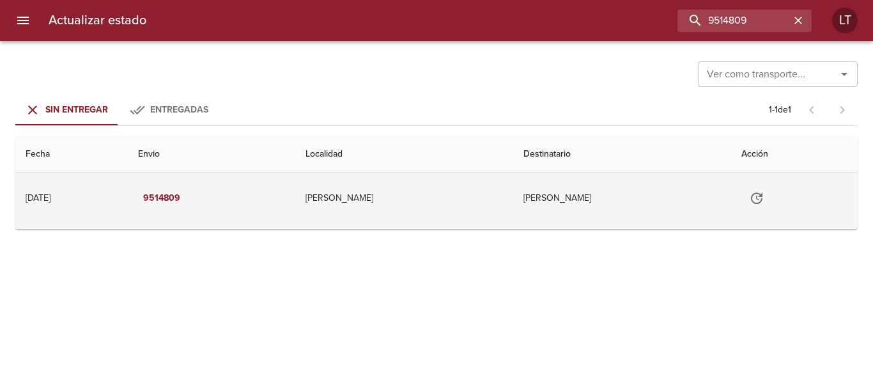
click at [754, 203] on button "Tabla de envíos del cliente" at bounding box center [756, 198] width 31 height 31
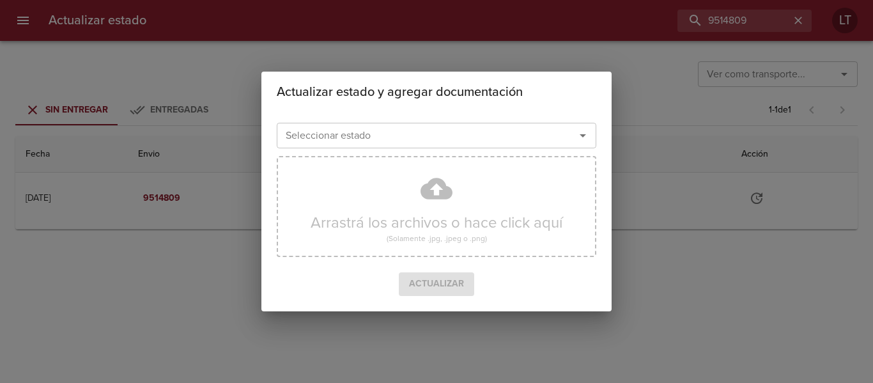
click at [455, 135] on input "Seleccionar estado" at bounding box center [417, 135] width 274 height 18
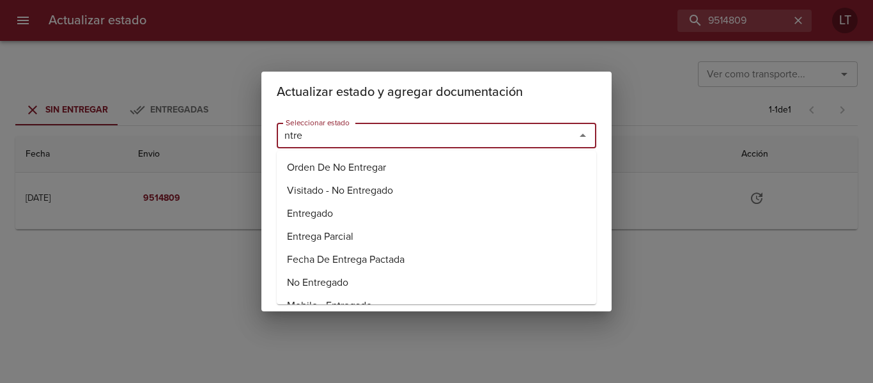
click at [321, 213] on li "Entregado" at bounding box center [436, 213] width 319 height 23
type input "Entregado"
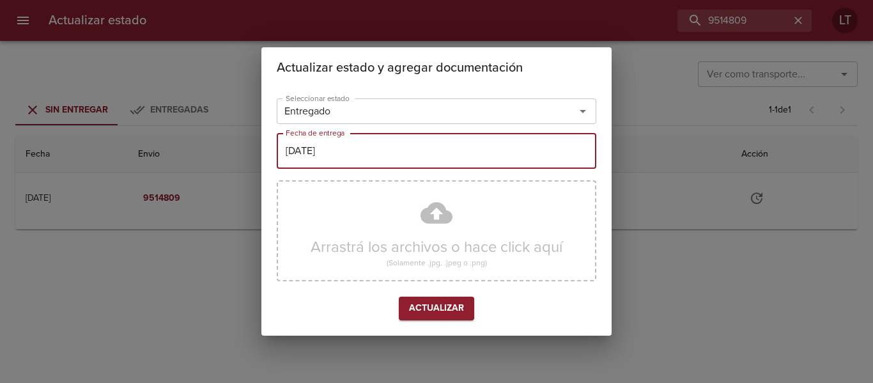
click at [340, 158] on input "[DATE]" at bounding box center [436, 151] width 319 height 36
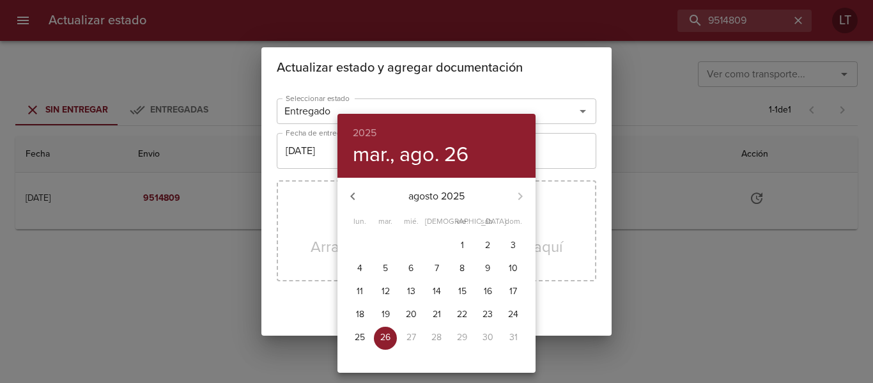
click at [459, 313] on p "22" at bounding box center [462, 314] width 10 height 13
type input "[DATE]"
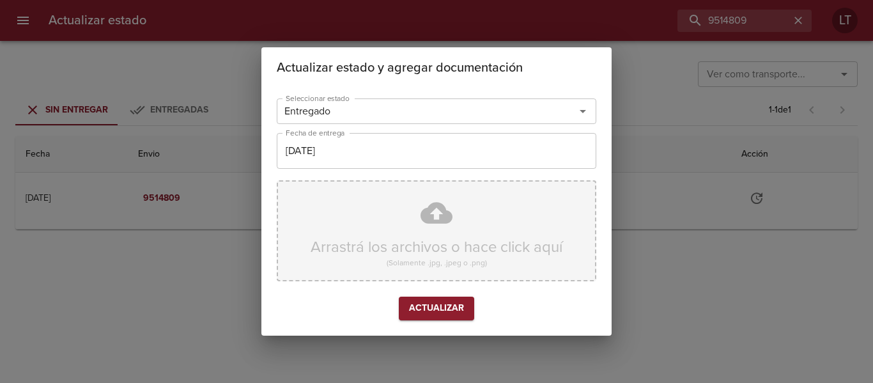
click at [423, 211] on div "Arrastrá los archivos o hace click aquí (Solamente .jpg, .jpeg o .png)" at bounding box center [436, 230] width 319 height 101
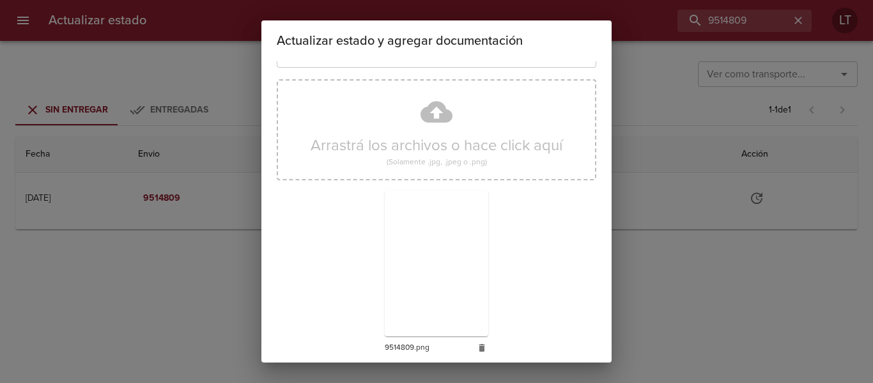
scroll to position [119, 0]
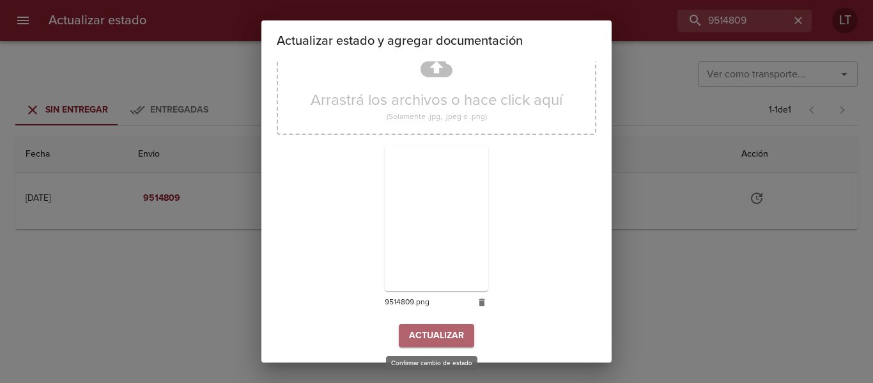
click at [452, 335] on span "Actualizar" at bounding box center [436, 336] width 55 height 16
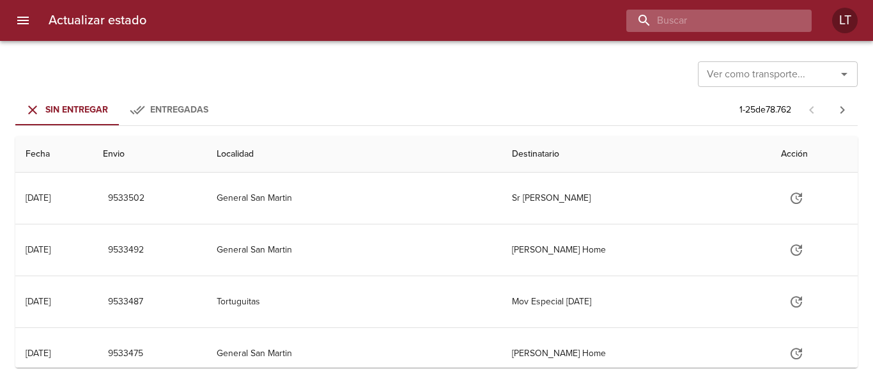
click at [780, 26] on input "buscar" at bounding box center [708, 21] width 164 height 22
paste input "9496546"
type input "9496546"
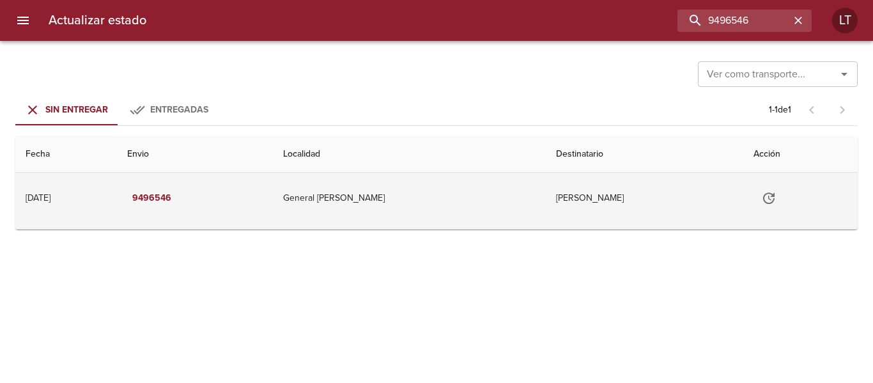
click at [756, 189] on button "Tabla de envíos del cliente" at bounding box center [768, 198] width 31 height 31
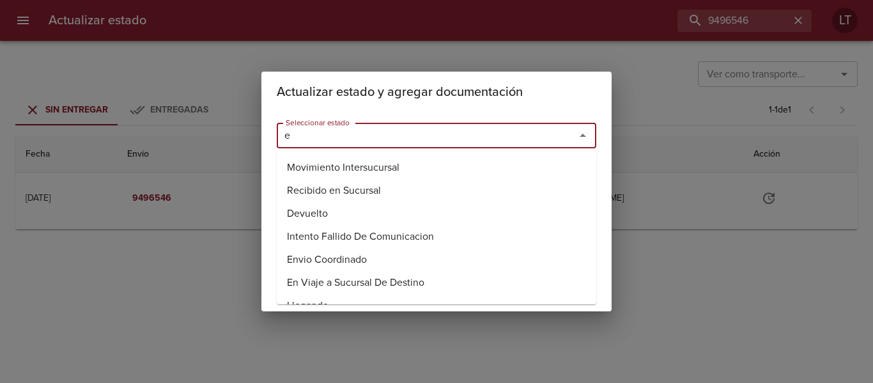
click at [494, 142] on input "e" at bounding box center [417, 135] width 274 height 18
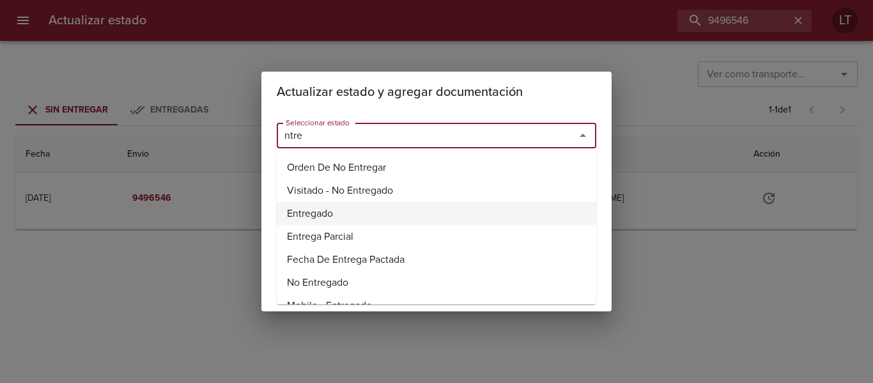
drag, startPoint x: 339, startPoint y: 203, endPoint x: 335, endPoint y: 189, distance: 14.6
click at [339, 203] on li "Entregado" at bounding box center [436, 213] width 319 height 23
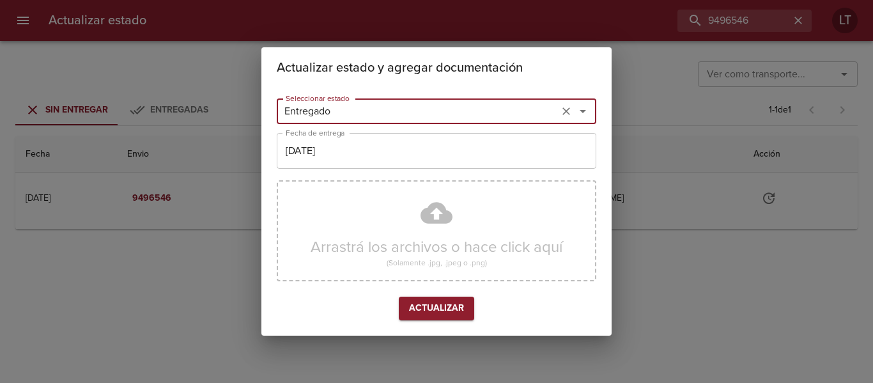
type input "Entregado"
click at [342, 164] on input "[DATE]" at bounding box center [436, 151] width 319 height 36
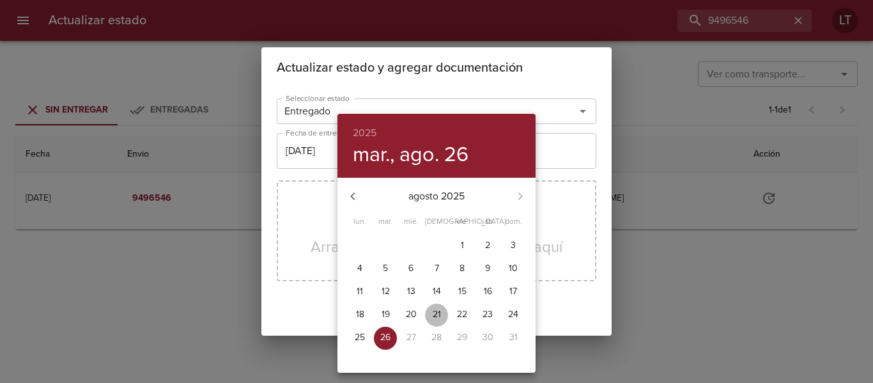
click at [427, 312] on span "21" at bounding box center [436, 314] width 23 height 13
type input "21/08/2025"
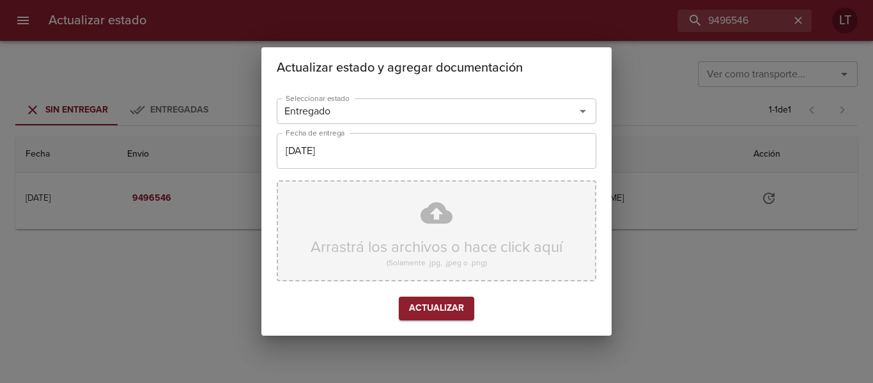
click at [440, 218] on div "Arrastrá los archivos o hace click aquí (Solamente .jpg, .jpeg o .png)" at bounding box center [436, 230] width 319 height 101
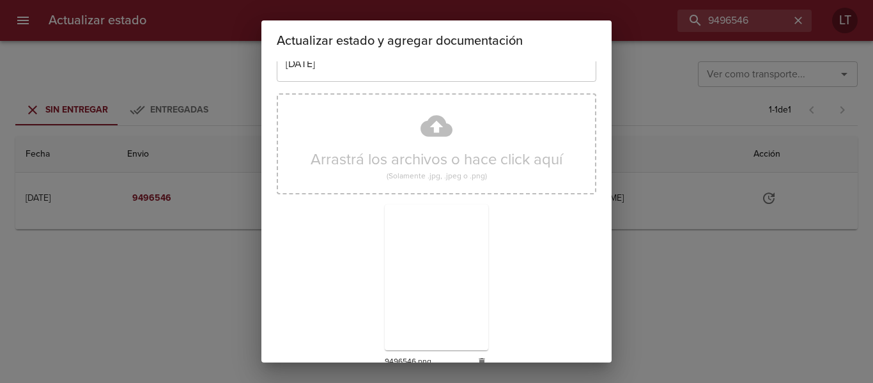
scroll to position [119, 0]
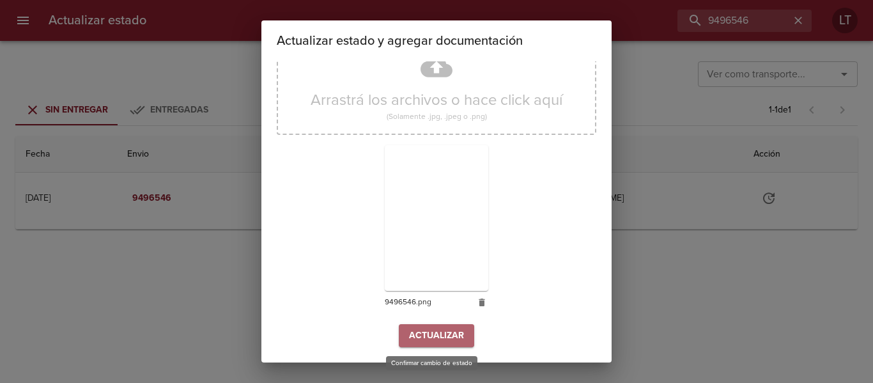
click at [442, 333] on span "Actualizar" at bounding box center [436, 336] width 55 height 16
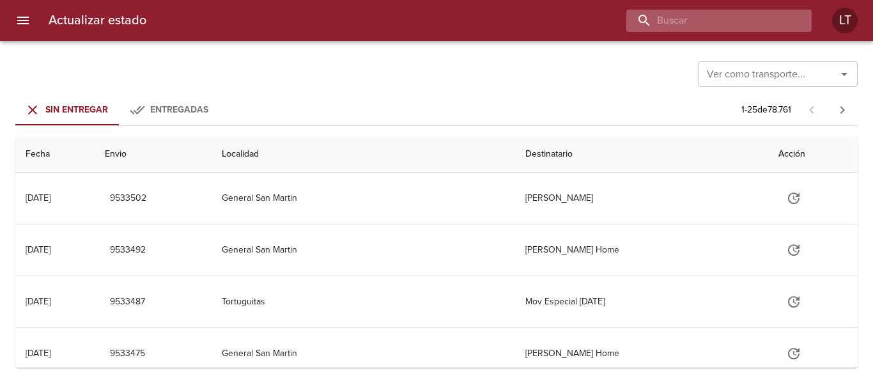
click at [755, 24] on input "buscar" at bounding box center [708, 21] width 164 height 22
paste input "9498511"
type input "9498511"
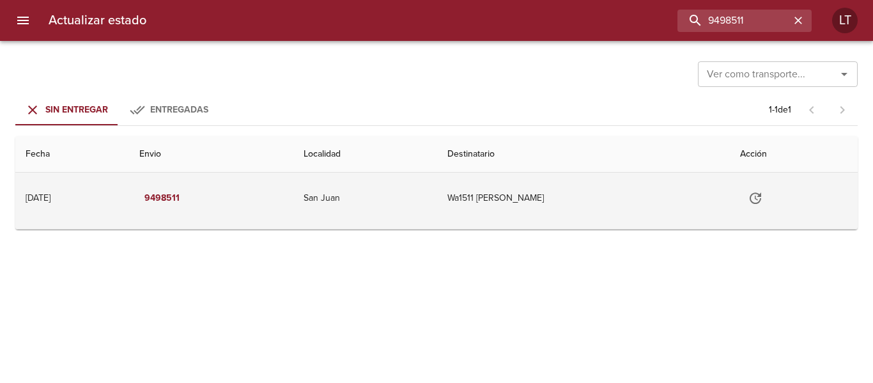
click at [763, 193] on icon "Tabla de envíos del cliente" at bounding box center [754, 197] width 15 height 15
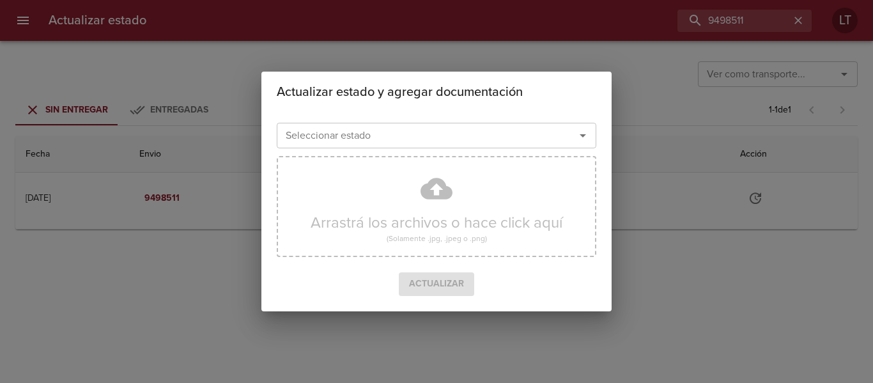
click at [484, 130] on input "Seleccionar estado" at bounding box center [417, 135] width 274 height 18
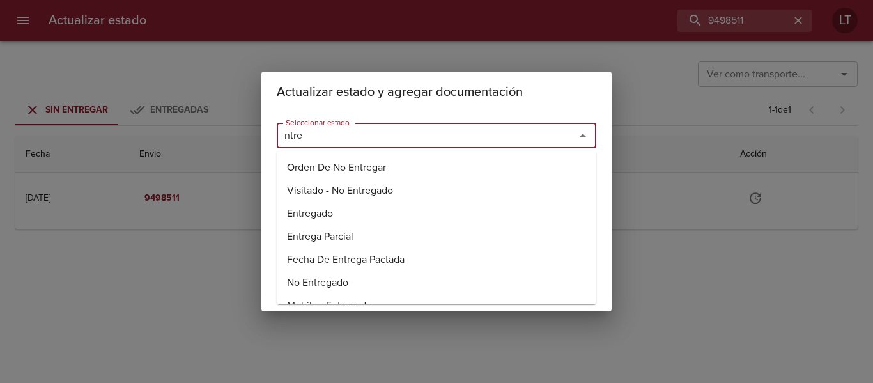
click at [320, 214] on li "Entregado" at bounding box center [436, 213] width 319 height 23
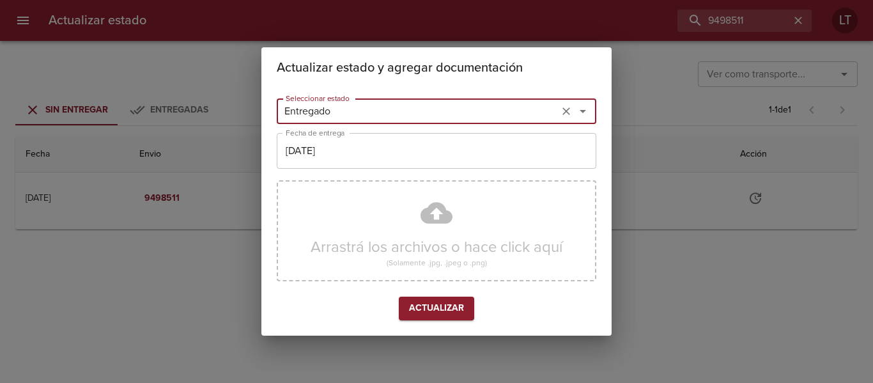
type input "Entregado"
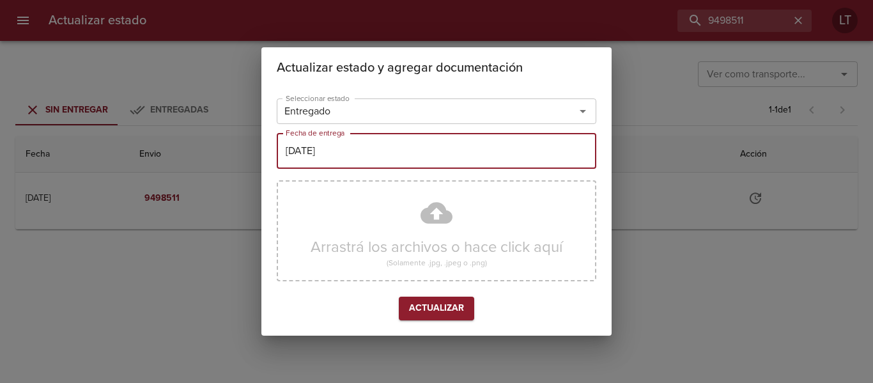
click at [345, 164] on input "[DATE]" at bounding box center [436, 151] width 319 height 36
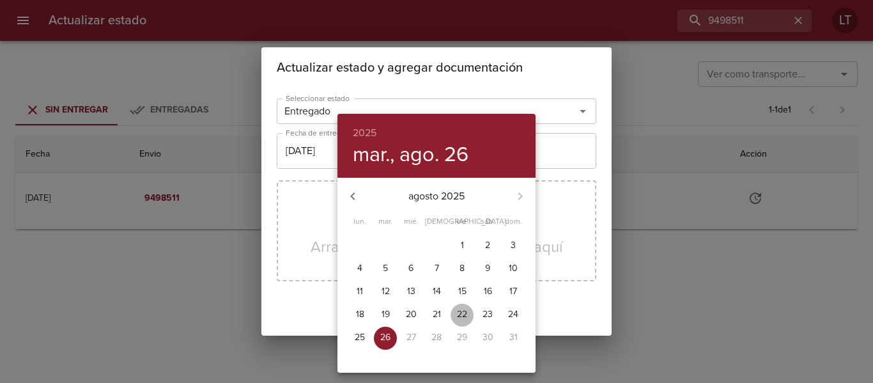
click at [454, 318] on span "22" at bounding box center [461, 314] width 23 height 13
type input "22/08/2025"
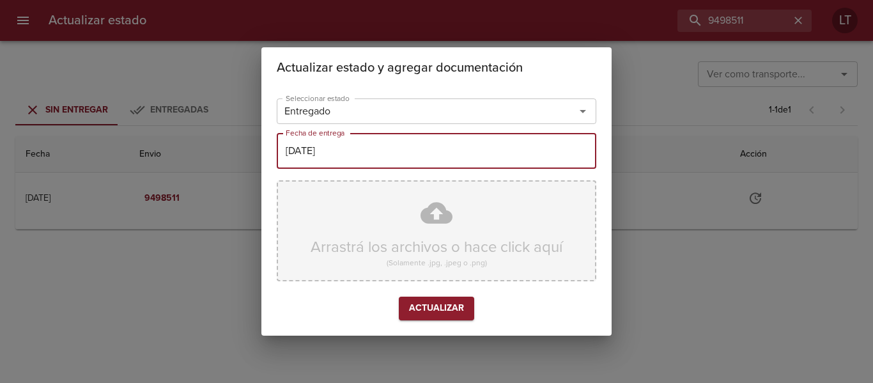
click at [457, 203] on div "Arrastrá los archivos o hace click aquí (Solamente .jpg, .jpeg o .png)" at bounding box center [436, 230] width 319 height 101
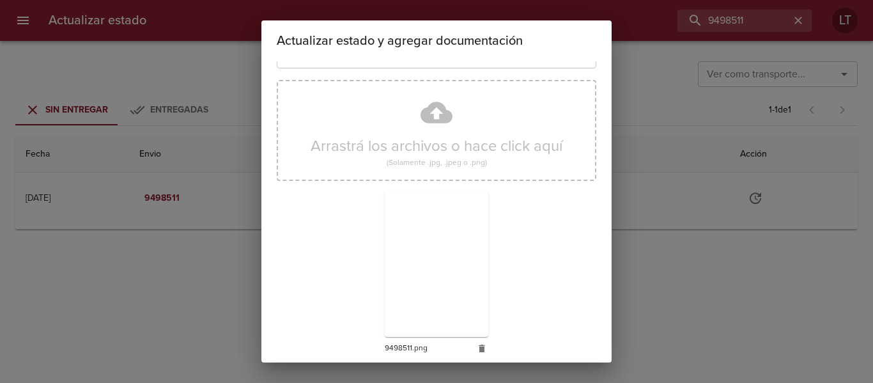
scroll to position [119, 0]
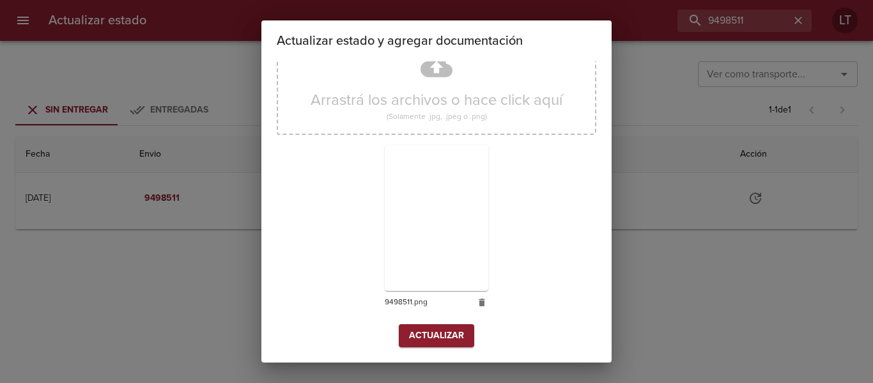
click at [440, 323] on div "Arrastrá los archivos o hace click aquí (Solamente .jpg, .jpeg o .png) 9498511.…" at bounding box center [436, 176] width 319 height 295
click at [440, 332] on span "Actualizar" at bounding box center [436, 336] width 55 height 16
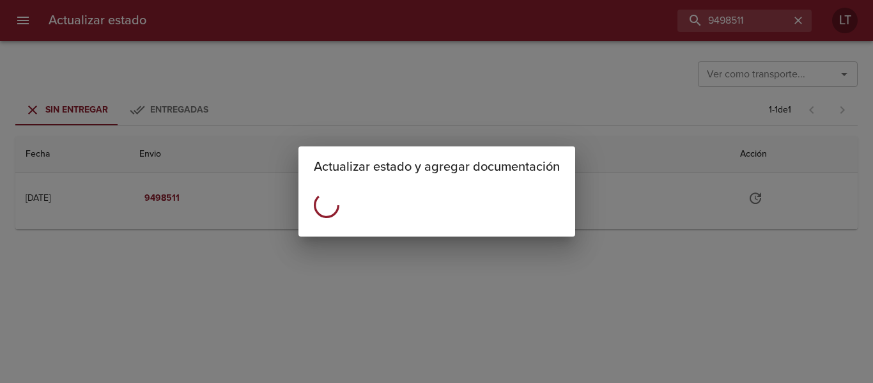
scroll to position [0, 0]
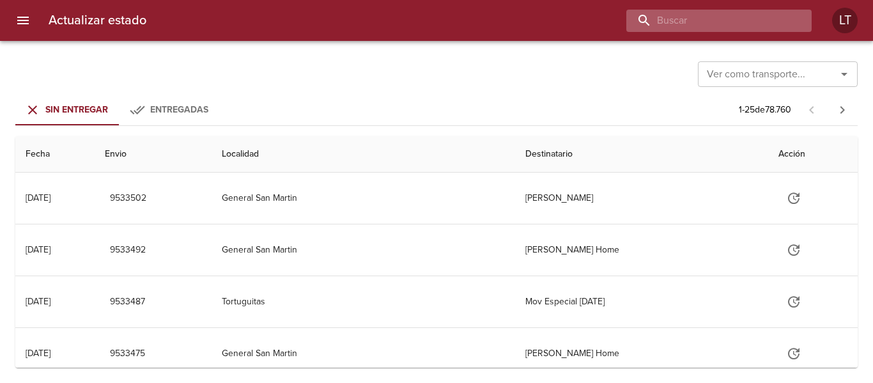
click at [750, 16] on input "buscar" at bounding box center [708, 21] width 164 height 22
paste input "9500108"
type input "9500108"
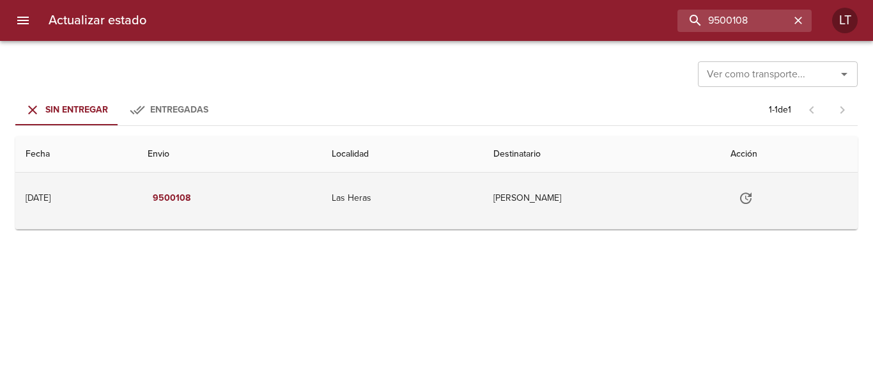
click at [753, 199] on icon "Tabla de envíos del cliente" at bounding box center [745, 197] width 15 height 15
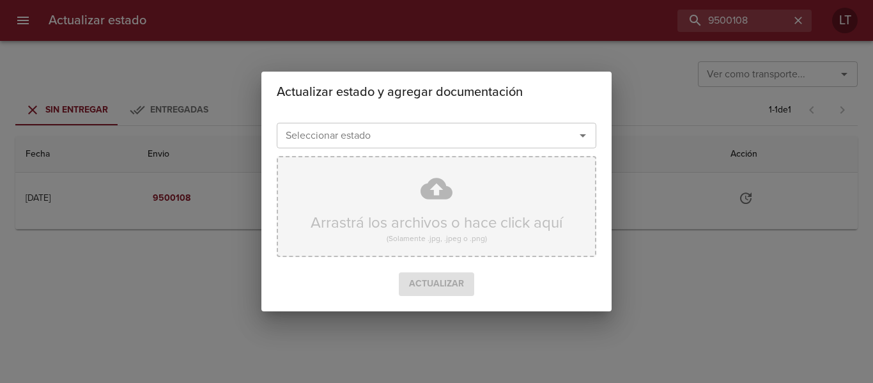
click at [458, 157] on div "Arrastrá los archivos o hace click aquí (Solamente .jpg, .jpeg o .png)" at bounding box center [436, 206] width 319 height 101
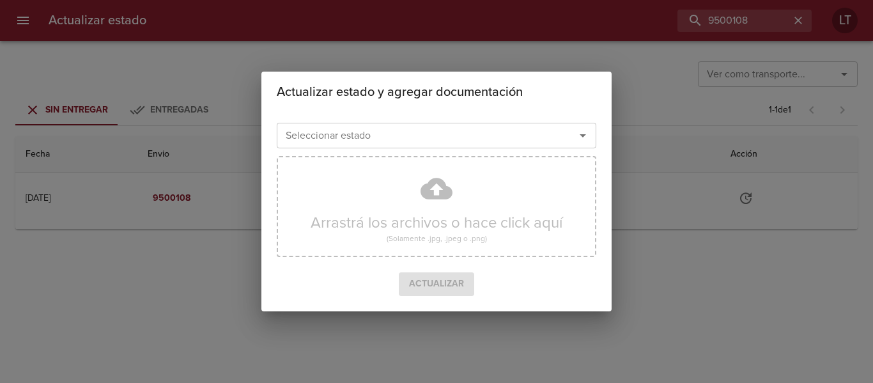
click at [438, 134] on input "Seleccionar estado" at bounding box center [417, 135] width 274 height 18
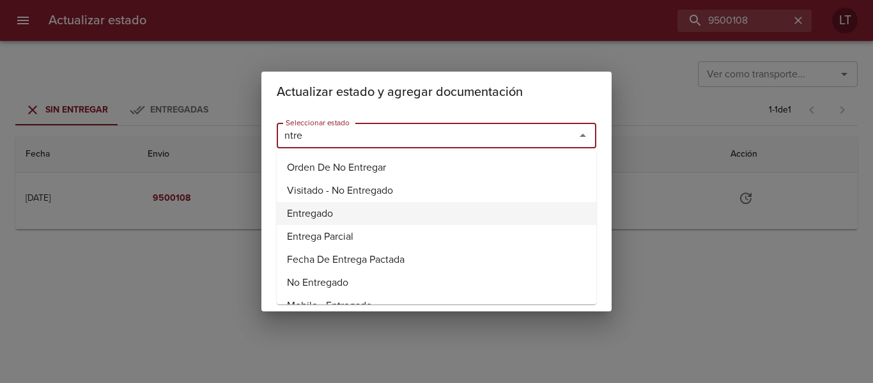
click at [321, 210] on li "Entregado" at bounding box center [436, 213] width 319 height 23
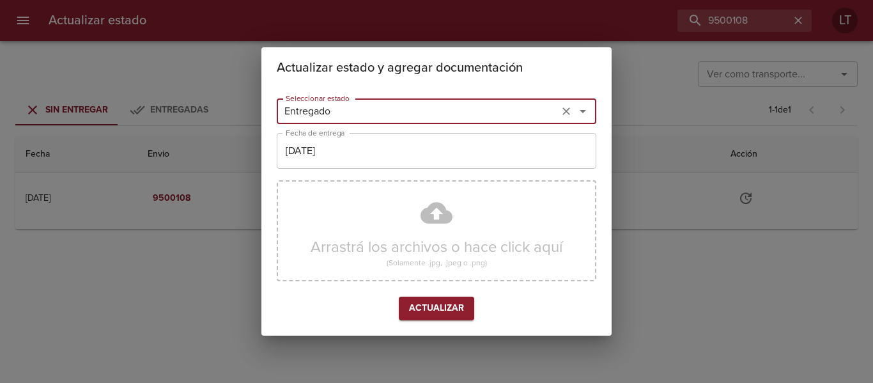
type input "Entregado"
click at [344, 154] on input "[DATE]" at bounding box center [436, 151] width 319 height 36
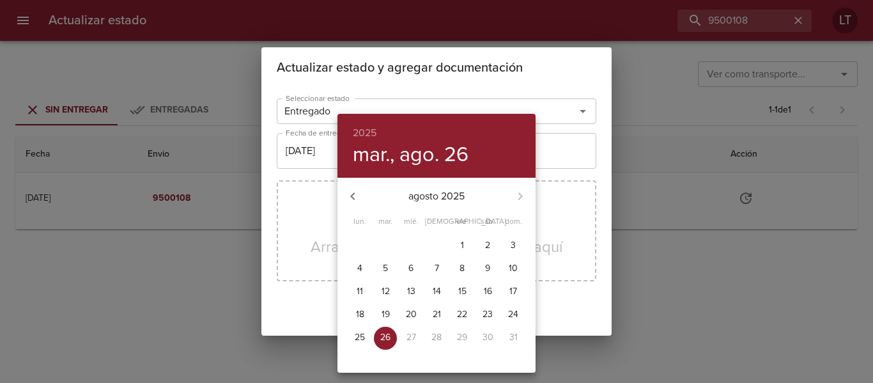
click at [366, 334] on span "25" at bounding box center [359, 337] width 23 height 13
type input "[DATE]"
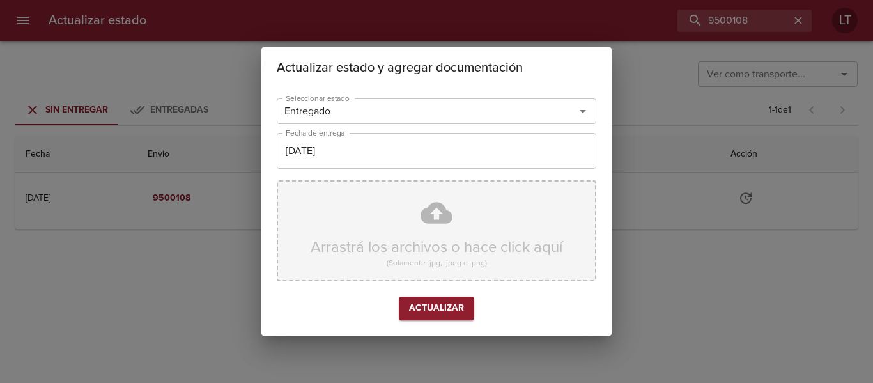
click at [431, 217] on div "Arrastrá los archivos o hace click aquí (Solamente .jpg, .jpeg o .png)" at bounding box center [436, 230] width 319 height 101
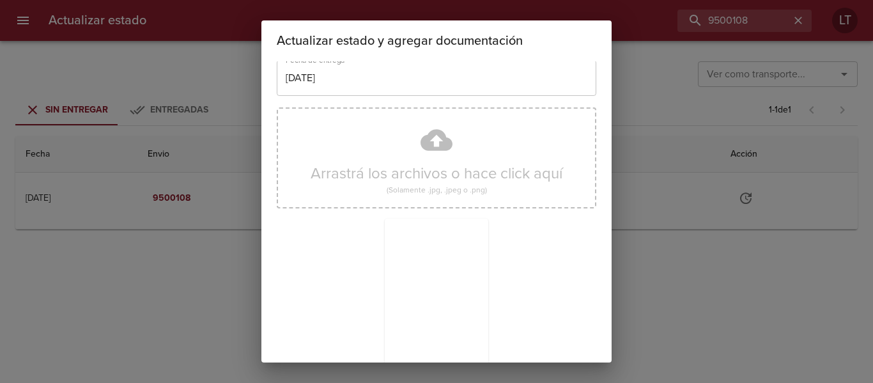
scroll to position [119, 0]
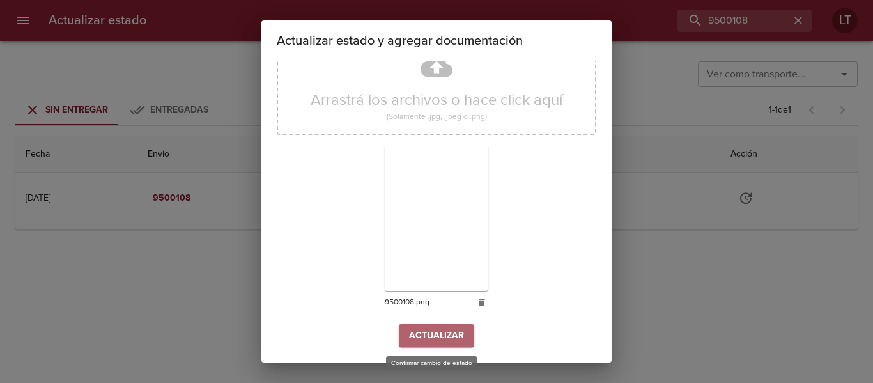
click at [432, 330] on span "Actualizar" at bounding box center [436, 336] width 55 height 16
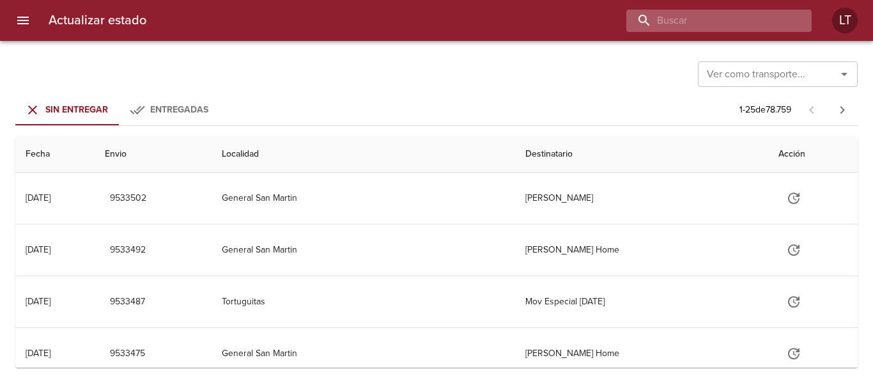
click at [755, 17] on input "buscar" at bounding box center [708, 21] width 164 height 22
paste input "[PERSON_NAME]"
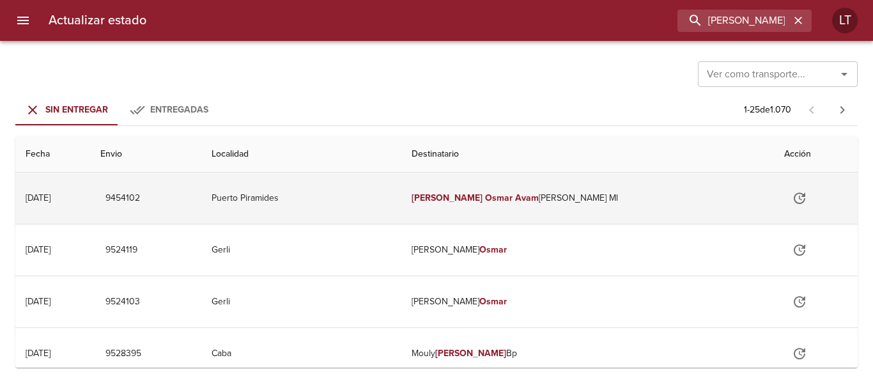
click at [401, 207] on td "Puerto Piramides" at bounding box center [301, 197] width 200 height 51
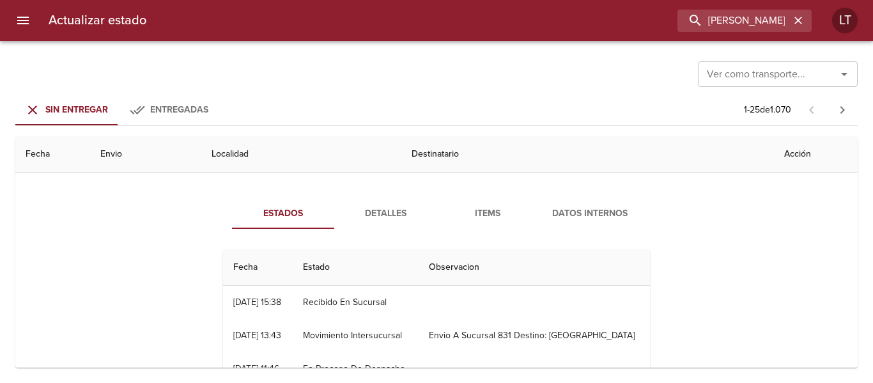
scroll to position [64, 0]
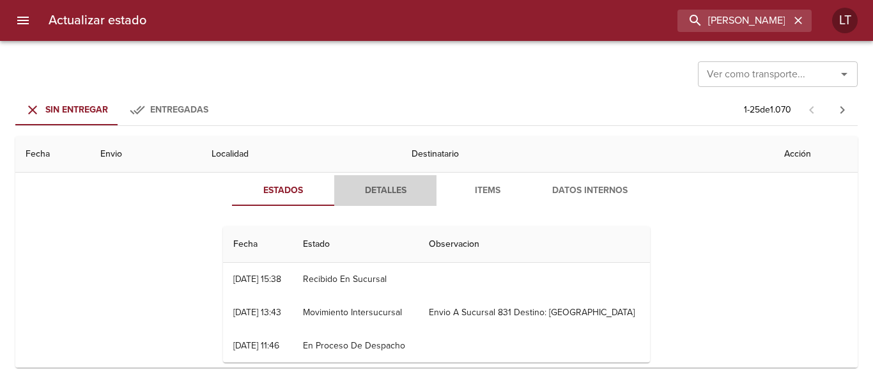
click at [396, 199] on button "Detalles" at bounding box center [385, 190] width 102 height 31
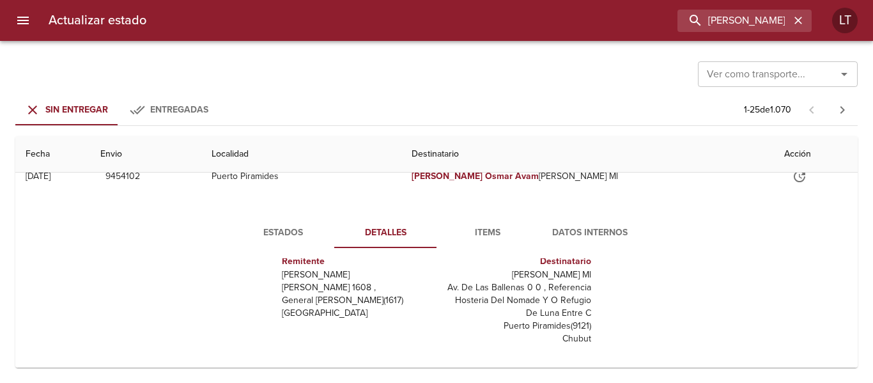
scroll to position [0, 0]
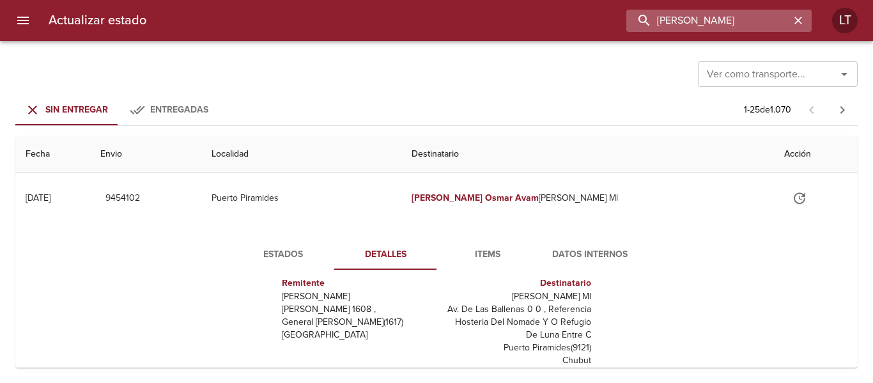
click at [744, 12] on input "[PERSON_NAME]" at bounding box center [708, 21] width 164 height 22
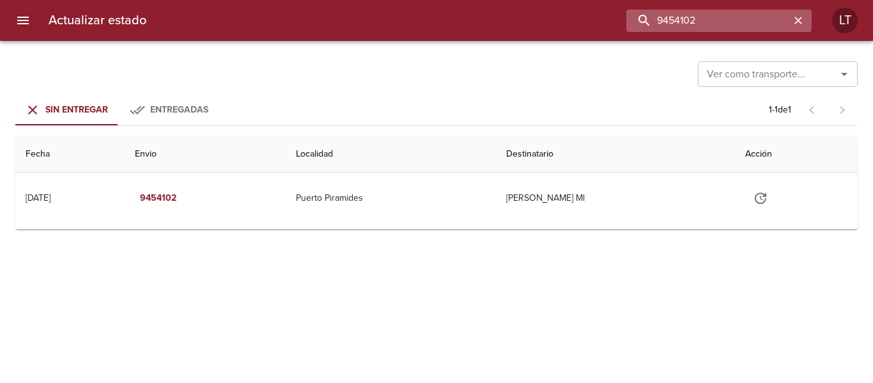
click at [744, 12] on input "9454102" at bounding box center [708, 21] width 164 height 22
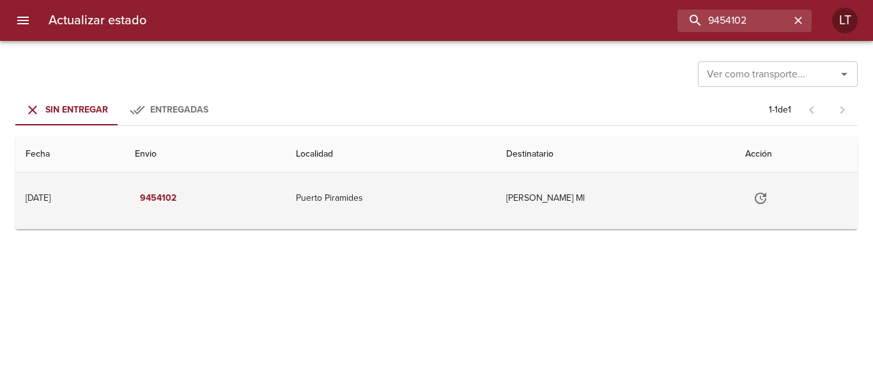
click at [420, 201] on td "Puerto Piramides" at bounding box center [391, 197] width 210 height 51
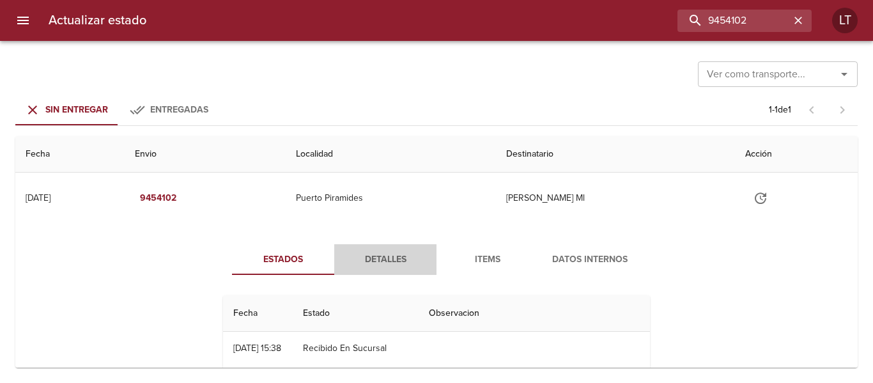
click at [370, 264] on span "Detalles" at bounding box center [385, 260] width 87 height 16
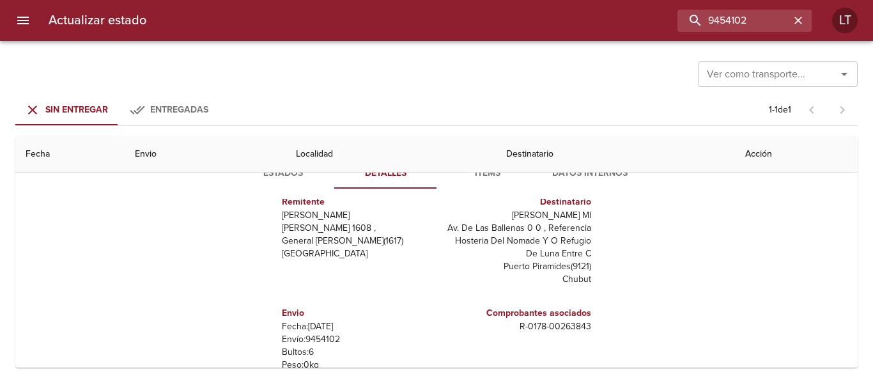
scroll to position [64, 0]
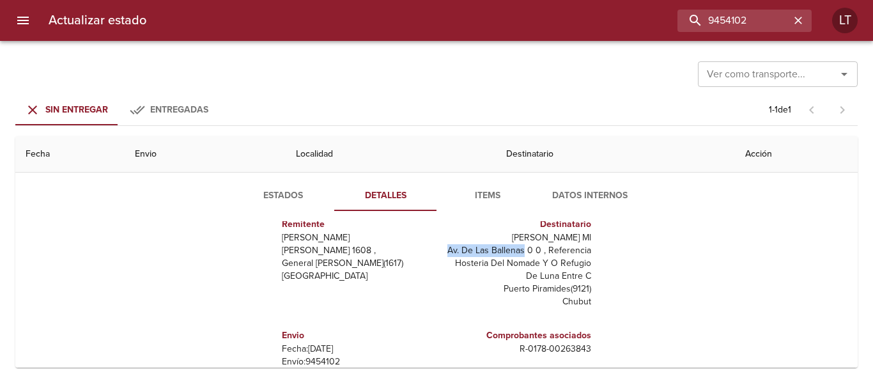
drag, startPoint x: 441, startPoint y: 246, endPoint x: 517, endPoint y: 250, distance: 75.5
click at [517, 250] on p "Av. De Las Ballenas 0 0 , Referencia Hosteria Del Nomade Y O Refugio De Luna En…" at bounding box center [515, 263] width 149 height 38
copy p "Av. De [GEOGRAPHIC_DATA]"
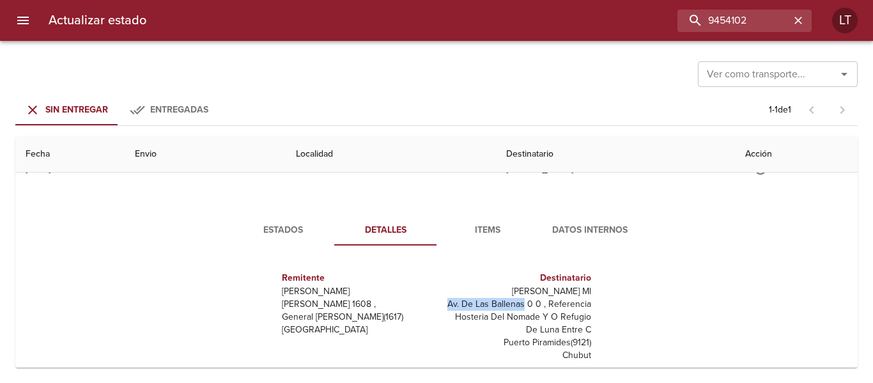
scroll to position [0, 0]
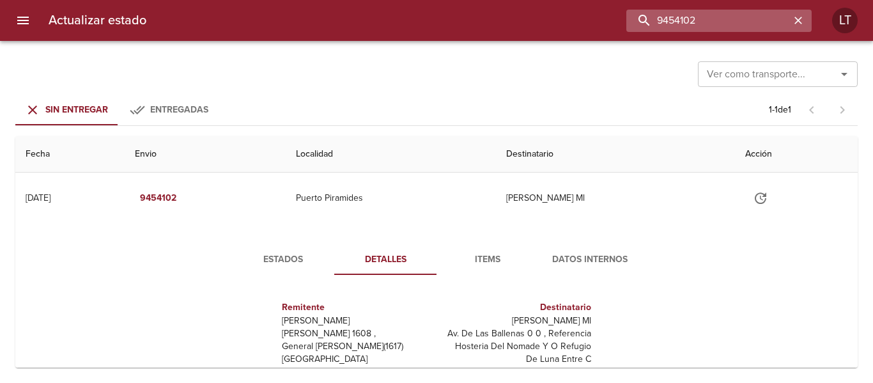
click at [743, 19] on input "9454102" at bounding box center [708, 21] width 164 height 22
click at [712, 24] on input "9454102" at bounding box center [708, 21] width 164 height 22
drag, startPoint x: 712, startPoint y: 24, endPoint x: 704, endPoint y: 26, distance: 8.4
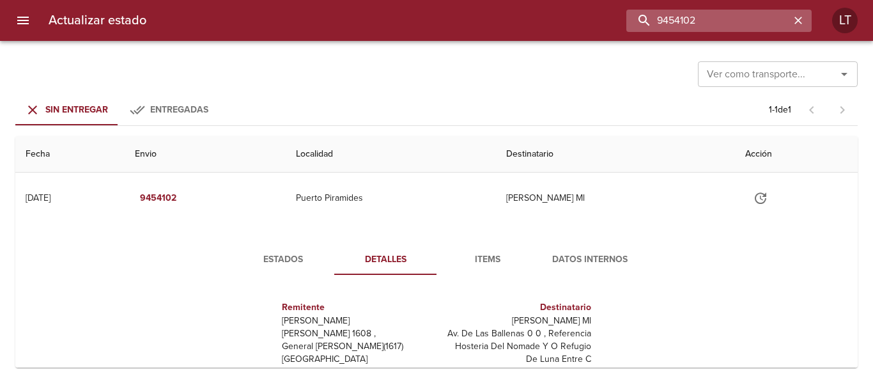
click at [711, 24] on input "9454102" at bounding box center [708, 21] width 164 height 22
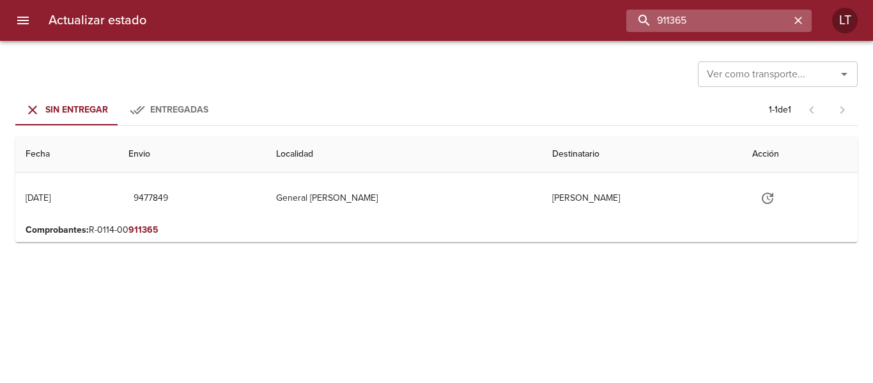
click at [679, 23] on input "911365" at bounding box center [708, 21] width 164 height 22
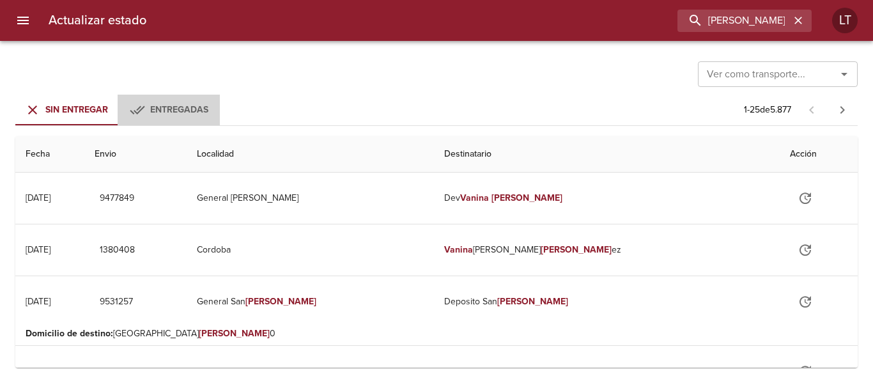
click at [183, 101] on button "Entregadas" at bounding box center [169, 110] width 102 height 31
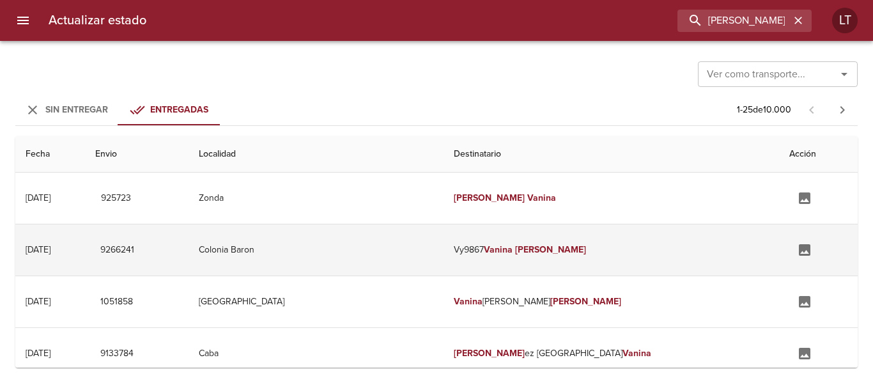
click at [624, 246] on td "Vy9867 [PERSON_NAME]" at bounding box center [610, 249] width 335 height 51
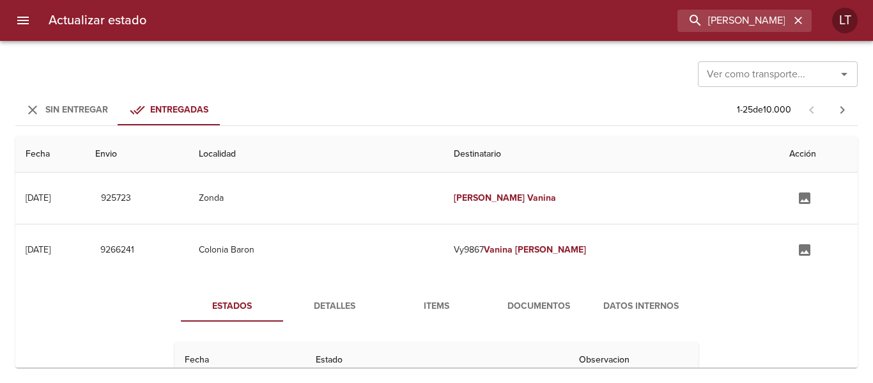
click at [338, 302] on span "Detalles" at bounding box center [334, 306] width 87 height 16
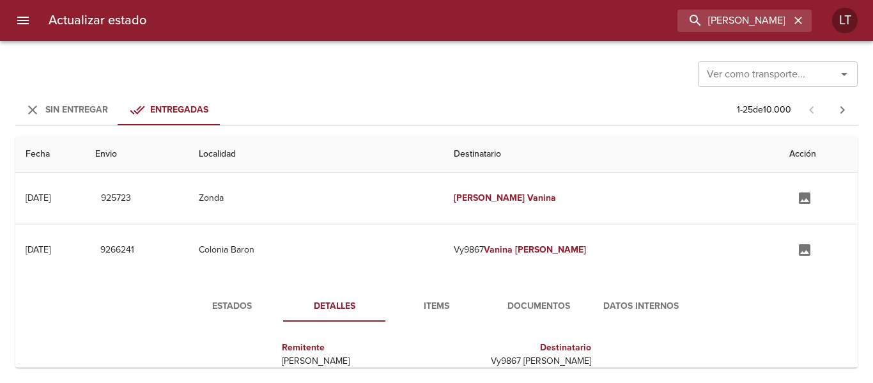
click at [733, 42] on div "Ver como transporte... Ver como transporte... Sin Entregar Entregadas 1 - 25 de…" at bounding box center [436, 212] width 873 height 342
click at [740, 33] on div "Actualizar estado [PERSON_NAME] LT" at bounding box center [436, 20] width 873 height 41
click at [740, 29] on input "[PERSON_NAME]" at bounding box center [708, 21] width 164 height 22
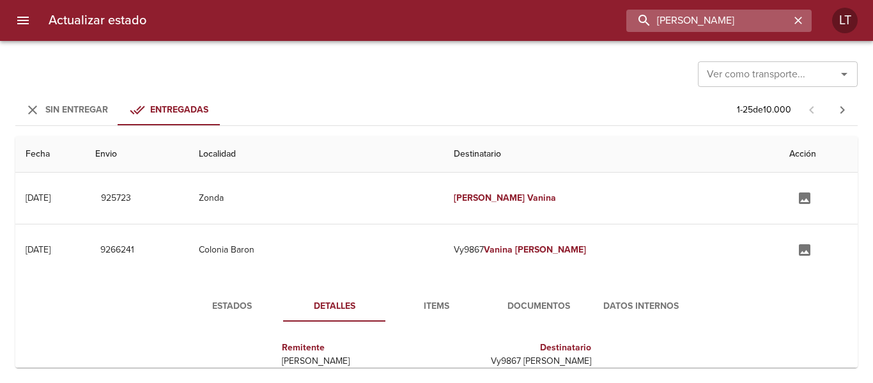
click at [740, 29] on input "[PERSON_NAME]" at bounding box center [708, 21] width 164 height 22
click at [740, 29] on input "9266241" at bounding box center [708, 21] width 164 height 22
type input "9266241"
